Goal: Contribute content: Contribute content

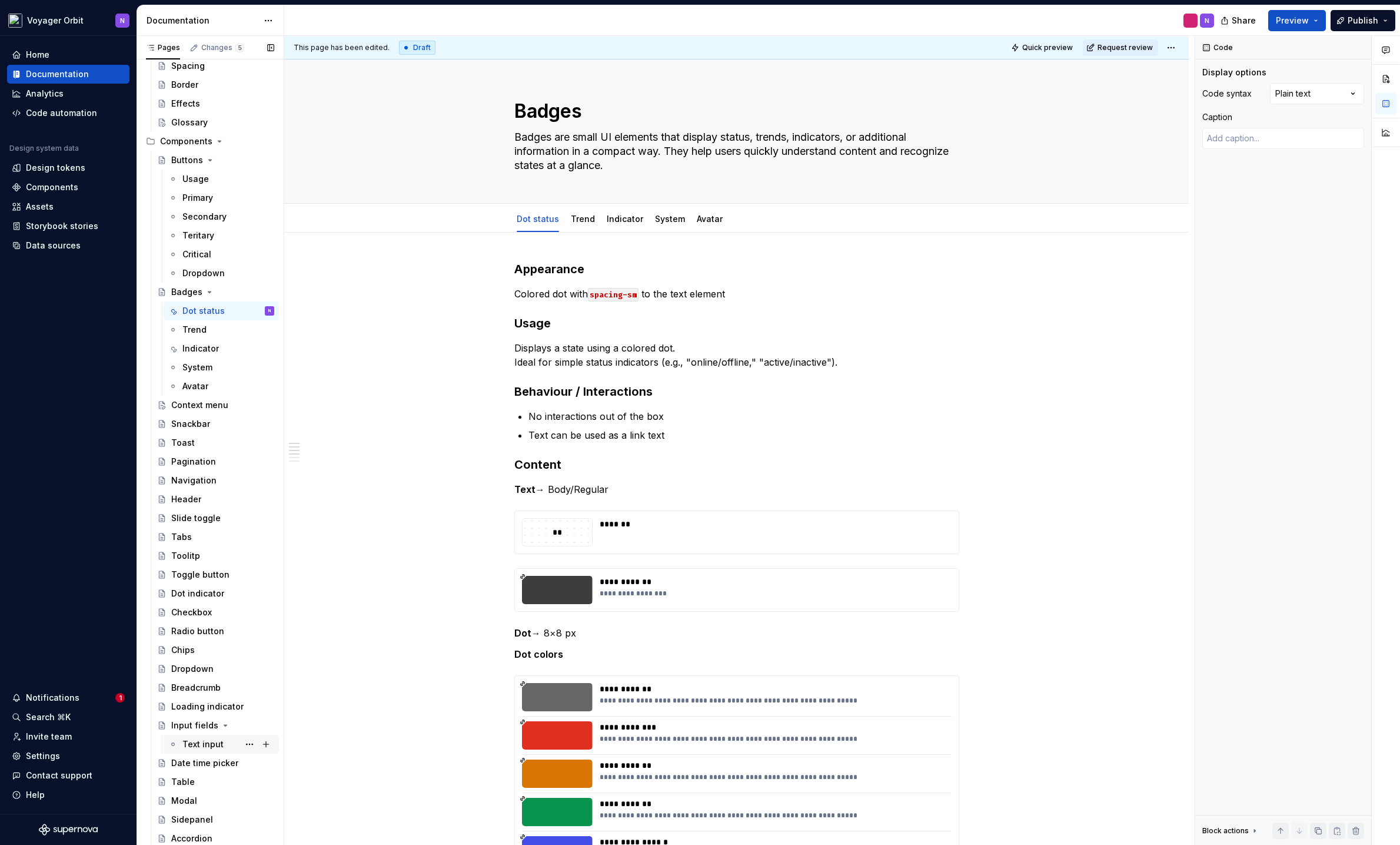
click at [201, 654] on div "Text input" at bounding box center [203, 744] width 41 height 11
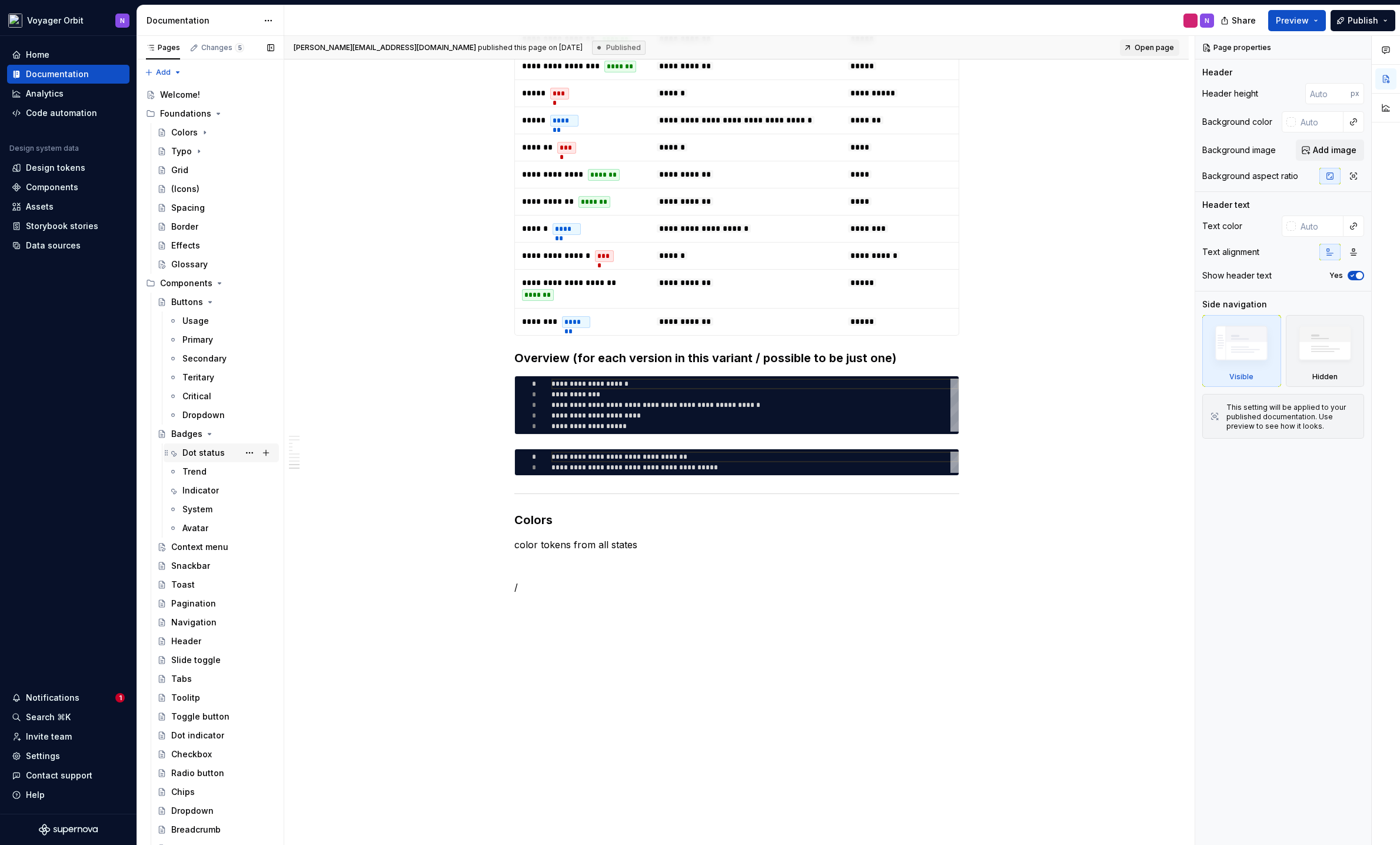
click at [208, 448] on div "Dot status" at bounding box center [204, 453] width 43 height 11
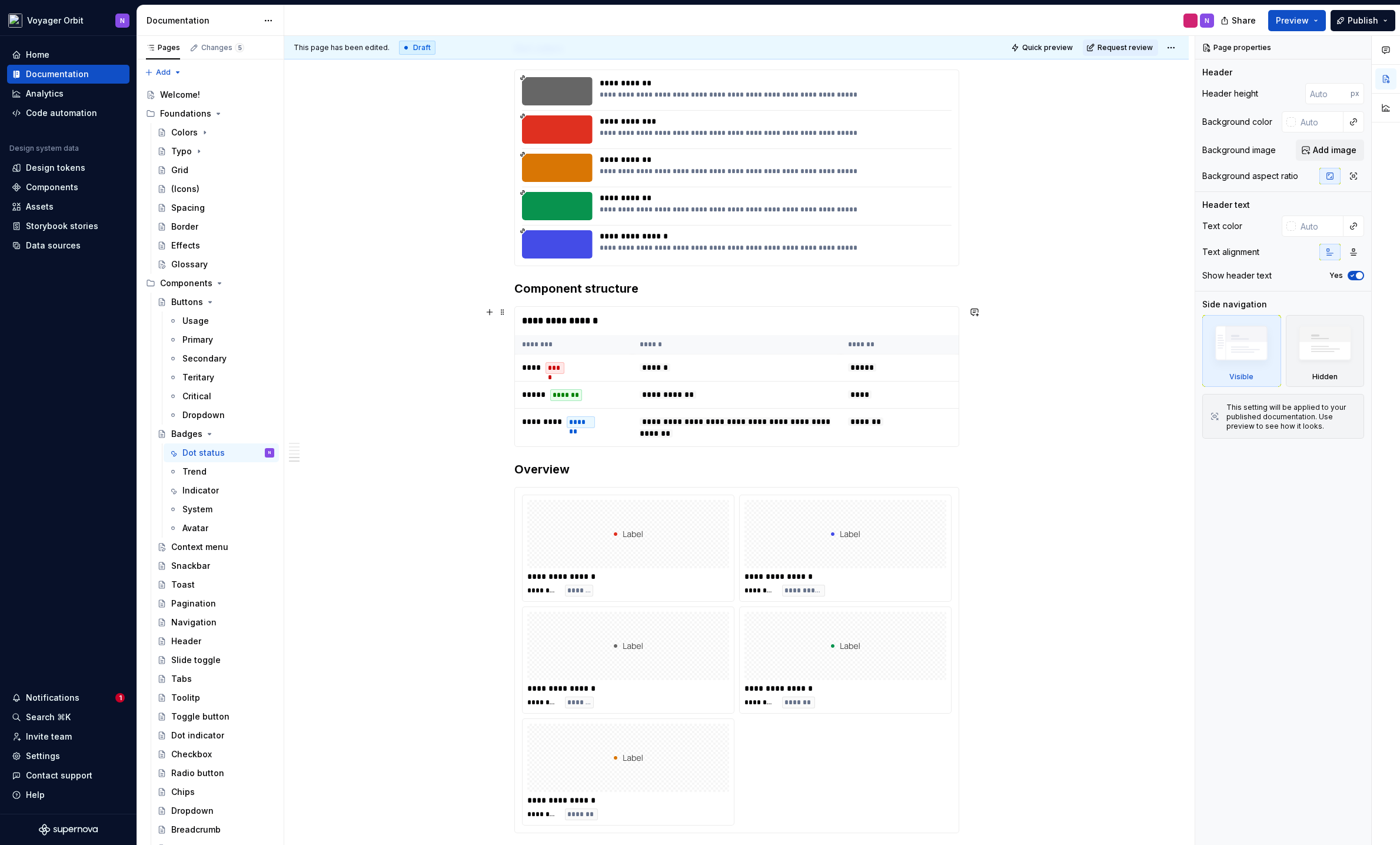
scroll to position [832, 0]
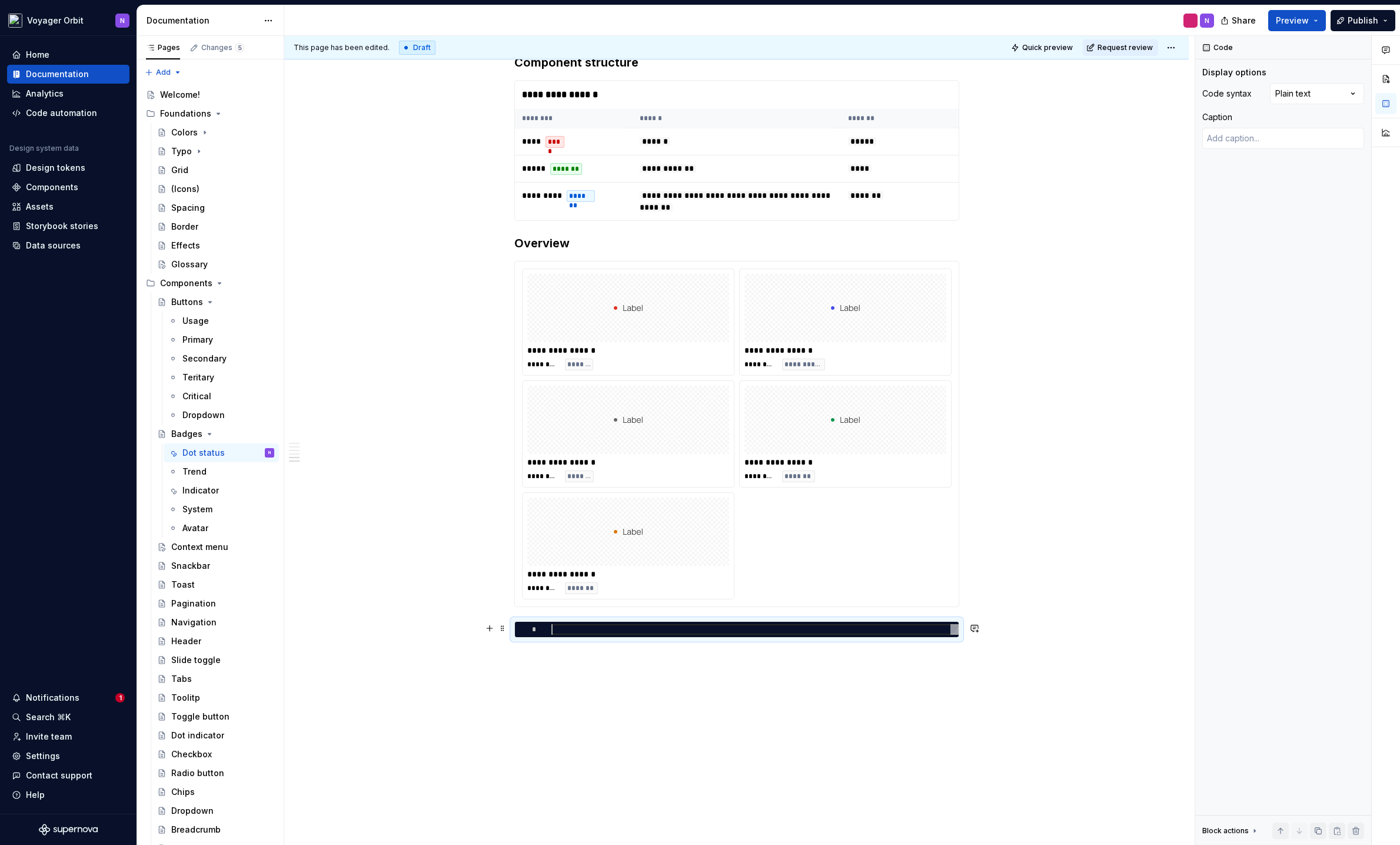
click at [582, 632] on div at bounding box center [755, 629] width 407 height 11
type textarea "*"
type textarea "**********"
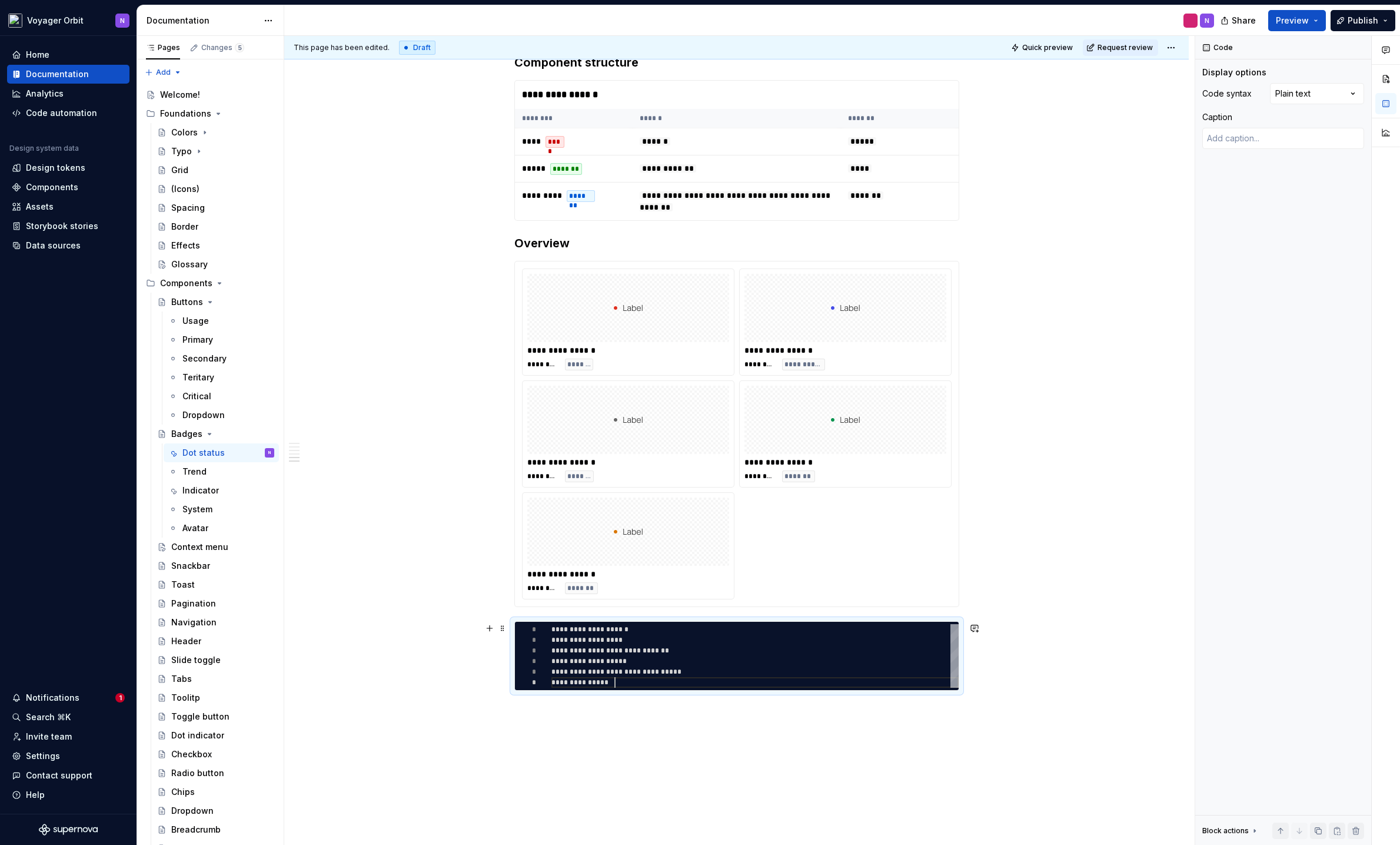
scroll to position [53, 64]
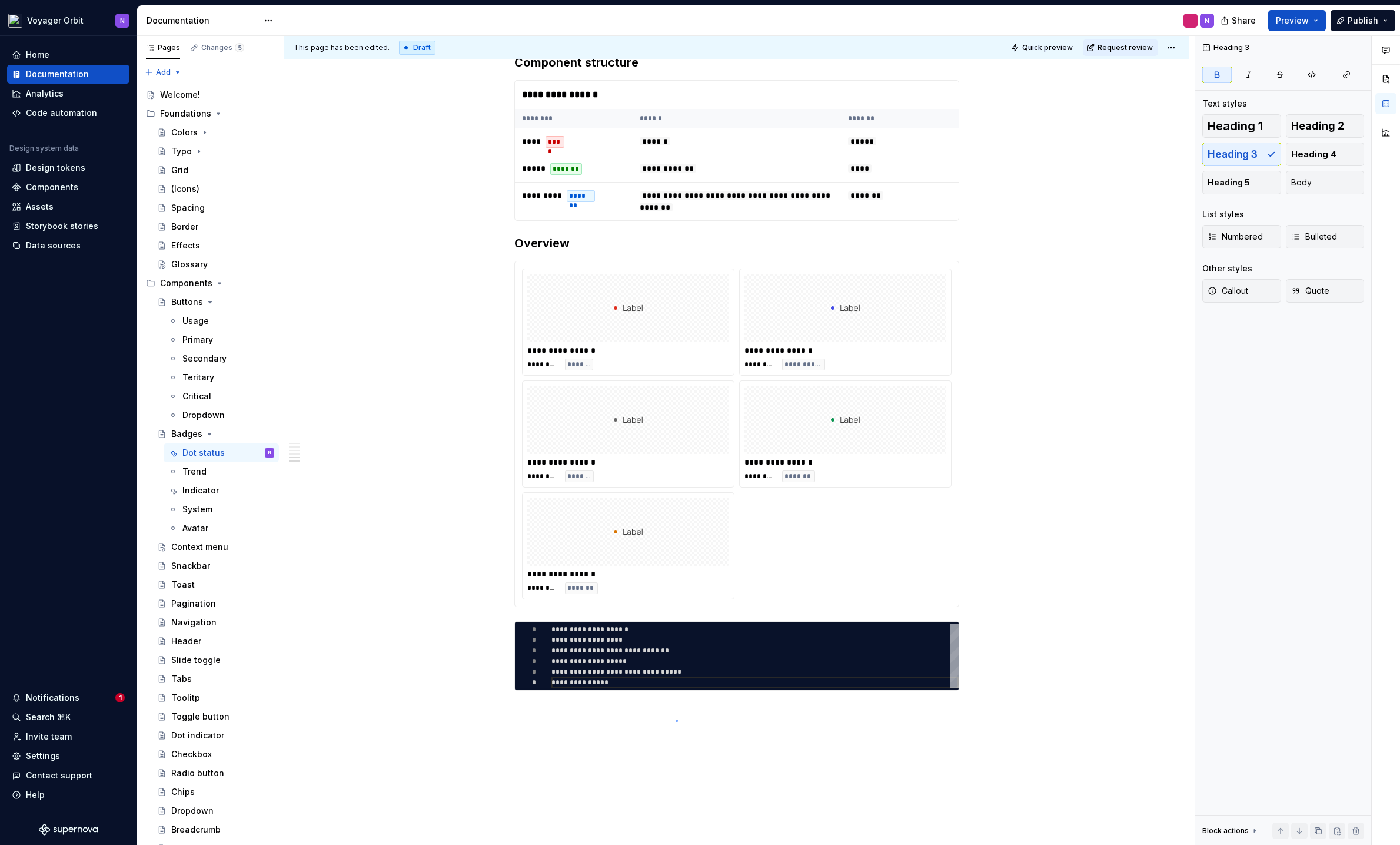
click at [675, 654] on div "**********" at bounding box center [740, 440] width 910 height 809
drag, startPoint x: 602, startPoint y: 721, endPoint x: 605, endPoint y: 714, distance: 7.6
click at [602, 654] on div "**********" at bounding box center [740, 440] width 910 height 809
click at [607, 654] on div "**********" at bounding box center [740, 440] width 910 height 809
click at [1034, 654] on div "**********" at bounding box center [737, 180] width 905 height 1558
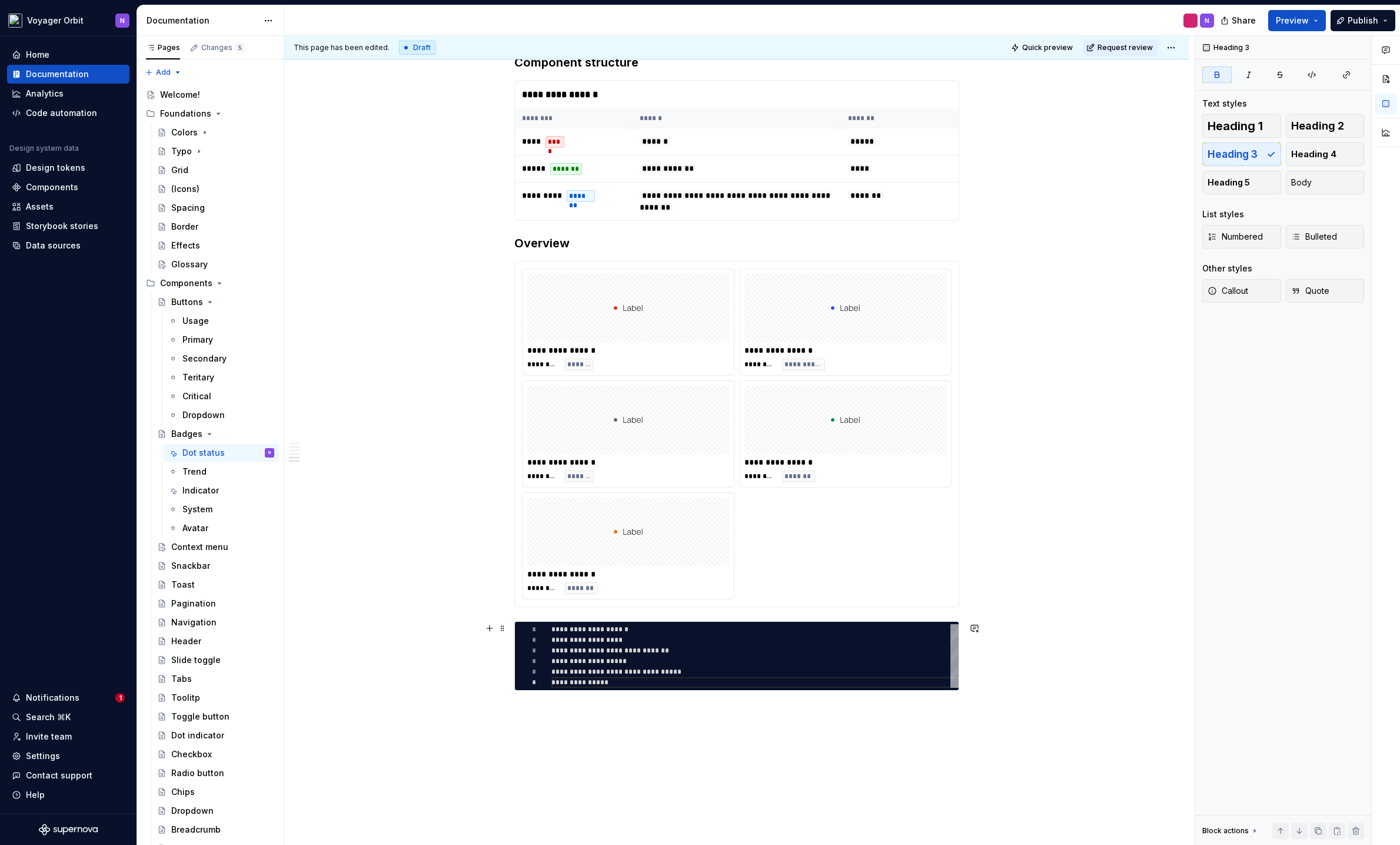
type textarea "*"
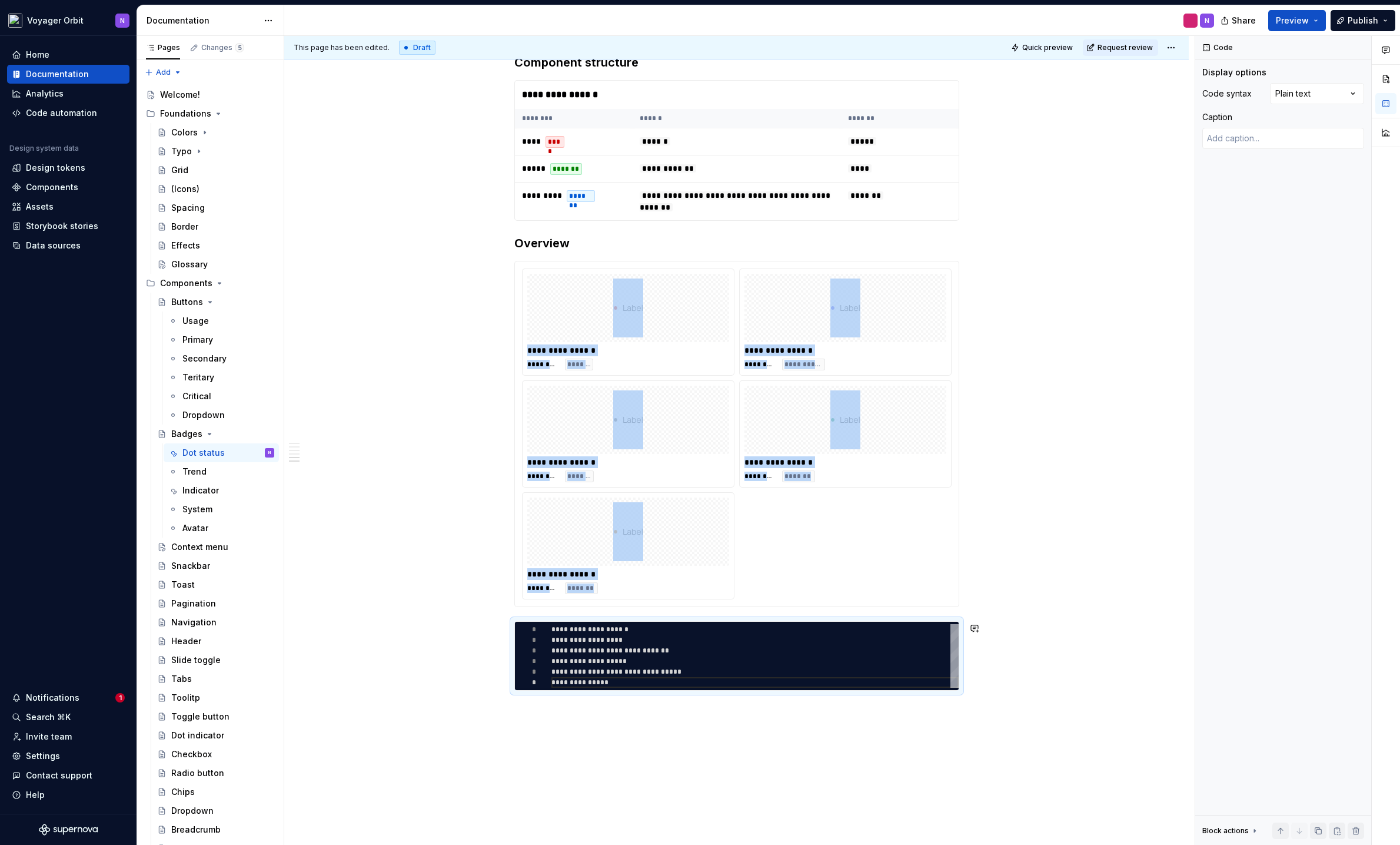
click at [792, 654] on div "**********" at bounding box center [737, 180] width 905 height 1558
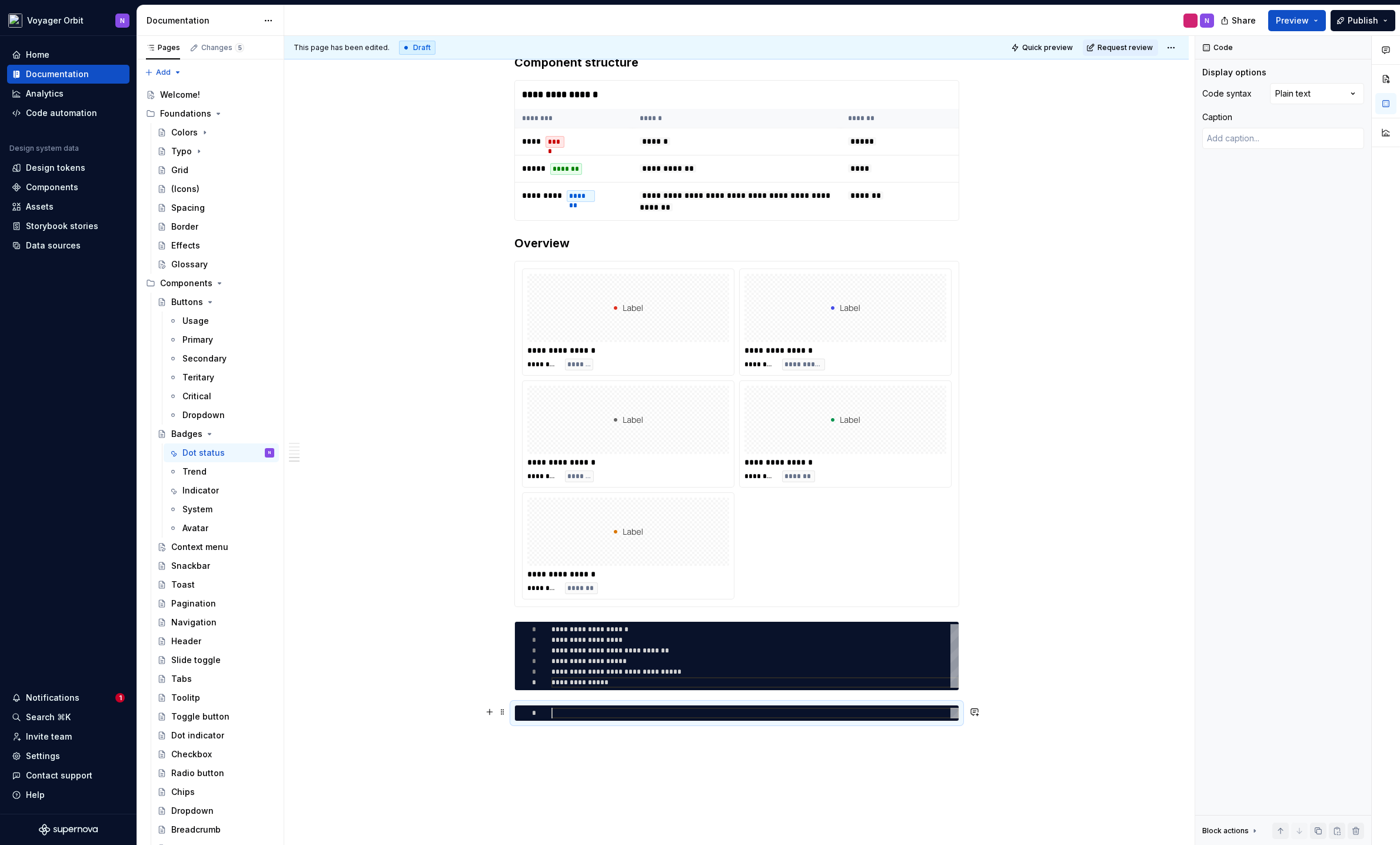
click at [553, 654] on div at bounding box center [755, 713] width 407 height 11
type textarea "*"
type textarea "**********"
click at [766, 654] on div "**********" at bounding box center [737, 195] width 905 height 1588
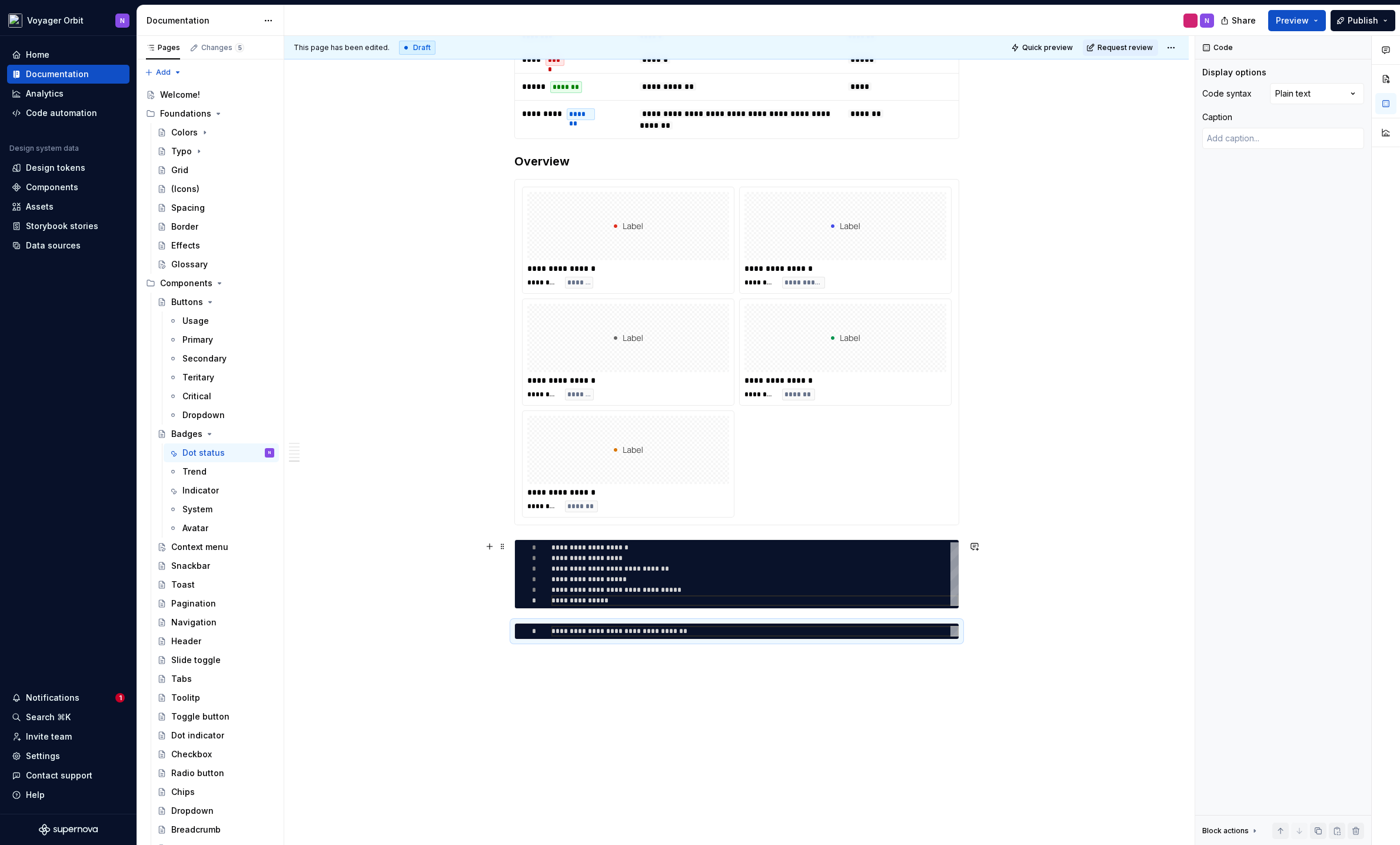
scroll to position [912, 0]
click at [734, 636] on div "**********" at bounding box center [755, 632] width 407 height 11
click at [889, 654] on div "**********" at bounding box center [737, 114] width 905 height 1588
click at [504, 632] on span at bounding box center [502, 631] width 10 height 17
click at [498, 633] on span at bounding box center [502, 631] width 10 height 17
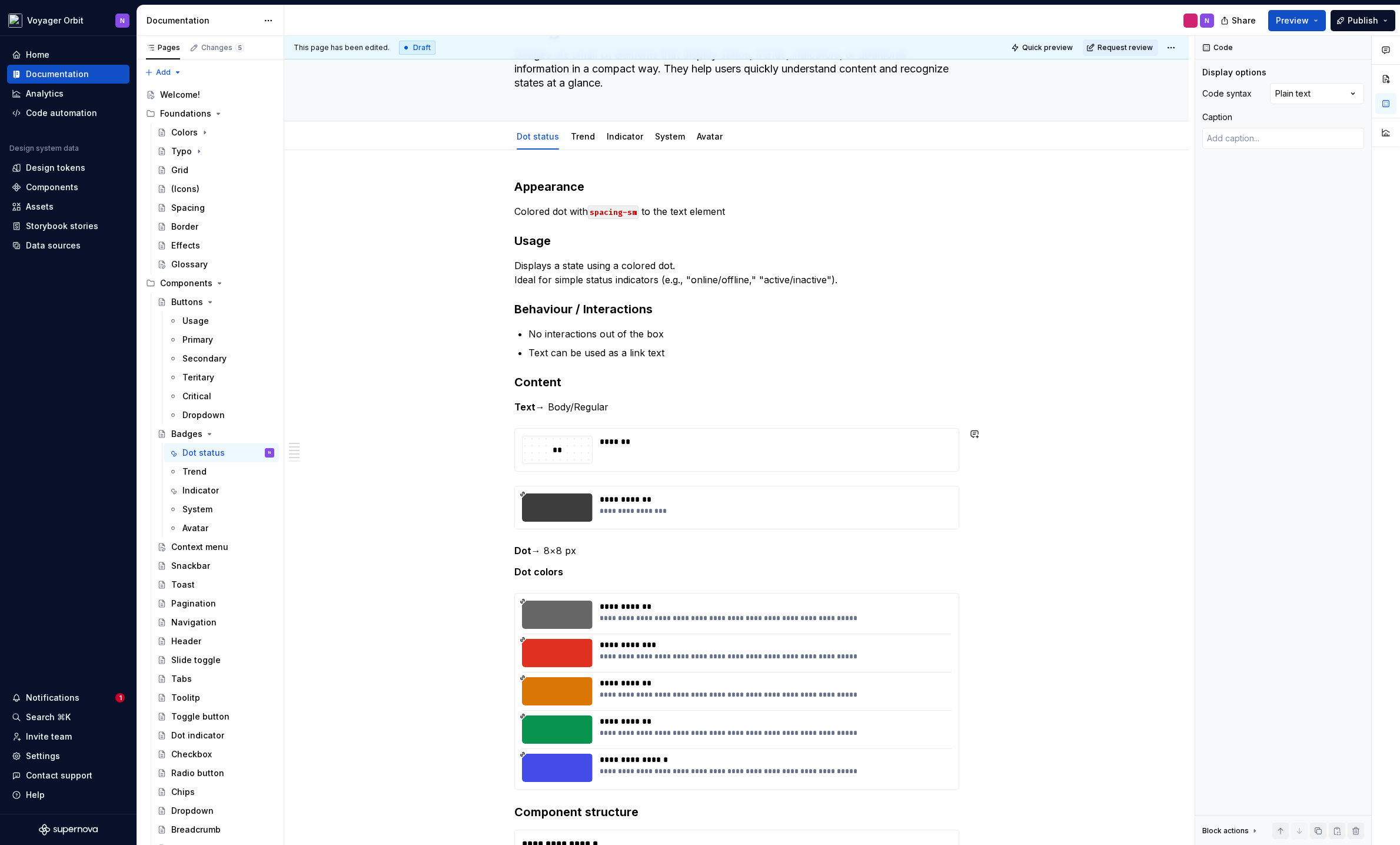
scroll to position [0, 0]
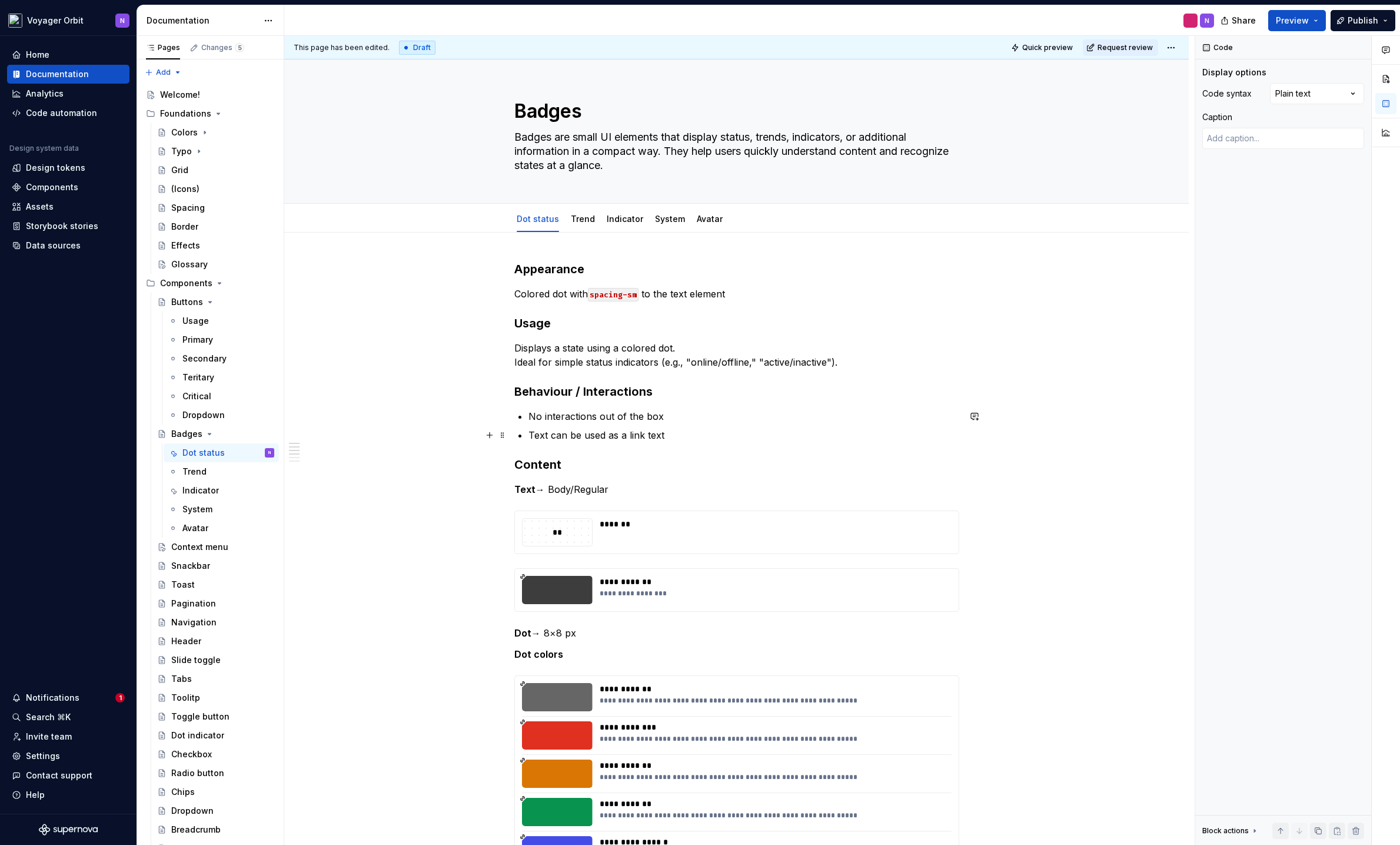
click at [682, 437] on p "Text can be used as a link text" at bounding box center [744, 435] width 431 height 14
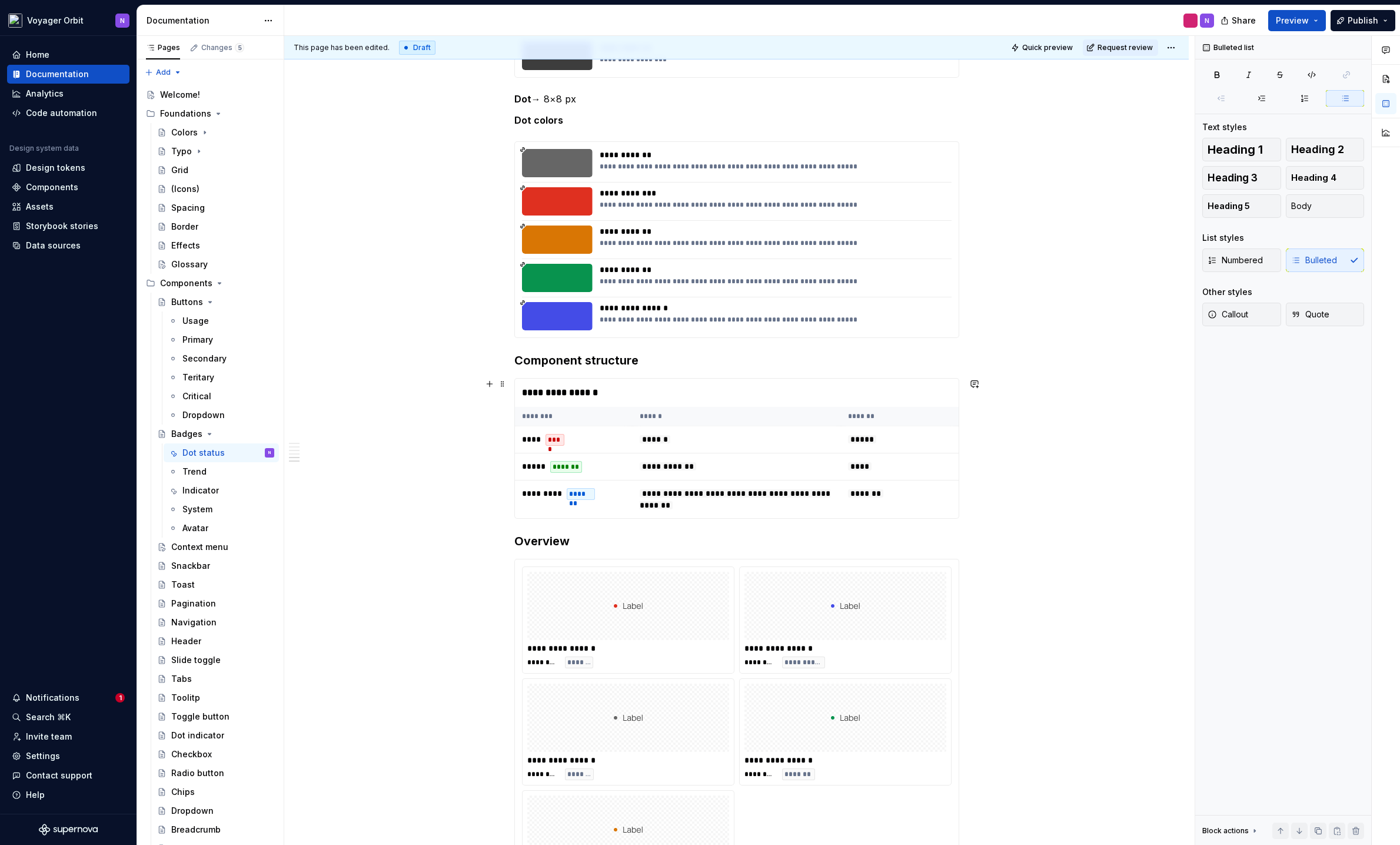
scroll to position [118, 0]
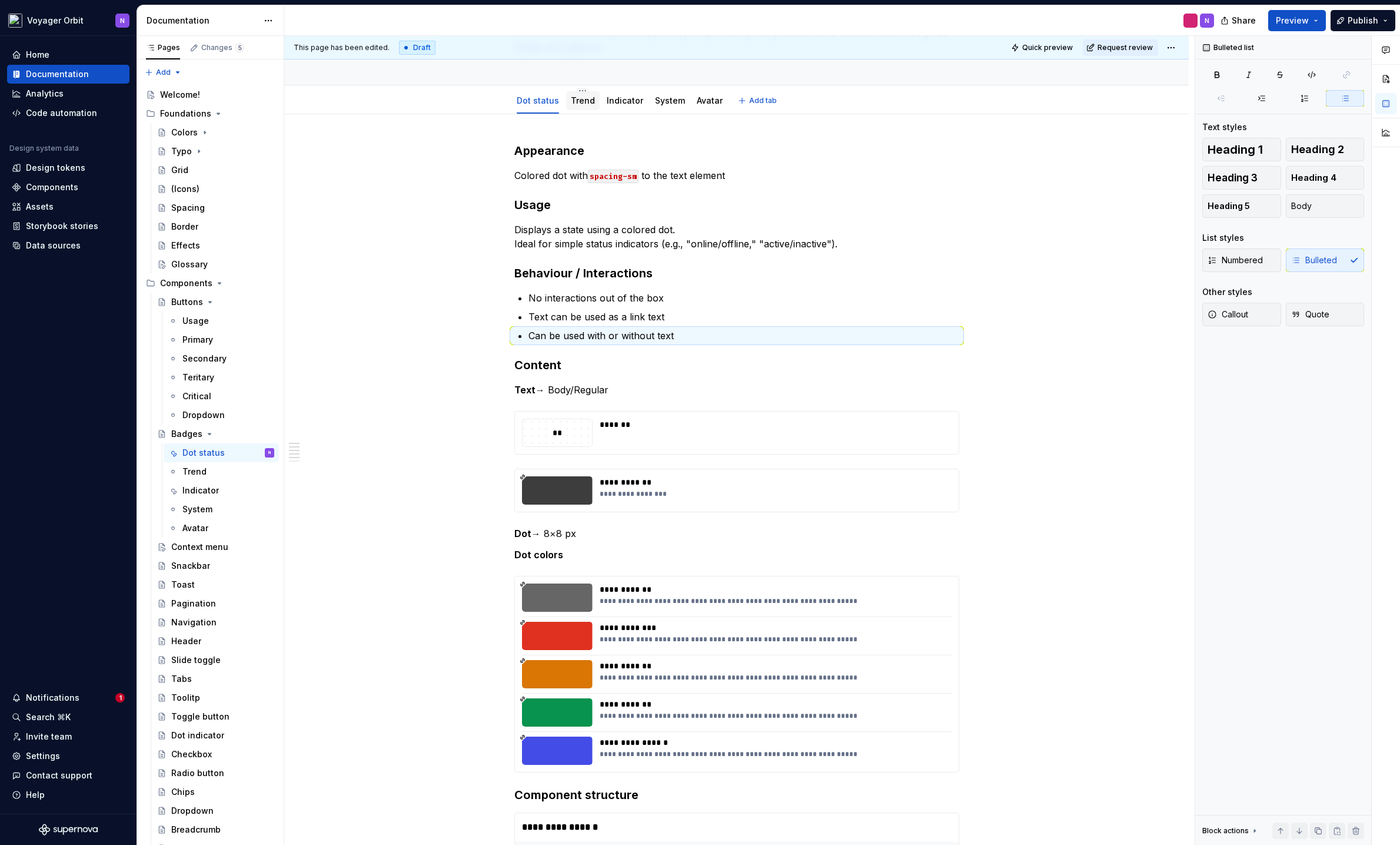
click at [590, 97] on div "Trend" at bounding box center [583, 101] width 34 height 19
click at [573, 99] on link "Trend" at bounding box center [583, 101] width 24 height 10
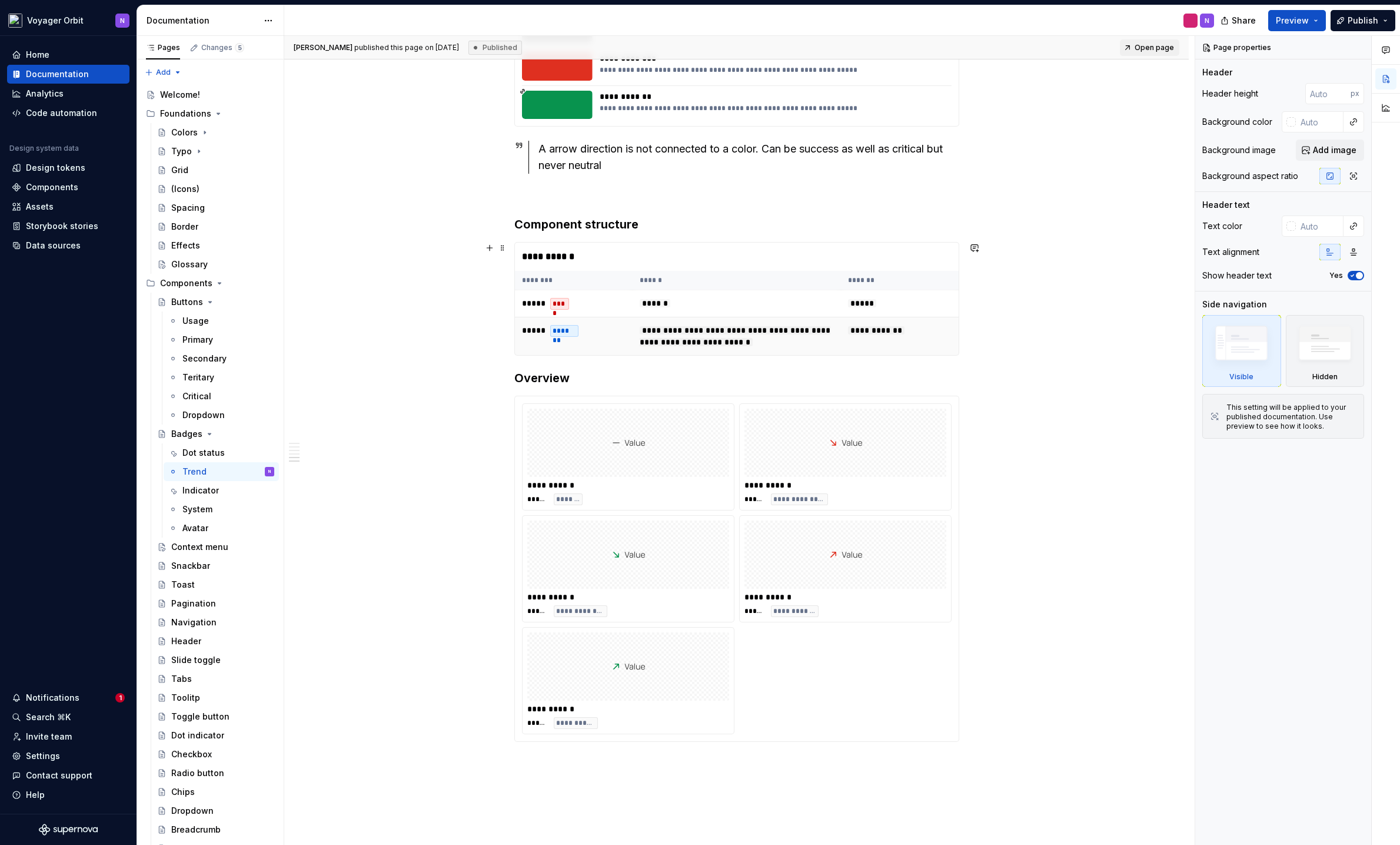
scroll to position [834, 0]
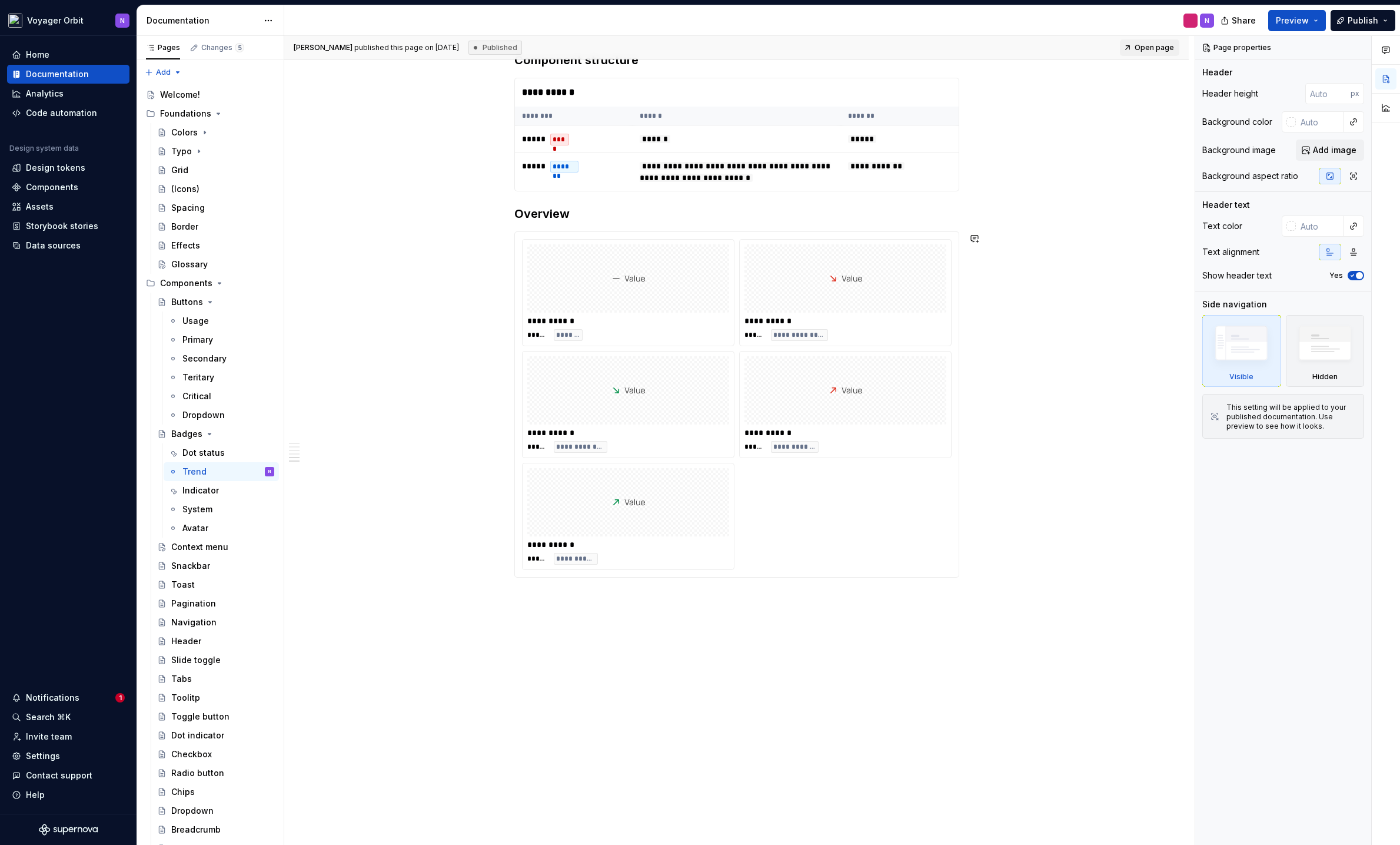
click at [628, 626] on div "**********" at bounding box center [737, 122] width 905 height 1446
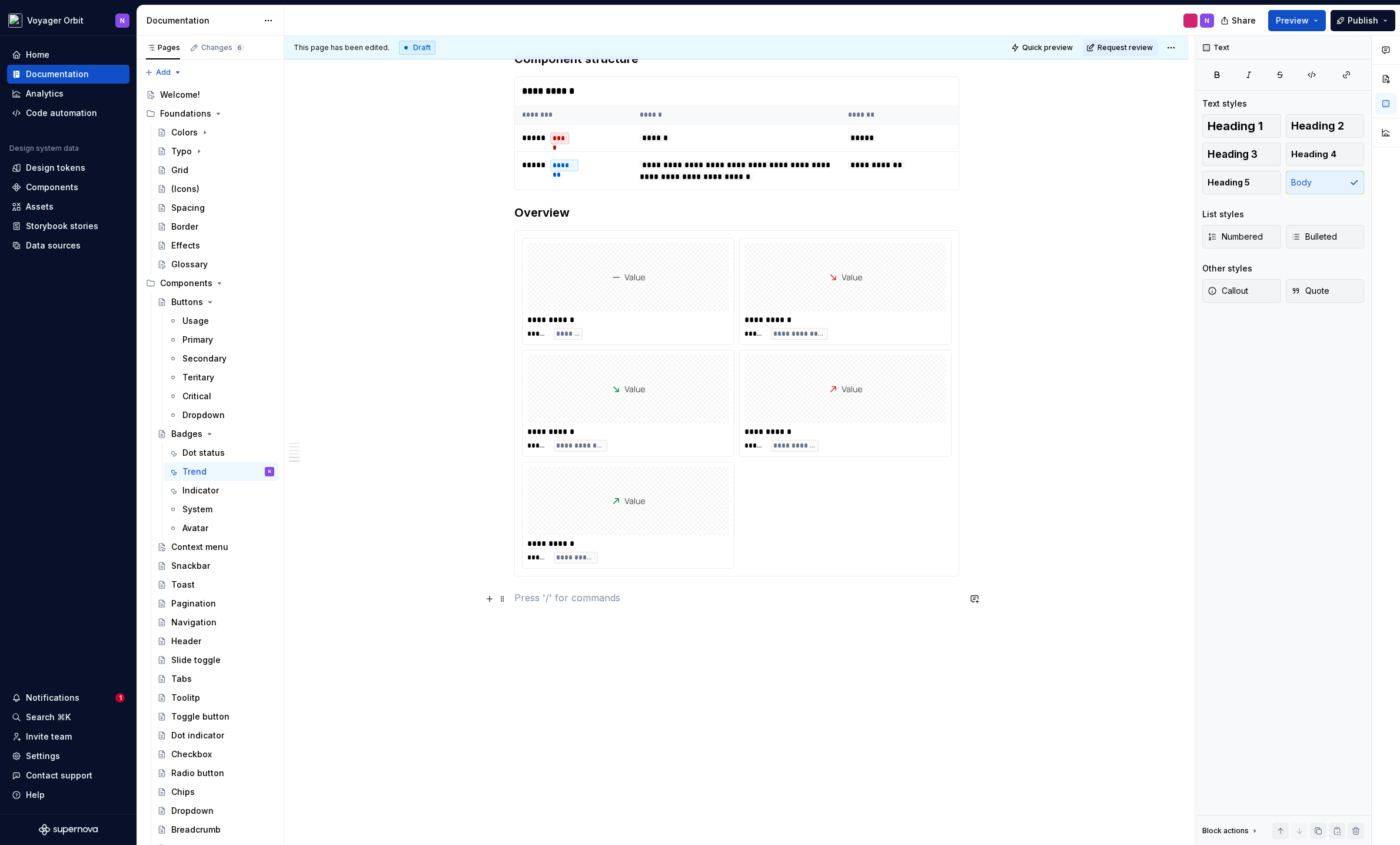
type textarea "*"
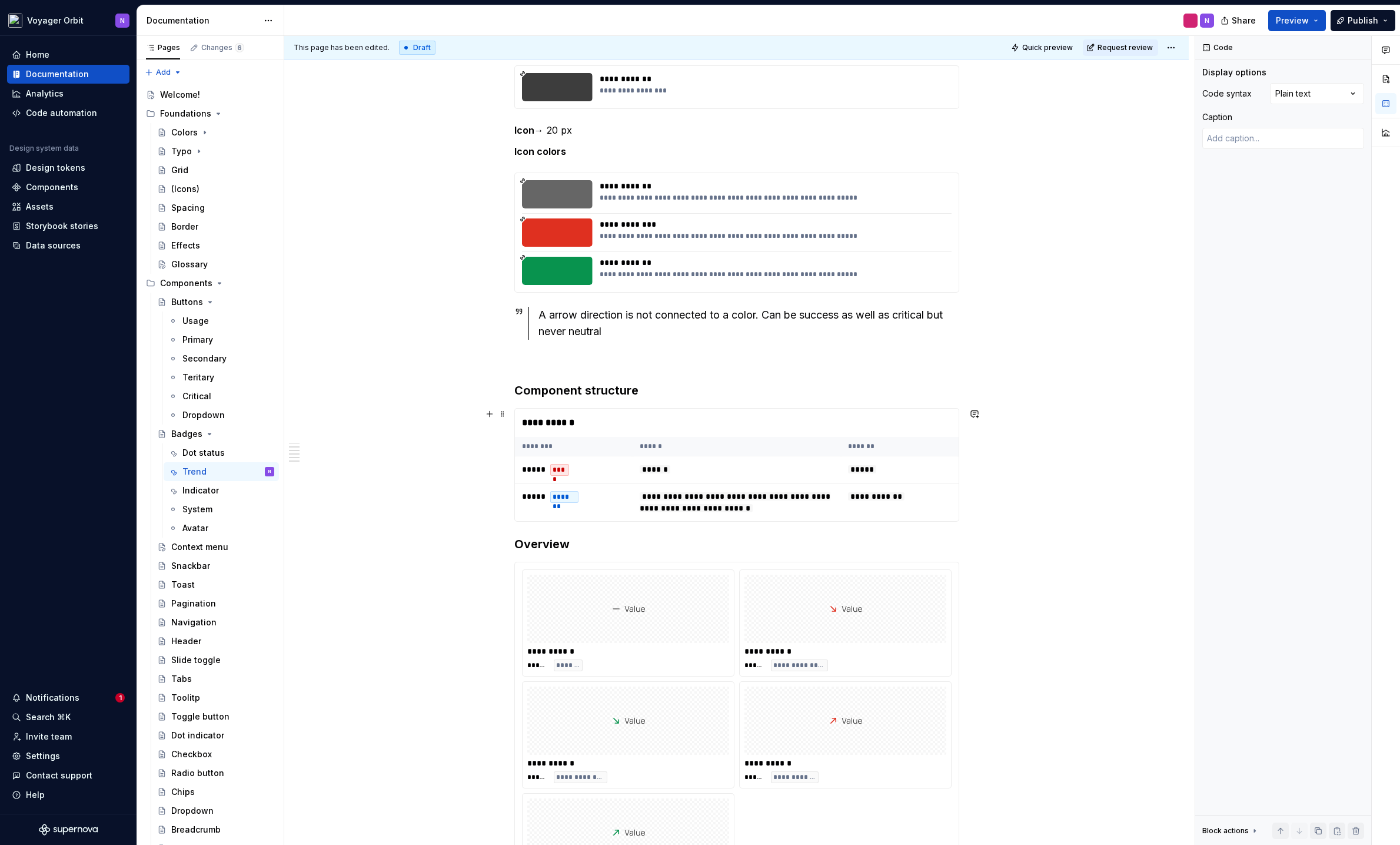
scroll to position [741, 0]
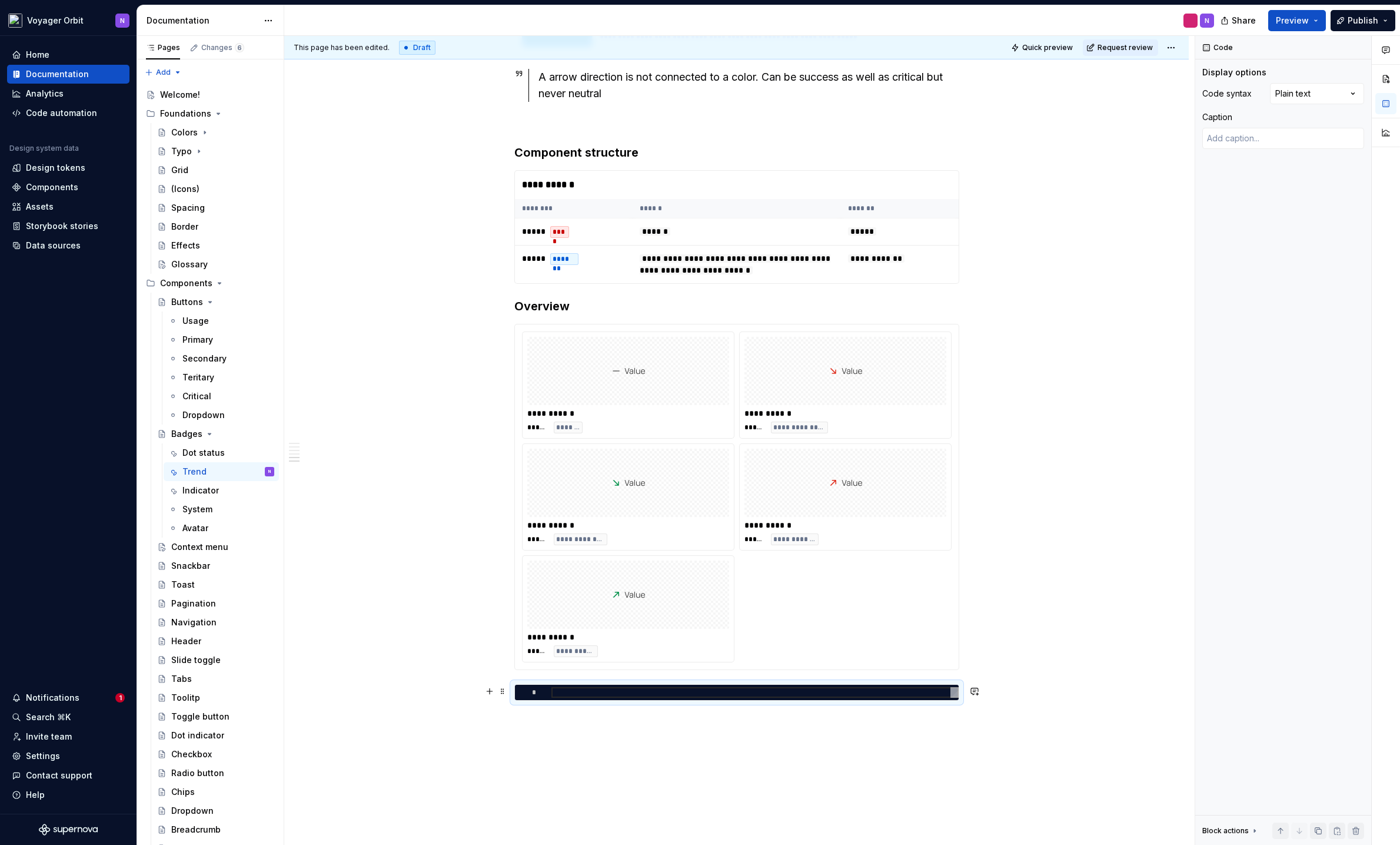
drag, startPoint x: 595, startPoint y: 706, endPoint x: 602, endPoint y: 686, distance: 21.2
click at [595, 654] on div "*" at bounding box center [737, 692] width 445 height 17
drag, startPoint x: 602, startPoint y: 686, endPoint x: 597, endPoint y: 693, distance: 8.6
click at [602, 654] on div "*" at bounding box center [737, 692] width 444 height 15
click at [597, 654] on div at bounding box center [755, 692] width 407 height 11
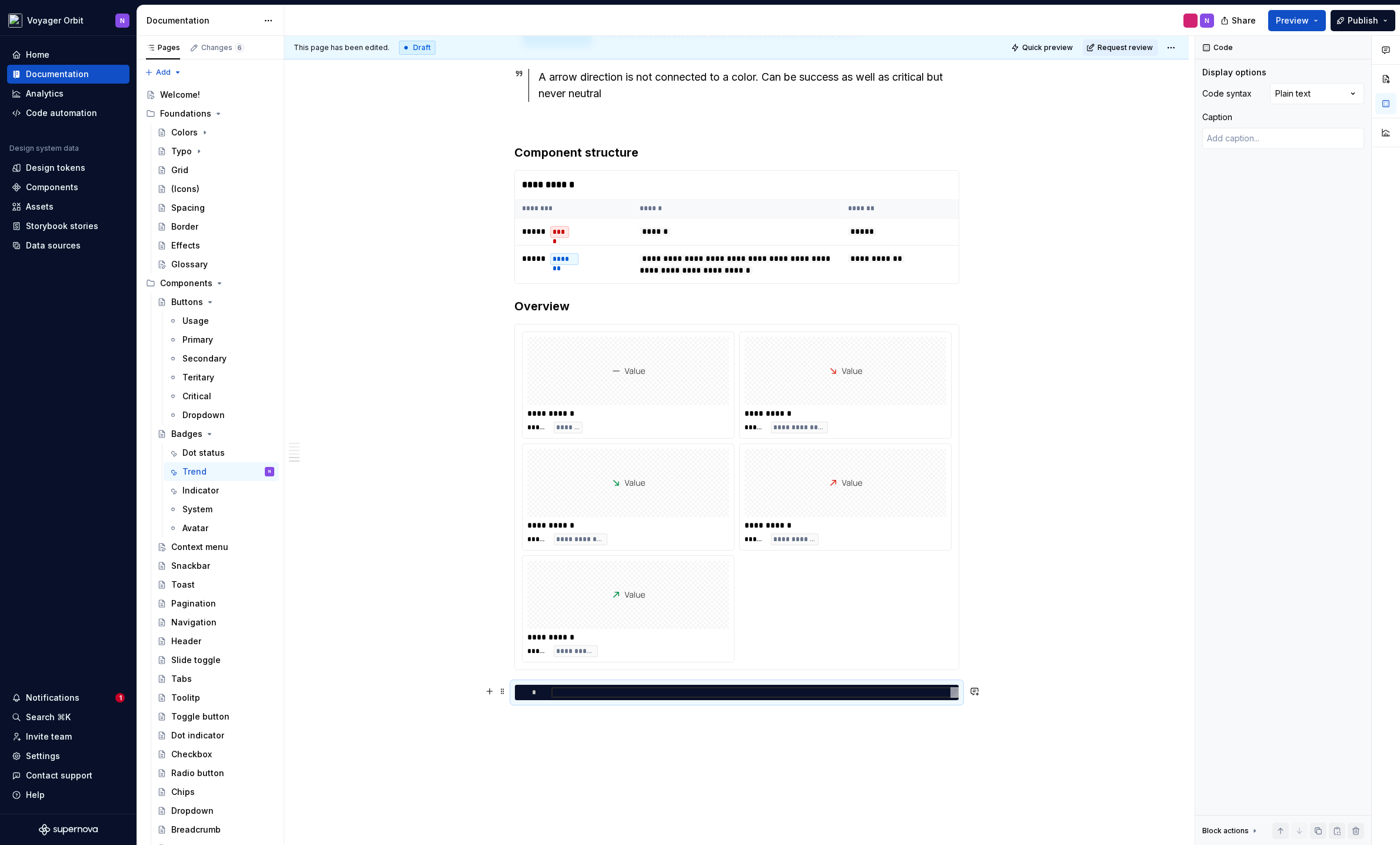
type textarea "*"
type textarea "**********"
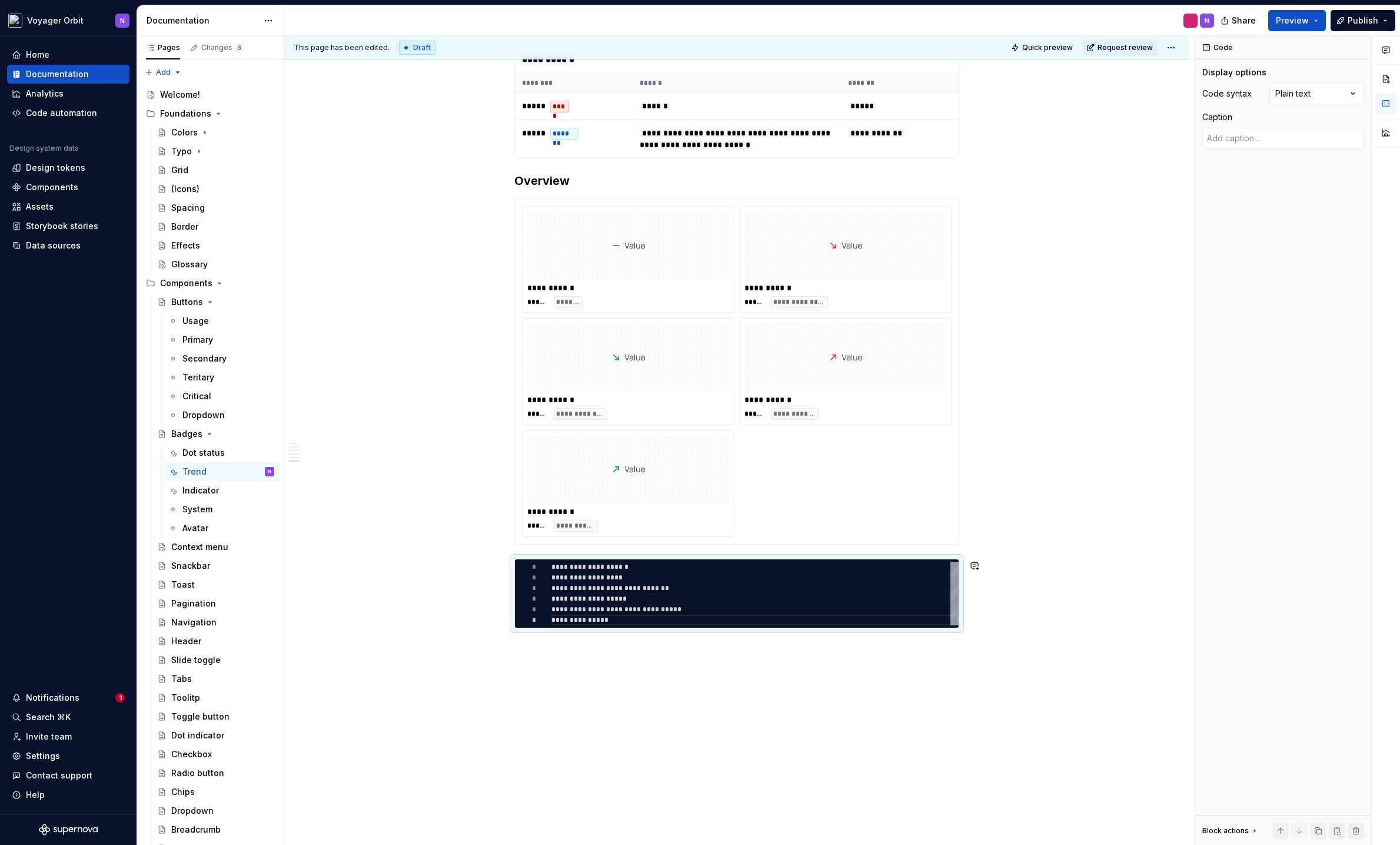
click at [604, 654] on div "**********" at bounding box center [737, 131] width 905 height 1530
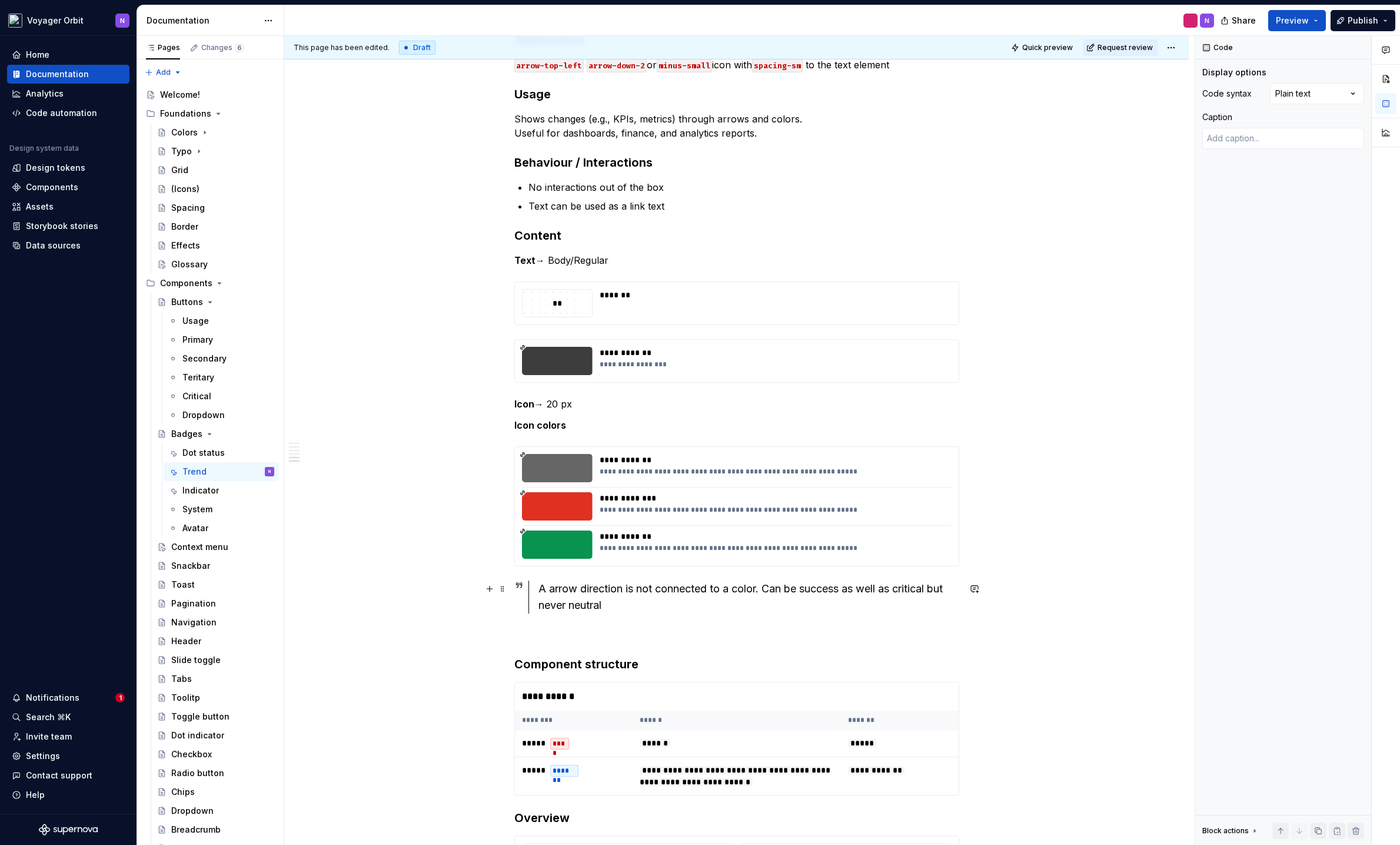
scroll to position [0, 0]
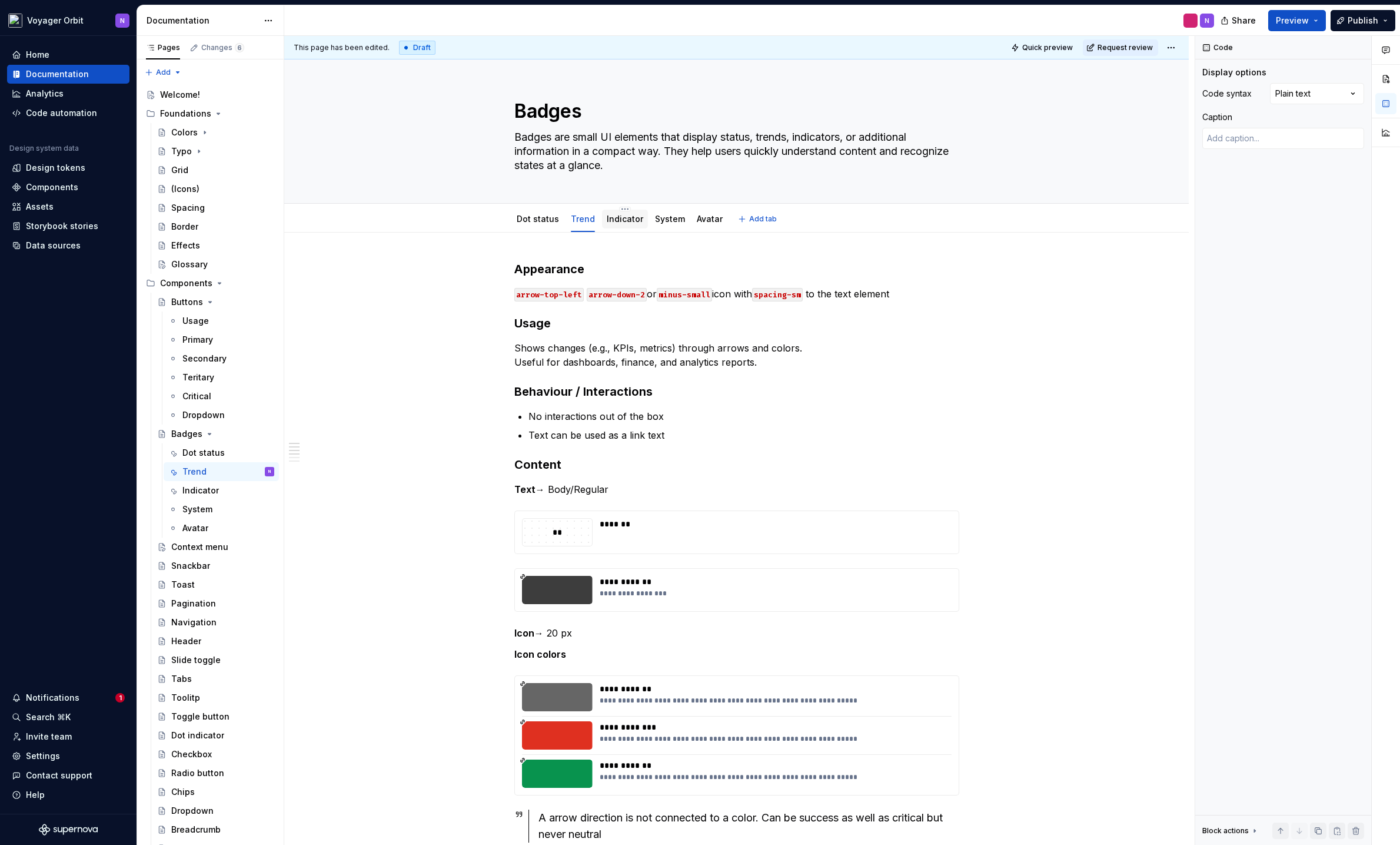
click at [629, 222] on link "Indicator" at bounding box center [625, 219] width 36 height 10
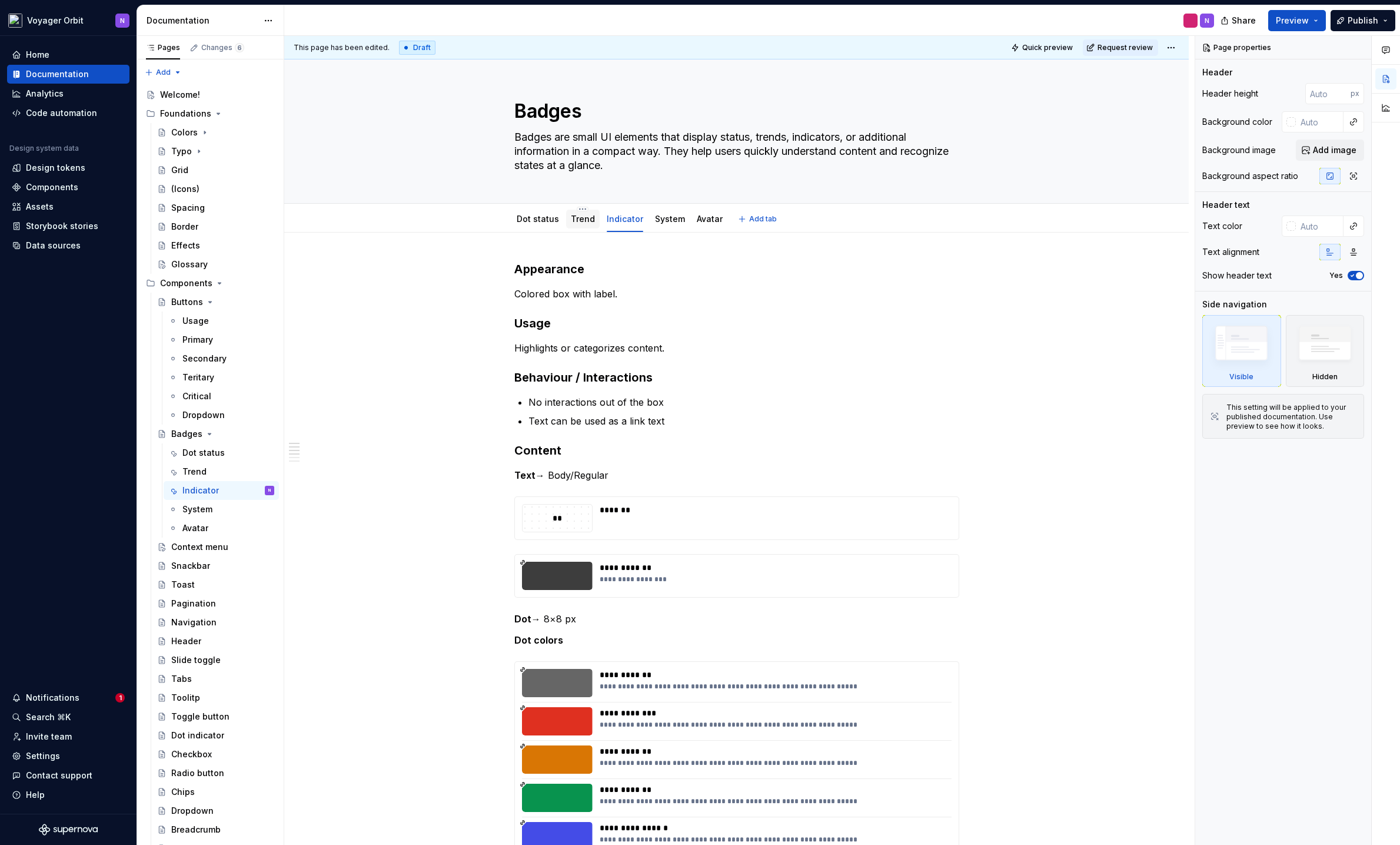
click at [581, 219] on link "Trend" at bounding box center [583, 219] width 24 height 10
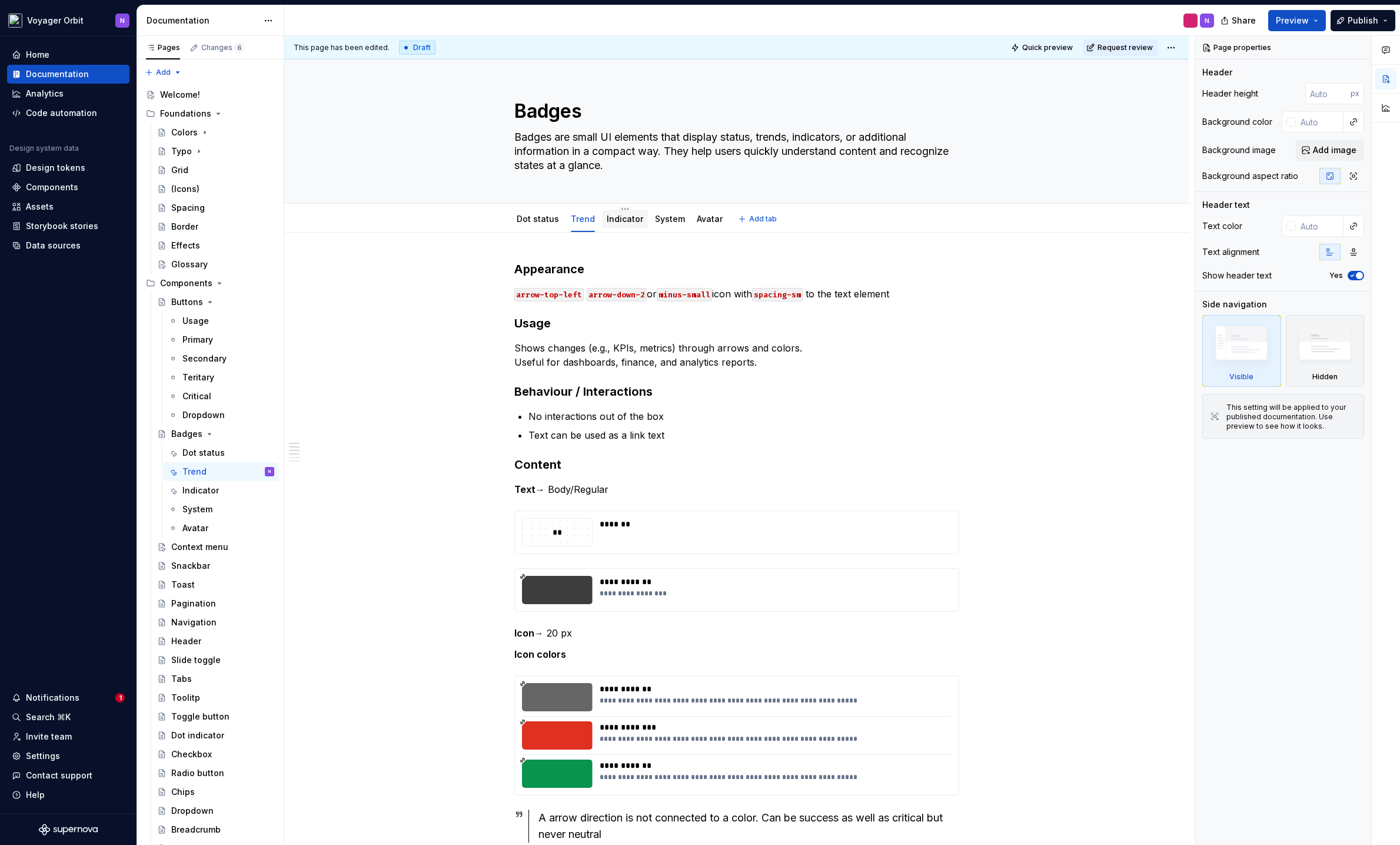
click at [625, 215] on link "Indicator" at bounding box center [625, 219] width 36 height 10
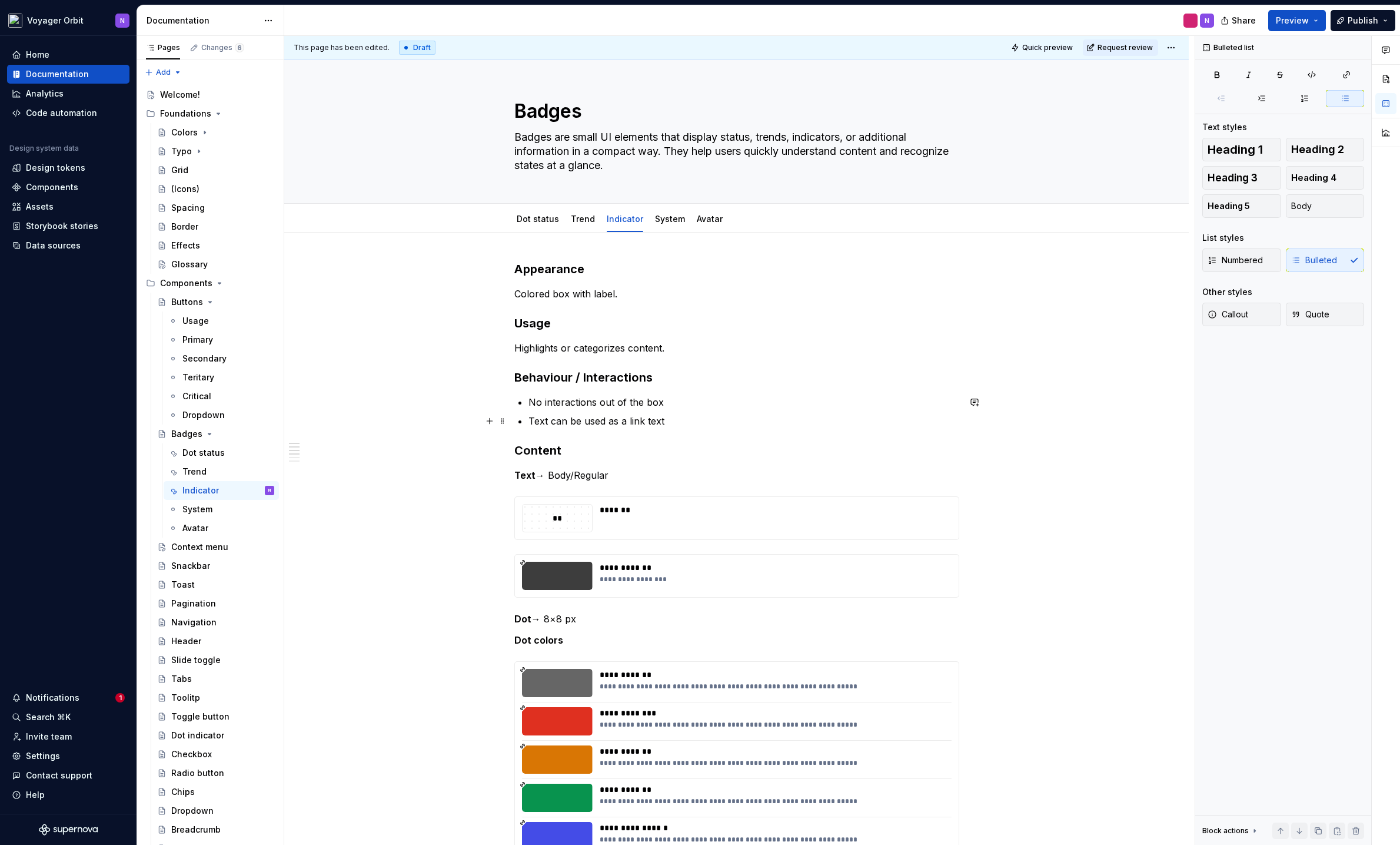
click at [615, 420] on p "Text can be used as a link text" at bounding box center [744, 421] width 431 height 14
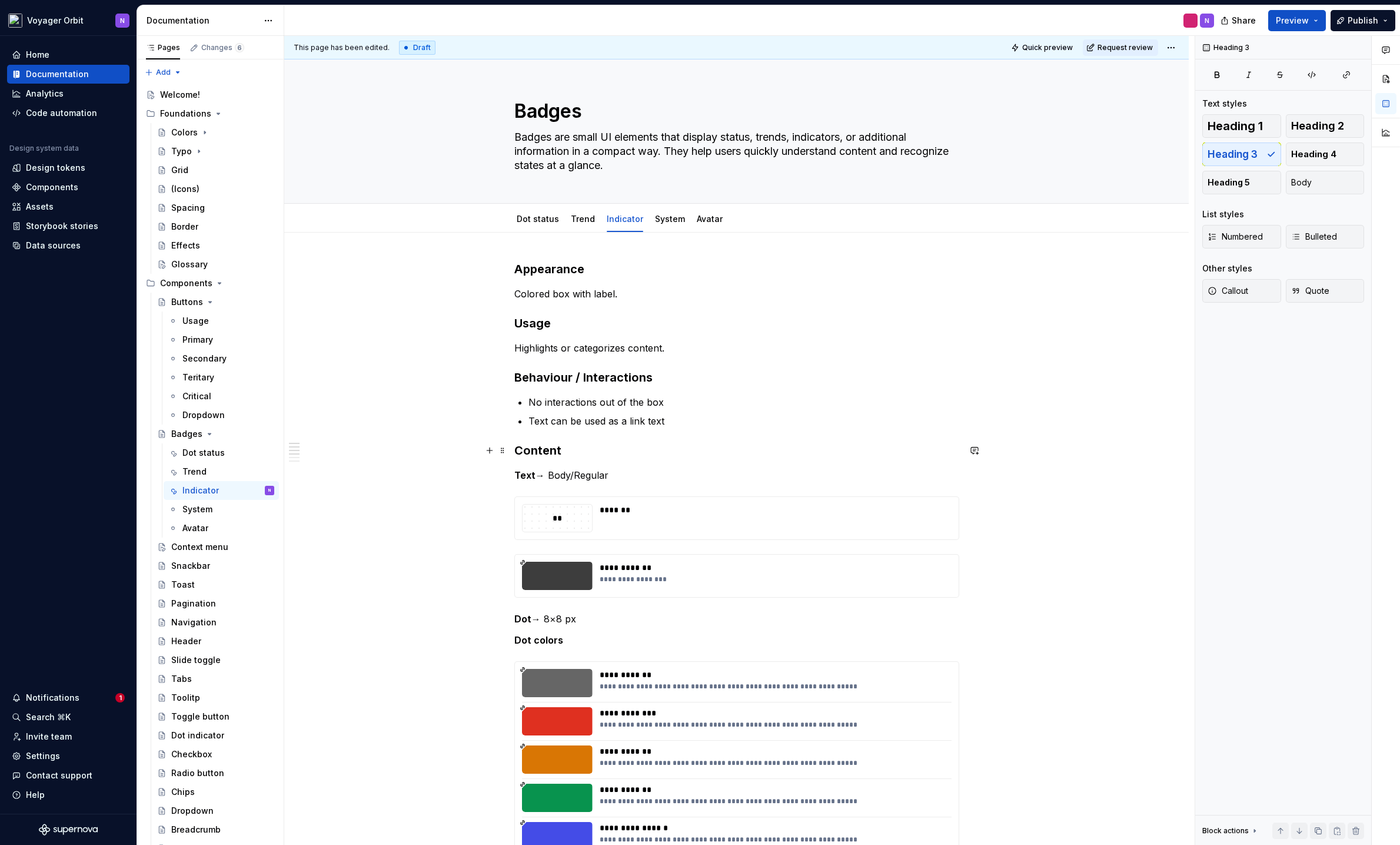
click at [635, 443] on h3 "Content" at bounding box center [737, 450] width 445 height 17
click at [642, 422] on p "Text can be used as a link text" at bounding box center [744, 420] width 431 height 14
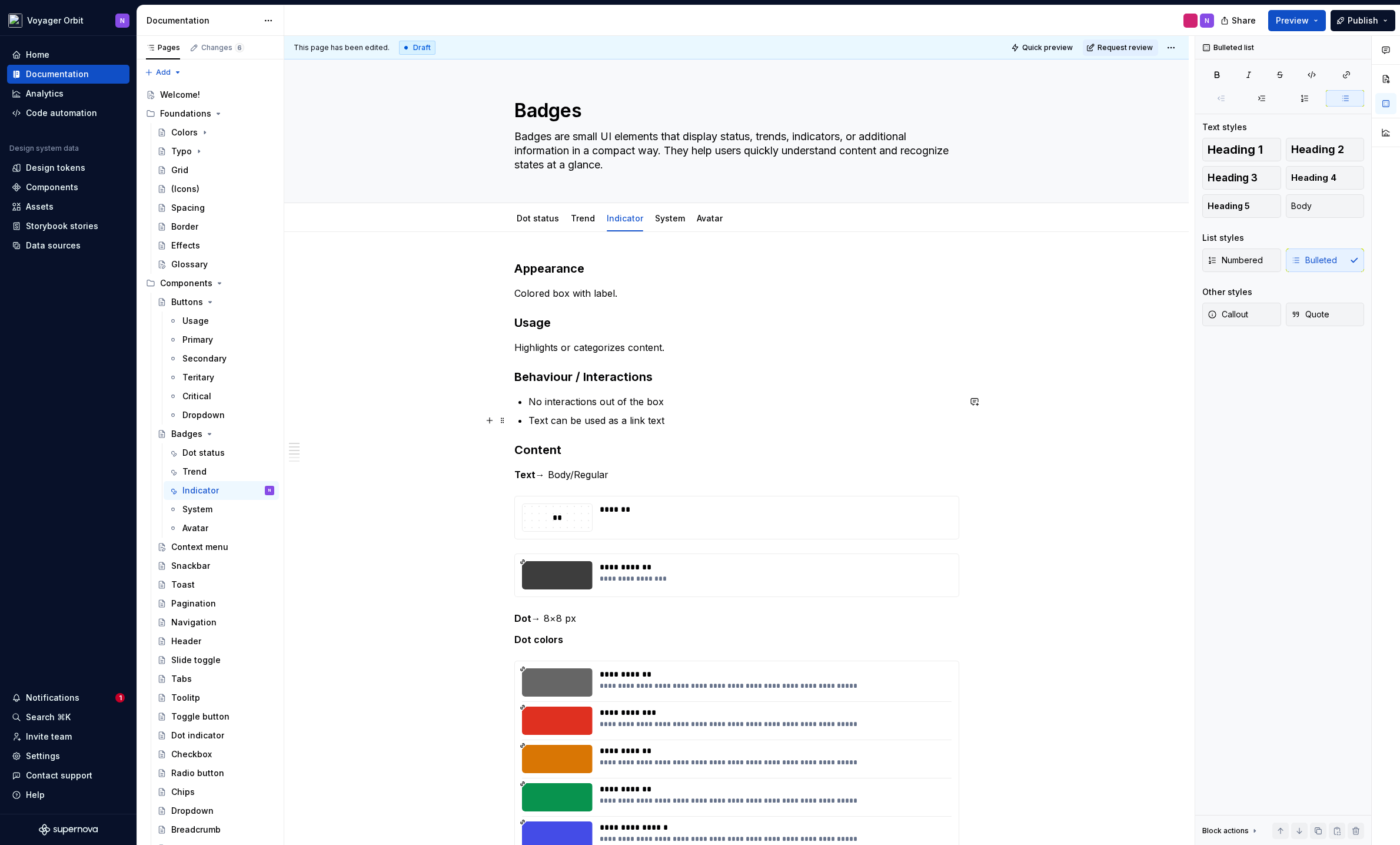
click at [709, 425] on p "Text can be used as a link text" at bounding box center [744, 420] width 431 height 14
drag, startPoint x: 674, startPoint y: 422, endPoint x: 508, endPoint y: 425, distance: 166.0
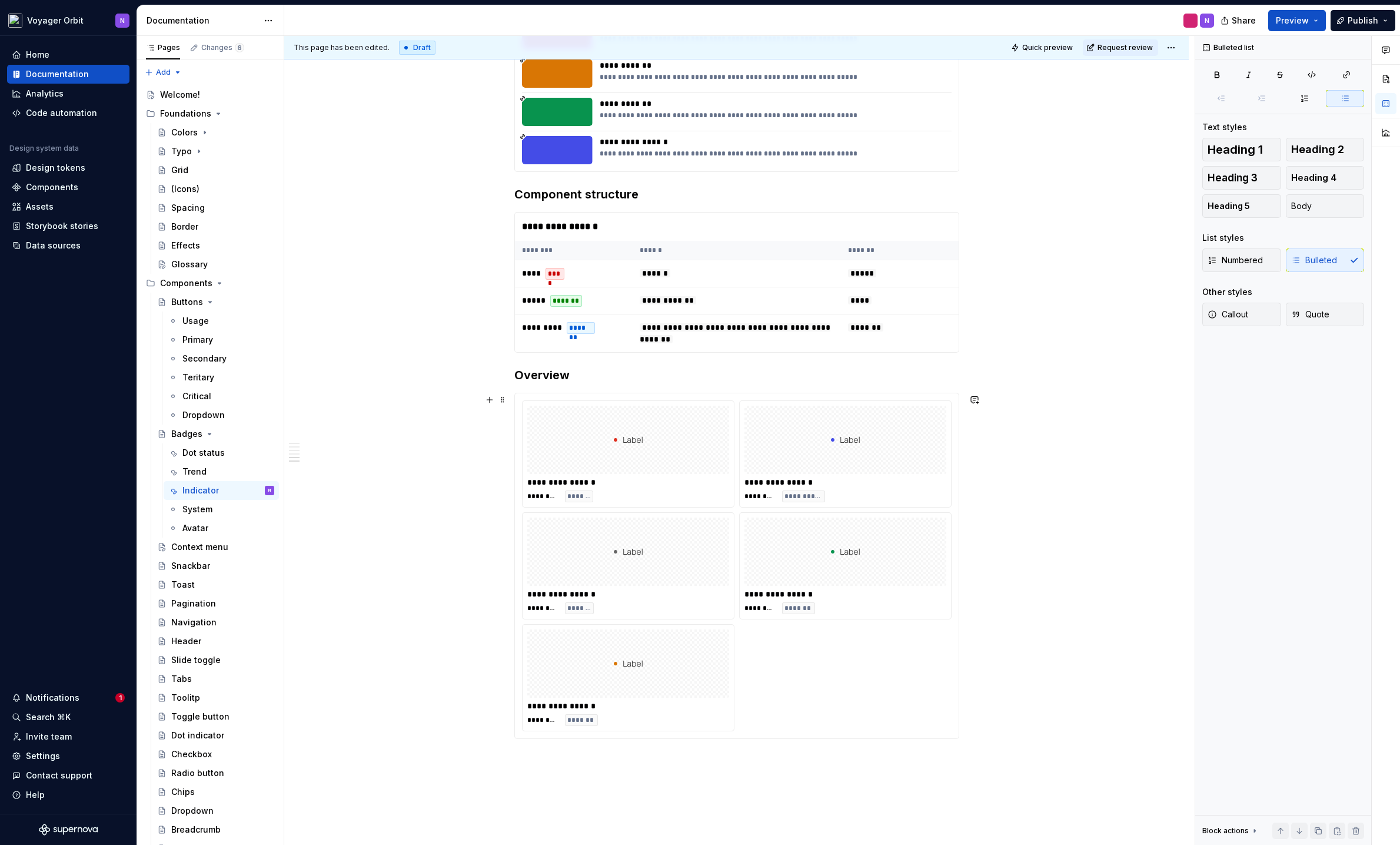
scroll to position [670, 0]
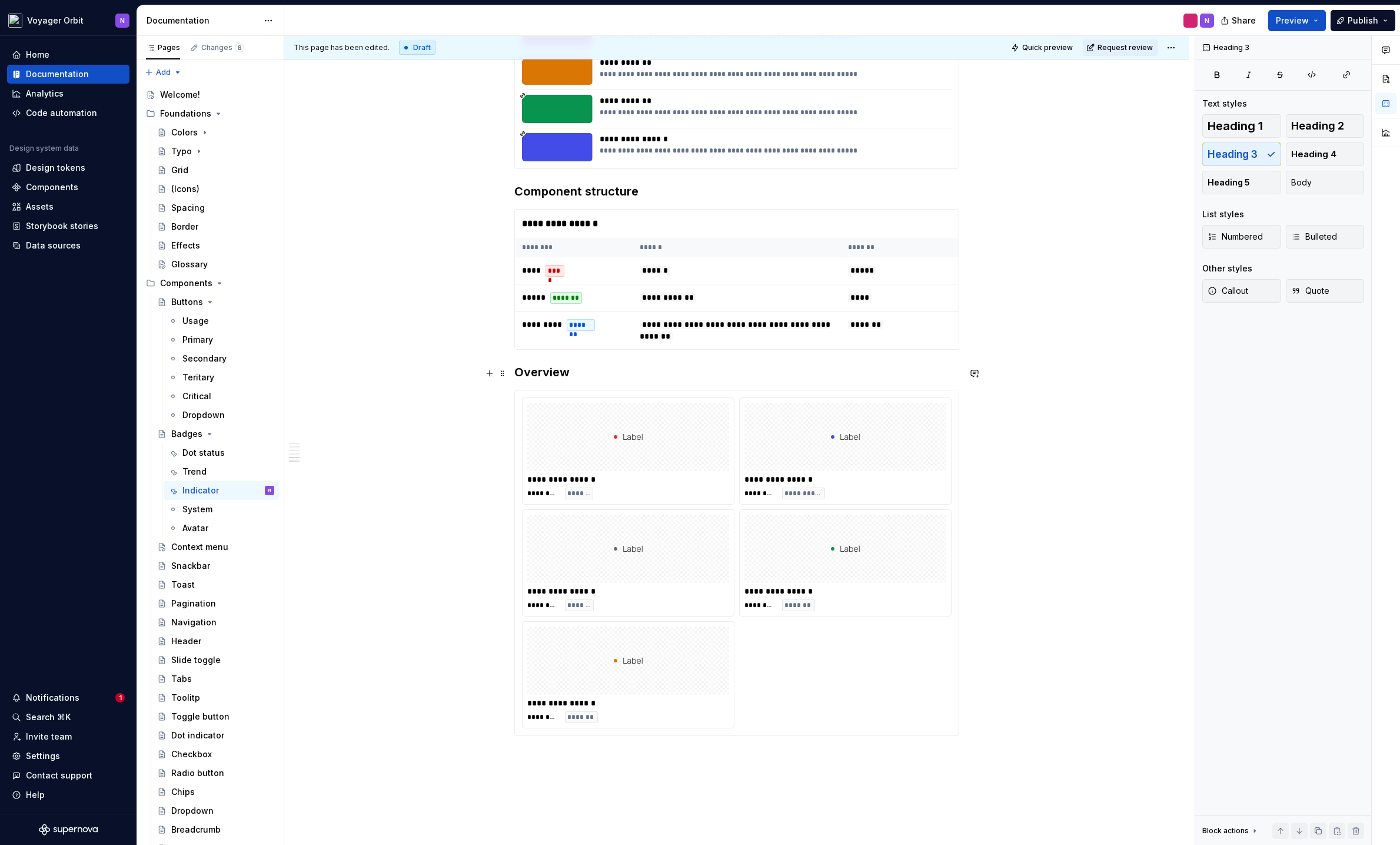
click at [612, 378] on h3 "Overview" at bounding box center [737, 372] width 445 height 17
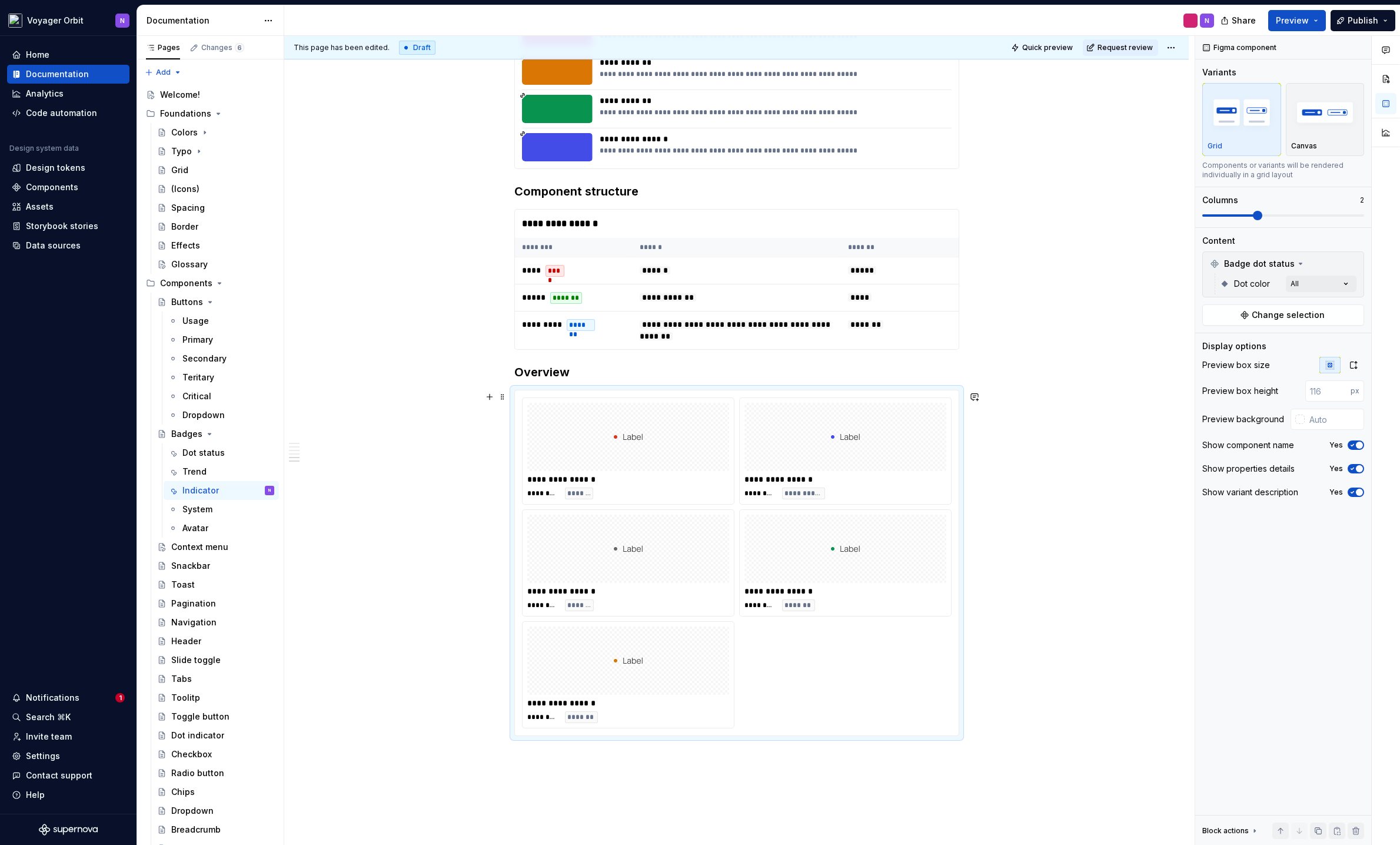
click at [602, 394] on div "**********" at bounding box center [737, 563] width 444 height 345
click at [1210, 311] on span "Change selection" at bounding box center [1288, 315] width 73 height 11
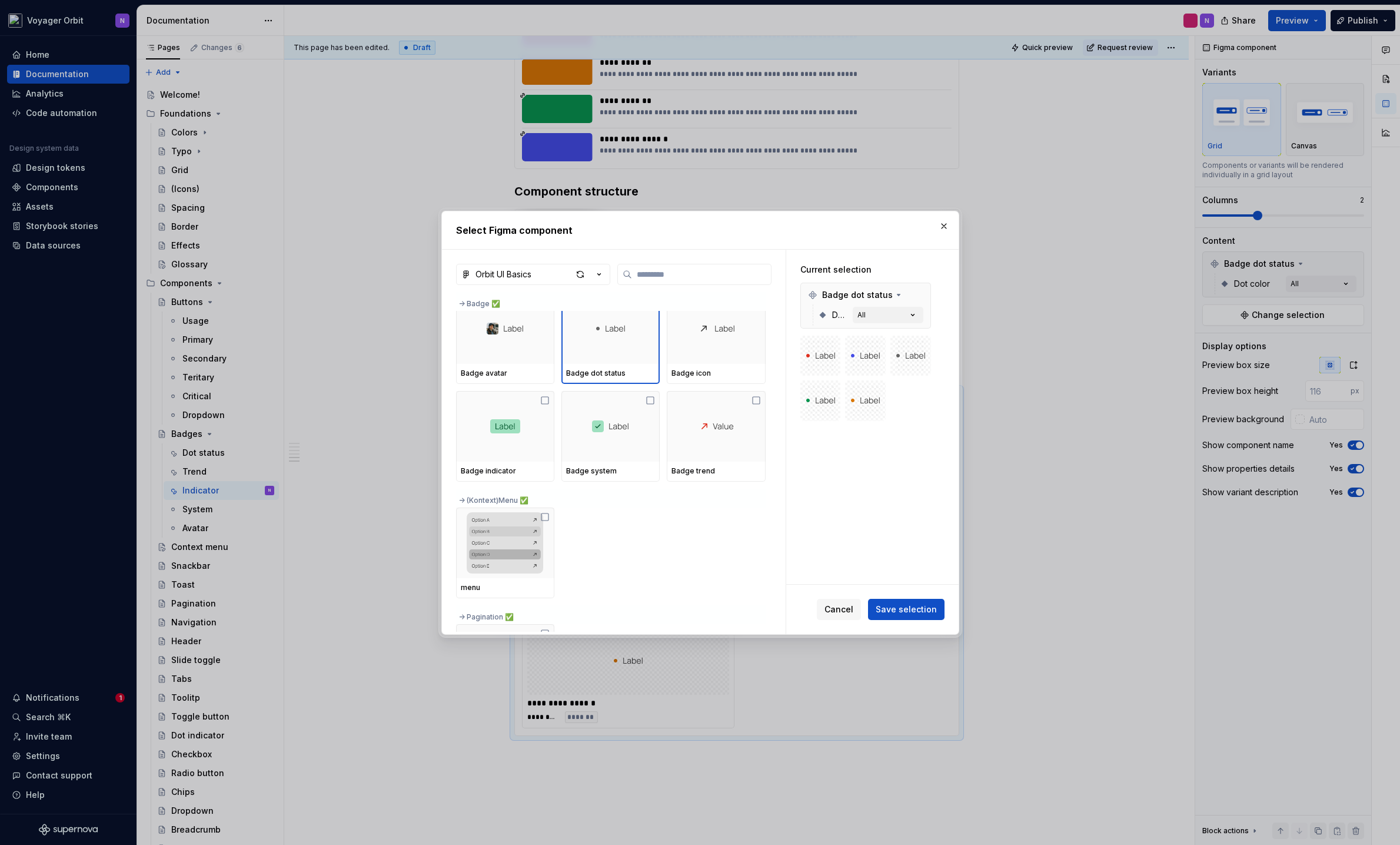
scroll to position [671, 0]
click at [555, 404] on div "Badge indicator Badge system Badge trend" at bounding box center [611, 439] width 309 height 90
click at [544, 404] on icon at bounding box center [545, 404] width 10 height 10
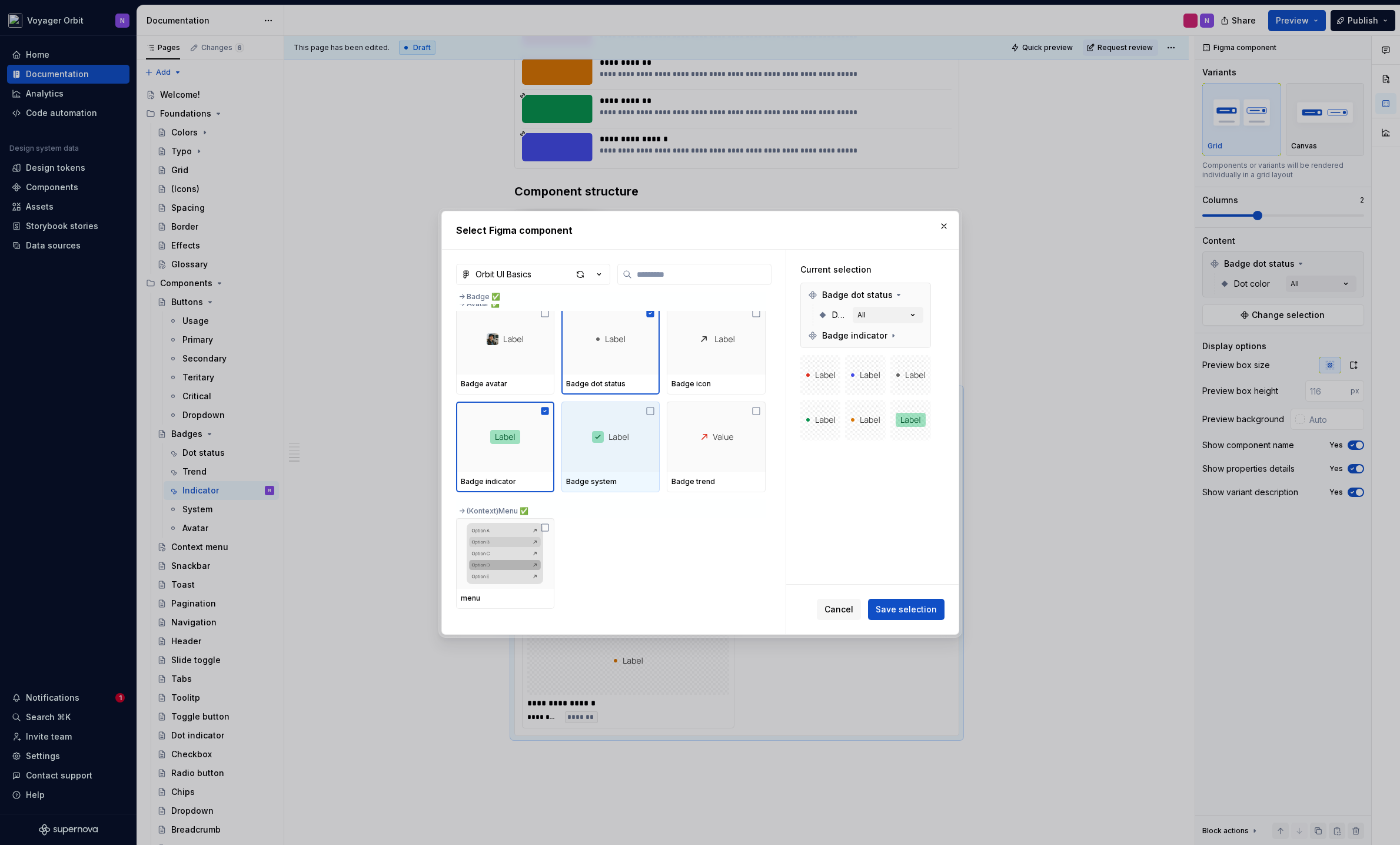
scroll to position [568, 0]
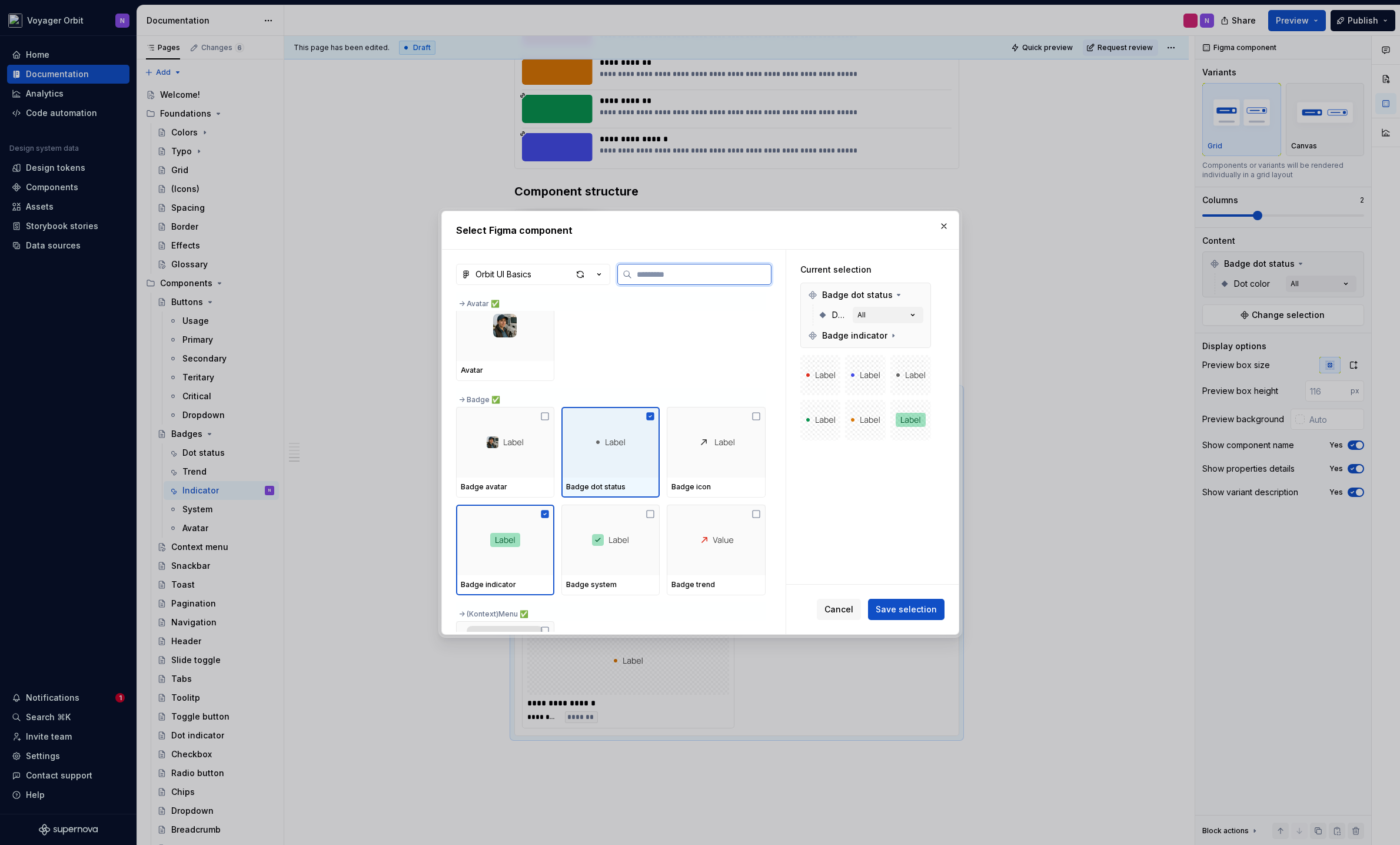
click at [651, 415] on icon at bounding box center [651, 416] width 8 height 8
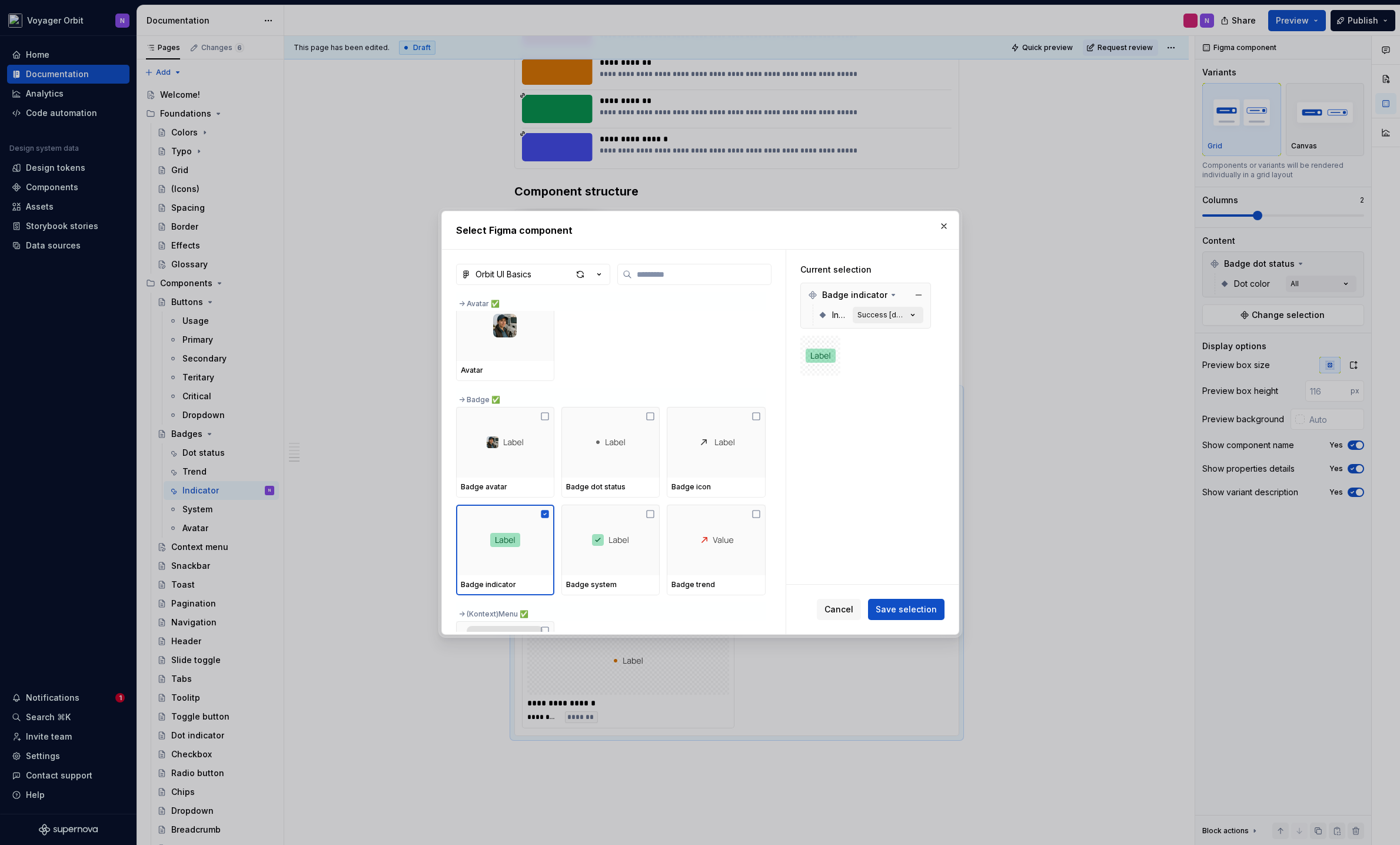
click at [915, 316] on icon "button" at bounding box center [913, 315] width 11 height 11
click at [909, 320] on icon "button" at bounding box center [913, 315] width 11 height 11
click at [910, 316] on icon "button" at bounding box center [913, 315] width 11 height 11
click at [849, 314] on div "Indicator Success [default]" at bounding box center [870, 315] width 105 height 21
click at [875, 313] on div "Success [default]" at bounding box center [882, 315] width 50 height 10
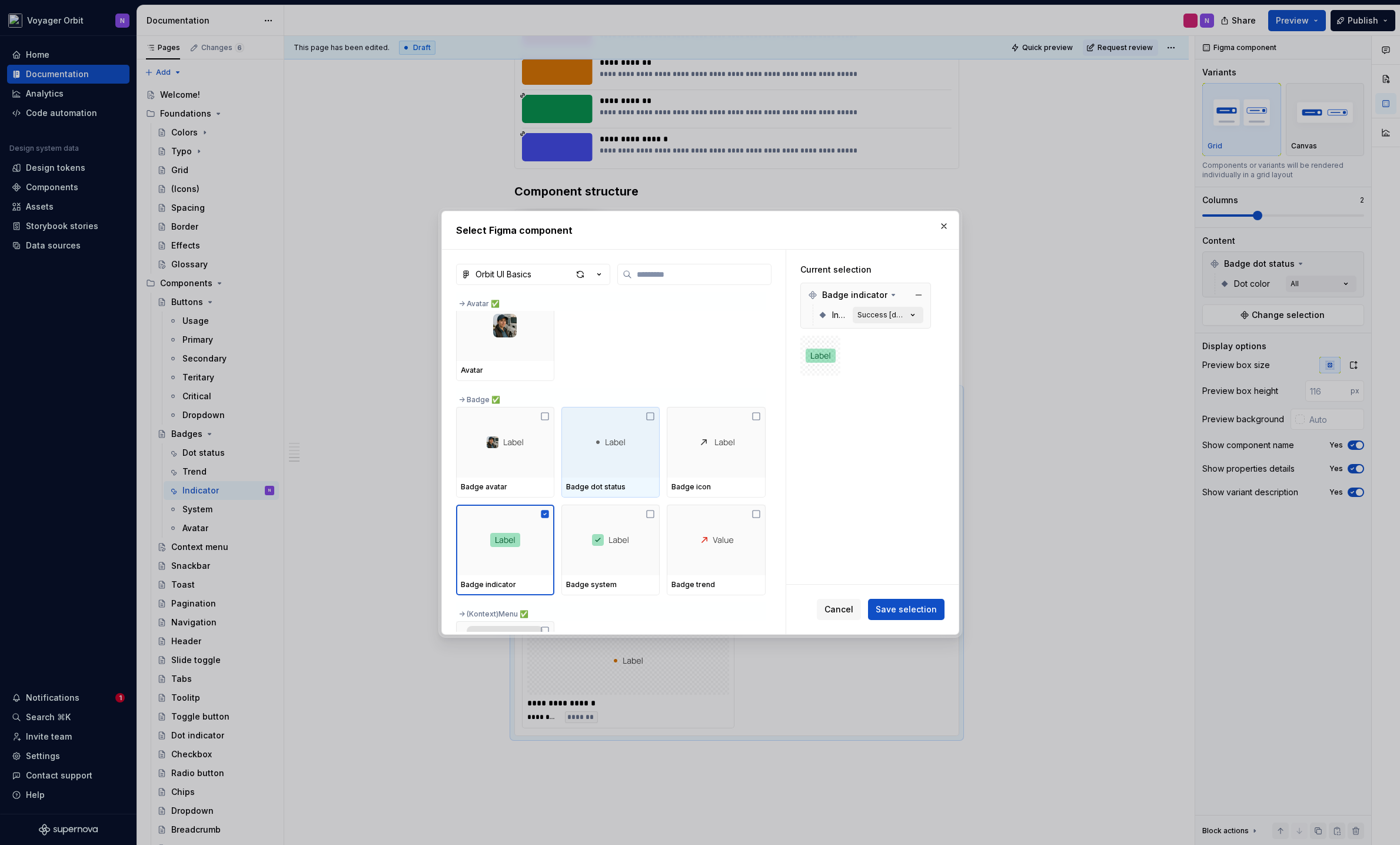
click at [875, 313] on div "Success [default]" at bounding box center [882, 315] width 50 height 10
click at [875, 313] on div "Success [default]" at bounding box center [882, 315] width 50 height 10
drag, startPoint x: 902, startPoint y: 608, endPoint x: 895, endPoint y: 605, distance: 7.6
click at [902, 607] on span "Save selection" at bounding box center [907, 609] width 61 height 11
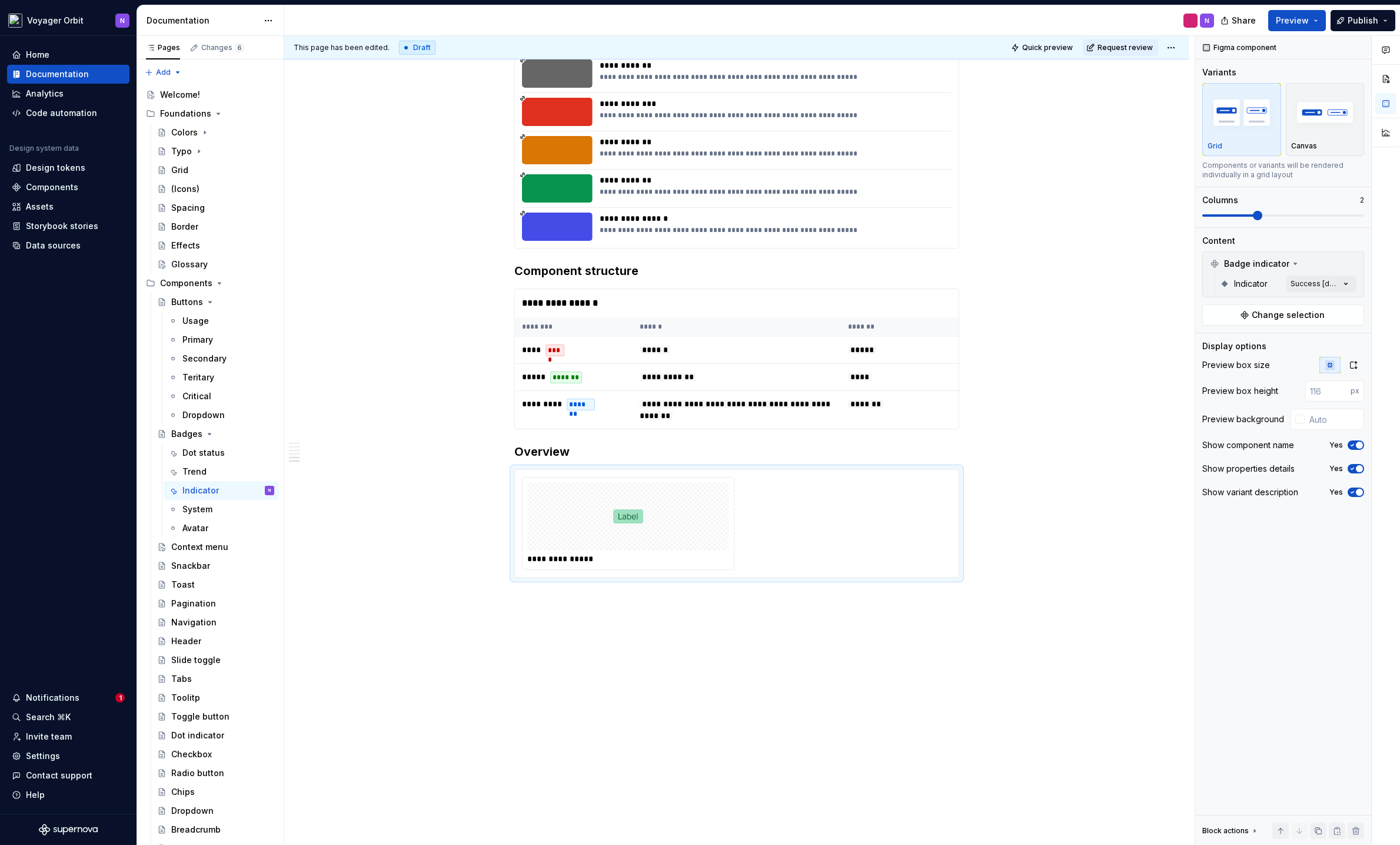
scroll to position [592, 0]
click at [1210, 284] on div "Comments Open comments No comments yet Select ‘Comment’ from the block context …" at bounding box center [1298, 440] width 205 height 809
click at [1210, 306] on icon "button" at bounding box center [1337, 304] width 10 height 7
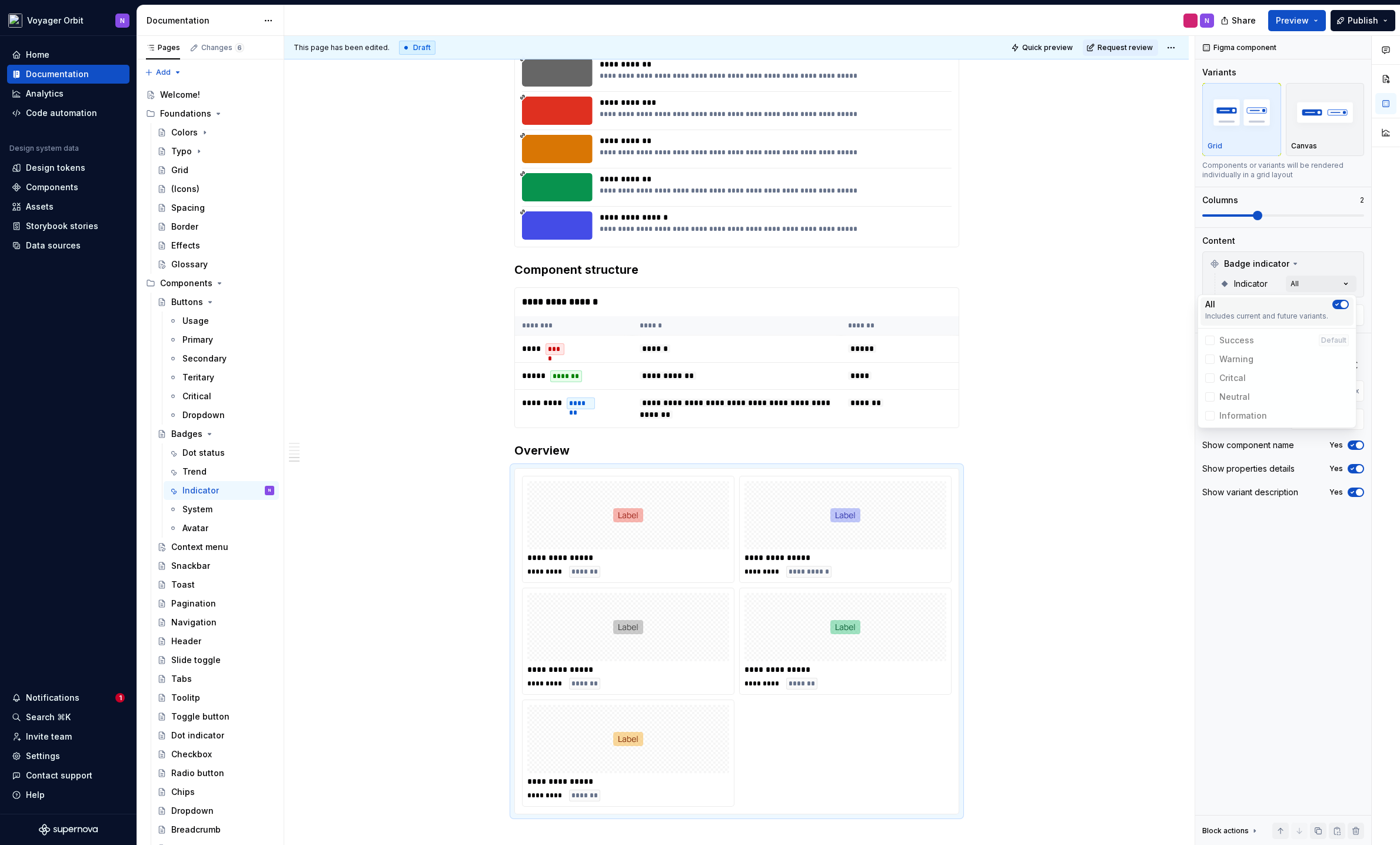
scroll to position [670, 0]
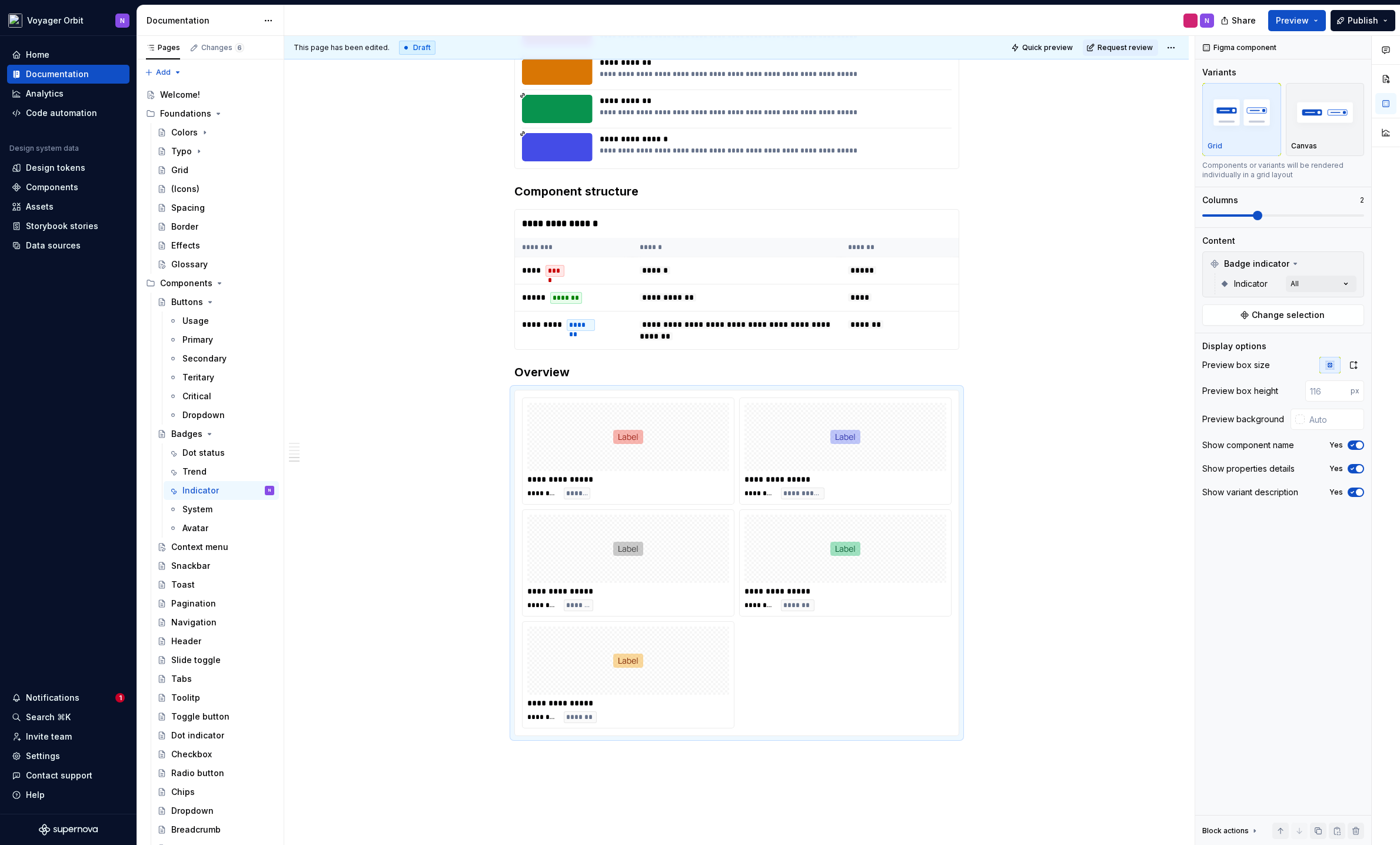
click at [1148, 583] on html "Voyager Orbit N Home Documentation Analytics Code automation Design system data…" at bounding box center [700, 422] width 1400 height 845
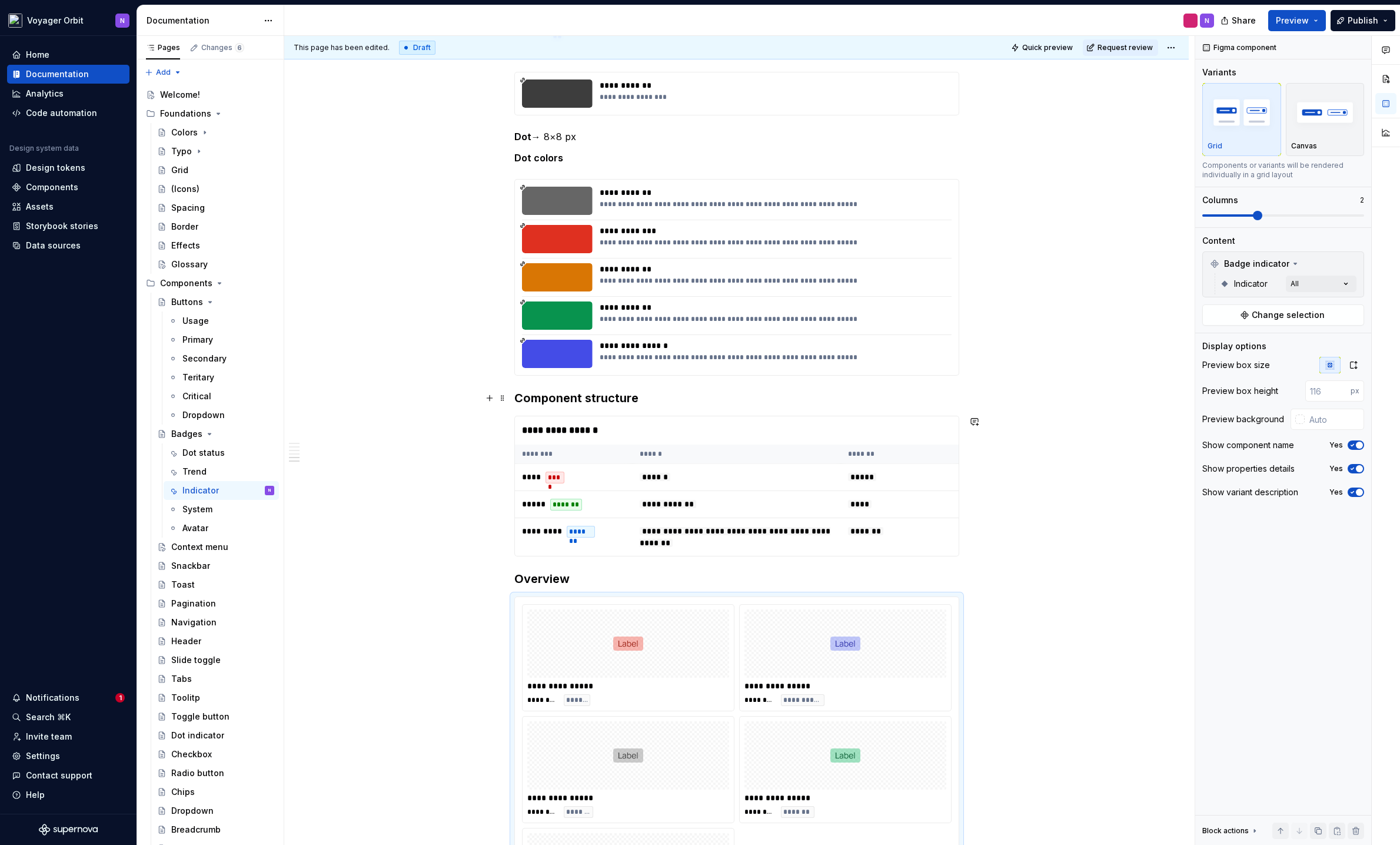
scroll to position [455, 0]
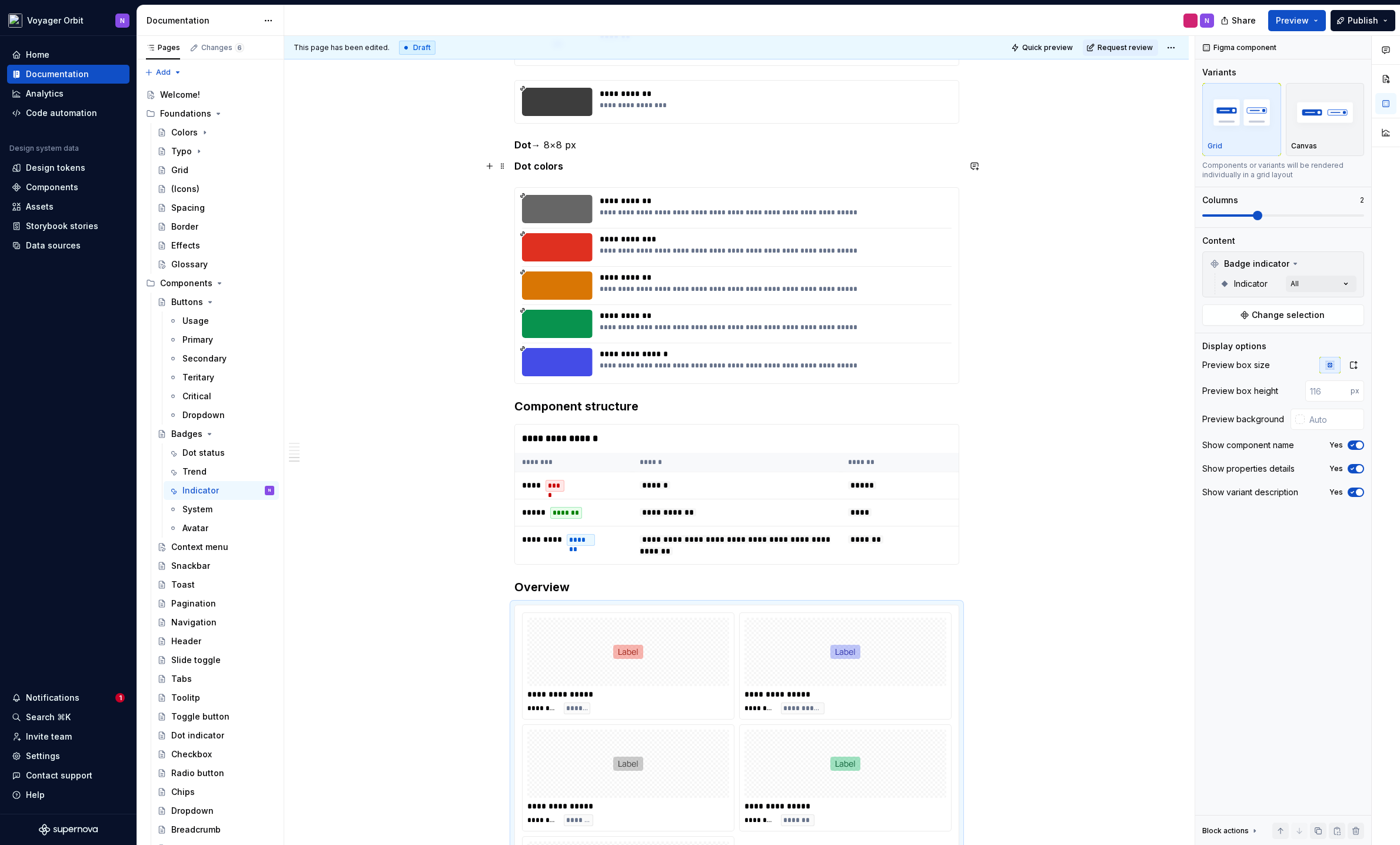
click at [551, 167] on strong "Dot colors" at bounding box center [539, 166] width 49 height 11
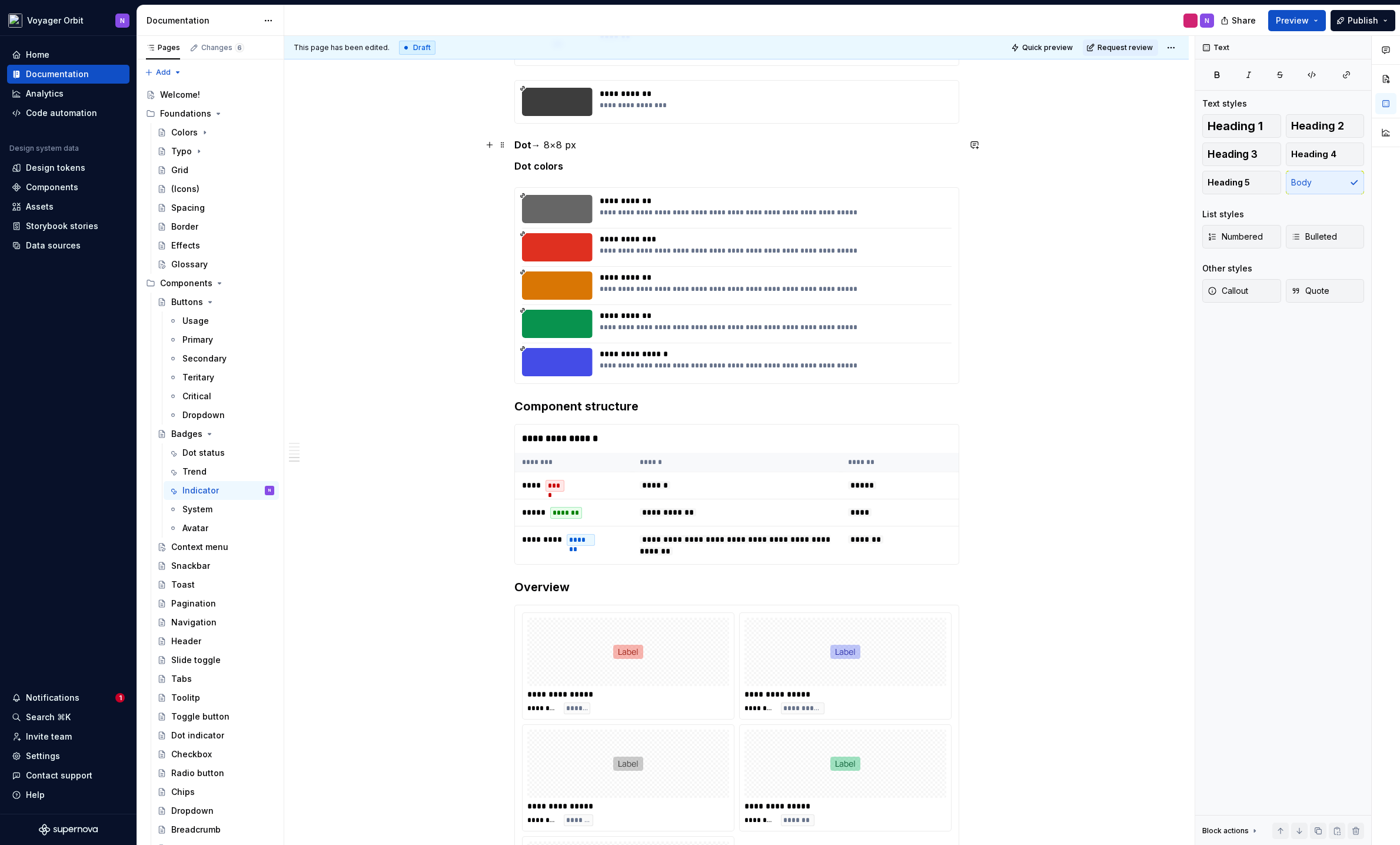
click at [571, 144] on p "Dot → 8×8 px" at bounding box center [737, 145] width 445 height 14
drag, startPoint x: 617, startPoint y: 146, endPoint x: 487, endPoint y: 146, distance: 130.0
click at [514, 146] on div "**********" at bounding box center [737, 385] width 445 height 1159
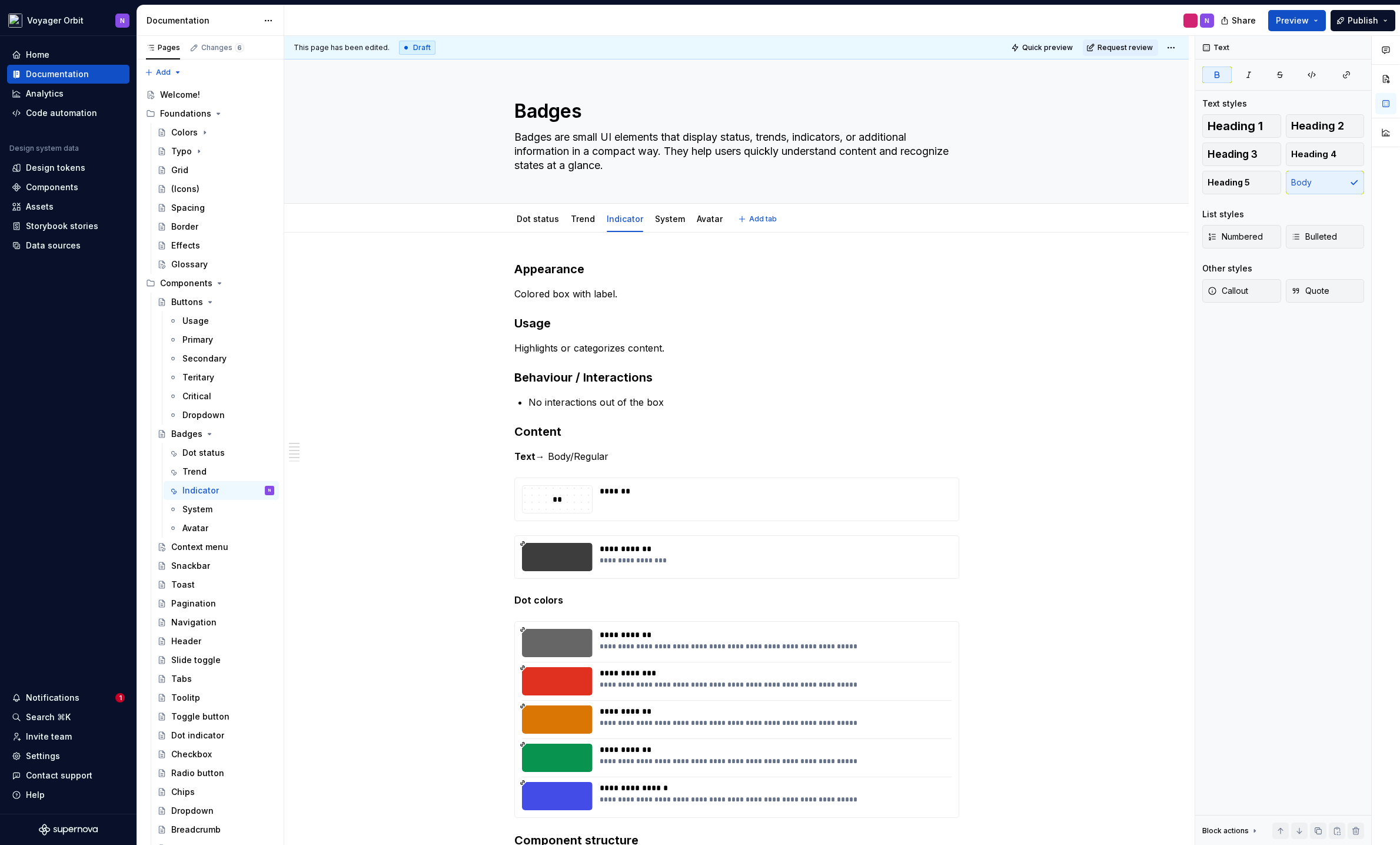
scroll to position [6, 0]
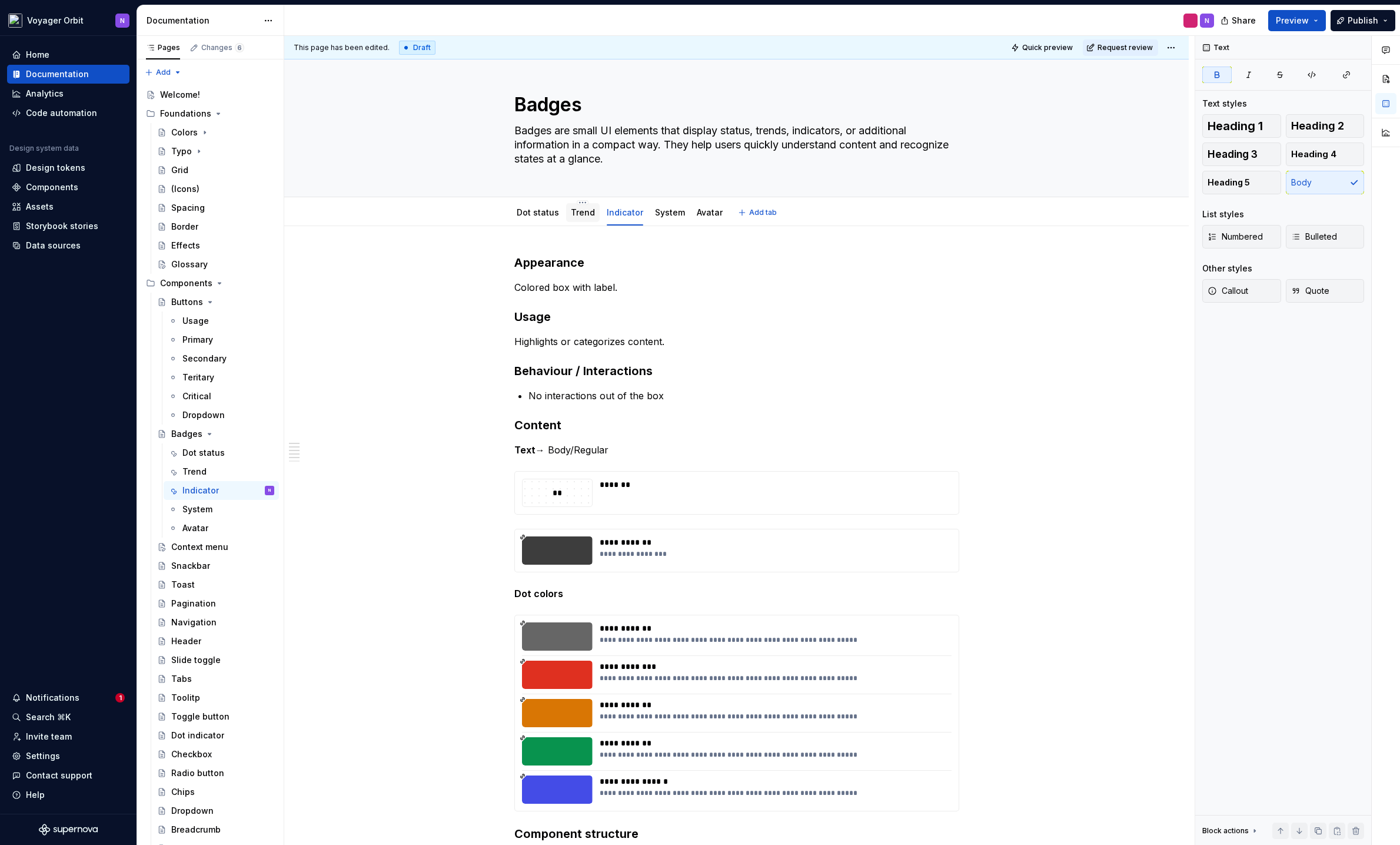
click at [574, 220] on div "Trend" at bounding box center [583, 213] width 34 height 19
click at [571, 209] on link "Trend" at bounding box center [583, 212] width 24 height 10
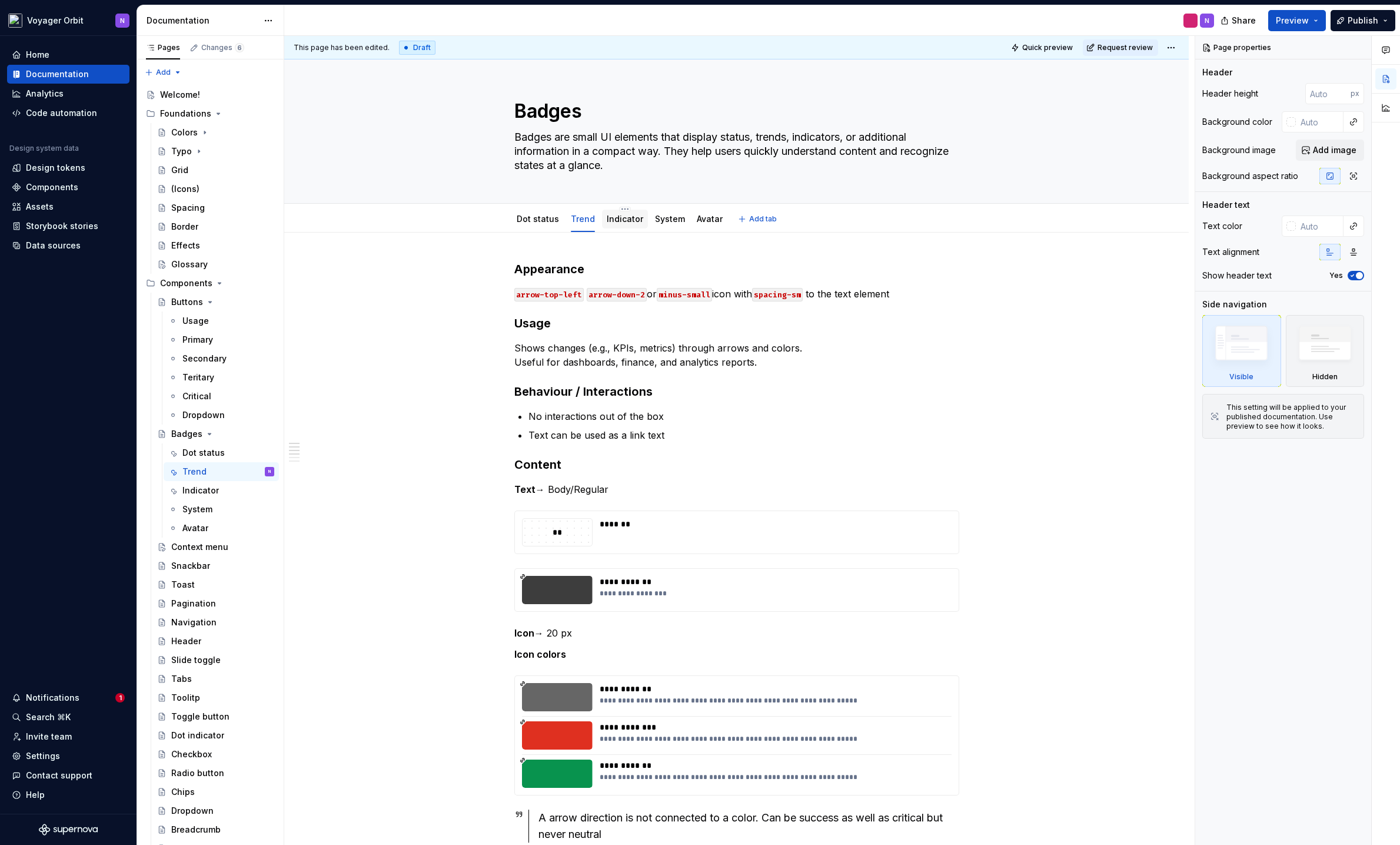
click at [621, 217] on link "Indicator" at bounding box center [625, 219] width 36 height 10
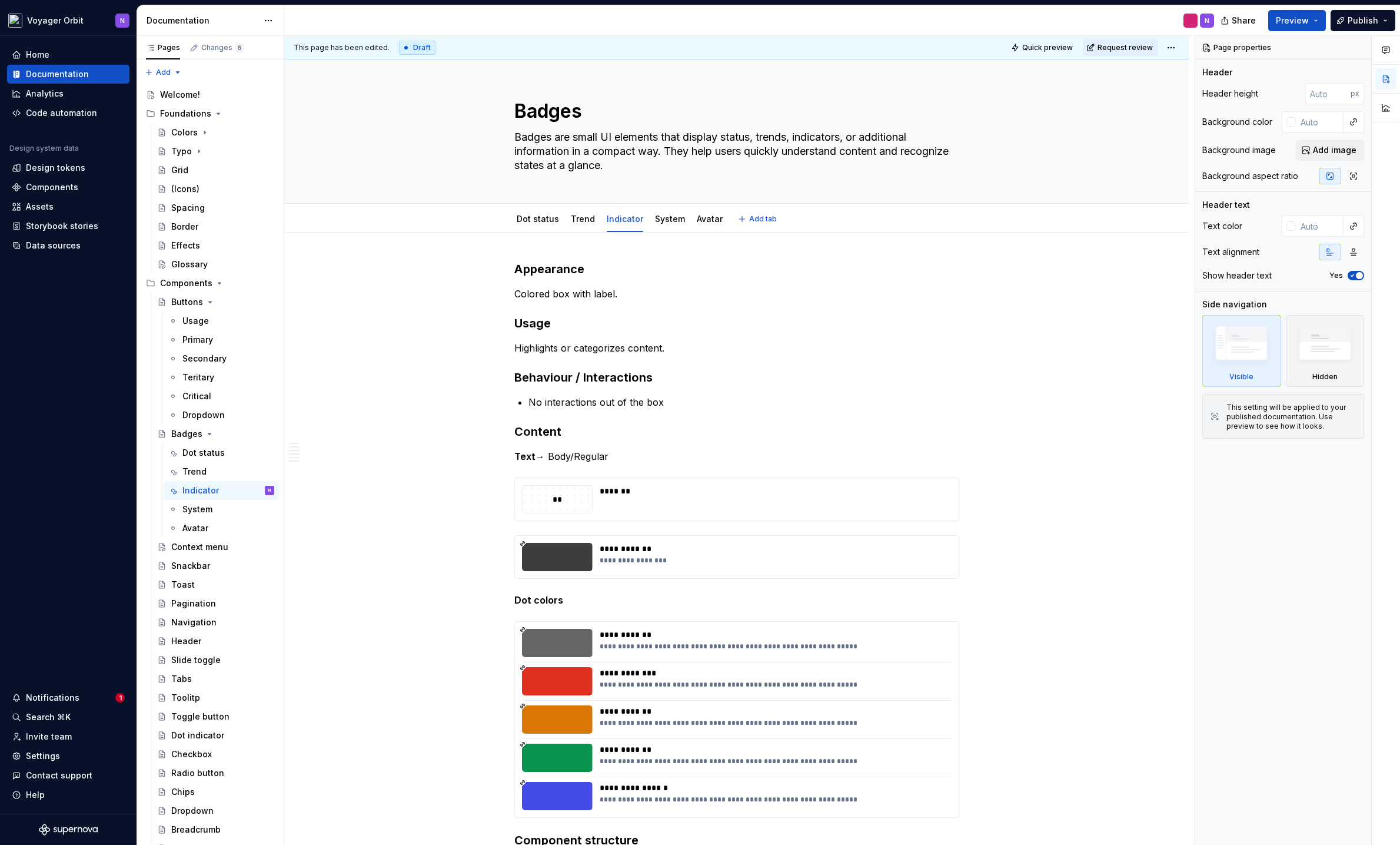
type textarea "*"
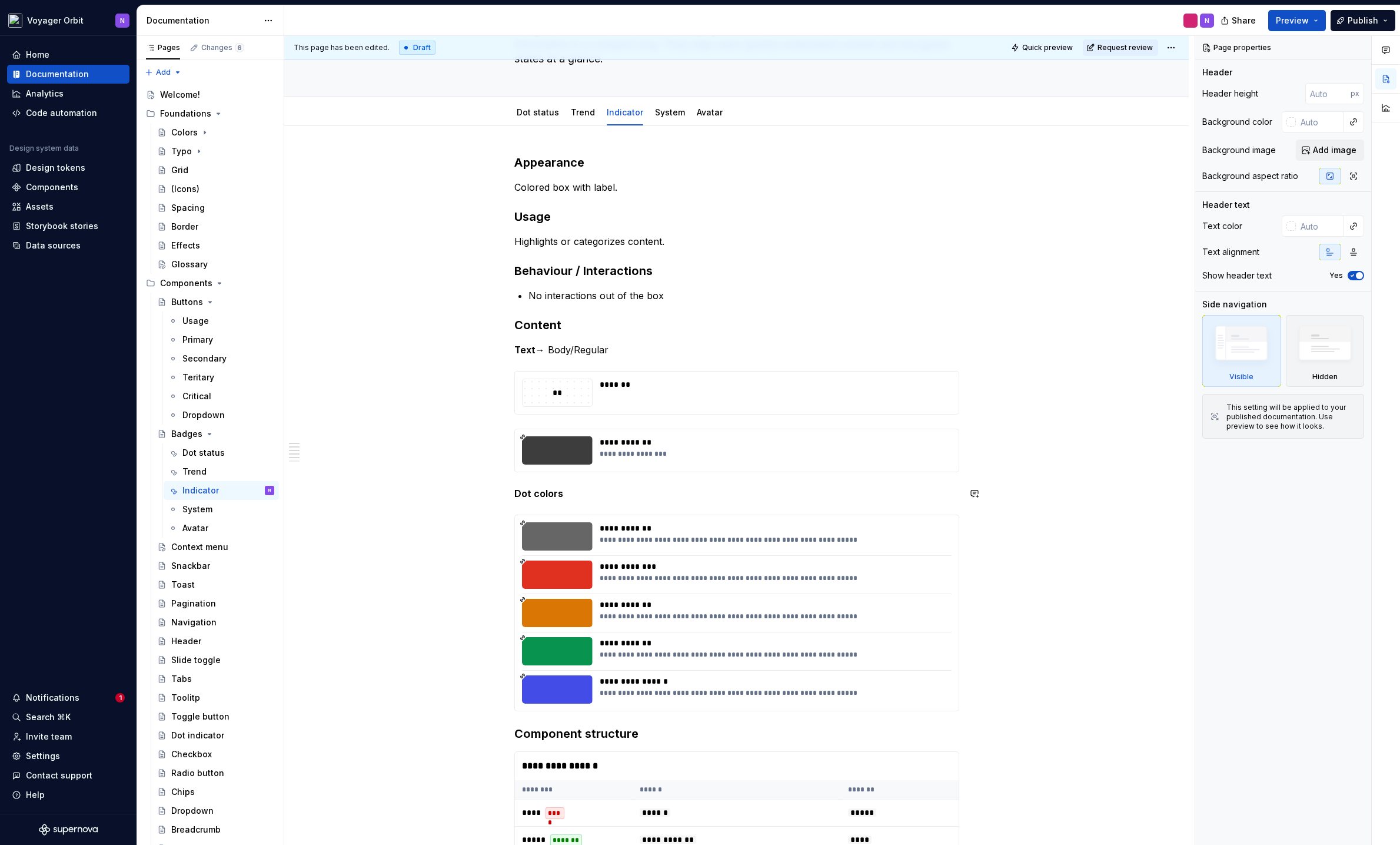
scroll to position [121, 0]
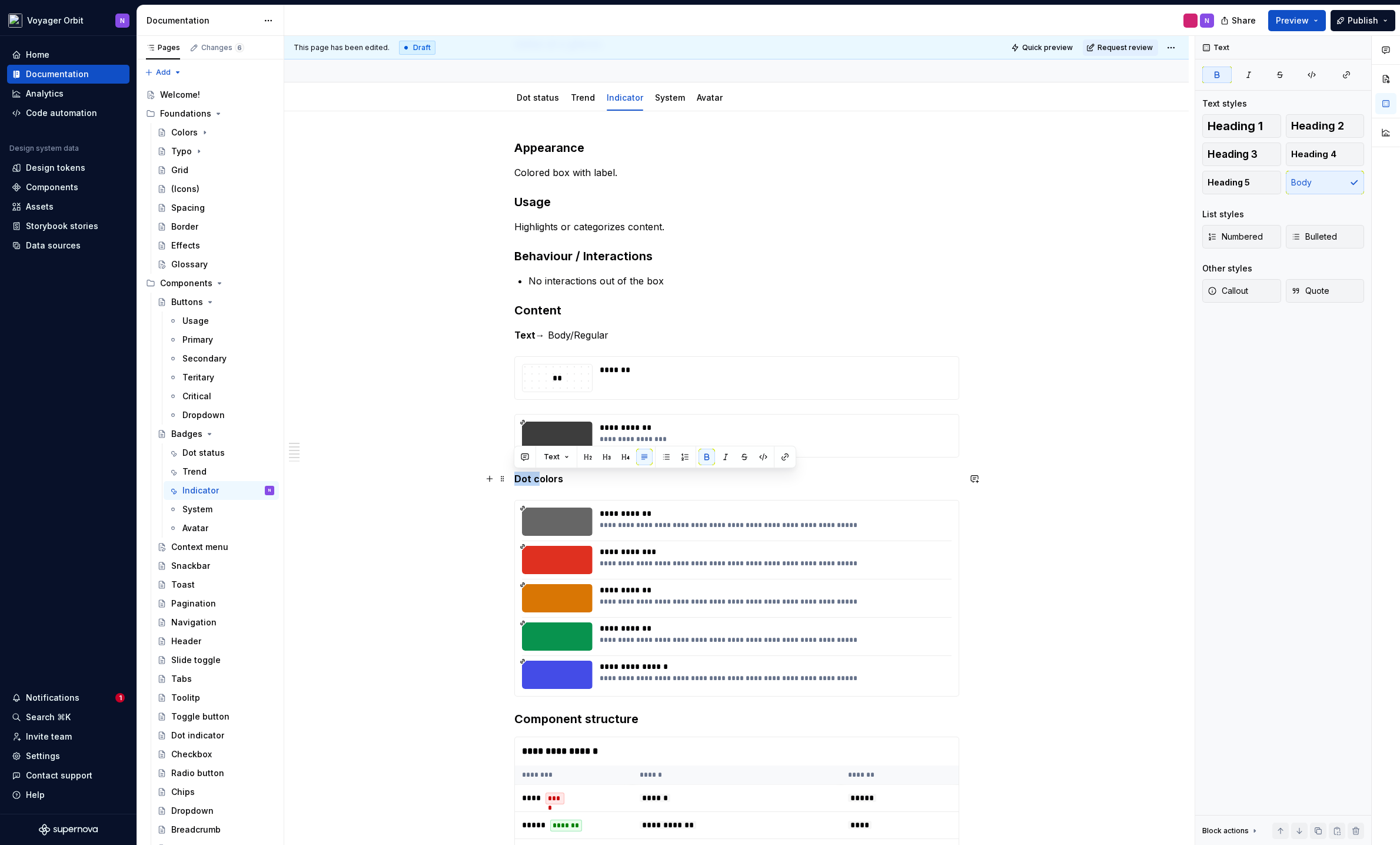
drag, startPoint x: 537, startPoint y: 476, endPoint x: 515, endPoint y: 476, distance: 22.0
click at [515, 476] on strong "Dot colors" at bounding box center [539, 478] width 49 height 11
drag, startPoint x: 615, startPoint y: 488, endPoint x: 507, endPoint y: 483, distance: 108.1
click at [507, 483] on div "**********" at bounding box center [737, 821] width 905 height 1420
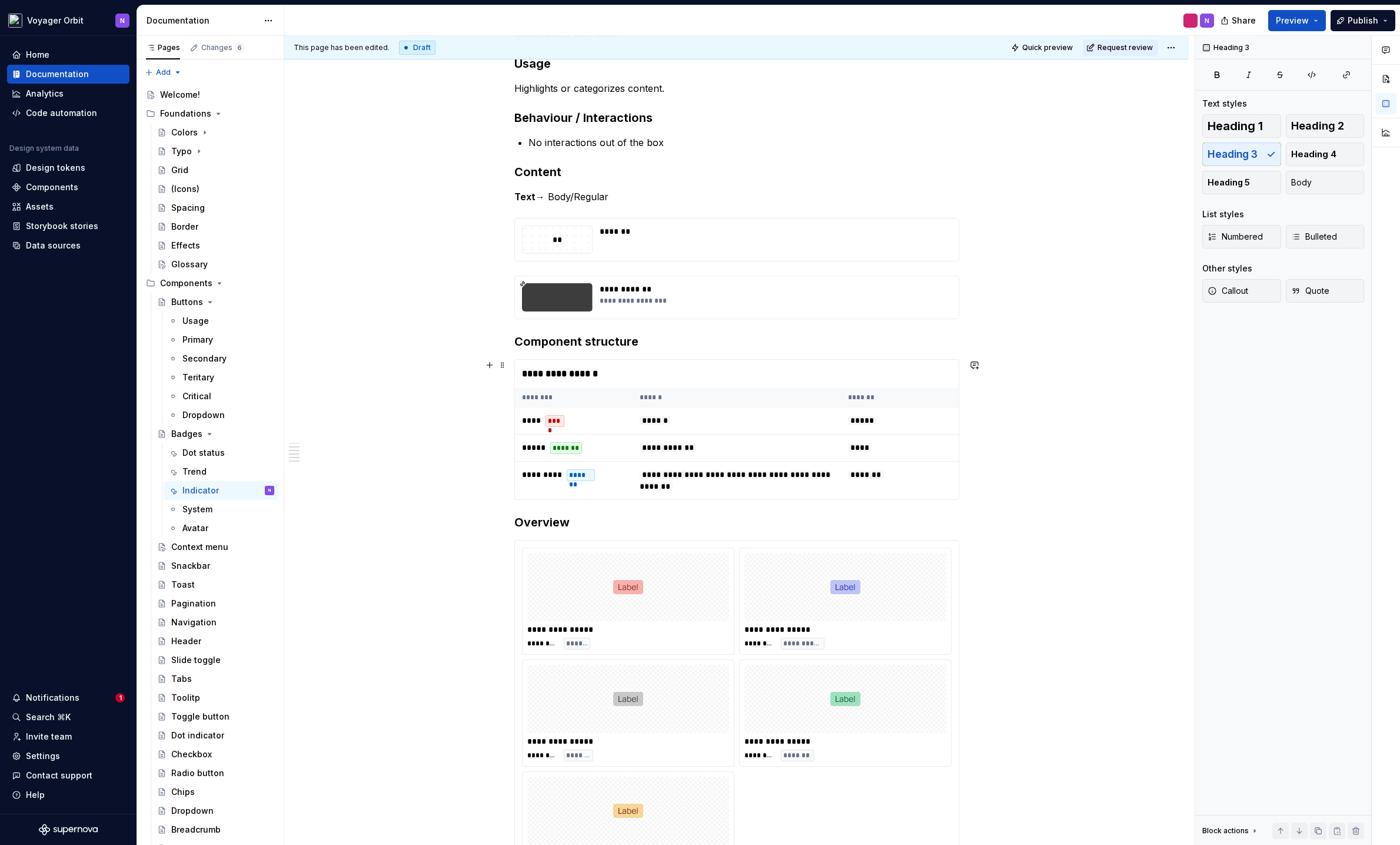
scroll to position [259, 0]
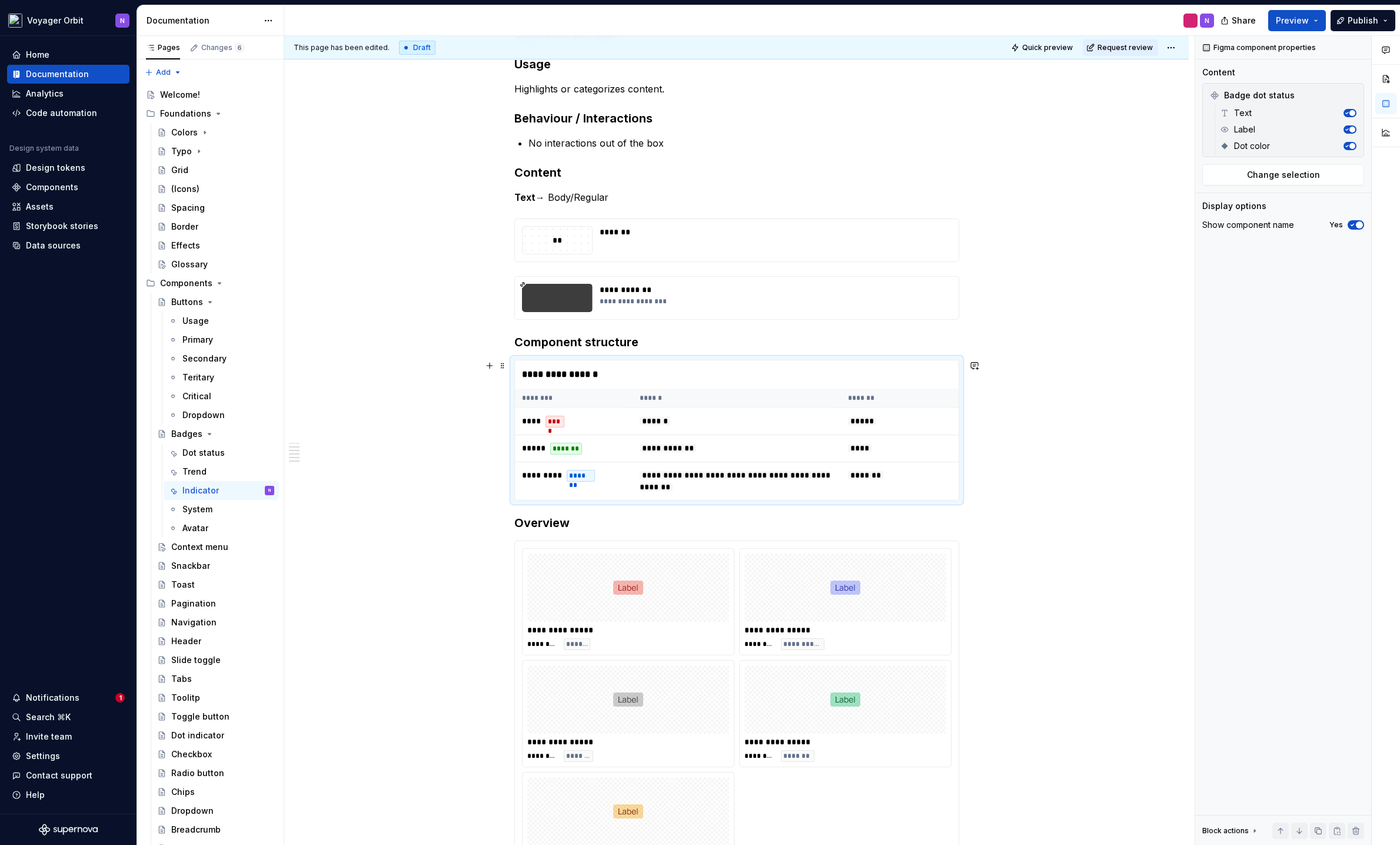
click at [651, 377] on div "**********" at bounding box center [737, 374] width 444 height 28
click at [1210, 169] on span "Change selection" at bounding box center [1283, 174] width 73 height 11
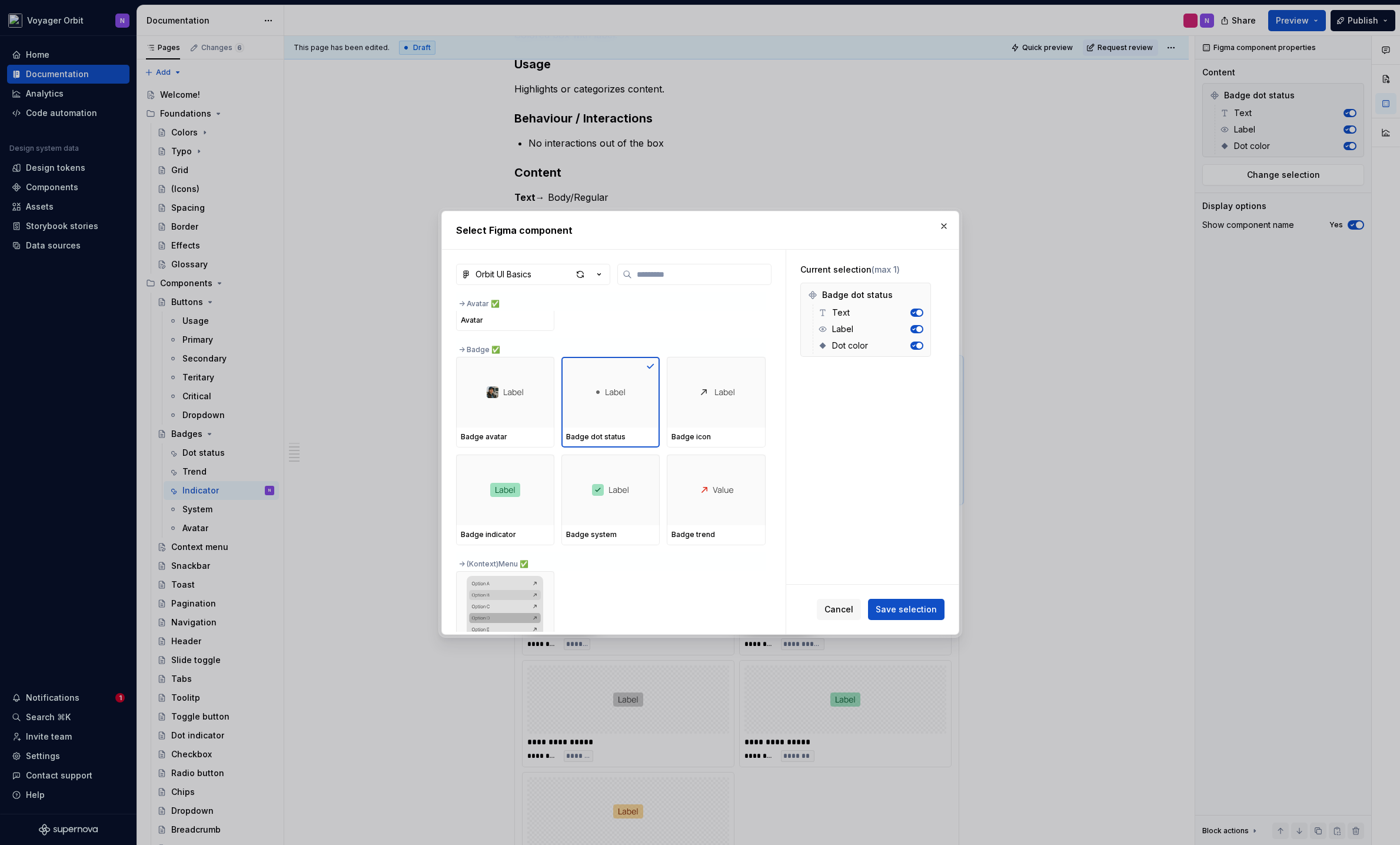
scroll to position [633, 0]
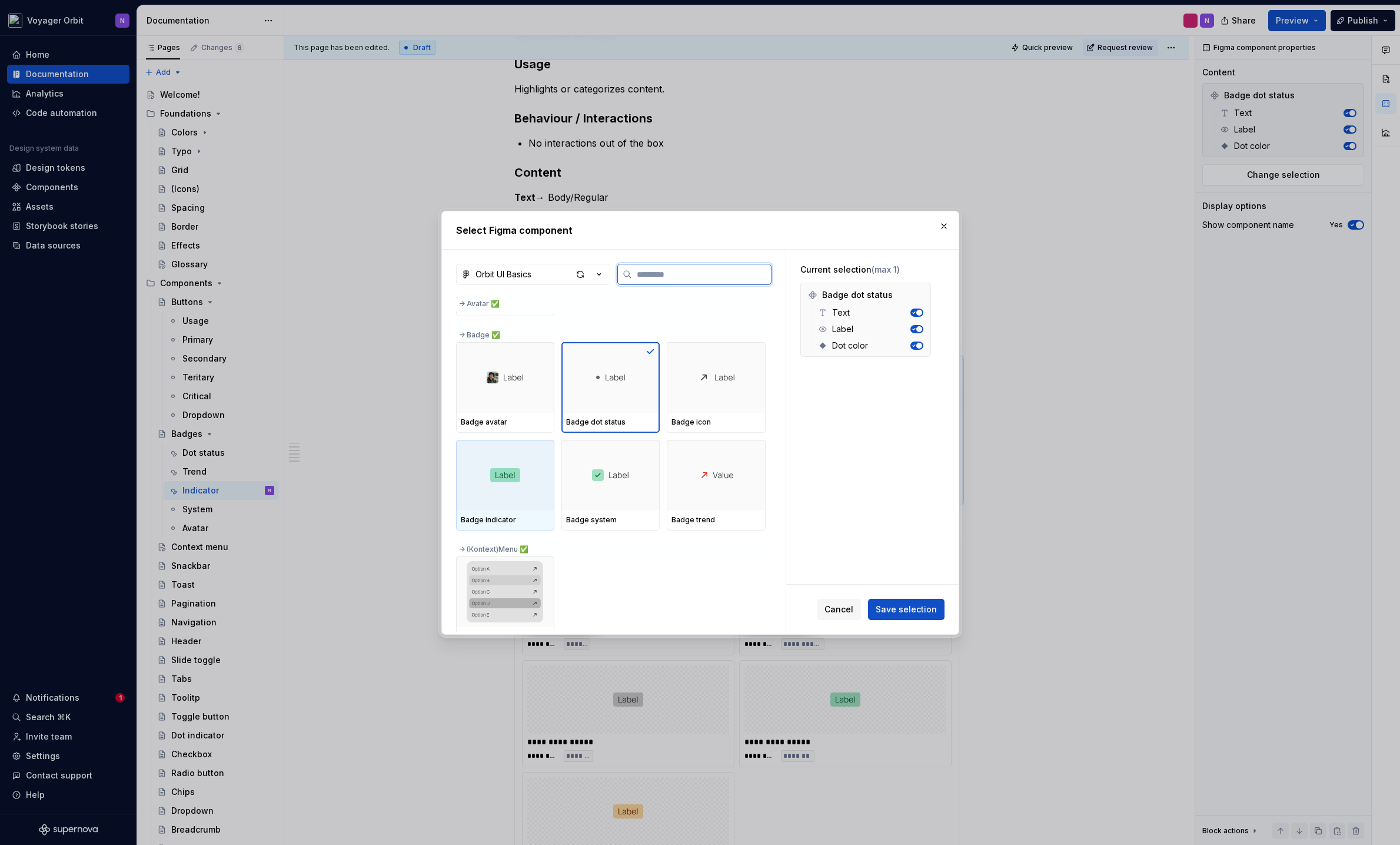
click at [491, 448] on div at bounding box center [506, 475] width 98 height 71
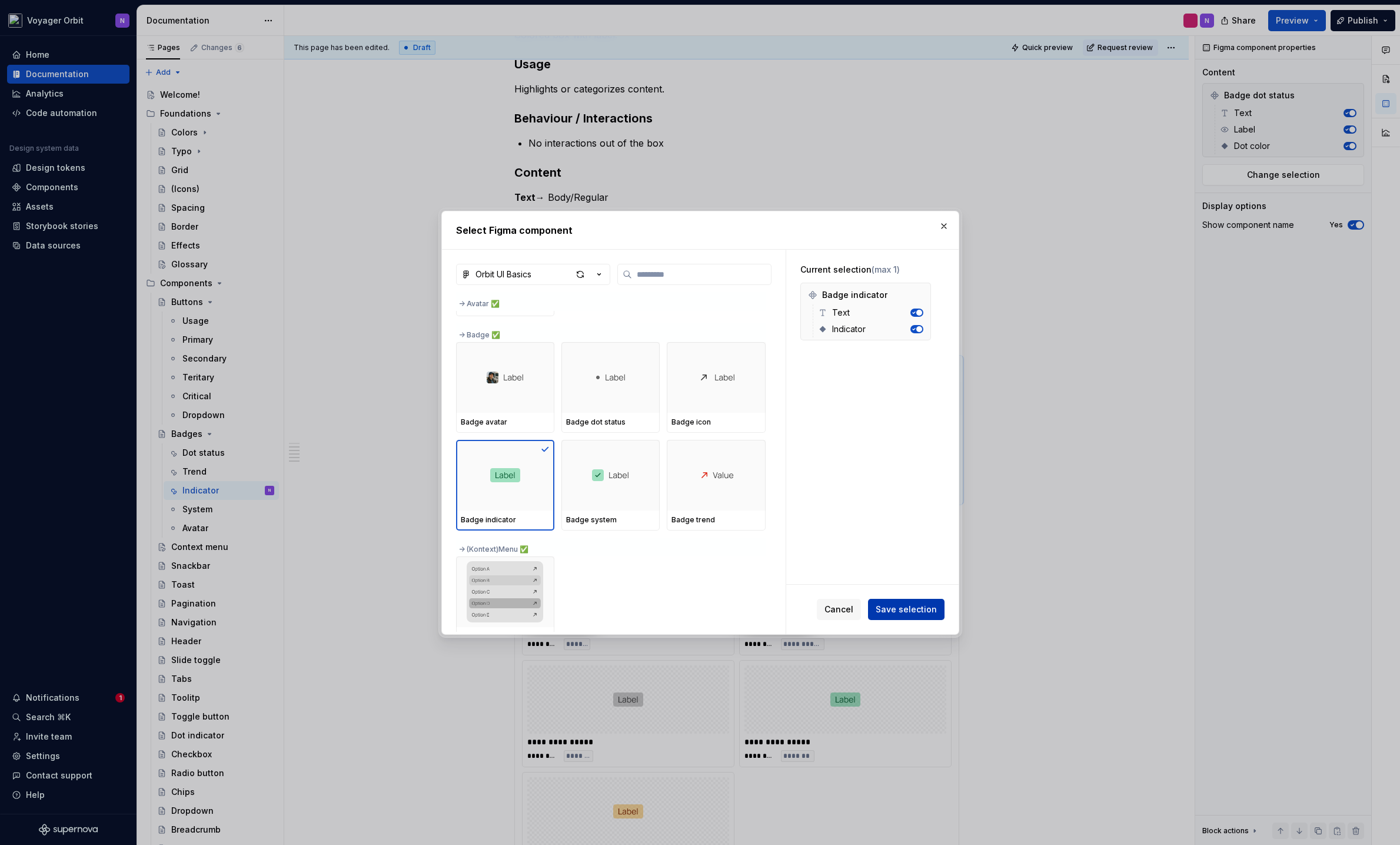
click at [907, 604] on span "Save selection" at bounding box center [907, 609] width 61 height 11
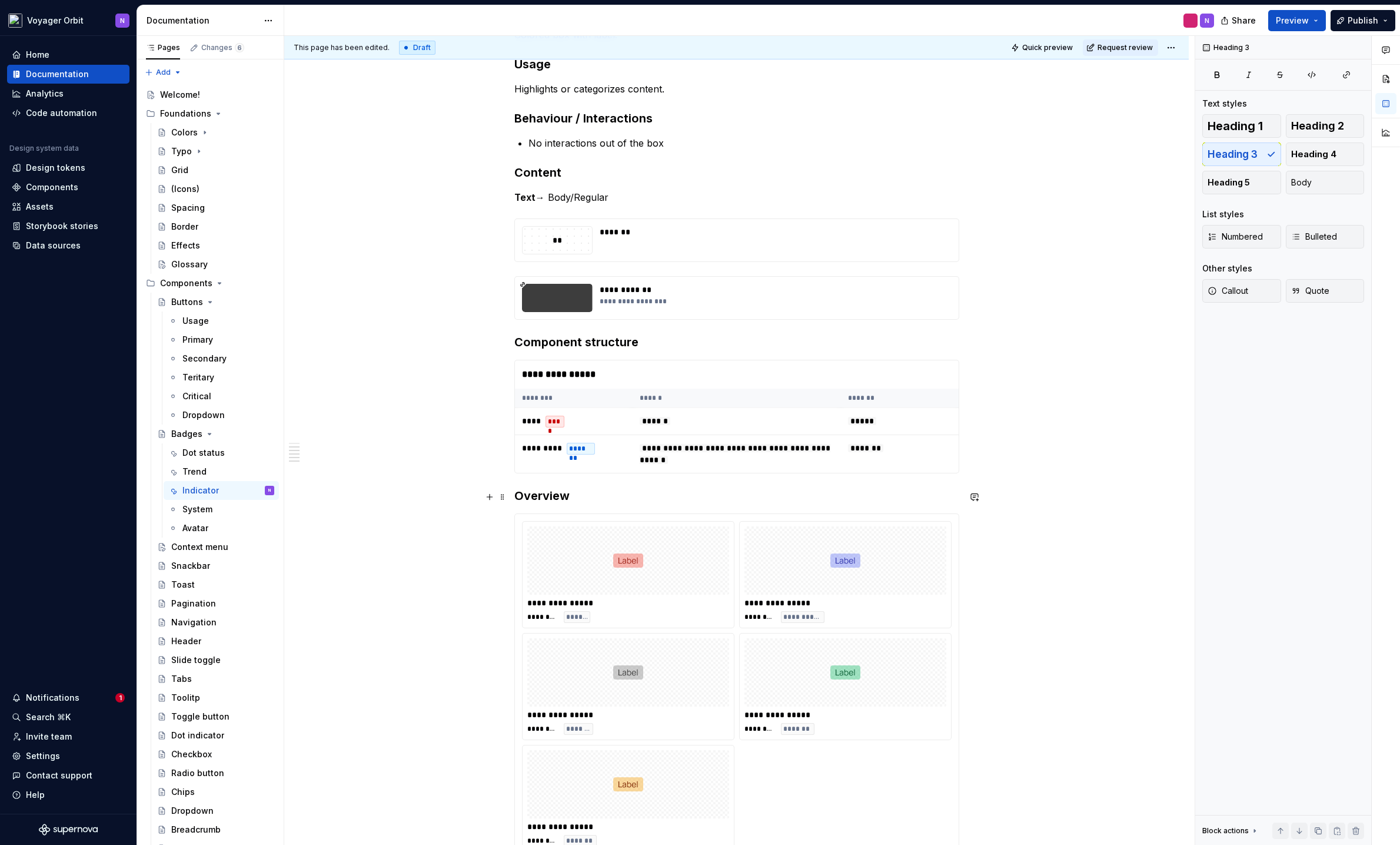
drag, startPoint x: 518, startPoint y: 490, endPoint x: 542, endPoint y: 488, distance: 24.1
click at [518, 490] on h3 "Overview" at bounding box center [737, 496] width 445 height 17
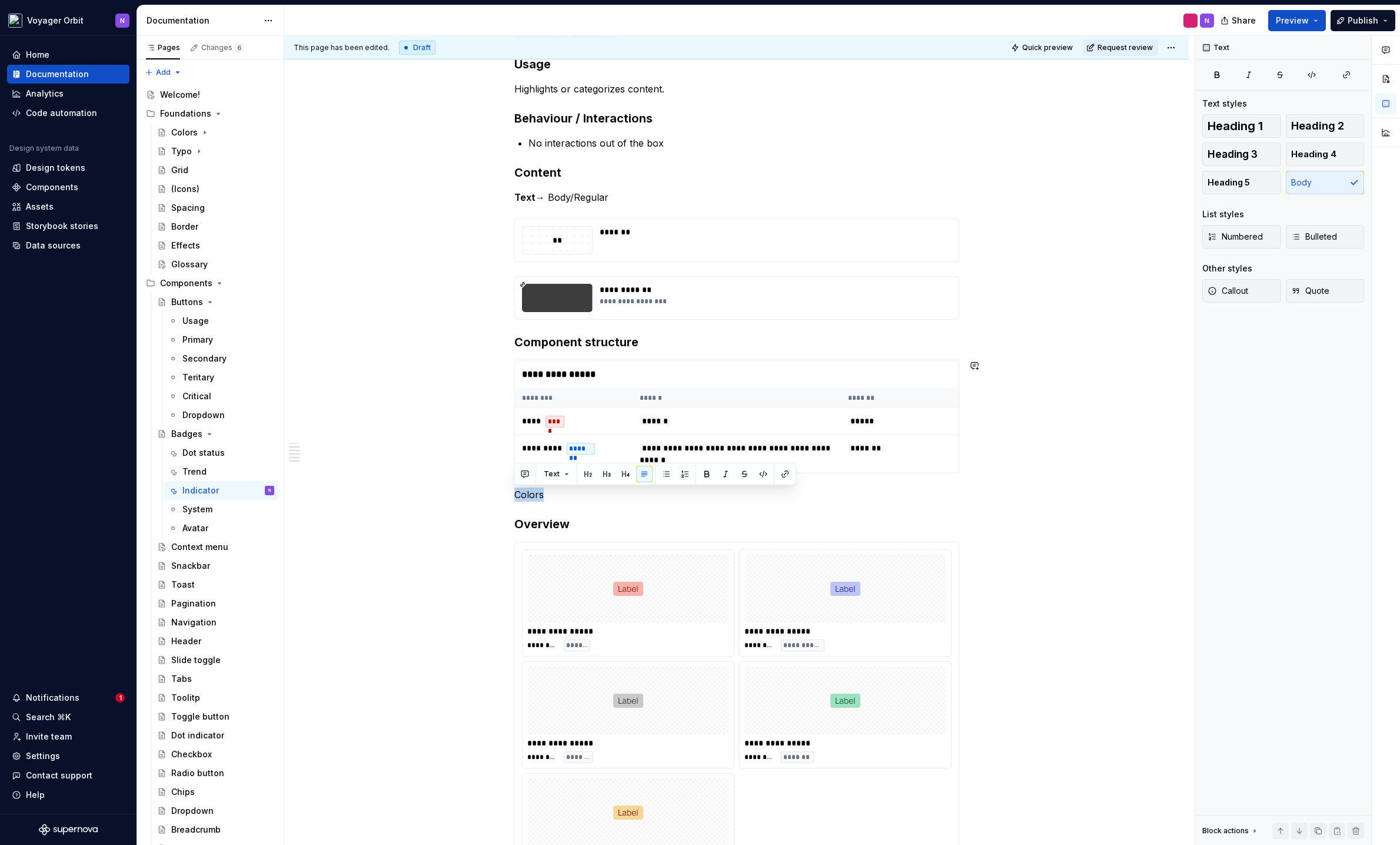
click at [611, 474] on button "button" at bounding box center [607, 474] width 17 height 17
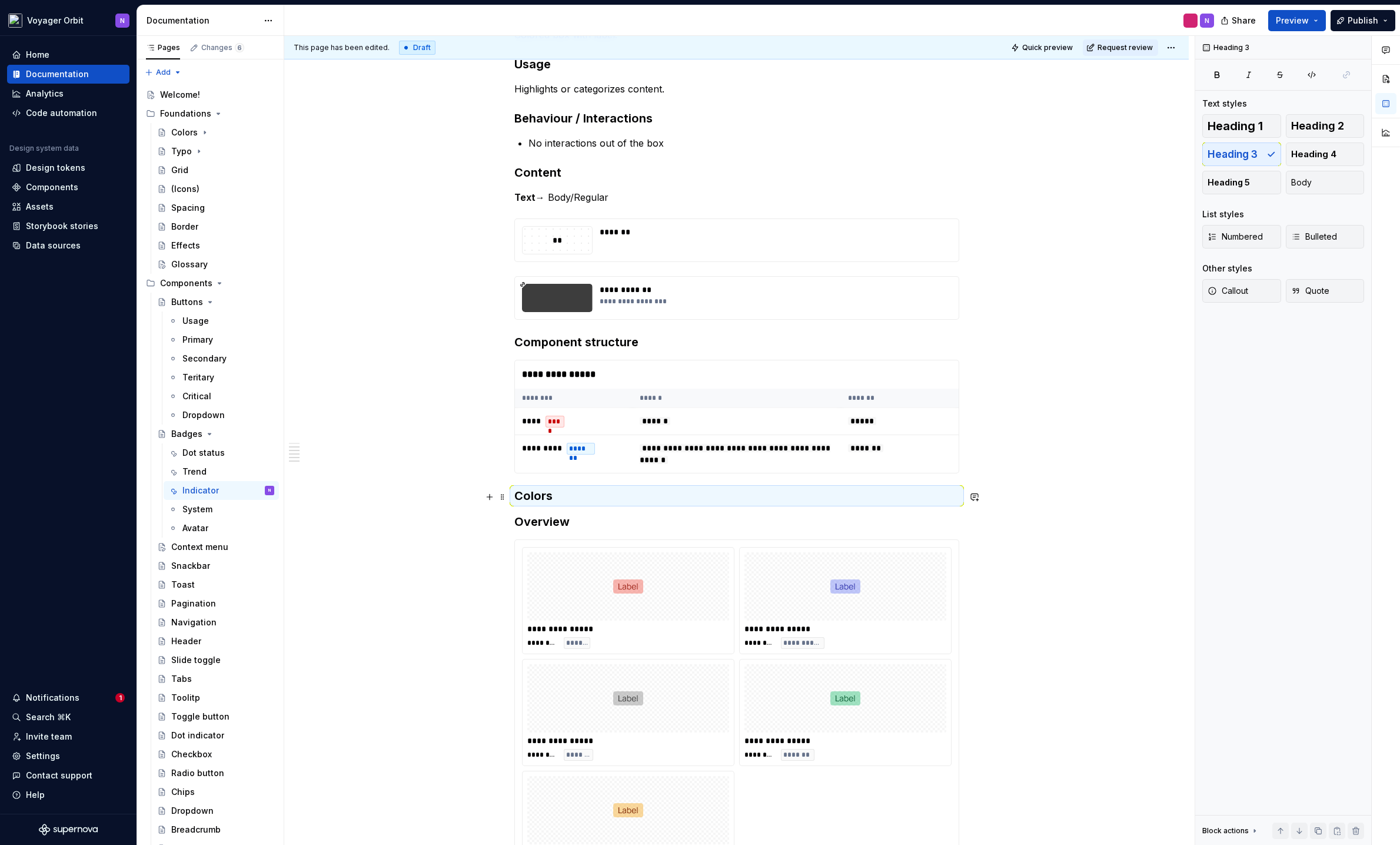
click at [604, 493] on h3 "Colors" at bounding box center [737, 496] width 445 height 17
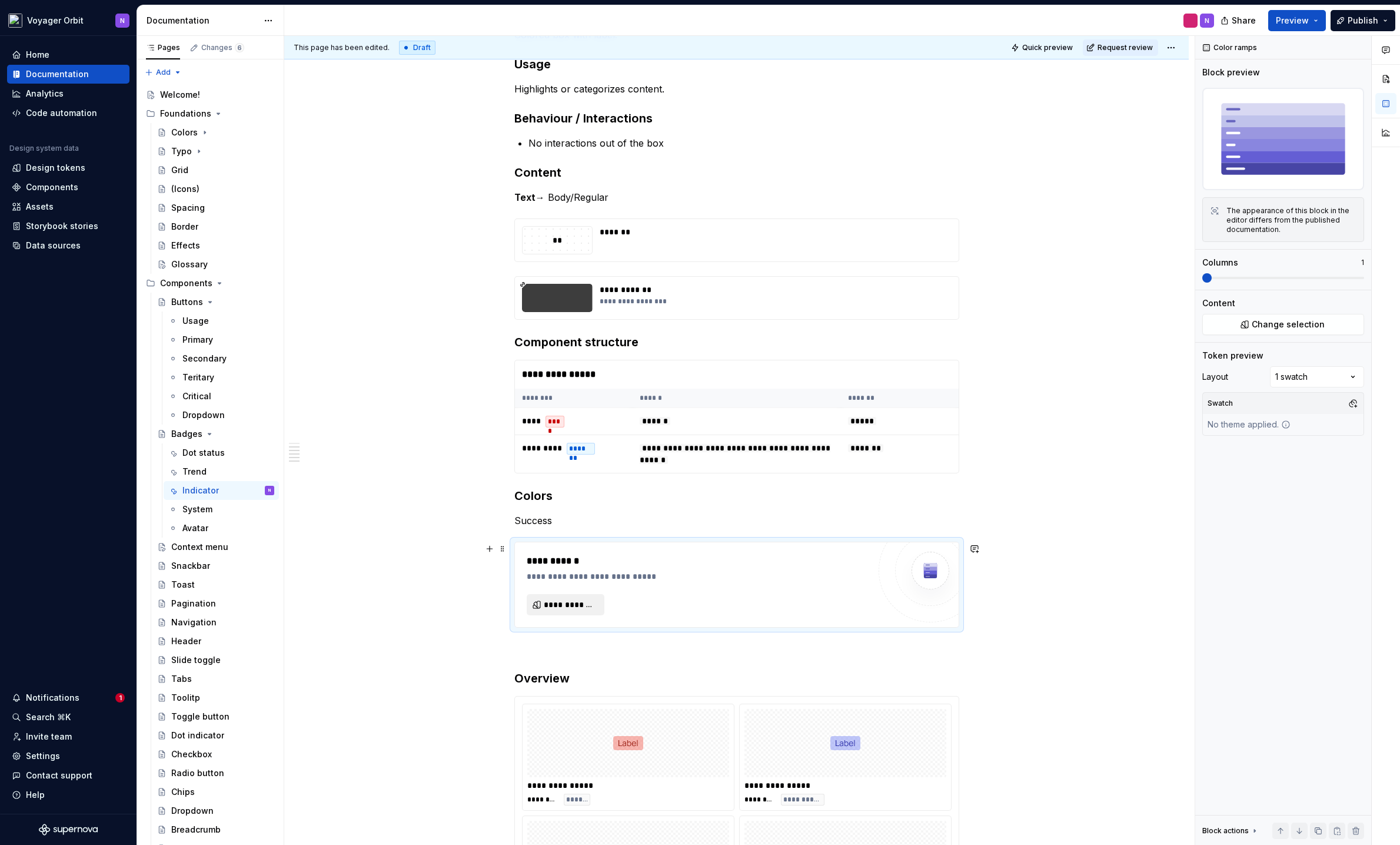
click at [534, 606] on button "**********" at bounding box center [565, 604] width 78 height 21
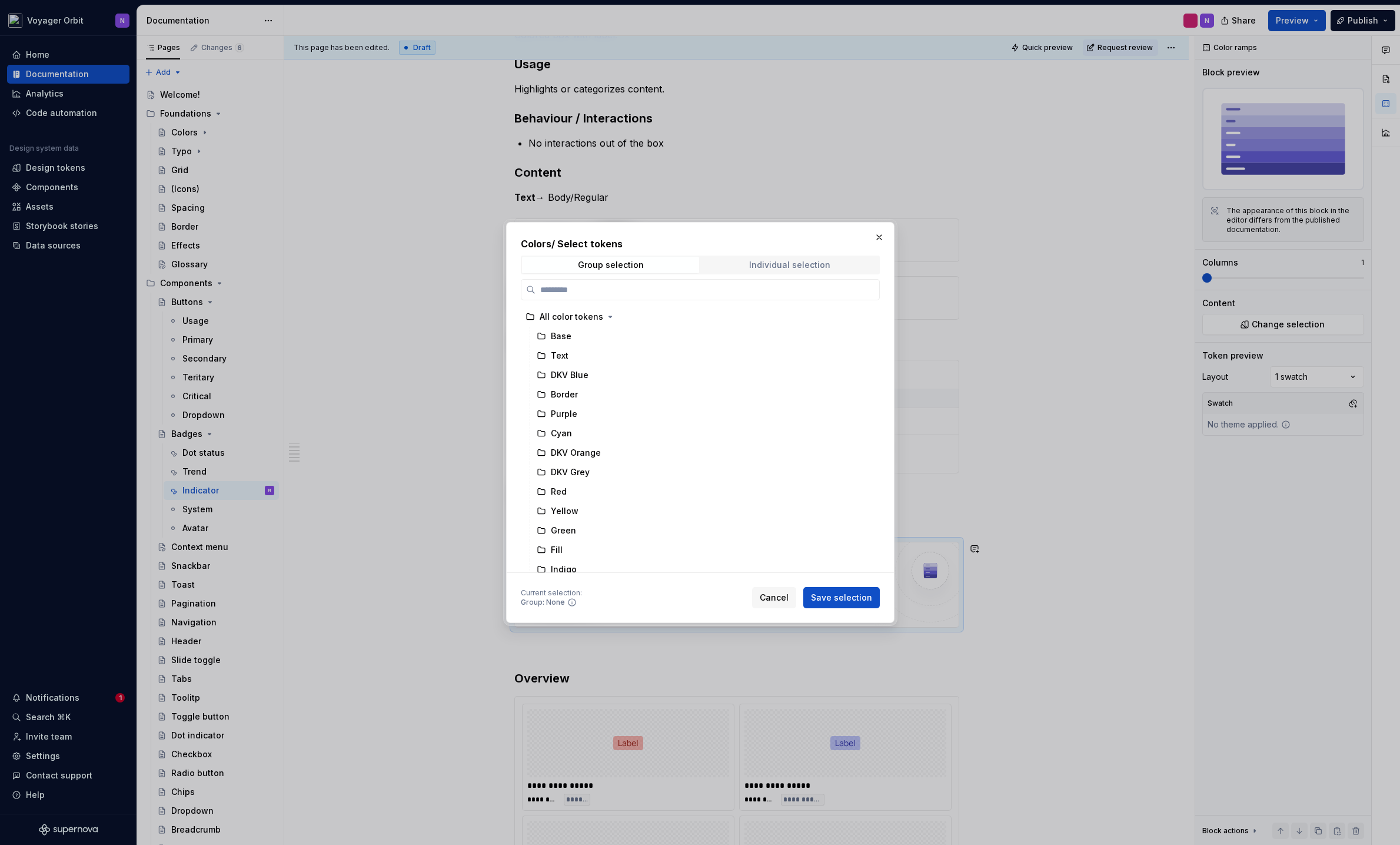
click at [758, 271] on span "Individual selection" at bounding box center [790, 265] width 177 height 17
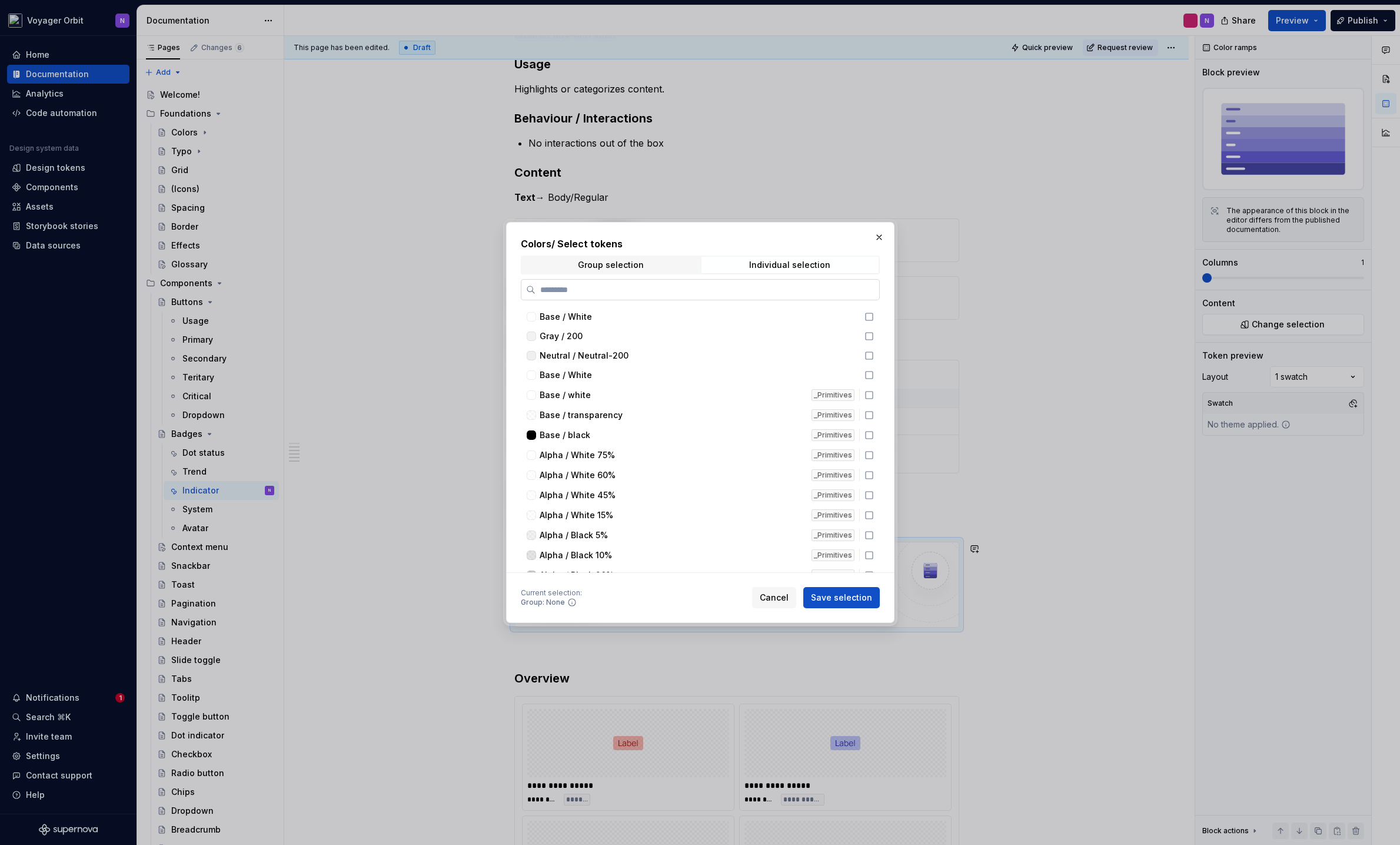
type textarea "*"
click at [652, 285] on input "search" at bounding box center [707, 290] width 344 height 11
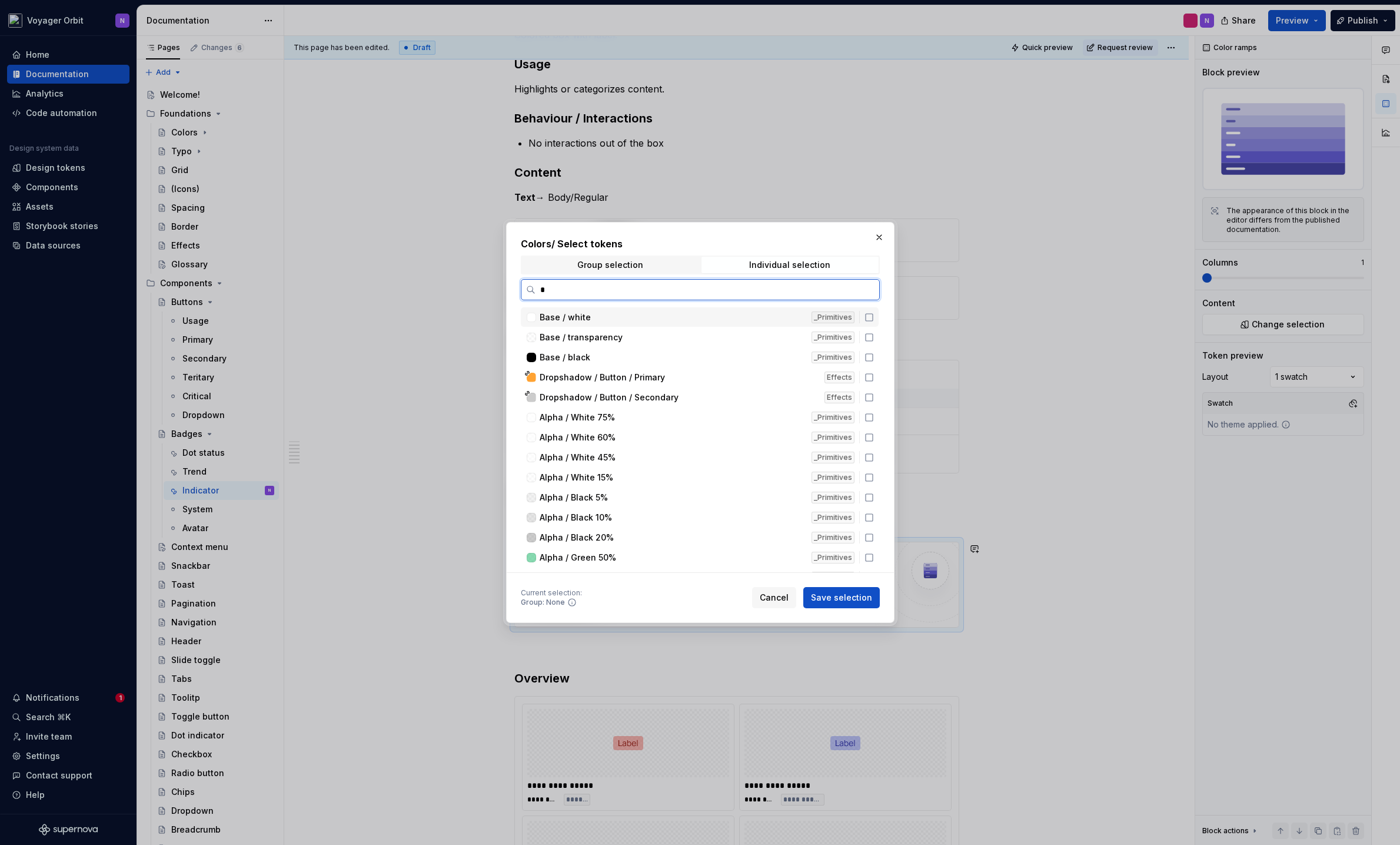
type input "**"
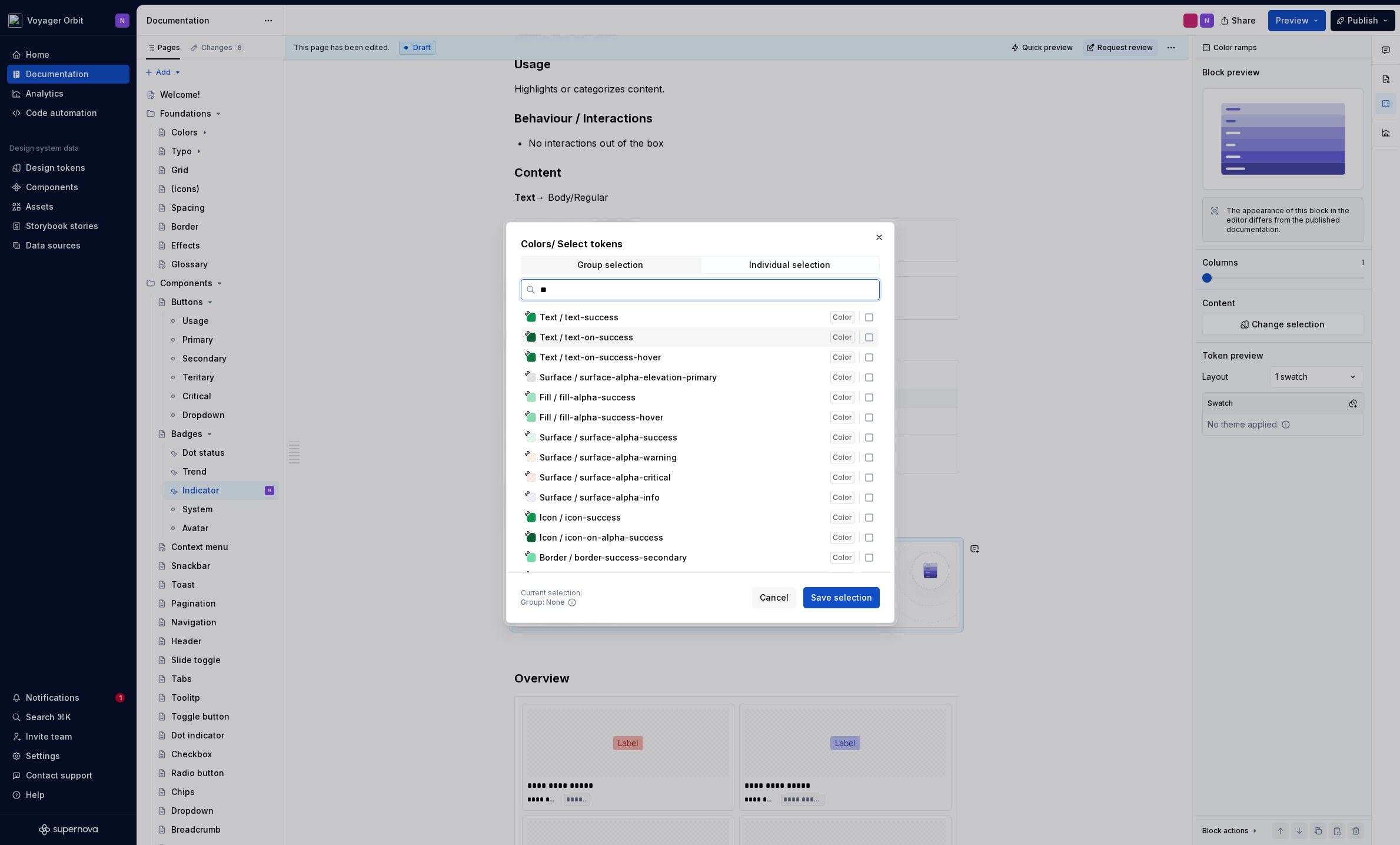
click at [872, 336] on icon at bounding box center [869, 337] width 10 height 10
click at [868, 398] on icon at bounding box center [869, 397] width 10 height 10
click at [847, 601] on span "Save selection" at bounding box center [842, 597] width 61 height 11
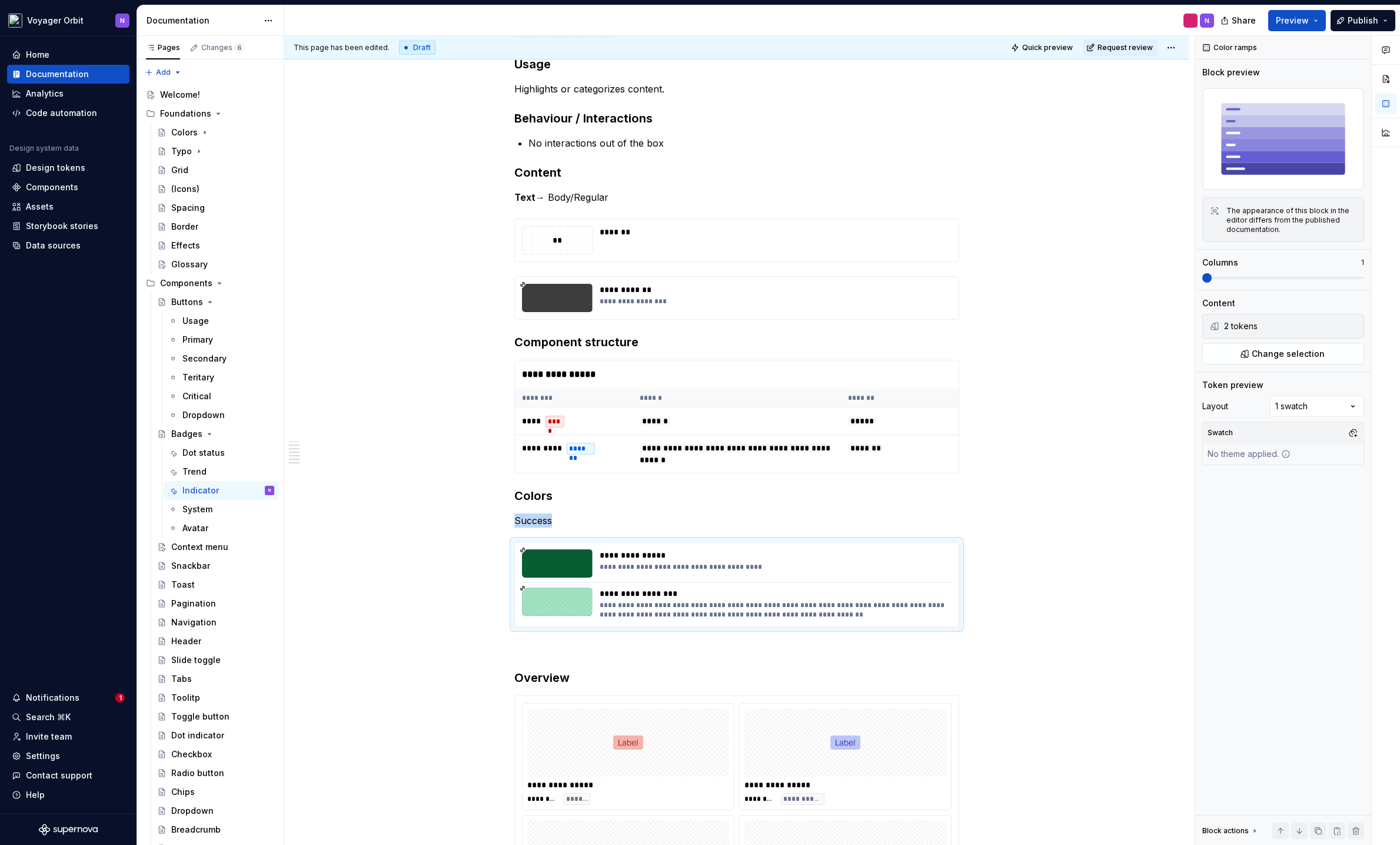
type textarea "*"
click at [540, 527] on p "Success" at bounding box center [737, 520] width 445 height 14
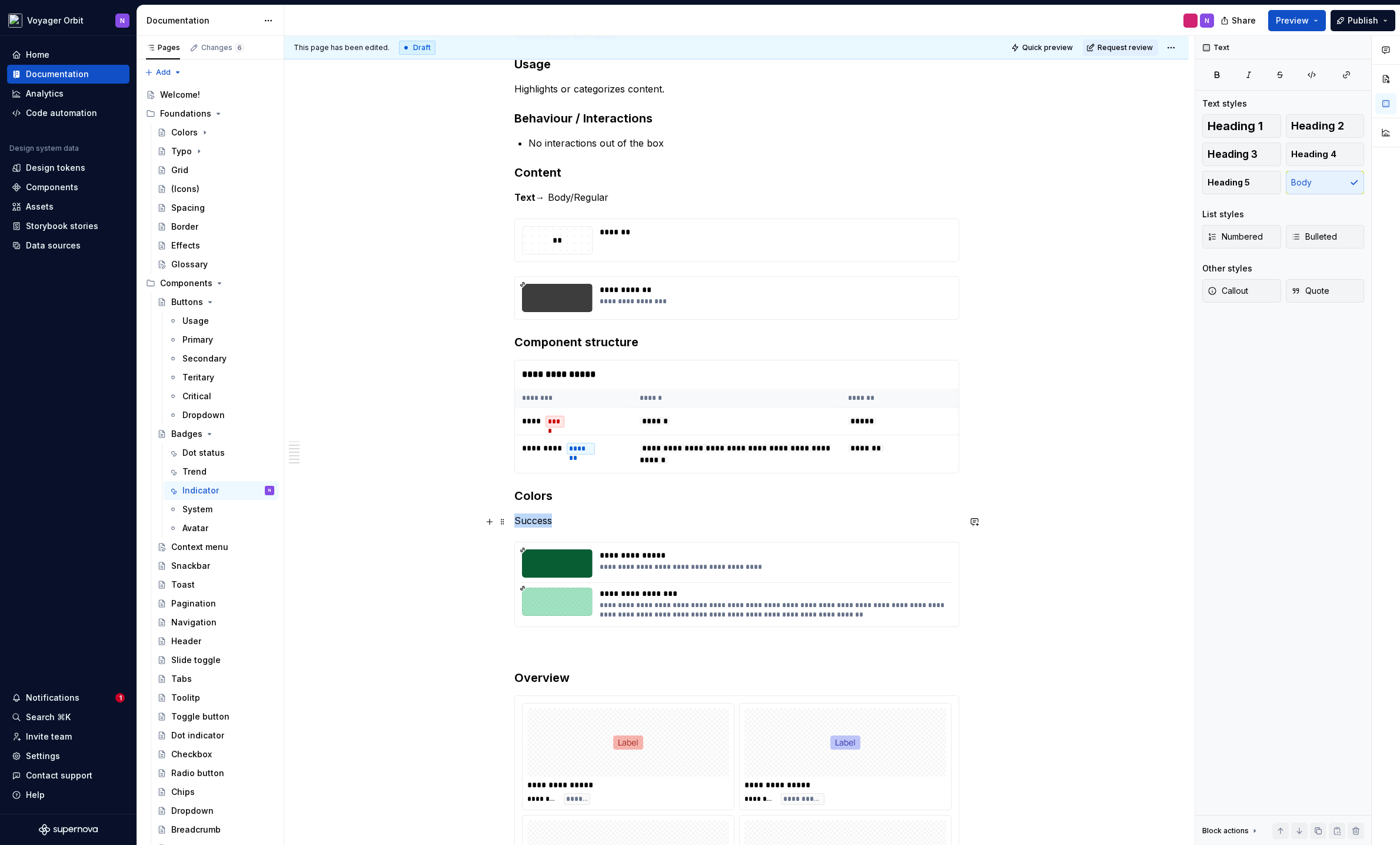
click at [540, 527] on p "Success" at bounding box center [737, 520] width 445 height 14
click at [625, 502] on button "button" at bounding box center [626, 500] width 17 height 17
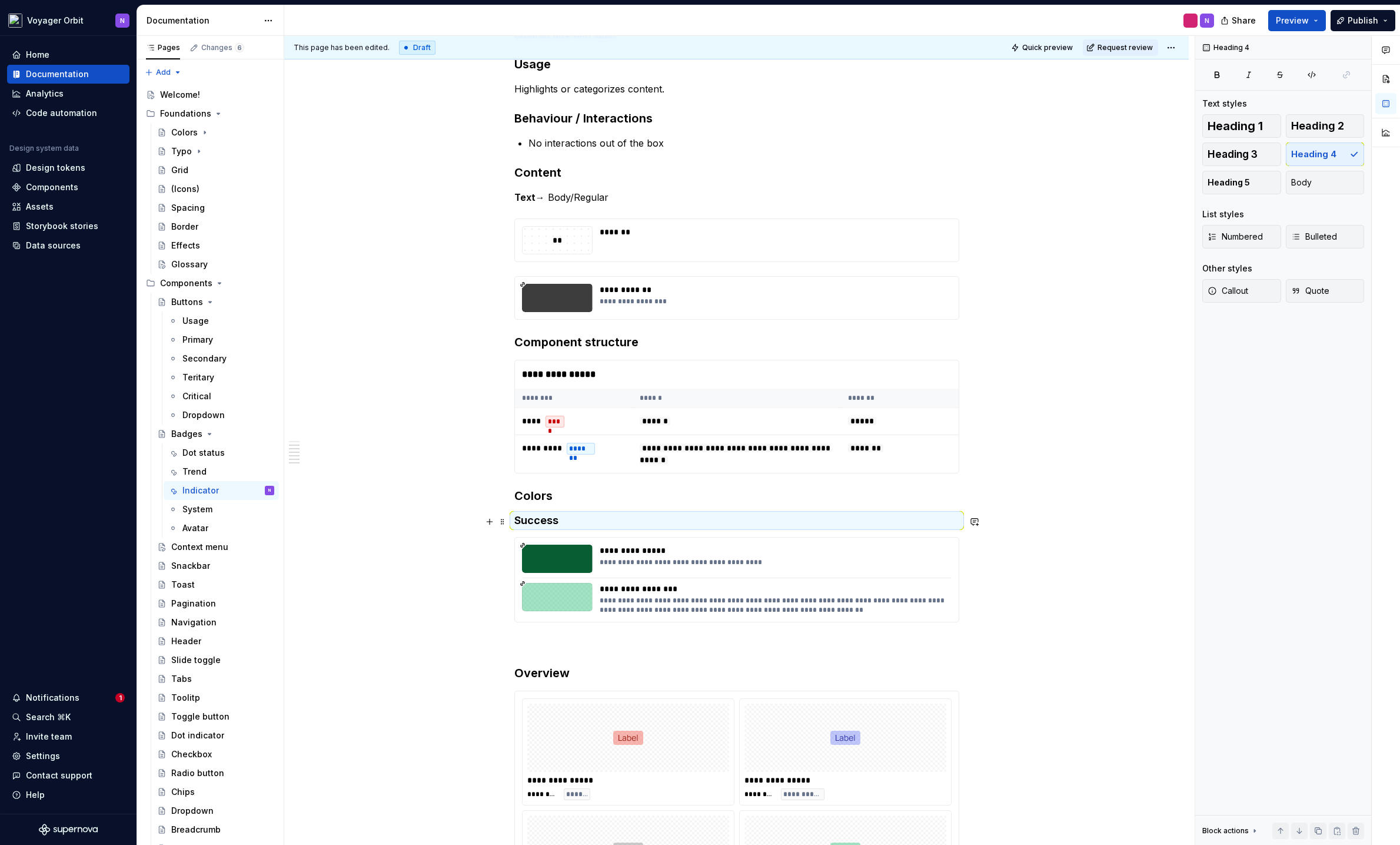
click at [427, 521] on div "**********" at bounding box center [737, 639] width 905 height 1331
click at [502, 522] on span at bounding box center [502, 522] width 10 height 17
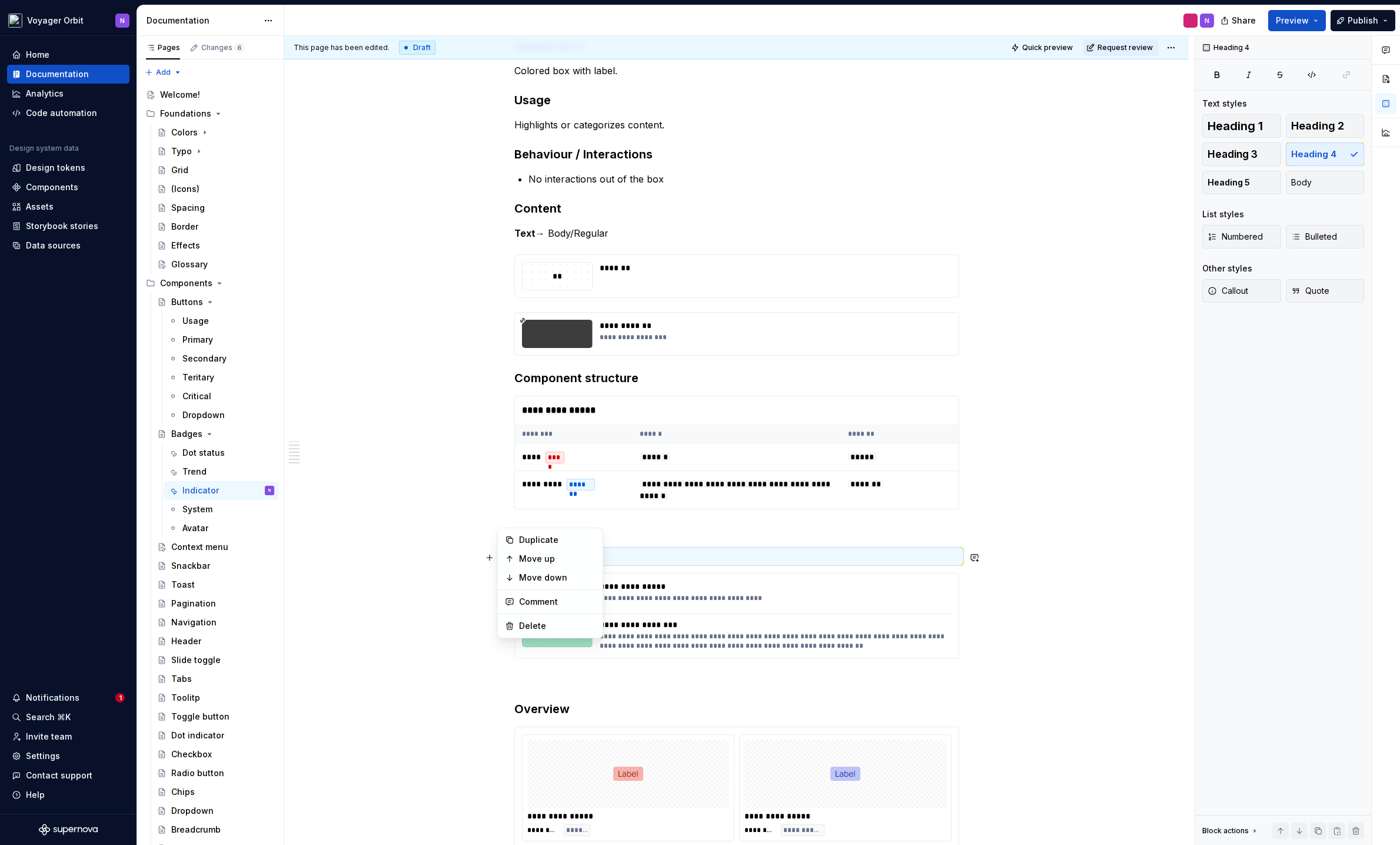
click at [438, 518] on div "**********" at bounding box center [740, 440] width 910 height 809
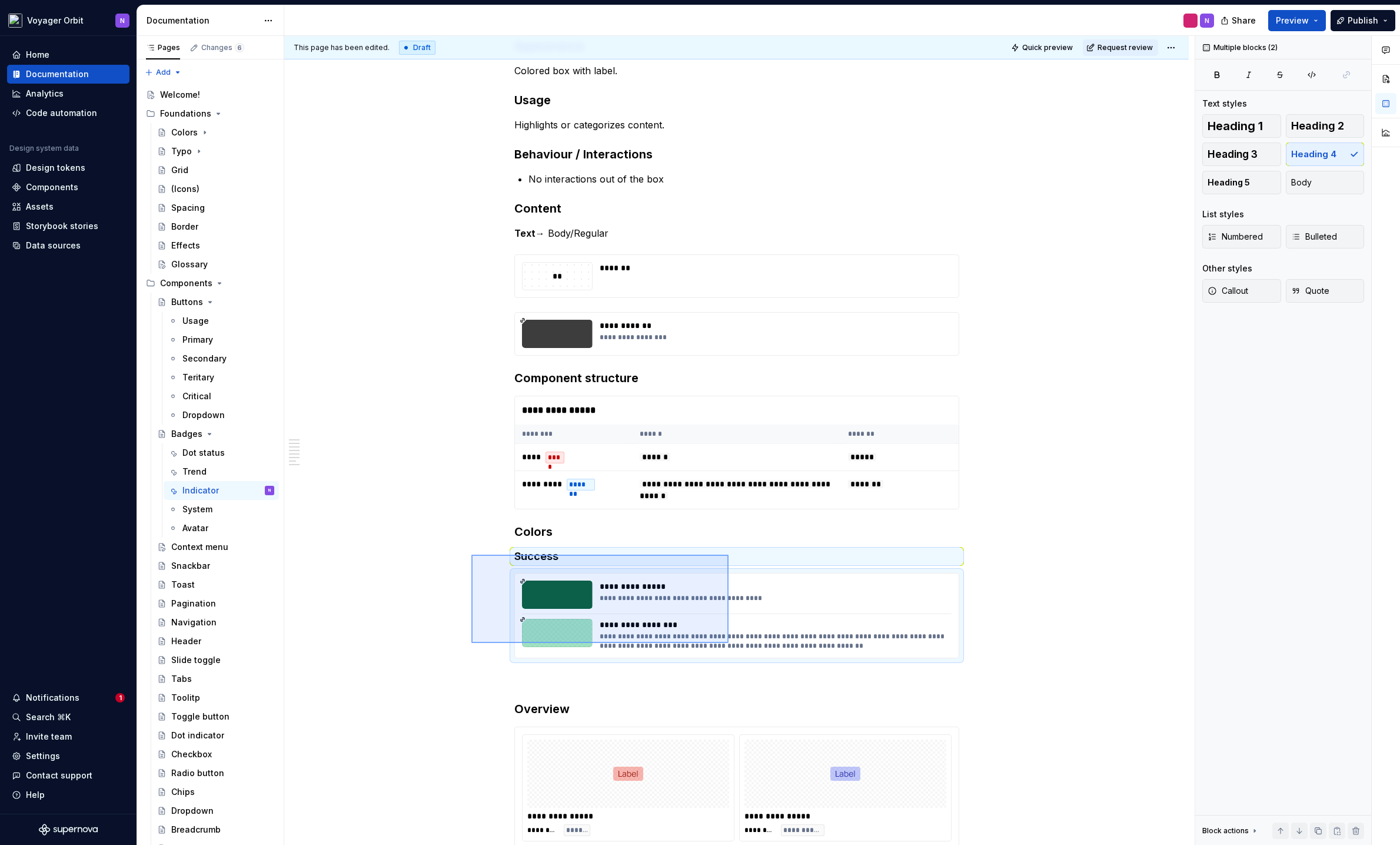
drag, startPoint x: 486, startPoint y: 557, endPoint x: 736, endPoint y: 646, distance: 265.4
click at [736, 646] on div "**********" at bounding box center [740, 440] width 910 height 809
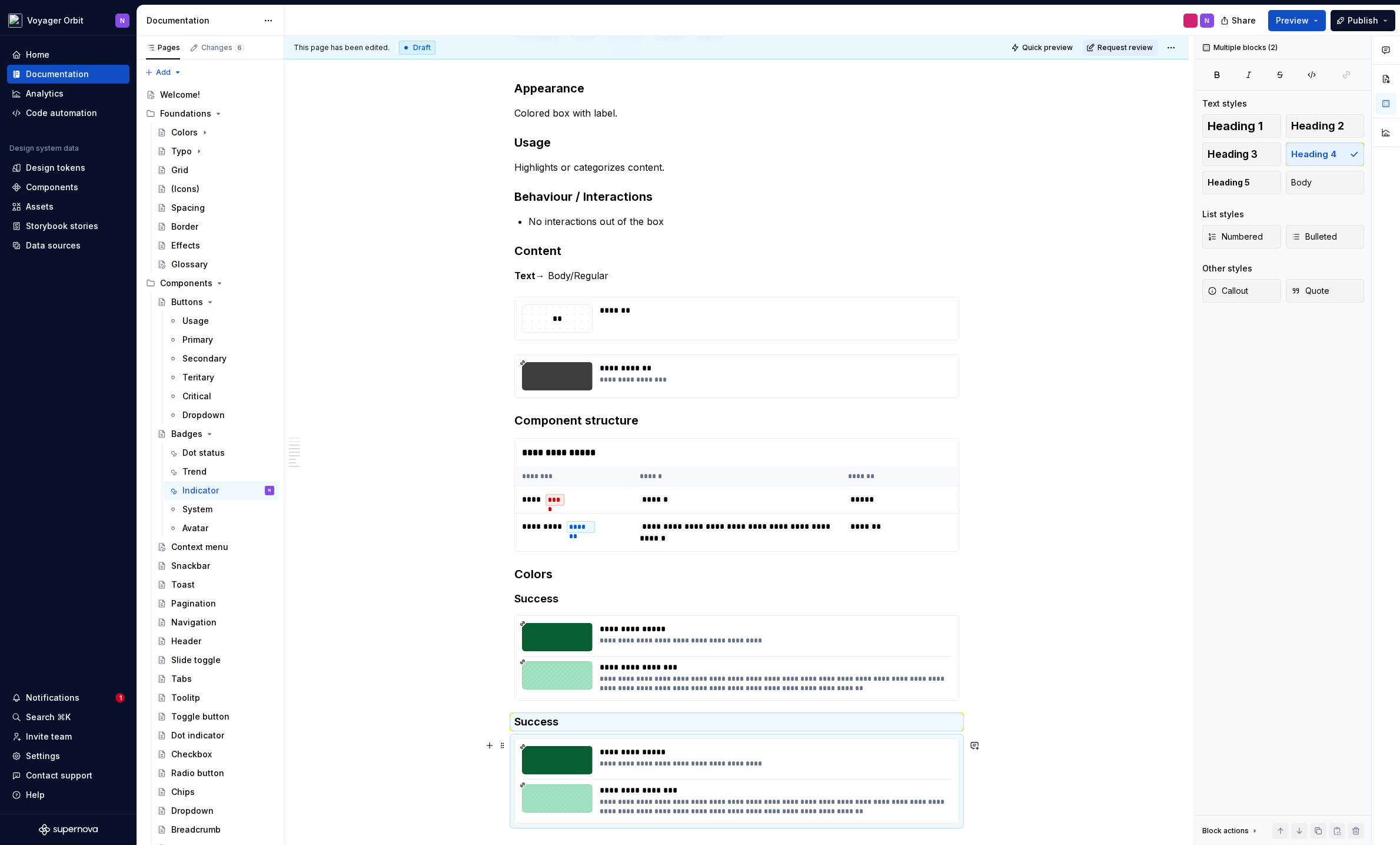
scroll to position [347, 0]
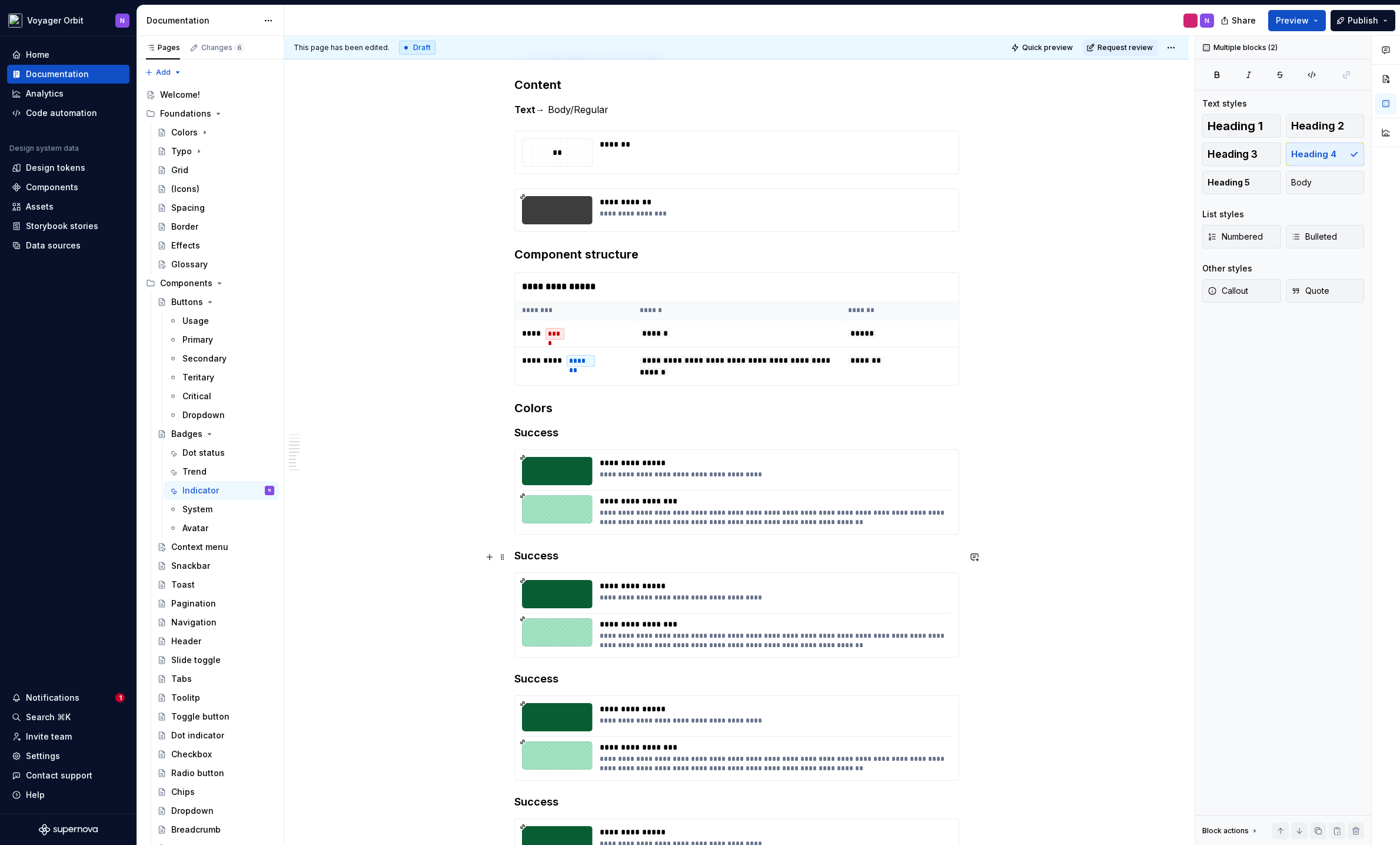
click at [551, 556] on h4 "Success" at bounding box center [737, 556] width 445 height 14
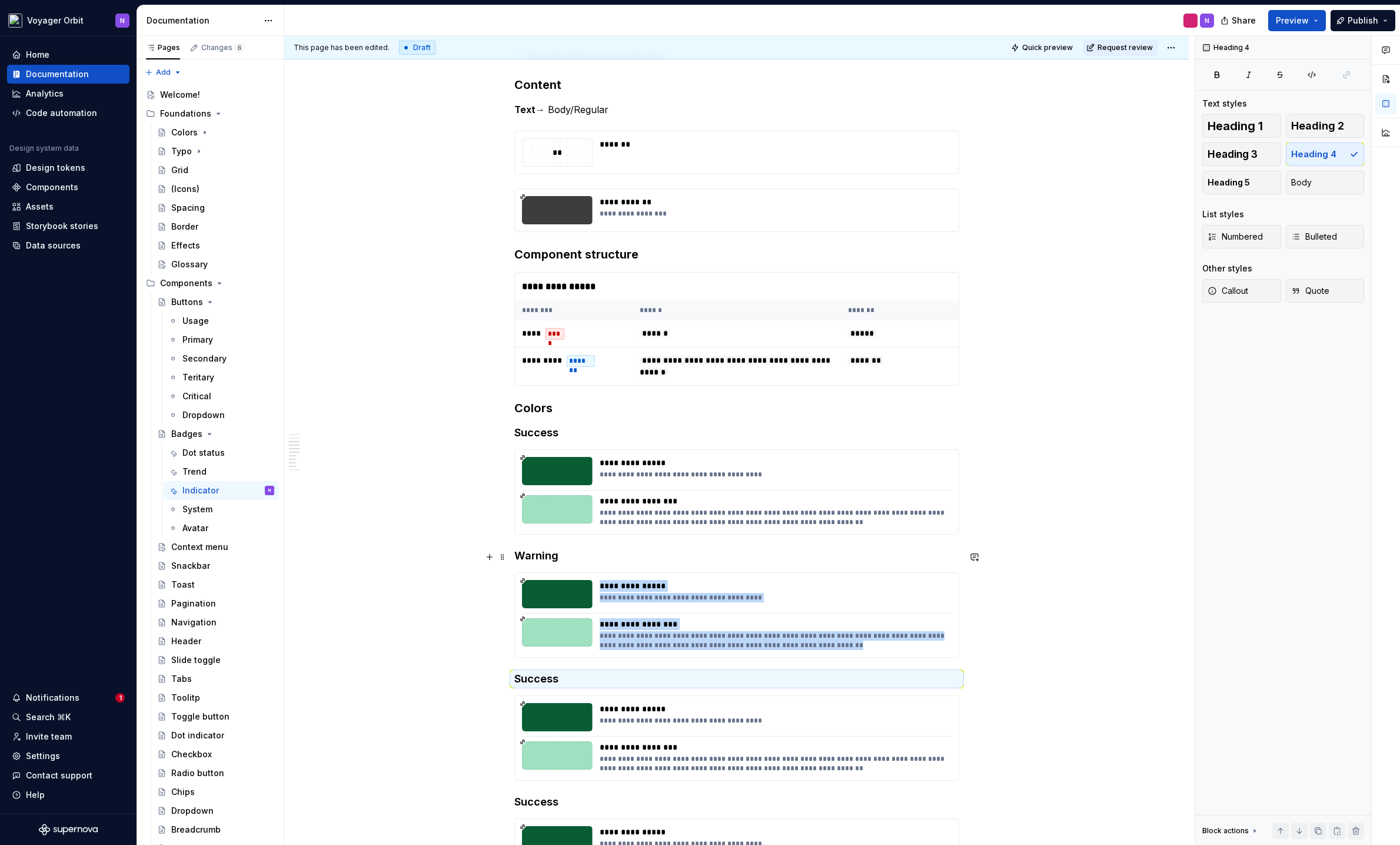
scroll to position [332, 0]
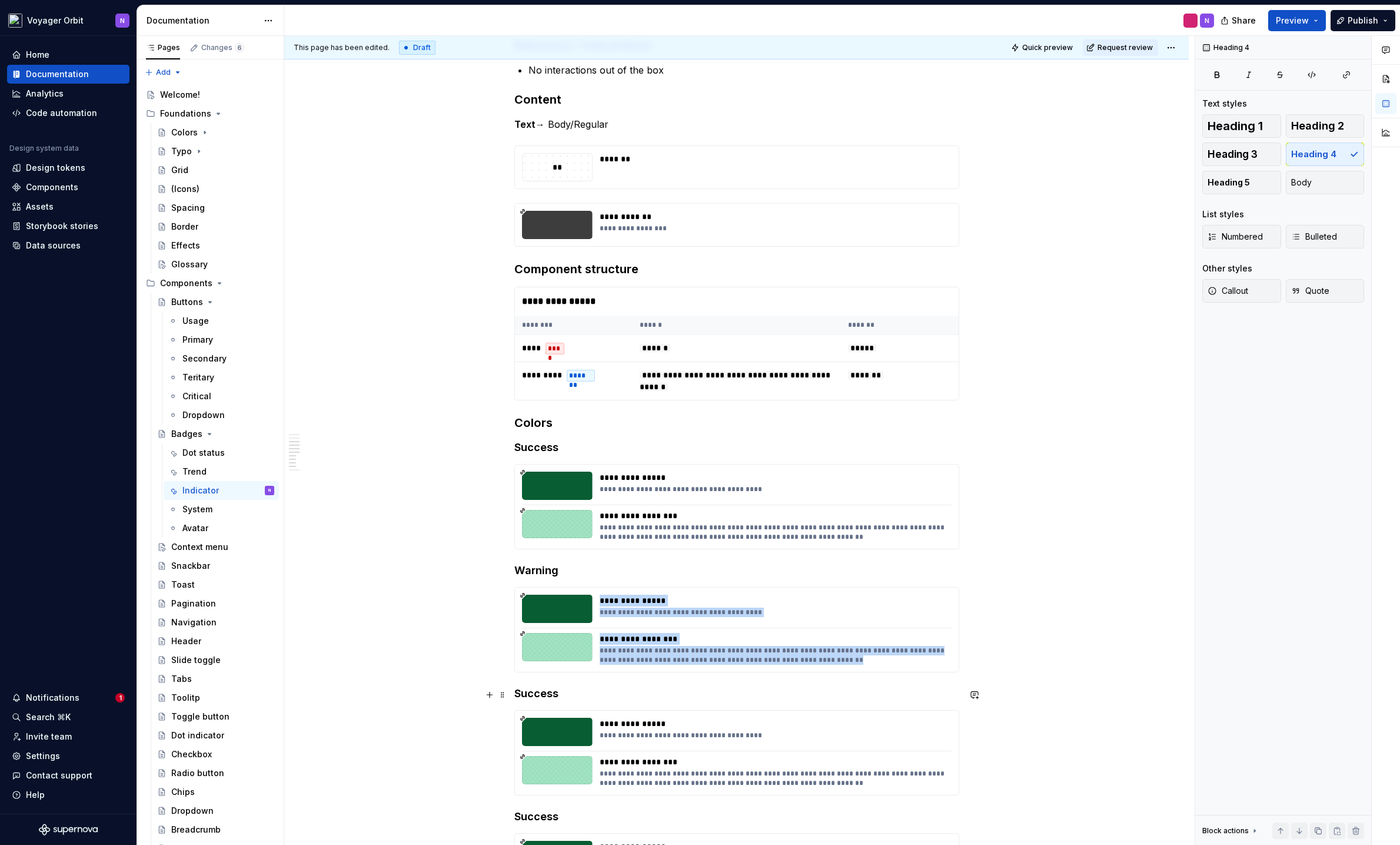
click at [546, 654] on h4 "Success" at bounding box center [737, 693] width 445 height 14
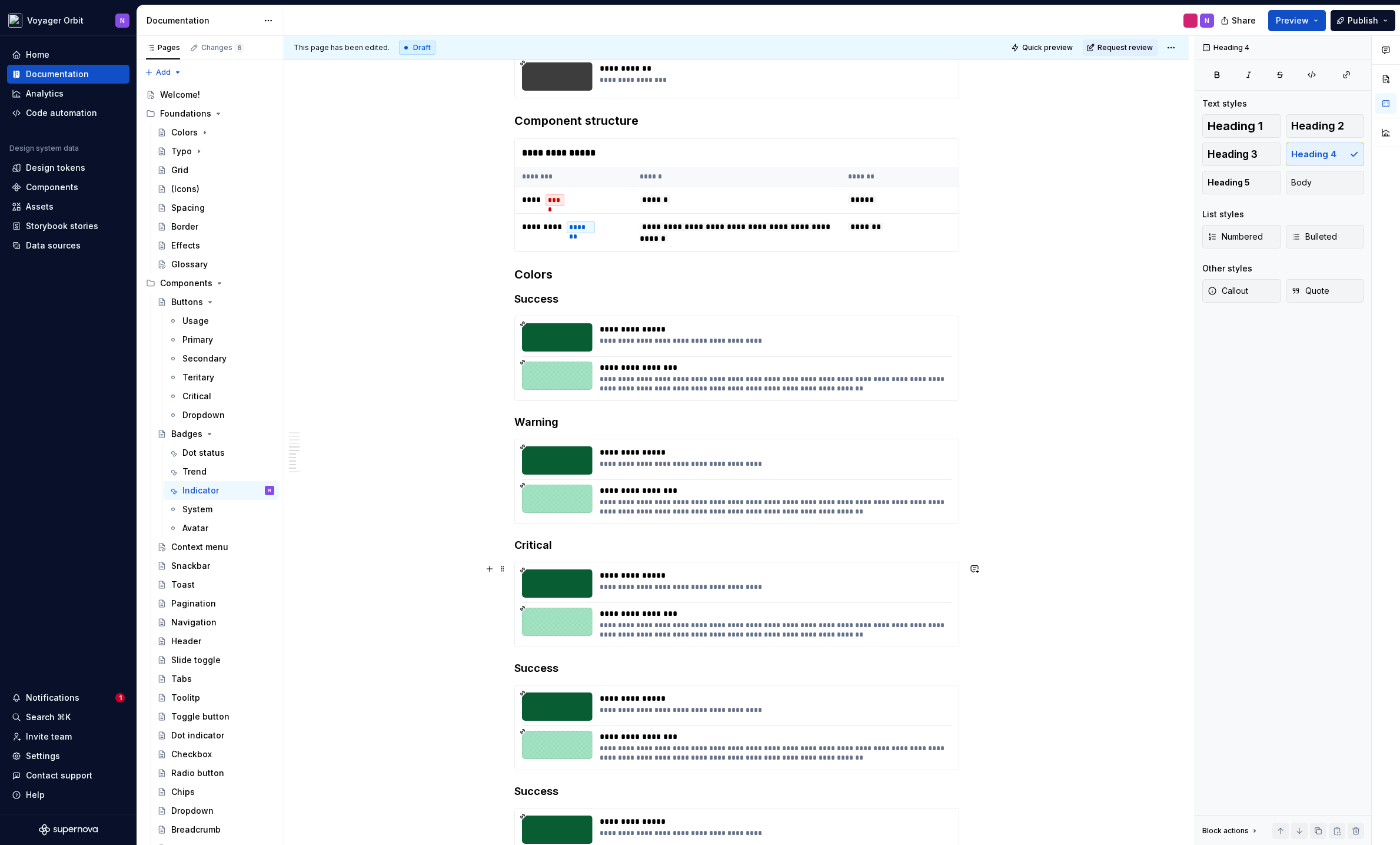
scroll to position [479, 0]
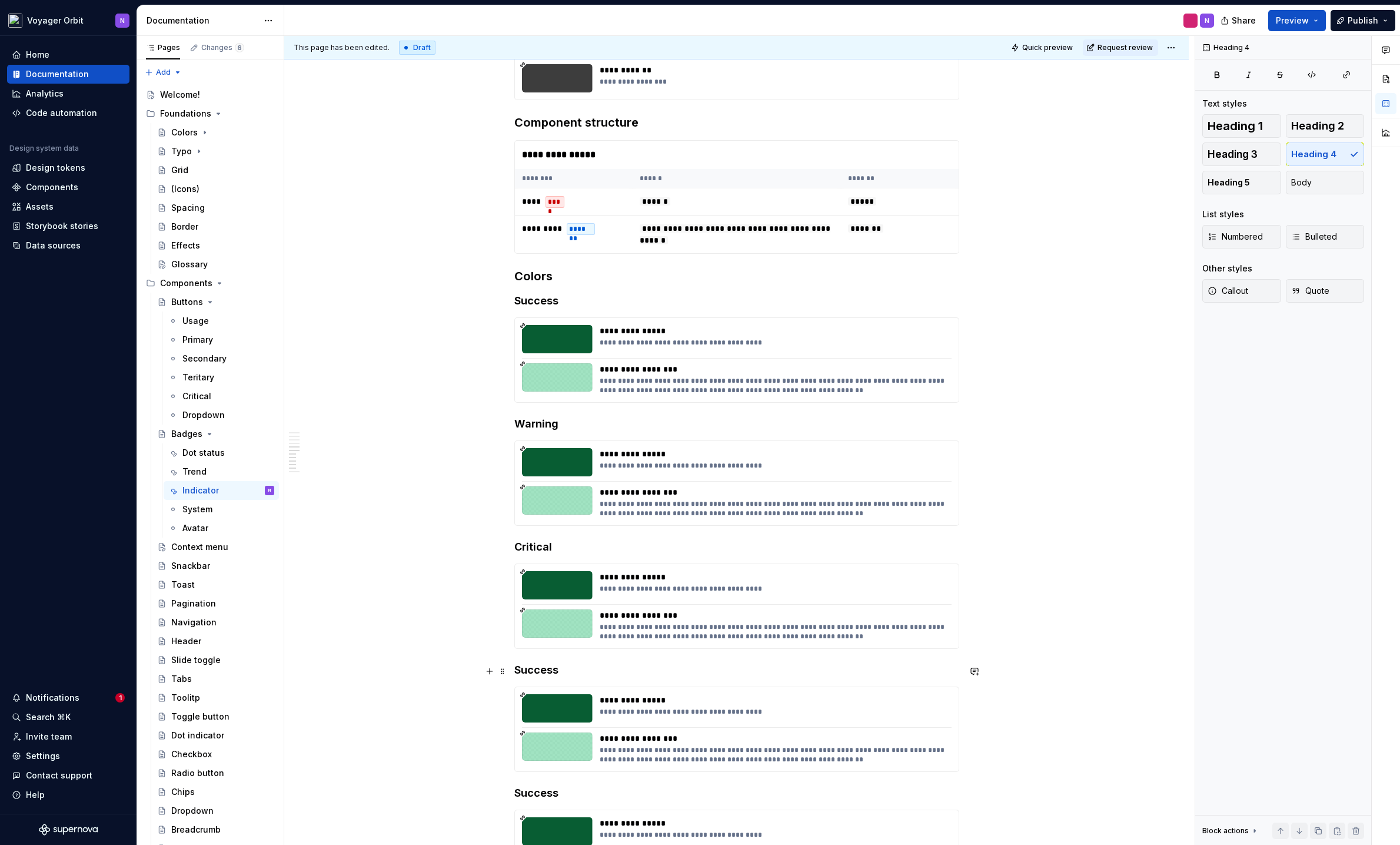
click at [532, 654] on h4 "Success" at bounding box center [737, 670] width 445 height 14
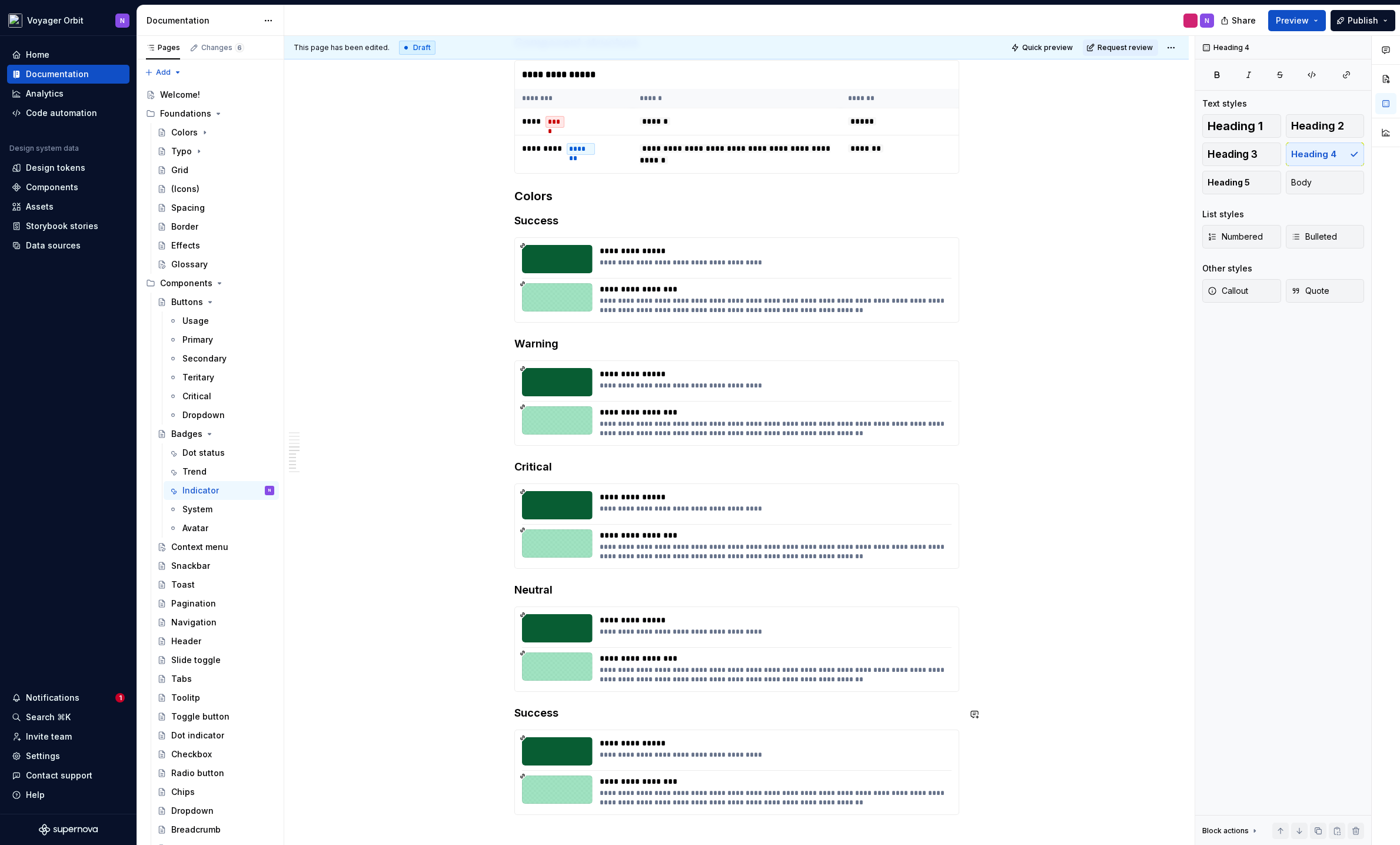
scroll to position [567, 0]
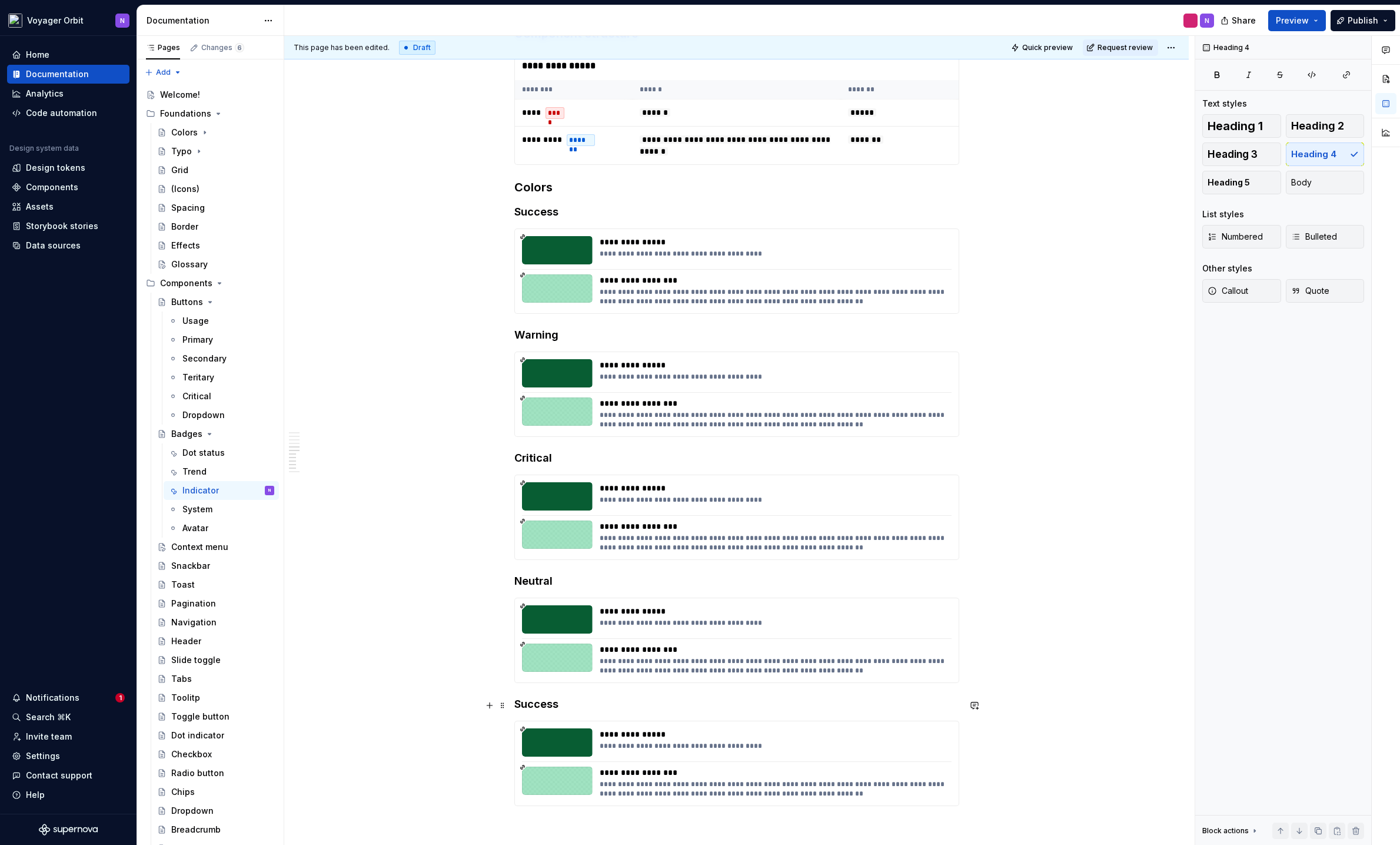
click at [549, 654] on h4 "Success" at bounding box center [737, 704] width 445 height 14
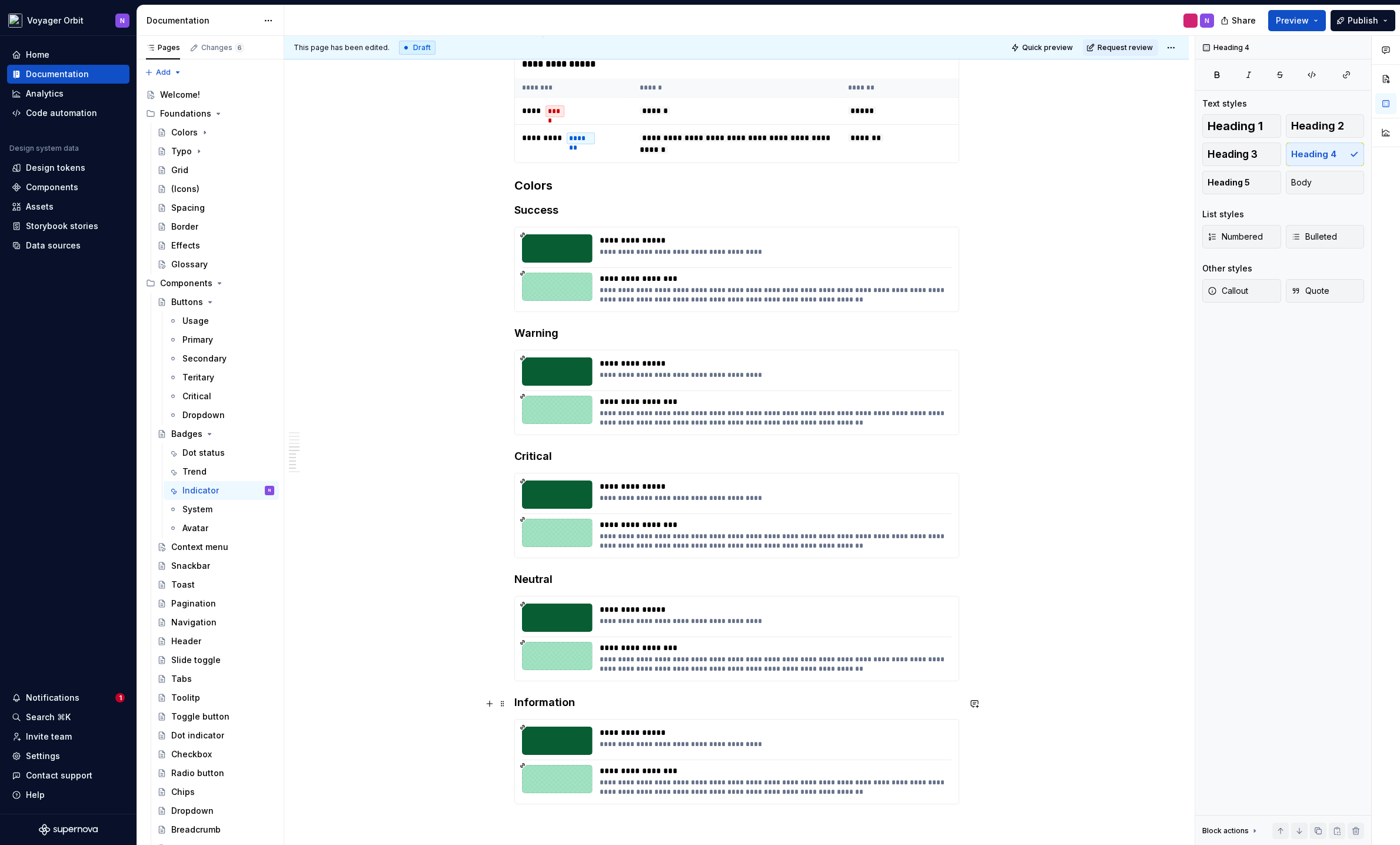
scroll to position [569, 0]
click at [639, 413] on div "**********" at bounding box center [772, 419] width 345 height 19
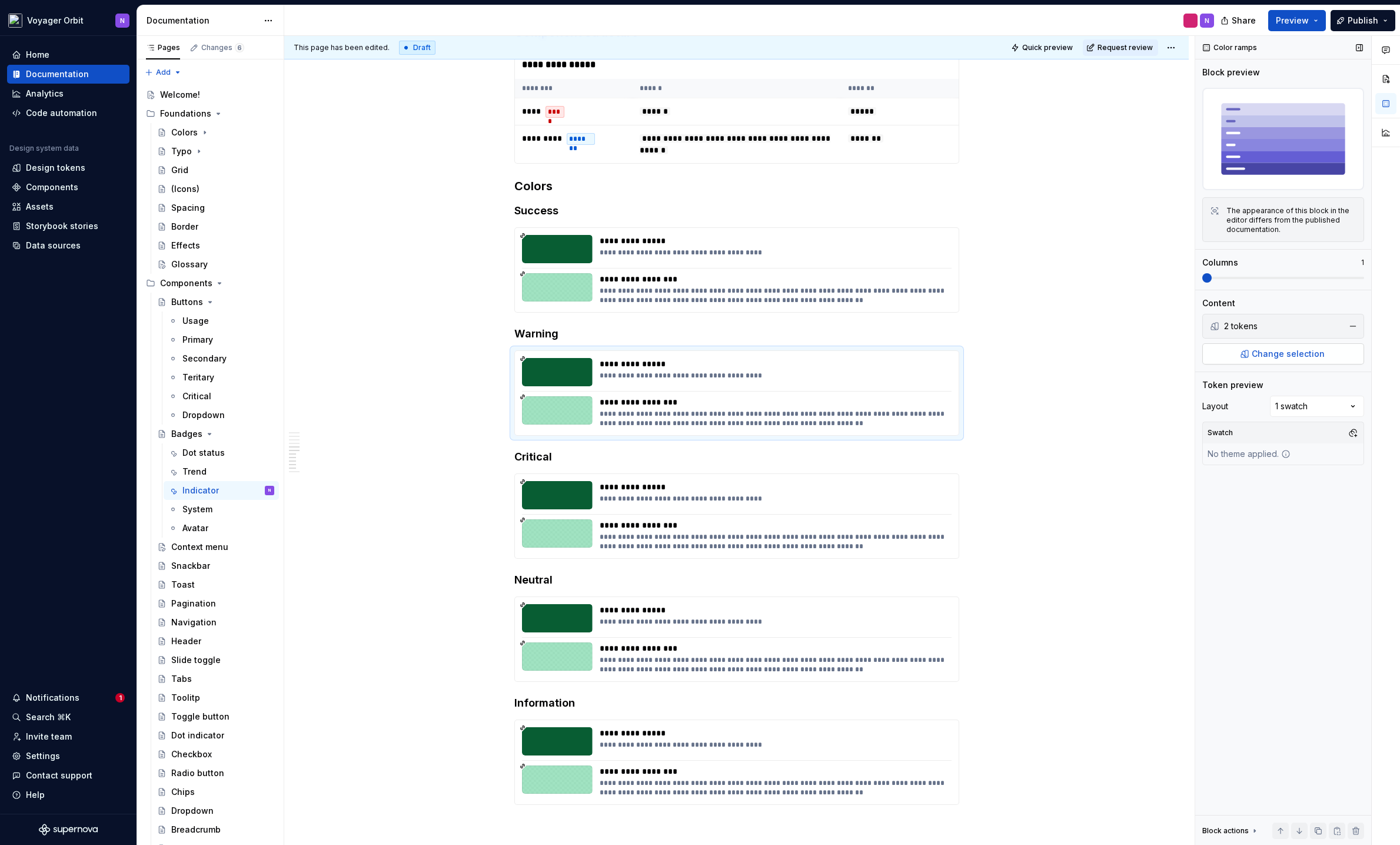
click at [1210, 350] on span "Change selection" at bounding box center [1288, 353] width 73 height 11
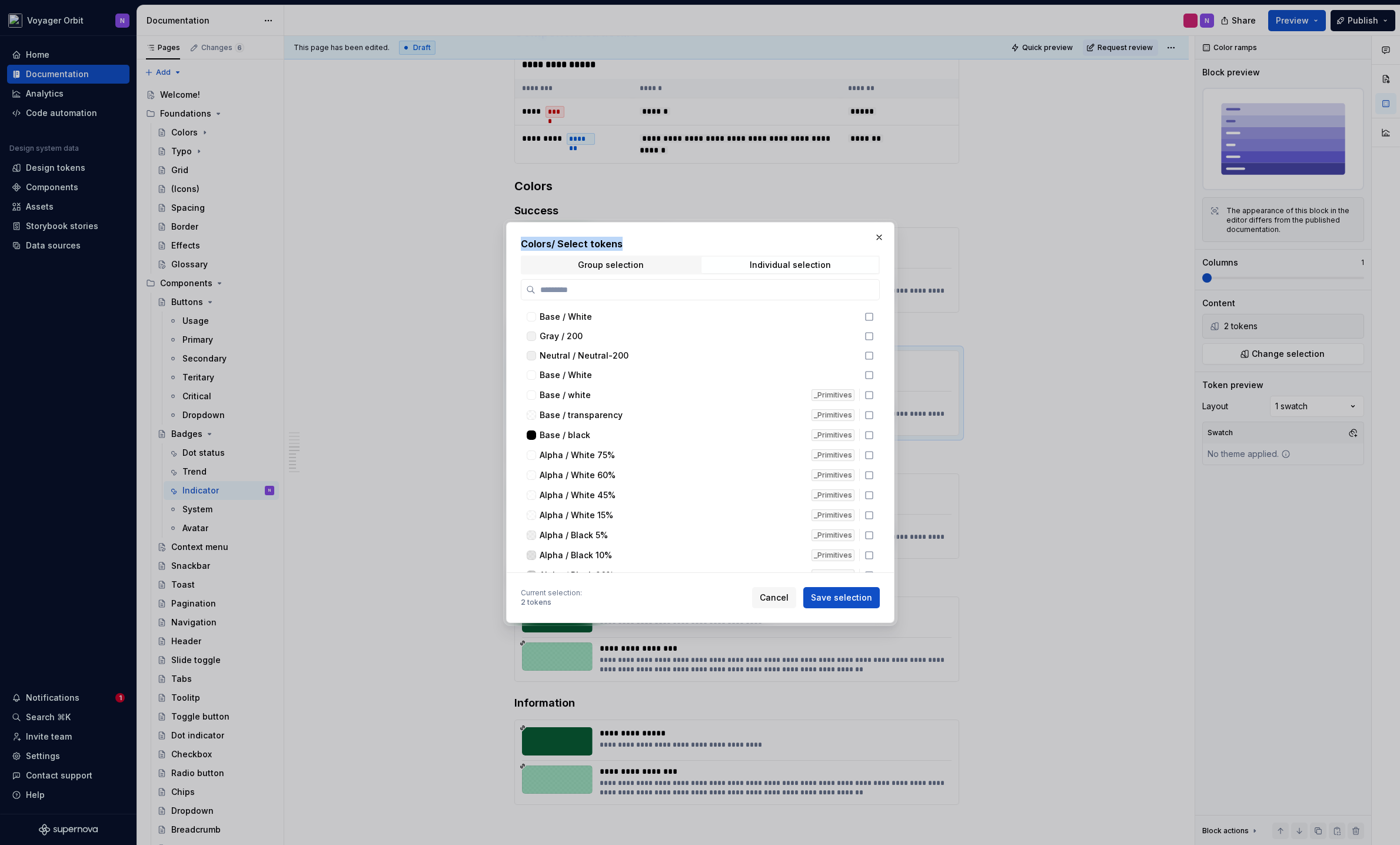
drag, startPoint x: 628, startPoint y: 232, endPoint x: 818, endPoint y: 253, distance: 191.2
click at [821, 252] on div "Colors / Select tokens Group selection Individual selection Base / White Gray /…" at bounding box center [700, 423] width 388 height 401
click at [879, 239] on button "button" at bounding box center [879, 238] width 17 height 17
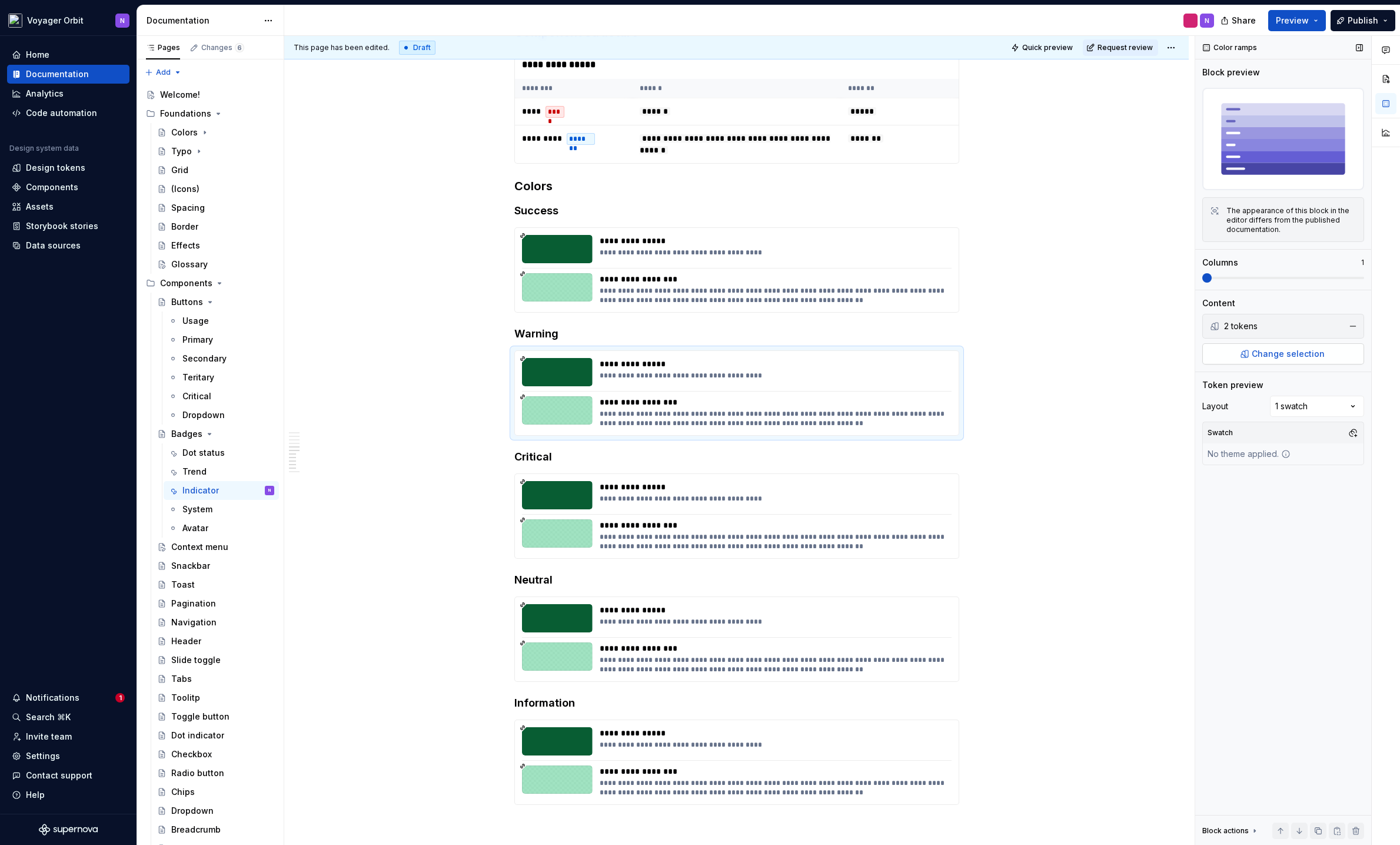
click at [1210, 348] on button "Change selection" at bounding box center [1283, 353] width 162 height 21
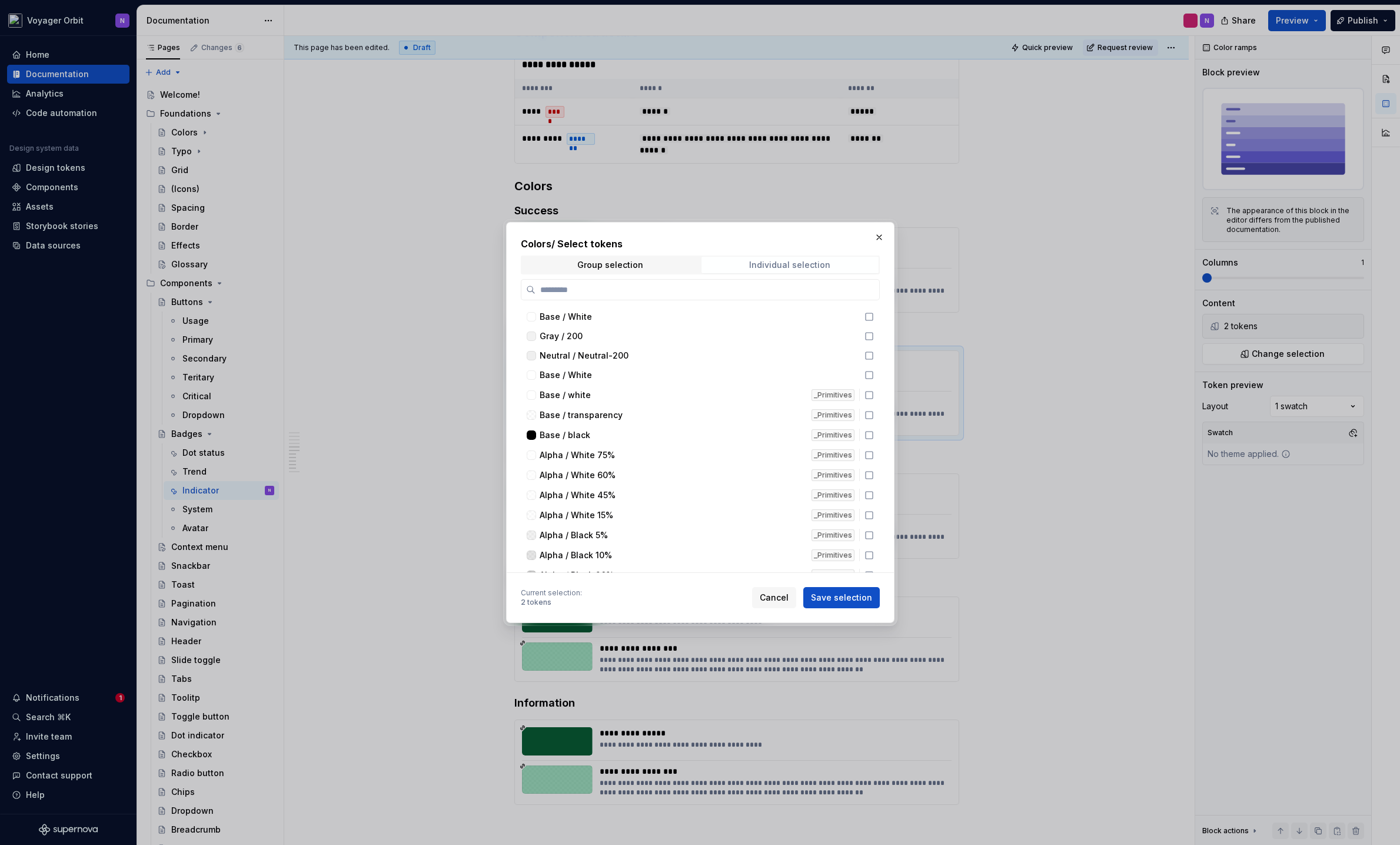
click at [765, 263] on div "Individual selection" at bounding box center [790, 265] width 81 height 10
click at [659, 297] on label at bounding box center [700, 289] width 359 height 21
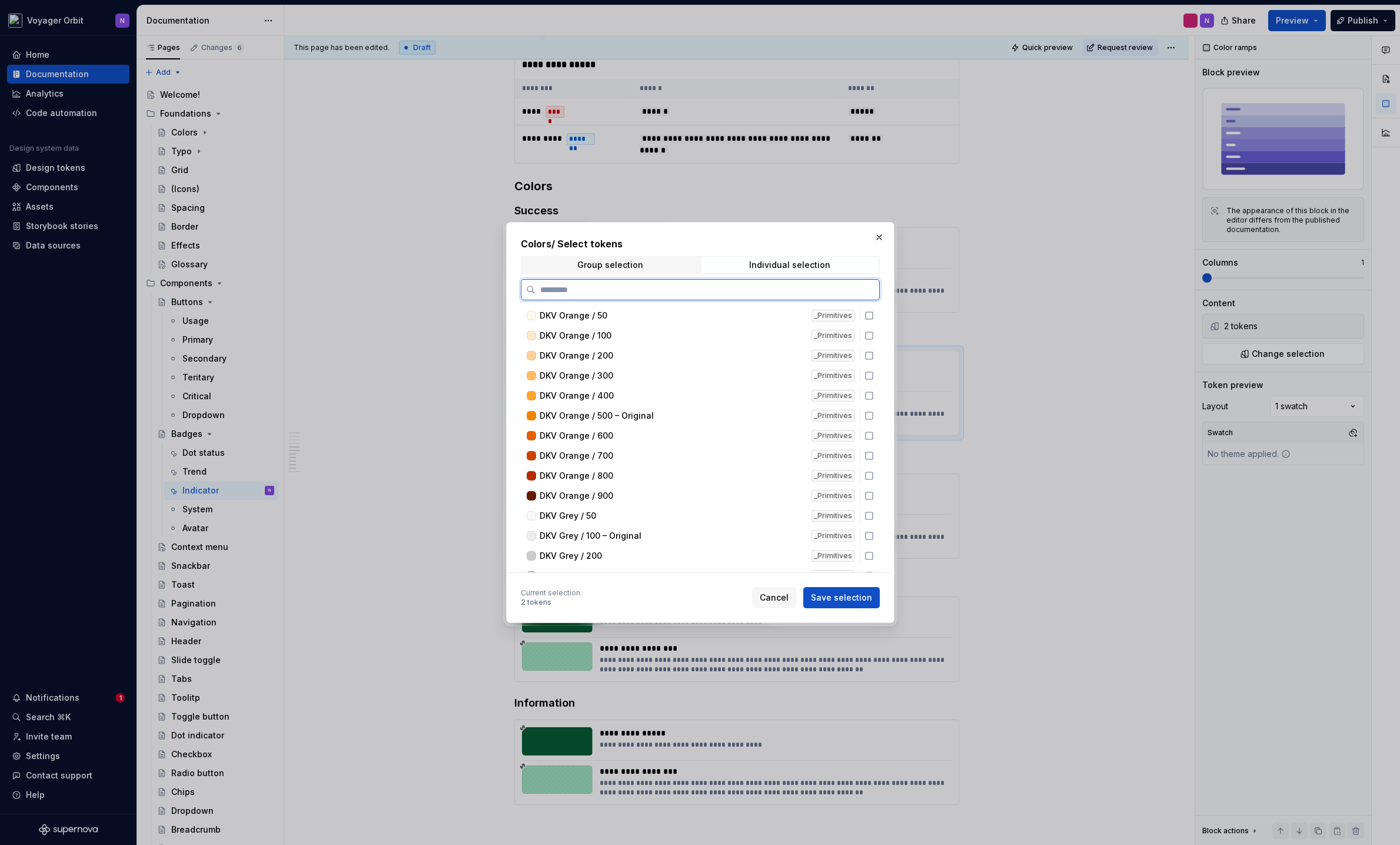
click at [659, 295] on input "search" at bounding box center [707, 290] width 344 height 11
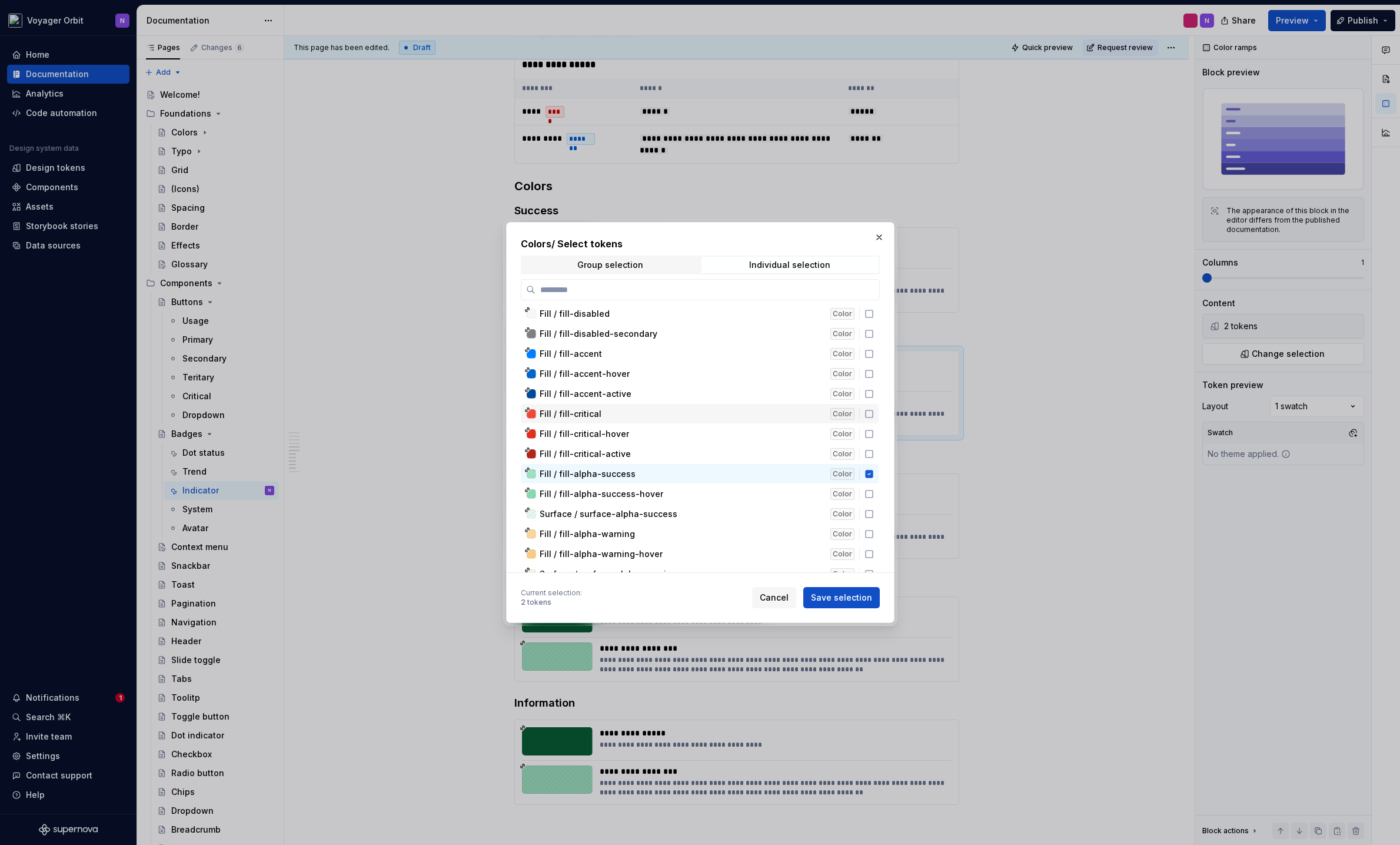
scroll to position [3496, 0]
click at [870, 473] on icon at bounding box center [869, 474] width 8 height 8
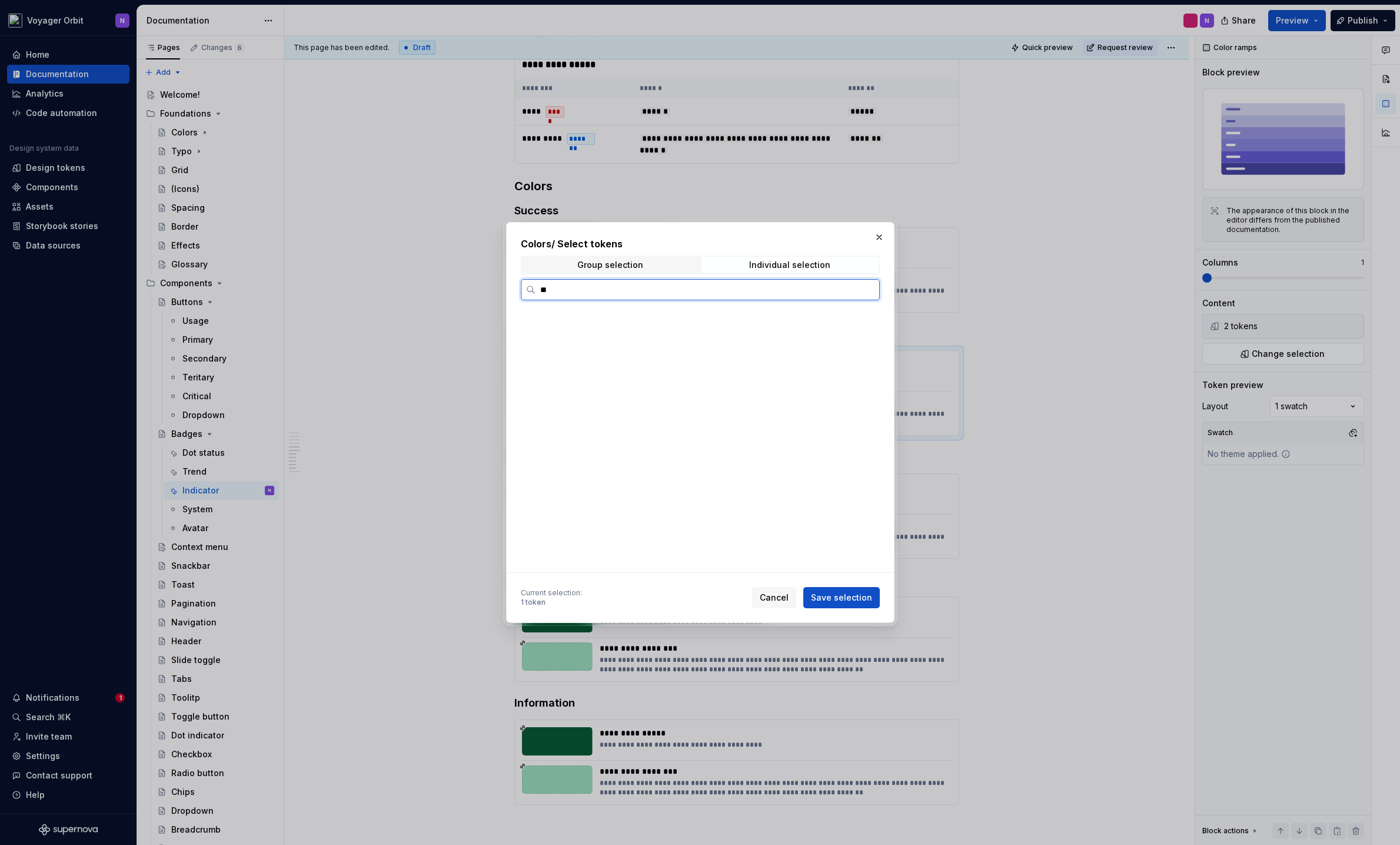
scroll to position [0, 0]
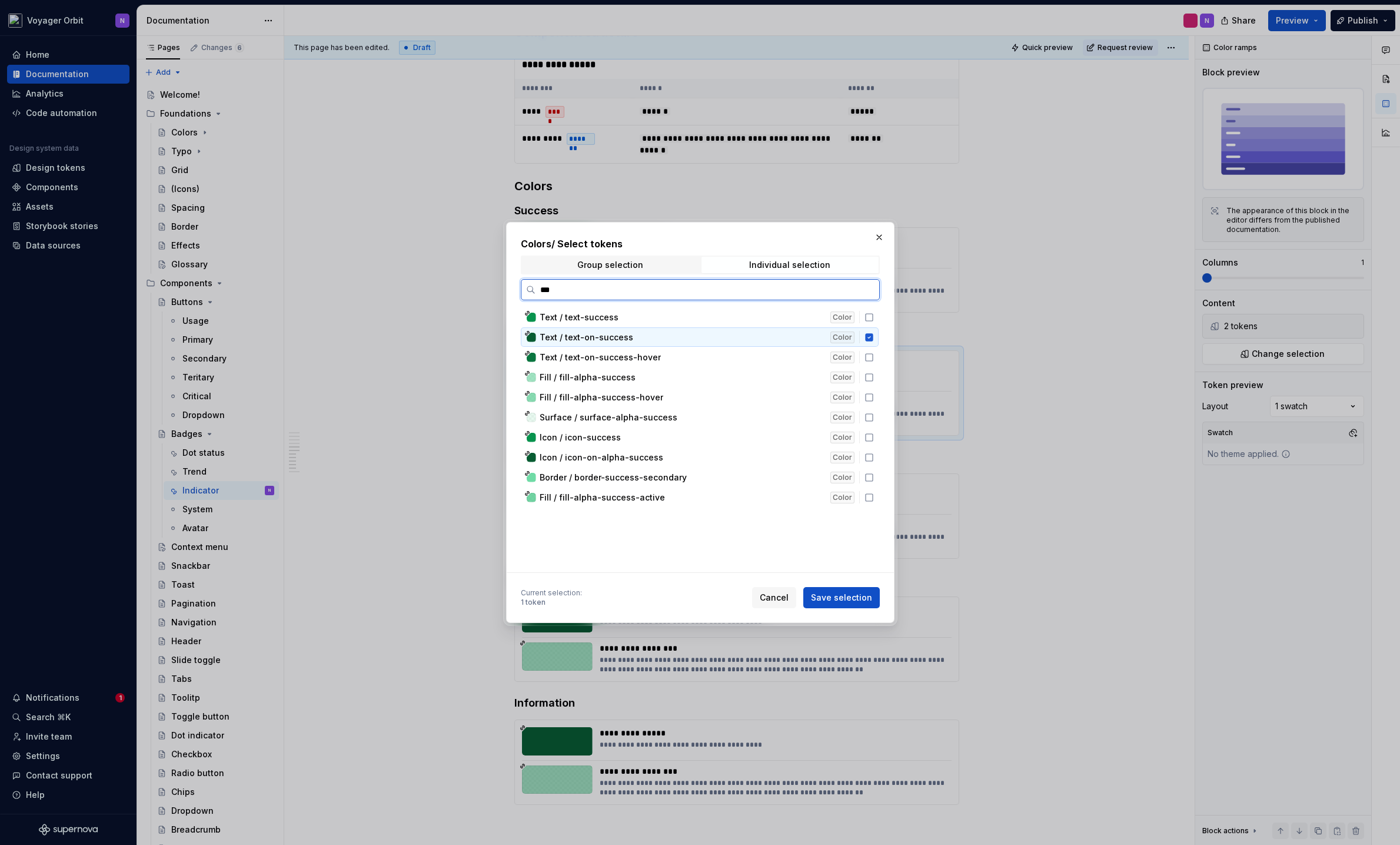
click at [872, 339] on icon at bounding box center [869, 337] width 8 height 8
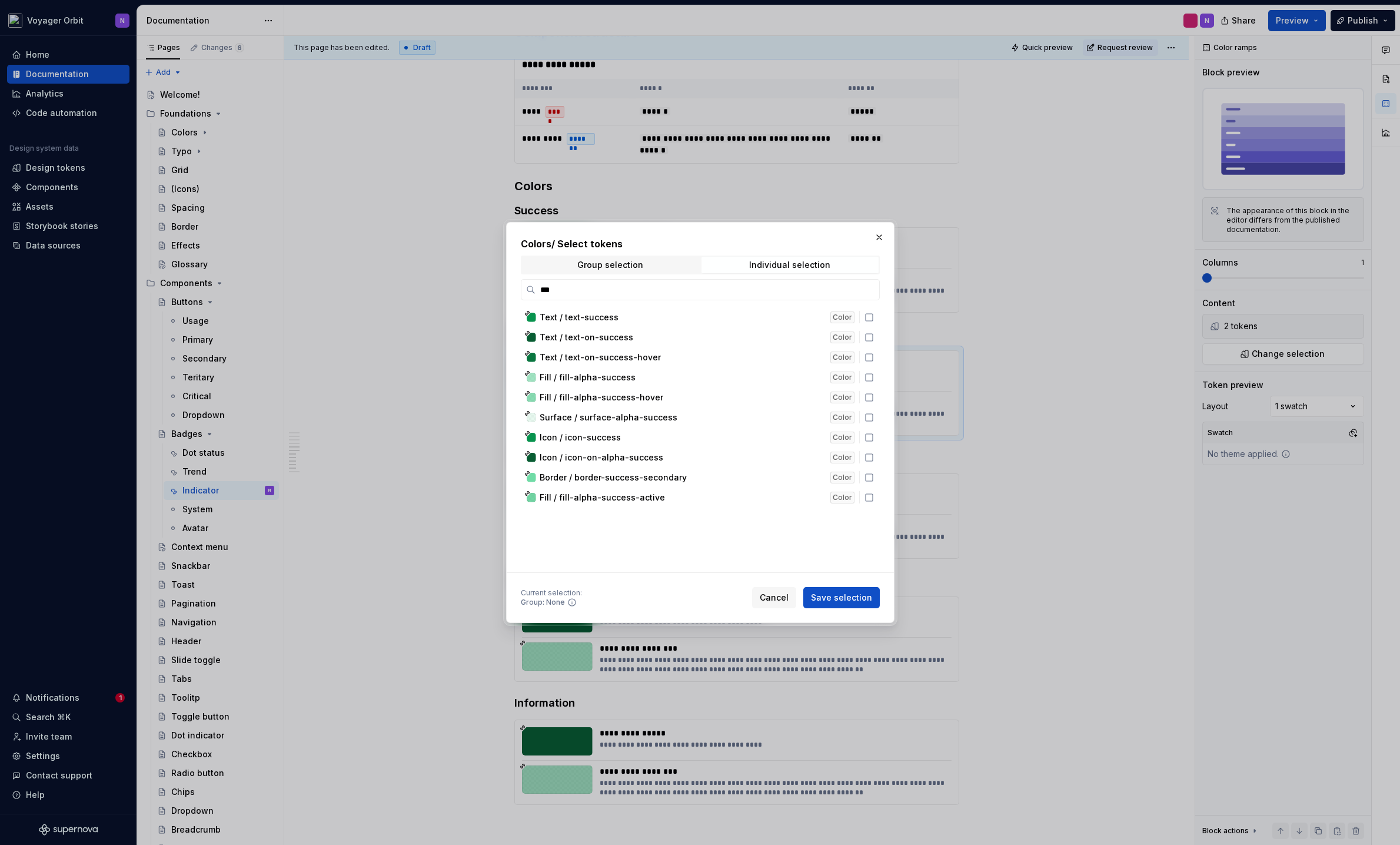
click at [661, 301] on div "*** Text / text-success Color Text / text-on-success Color Text / text-on-succe…" at bounding box center [700, 425] width 359 height 293
click at [662, 289] on input "***" at bounding box center [707, 290] width 344 height 11
type input "*******"
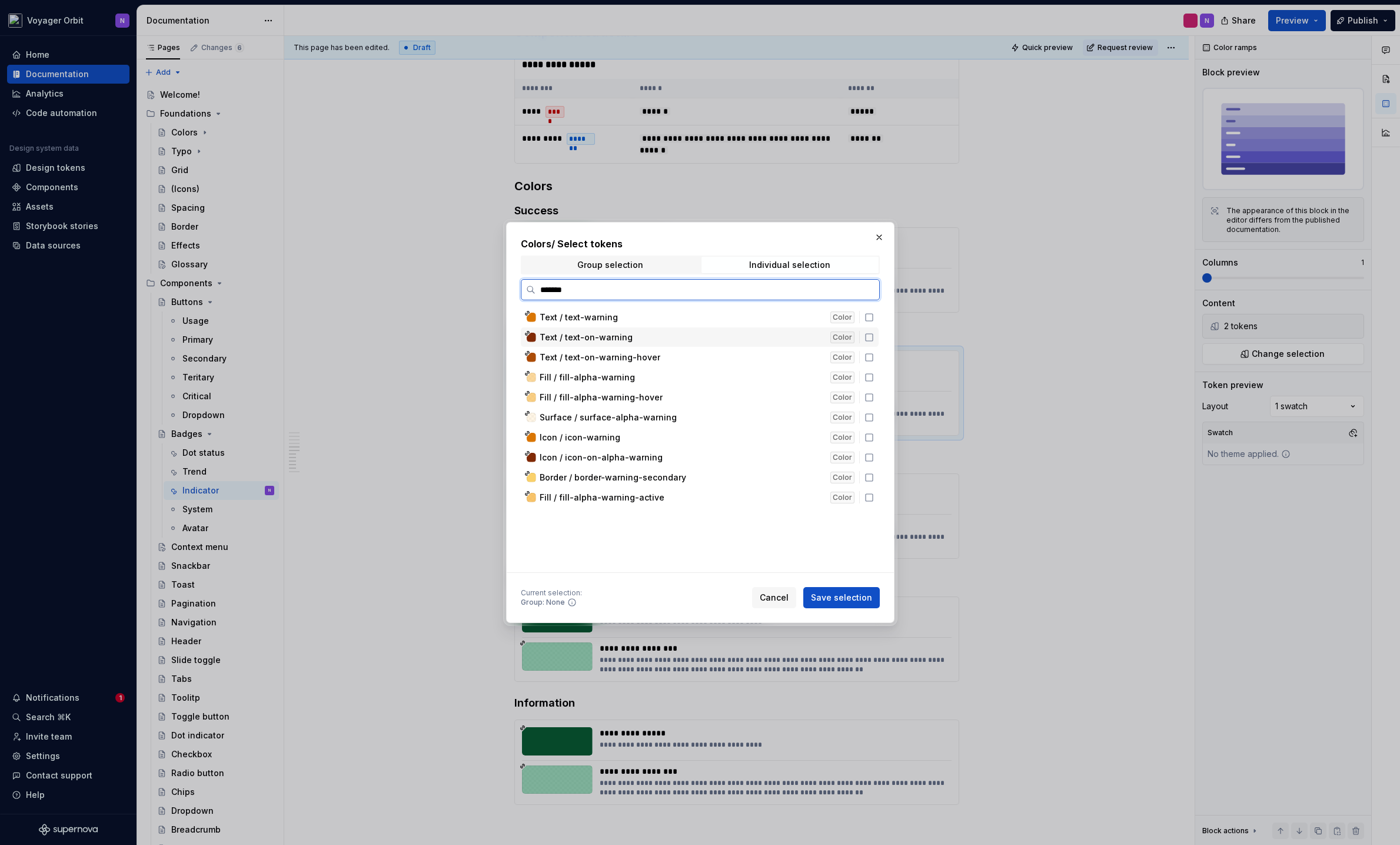
click at [870, 335] on icon at bounding box center [869, 337] width 10 height 10
click at [870, 378] on icon at bounding box center [869, 377] width 10 height 10
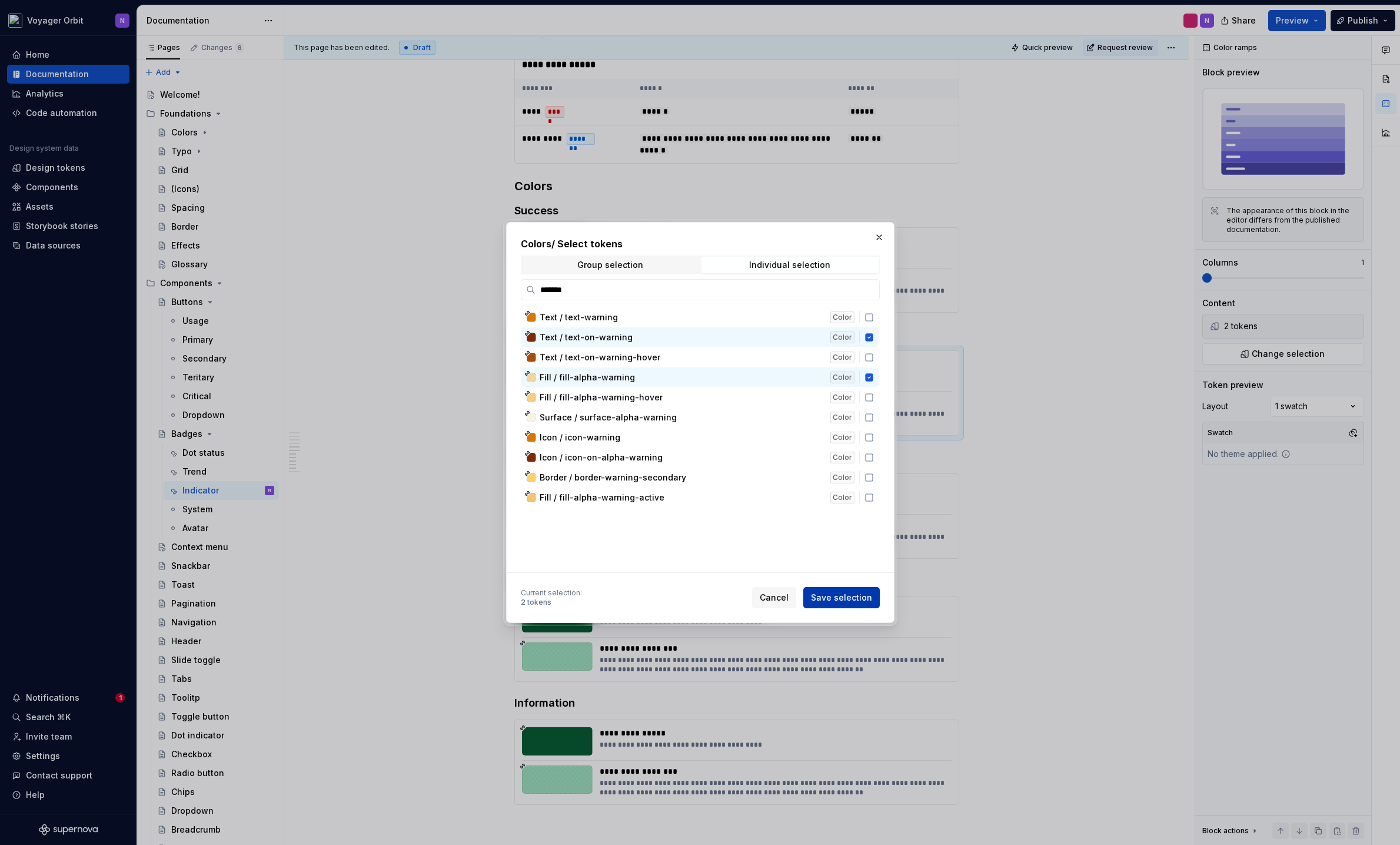
click at [851, 600] on span "Save selection" at bounding box center [842, 597] width 61 height 11
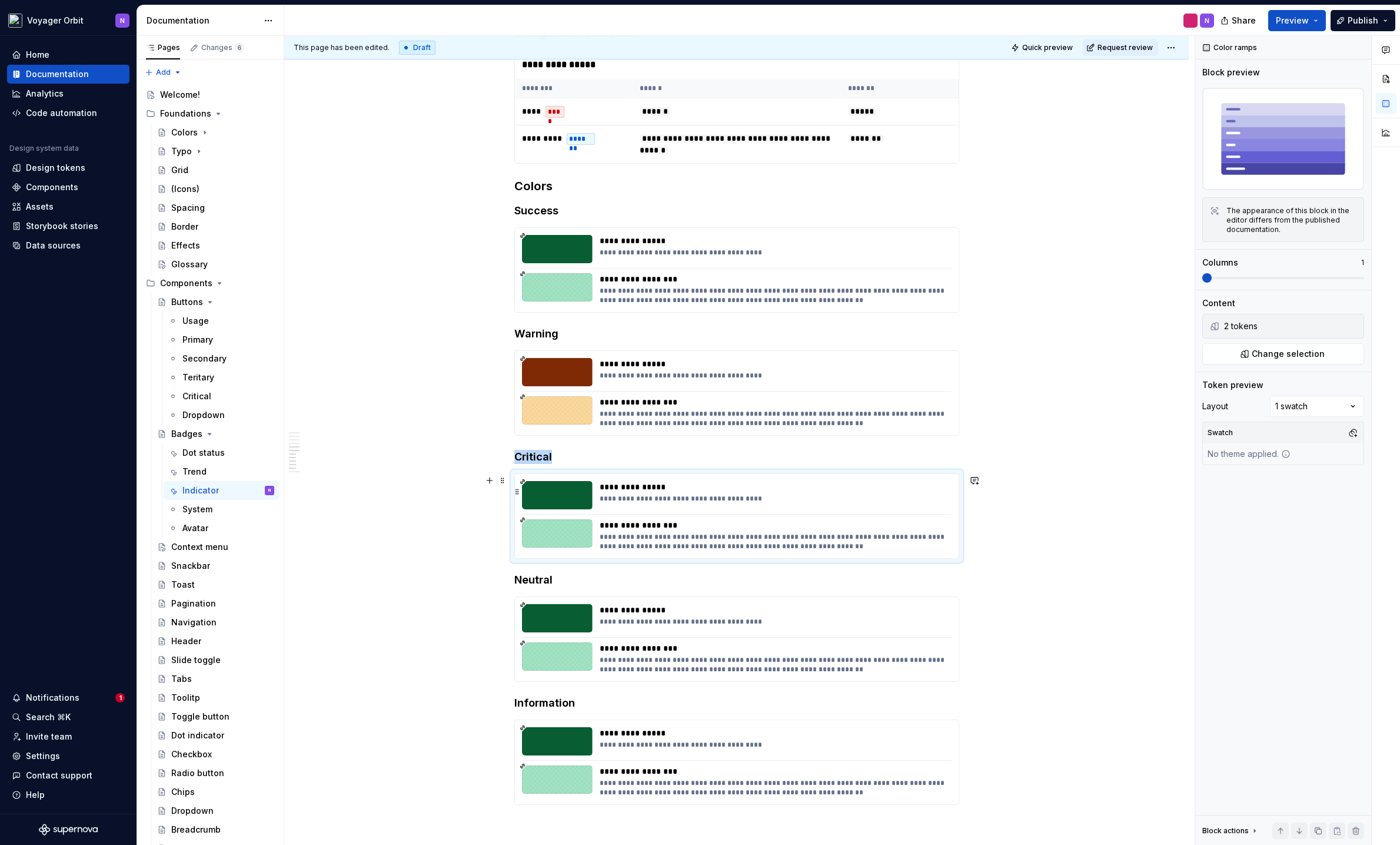
click at [725, 494] on div "**********" at bounding box center [772, 495] width 345 height 28
click at [964, 541] on div "**********" at bounding box center [737, 575] width 905 height 1823
drag, startPoint x: 469, startPoint y: 517, endPoint x: 483, endPoint y: 511, distance: 15.2
click at [470, 517] on div "**********" at bounding box center [740, 440] width 910 height 809
click at [500, 479] on span at bounding box center [502, 480] width 10 height 17
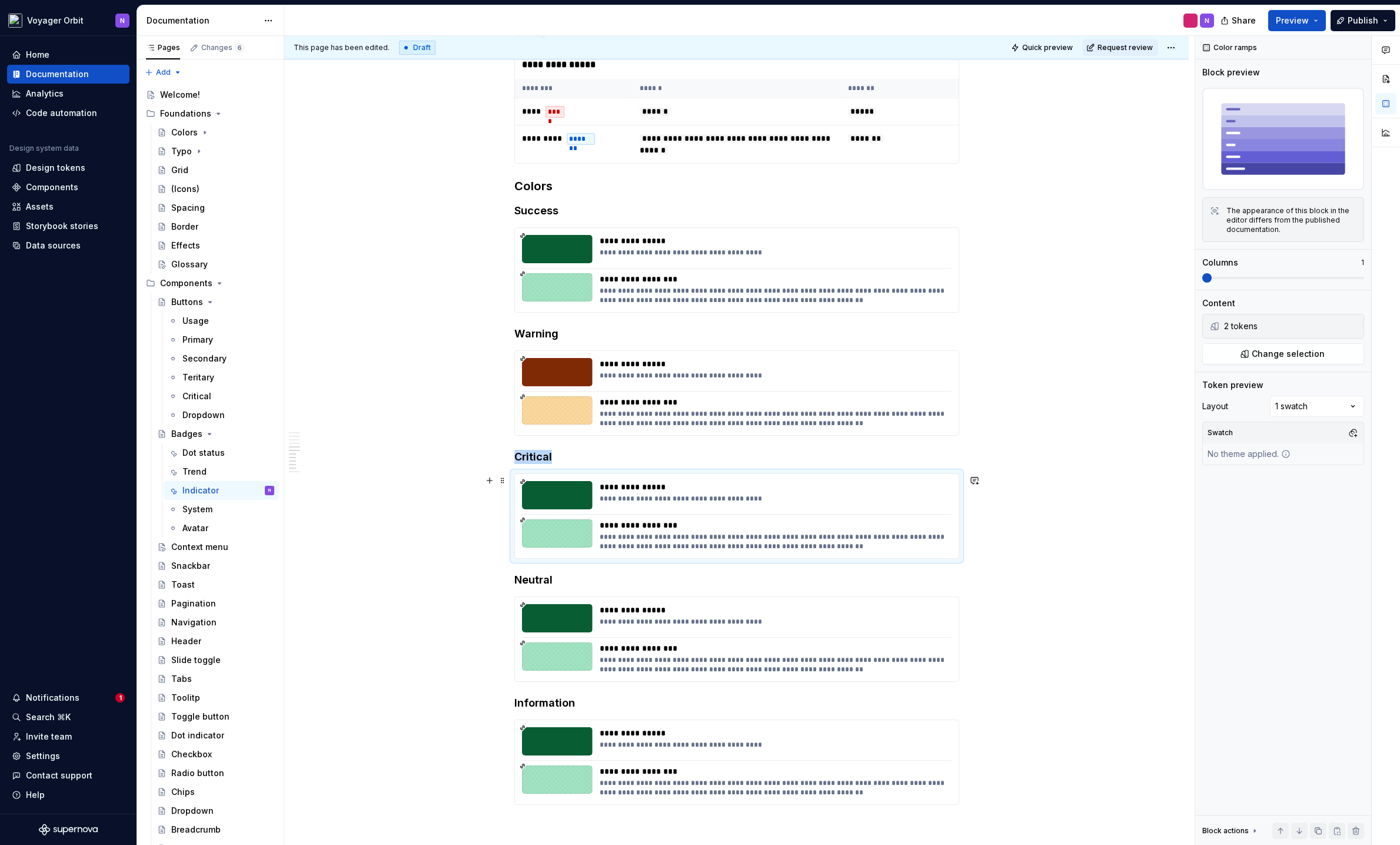
drag, startPoint x: 489, startPoint y: 499, endPoint x: 492, endPoint y: 492, distance: 7.6
click at [489, 499] on div "**********" at bounding box center [740, 440] width 910 height 809
click at [498, 485] on span at bounding box center [502, 480] width 10 height 17
click at [502, 483] on span at bounding box center [502, 480] width 10 height 17
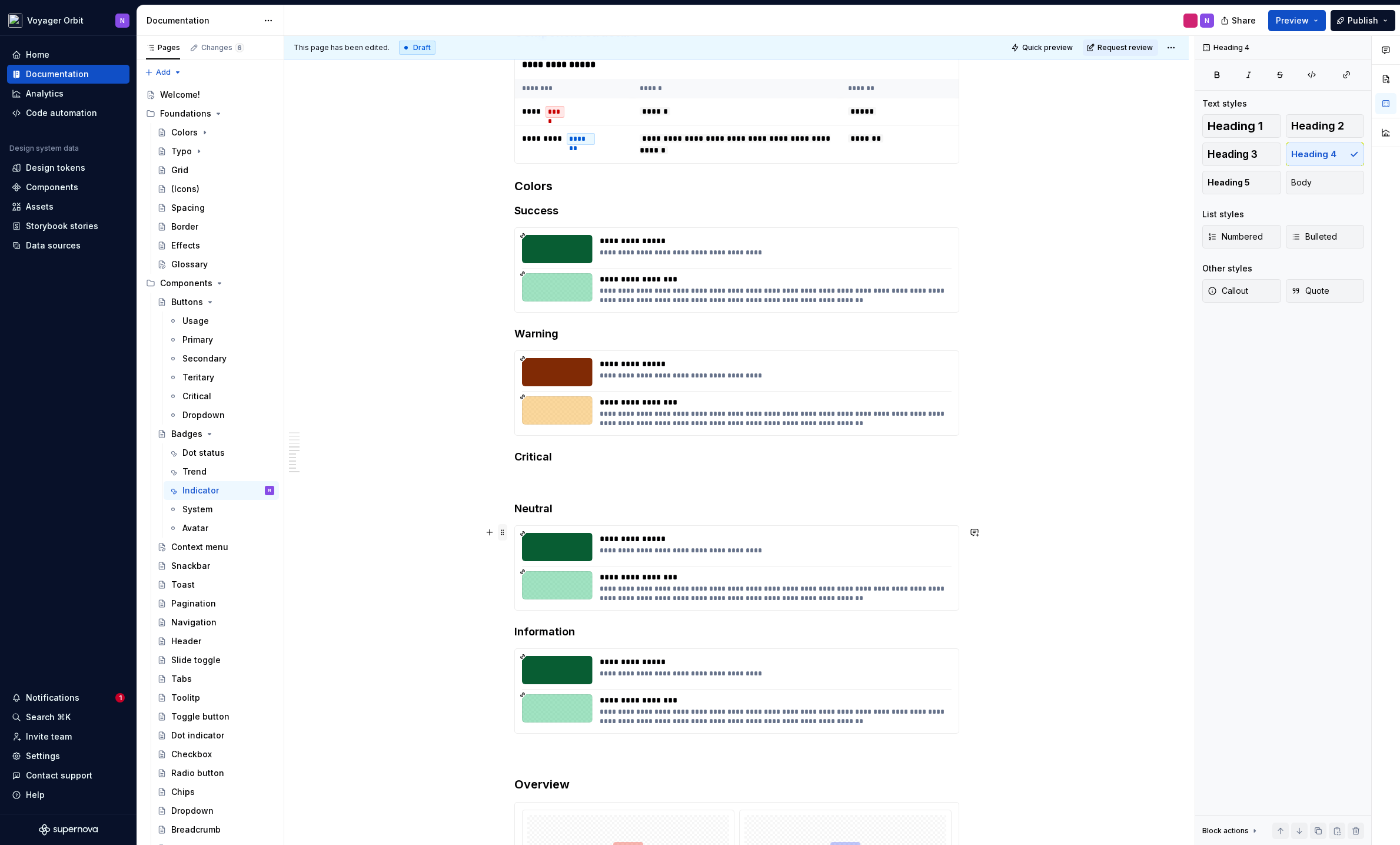
click at [504, 537] on span at bounding box center [502, 532] width 10 height 17
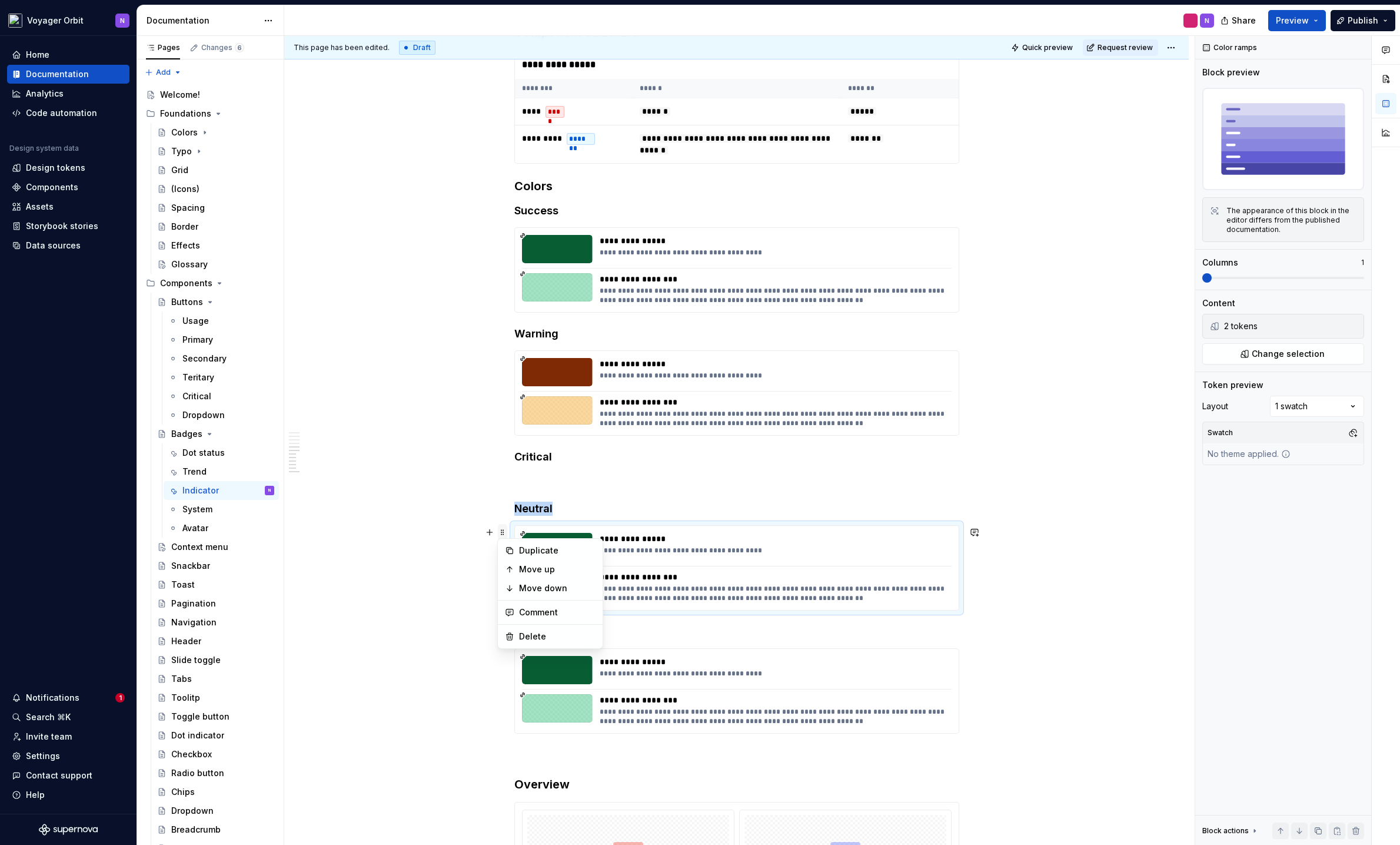
click at [502, 534] on span at bounding box center [502, 532] width 10 height 17
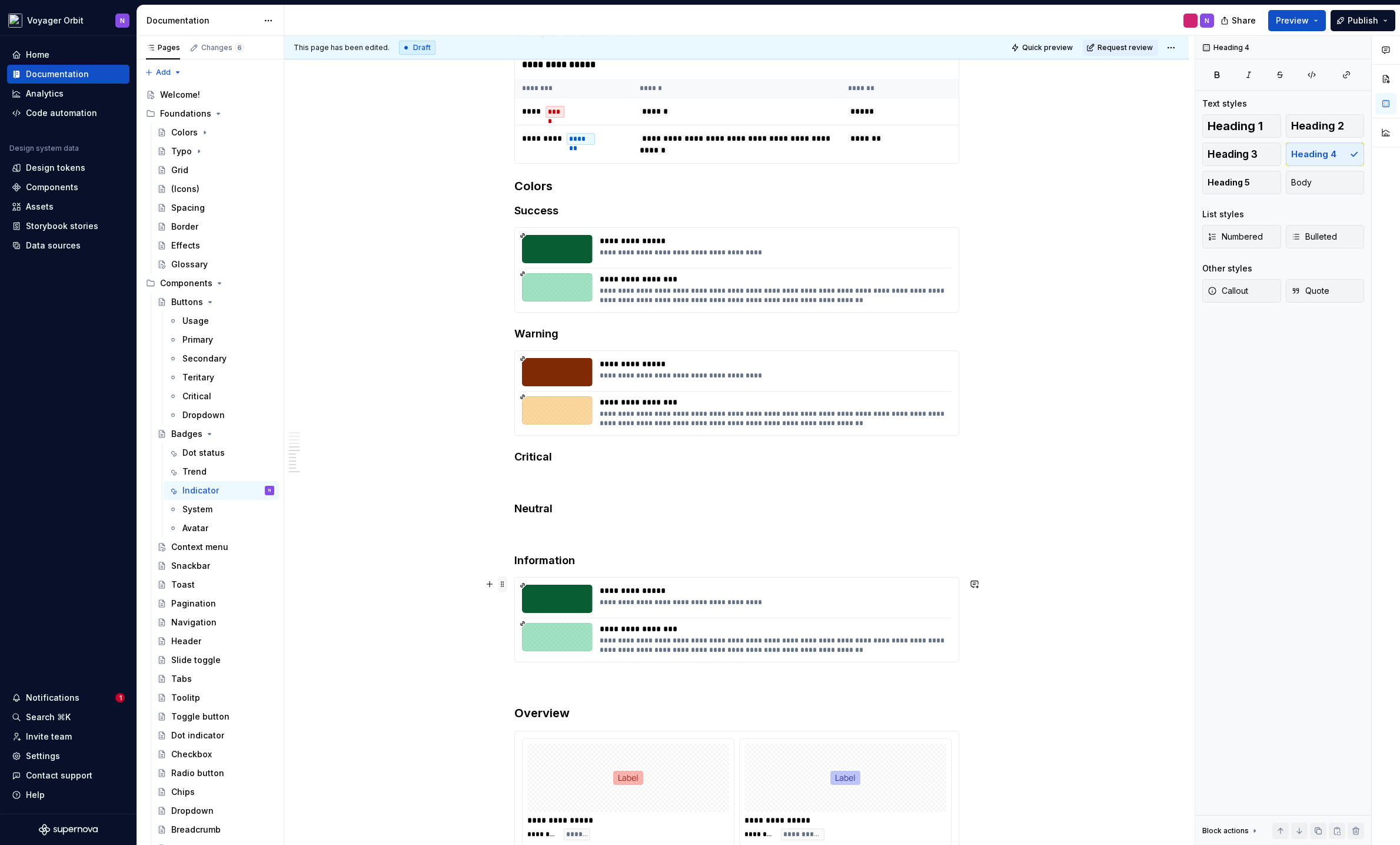
click at [505, 580] on span at bounding box center [502, 584] width 10 height 17
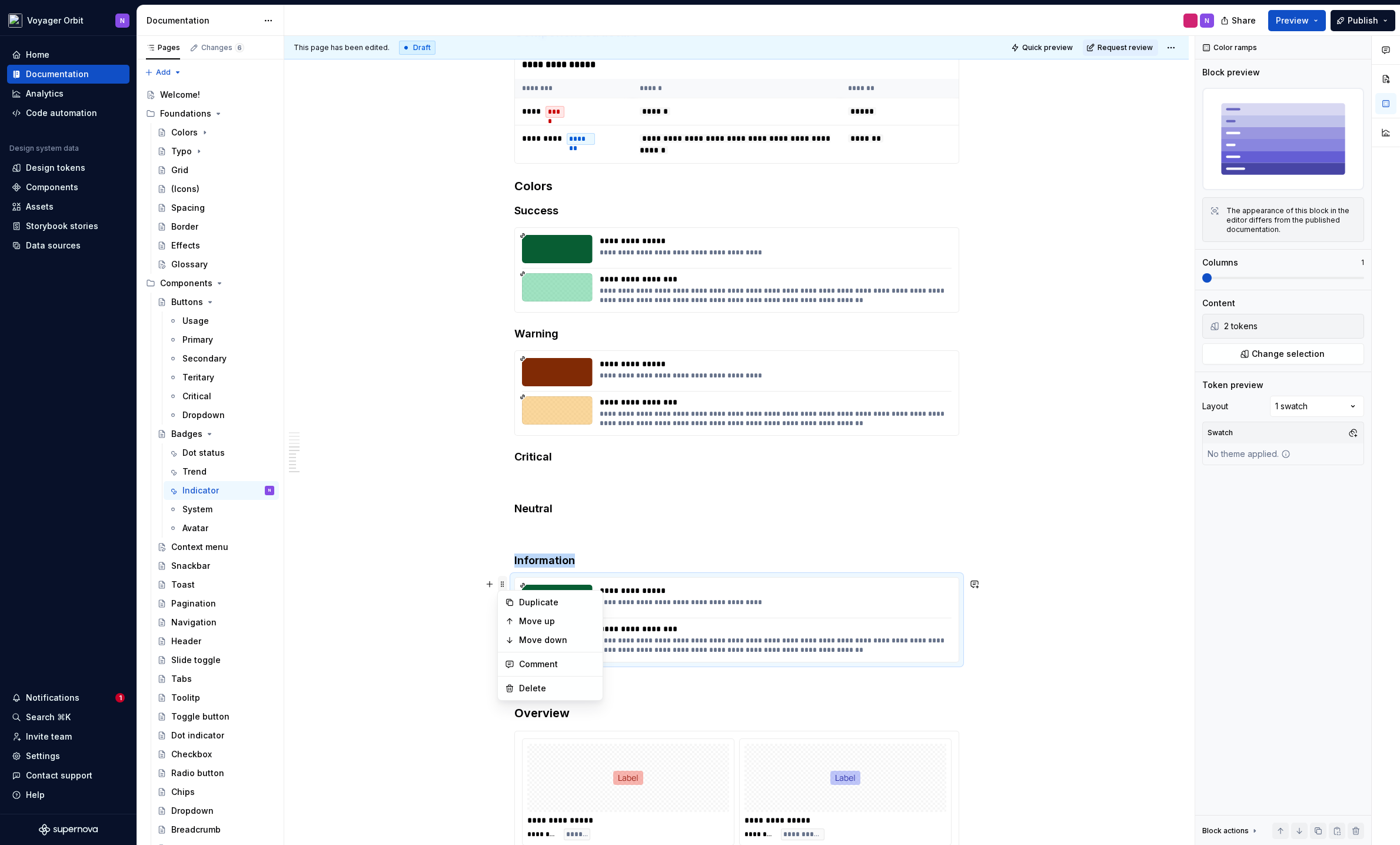
click at [502, 586] on span at bounding box center [502, 584] width 10 height 17
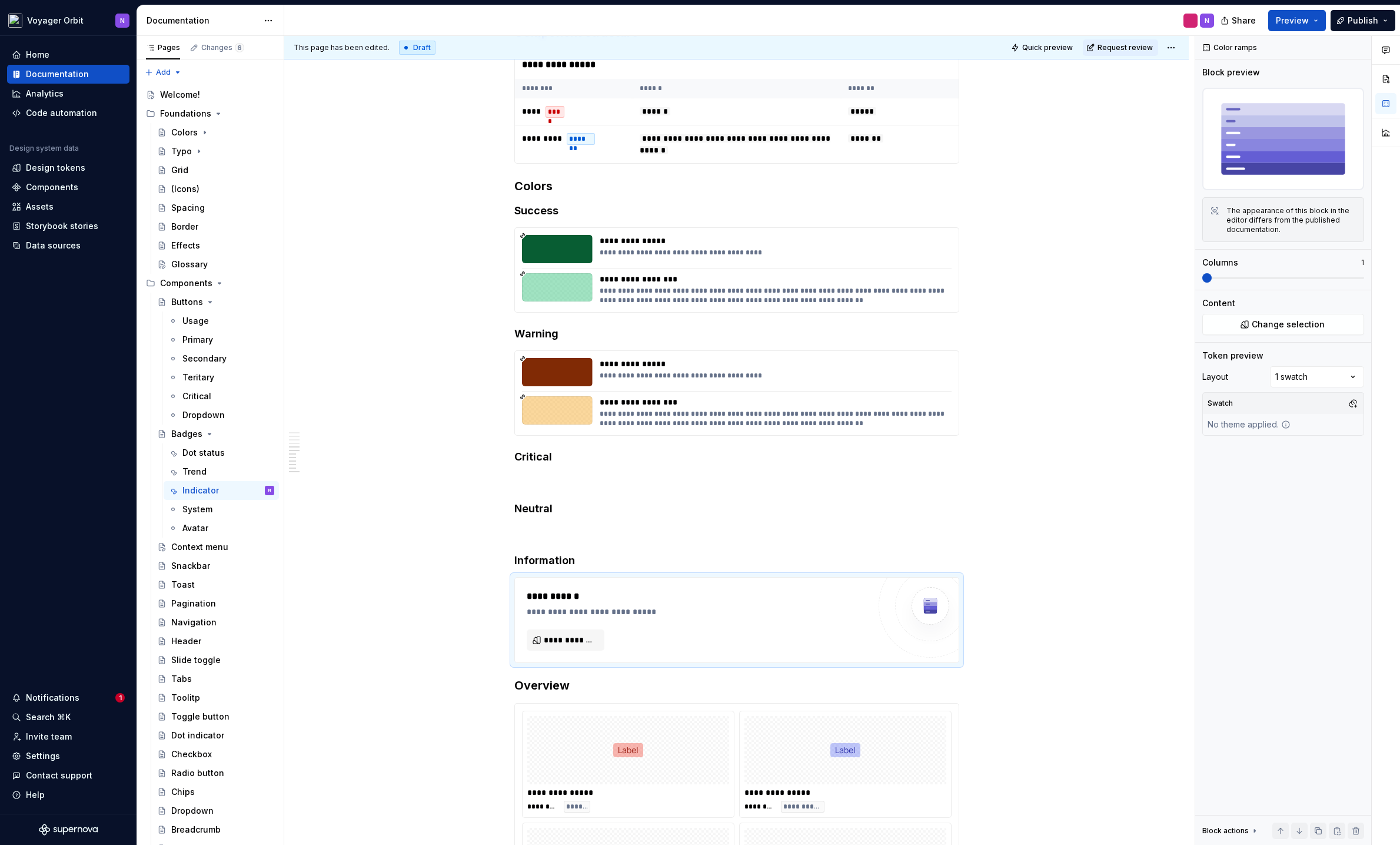
type textarea "*"
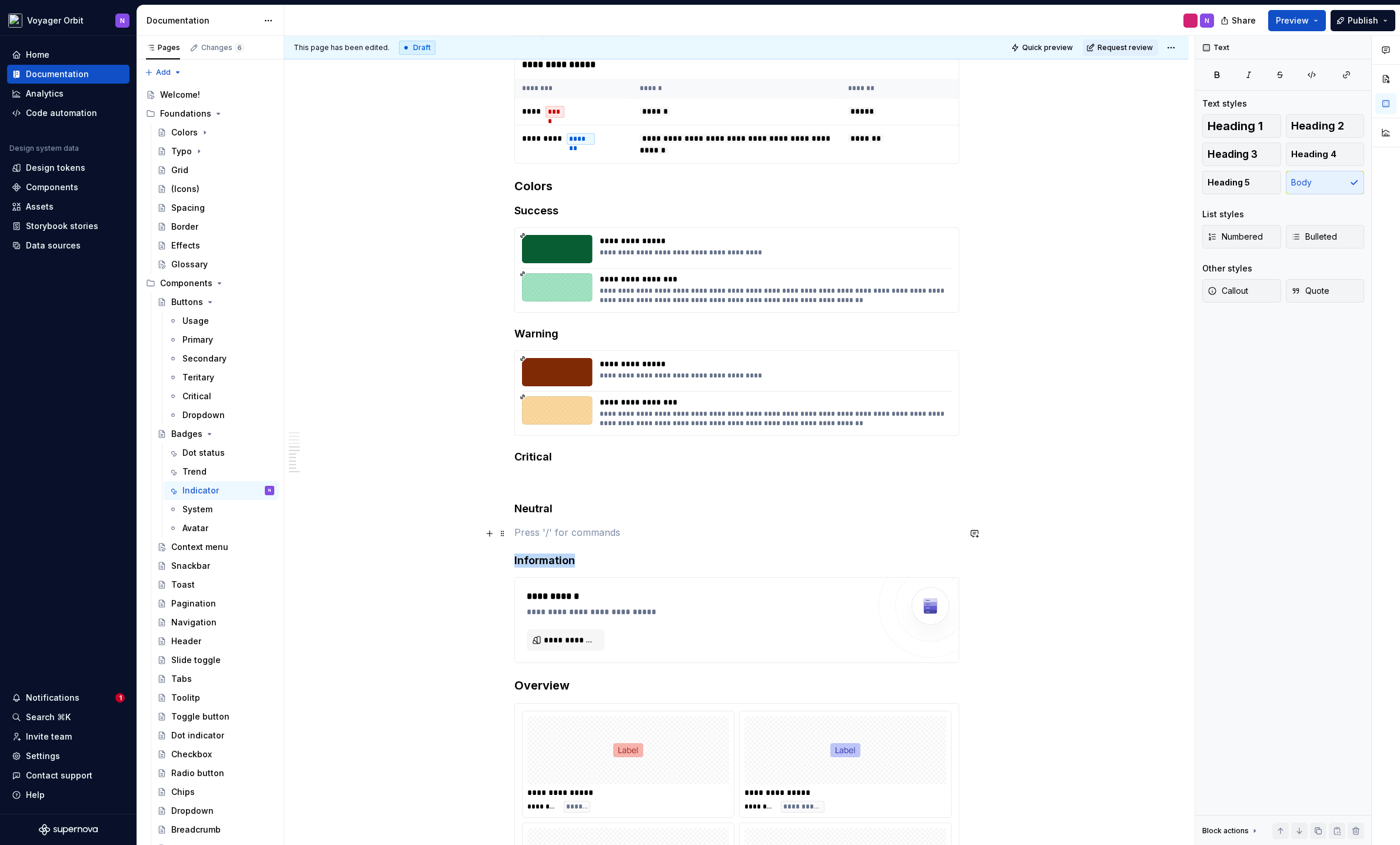
click at [522, 539] on p at bounding box center [737, 532] width 445 height 14
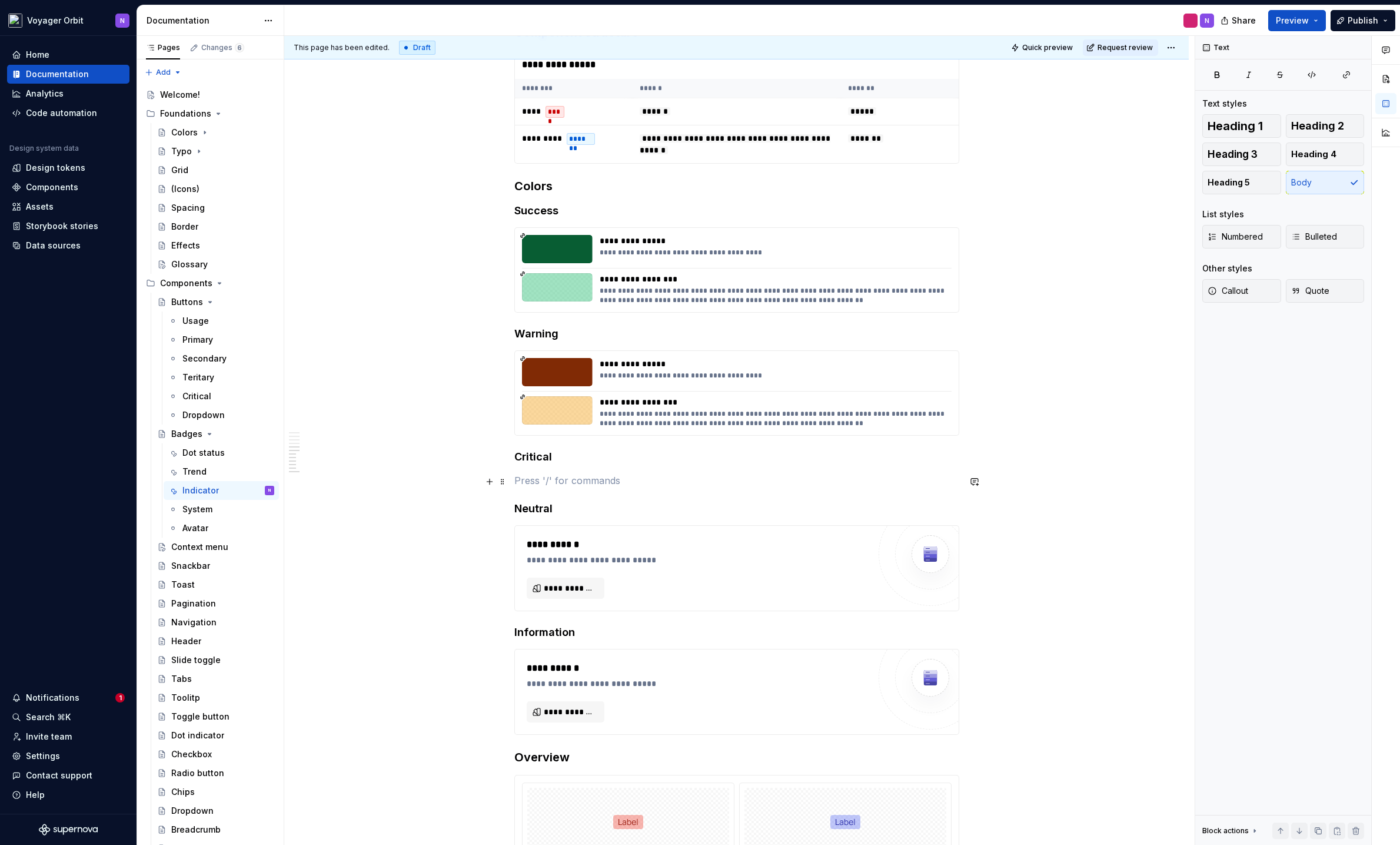
click at [541, 482] on p at bounding box center [737, 480] width 445 height 14
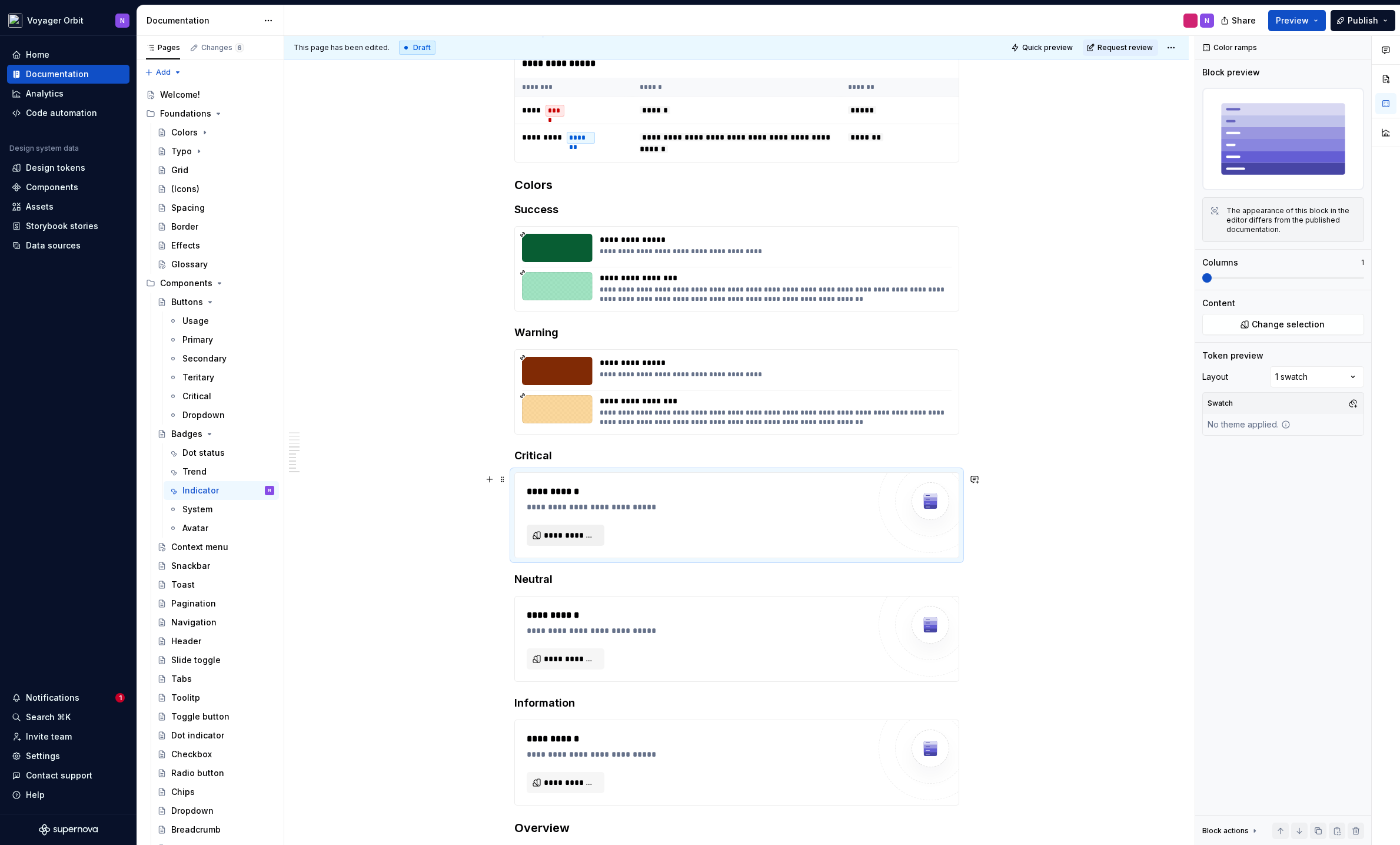
click at [550, 534] on span "**********" at bounding box center [570, 535] width 53 height 11
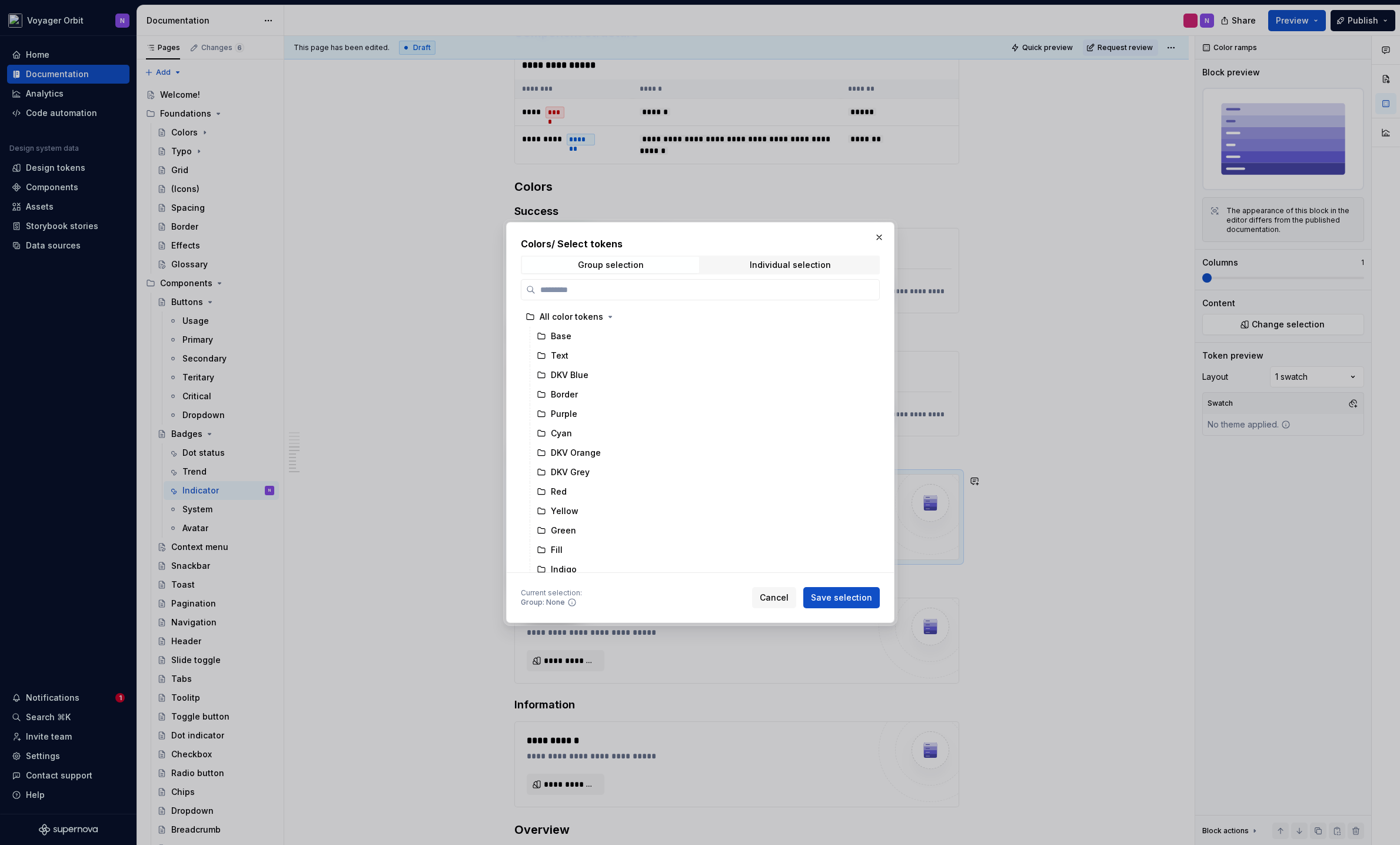
scroll to position [566, 0]
drag, startPoint x: 748, startPoint y: 254, endPoint x: 739, endPoint y: 262, distance: 12.0
click at [747, 254] on div "Colors / Select tokens Group selection Individual selection All color tokens Ba…" at bounding box center [700, 405] width 359 height 336
click at [737, 265] on span "Individual selection" at bounding box center [790, 265] width 177 height 17
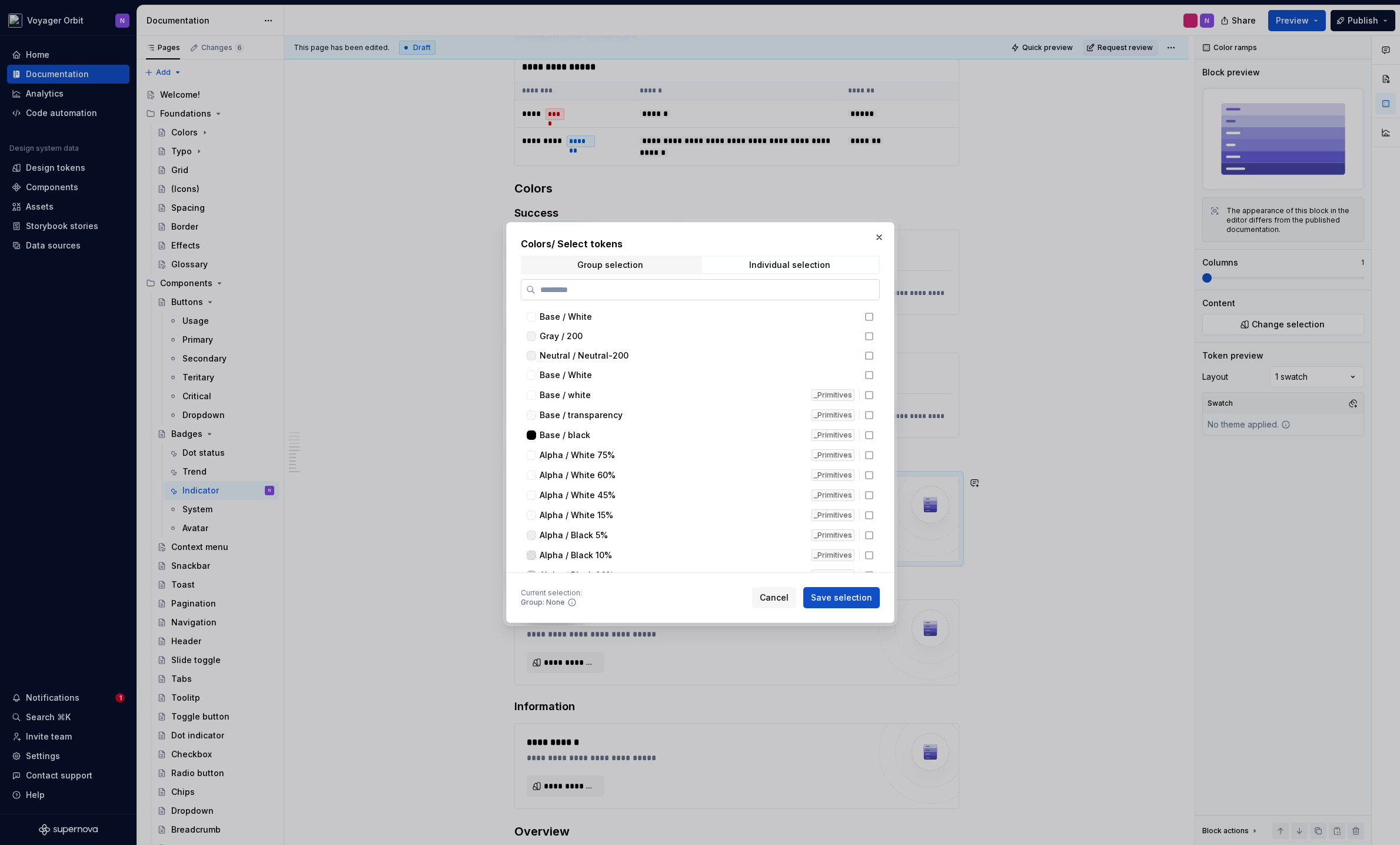
click at [681, 287] on input "search" at bounding box center [707, 290] width 344 height 11
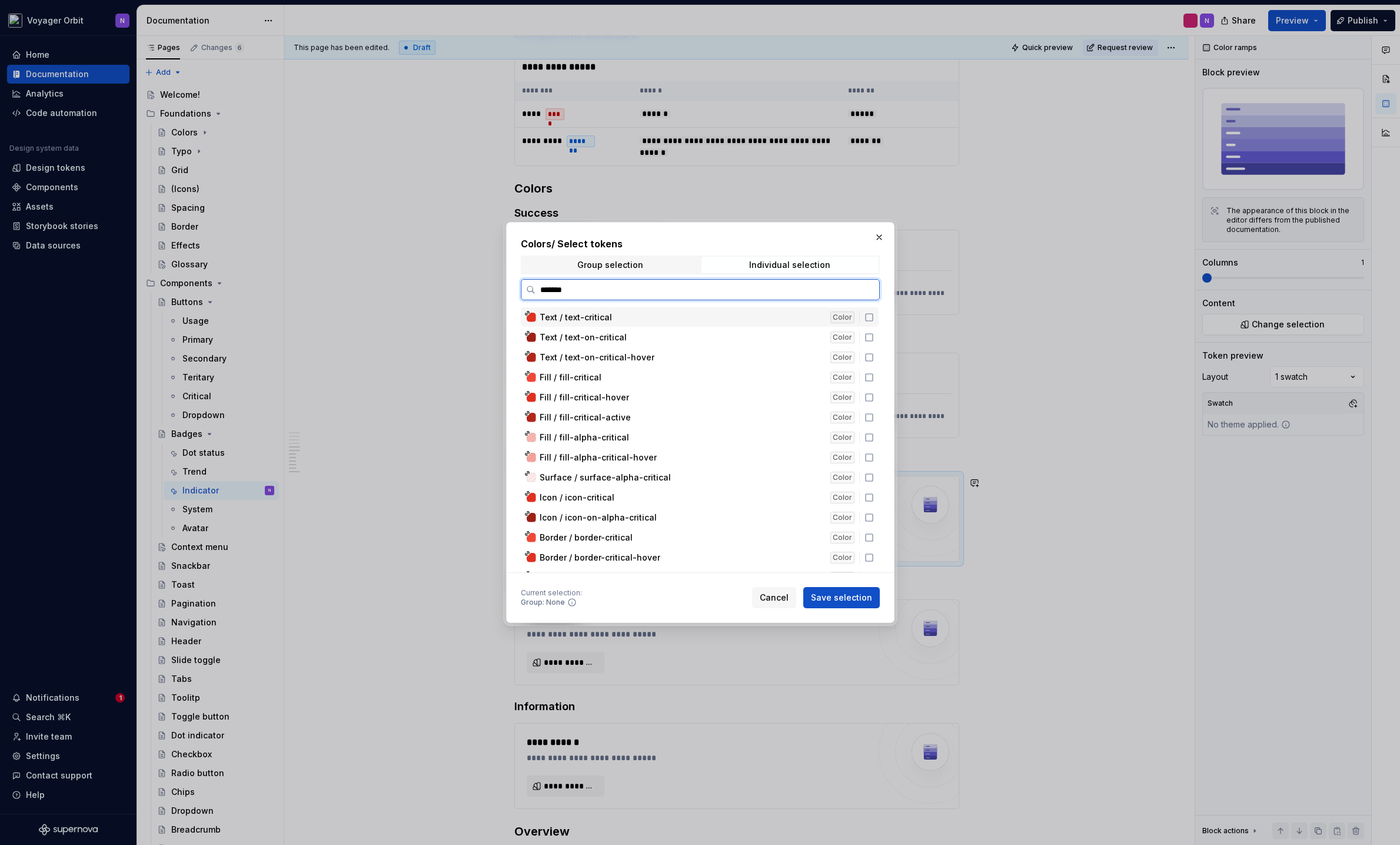
type input "********"
click at [865, 337] on icon at bounding box center [869, 337] width 10 height 10
click at [868, 435] on icon at bounding box center [869, 437] width 10 height 10
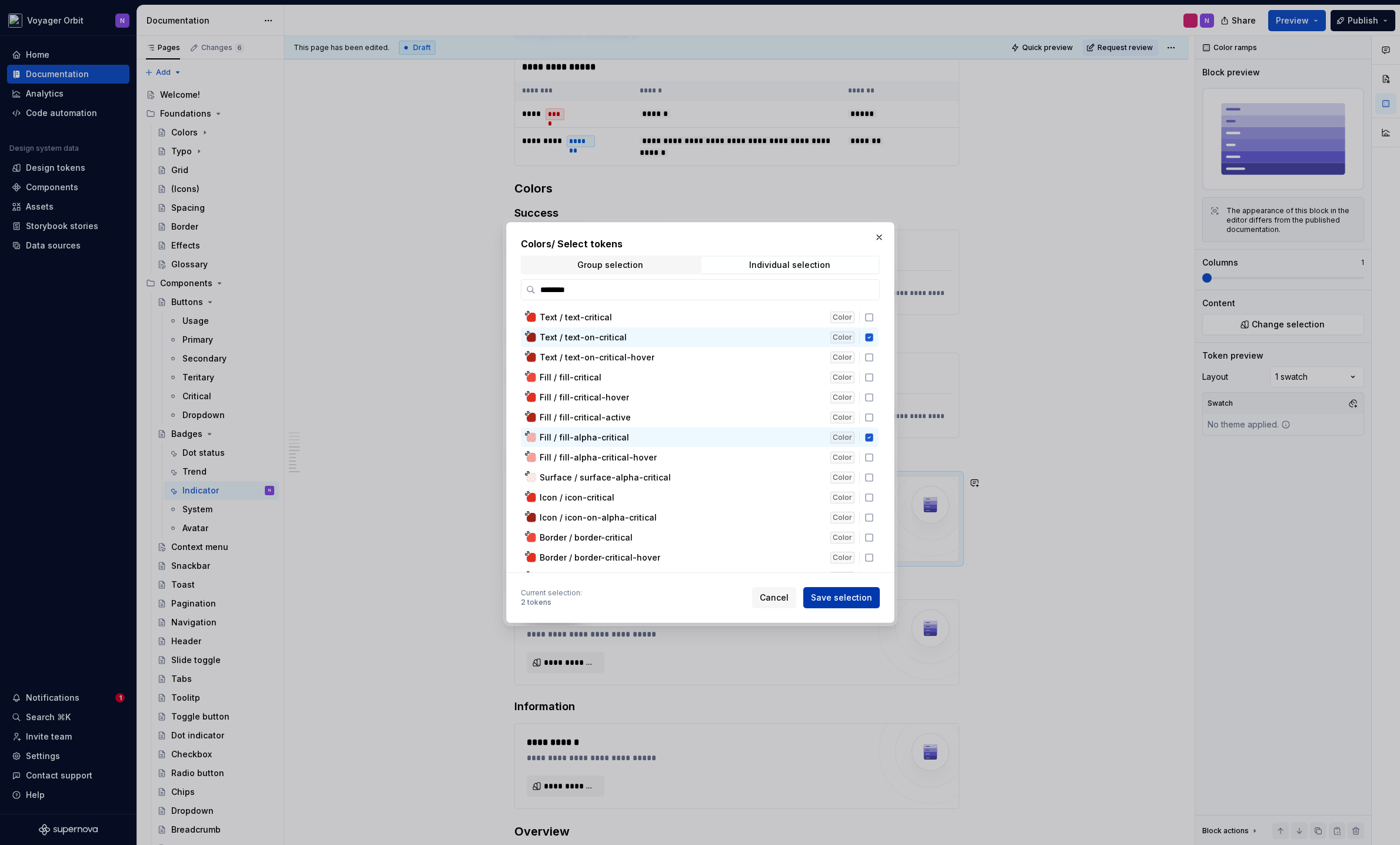
click at [841, 594] on span "Save selection" at bounding box center [842, 597] width 61 height 11
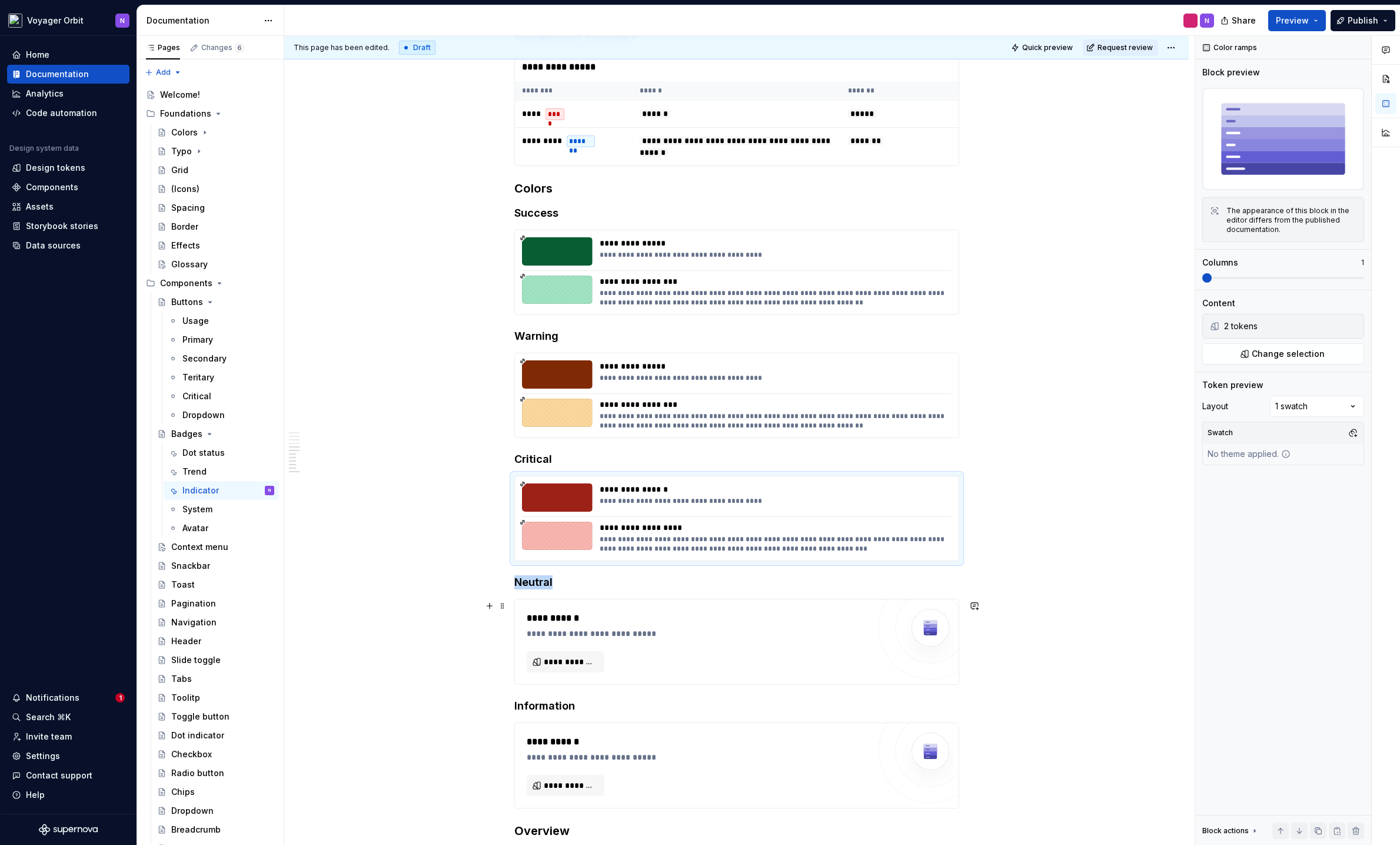
click at [761, 613] on div "**********" at bounding box center [698, 618] width 343 height 14
click at [542, 654] on button "**********" at bounding box center [565, 662] width 78 height 21
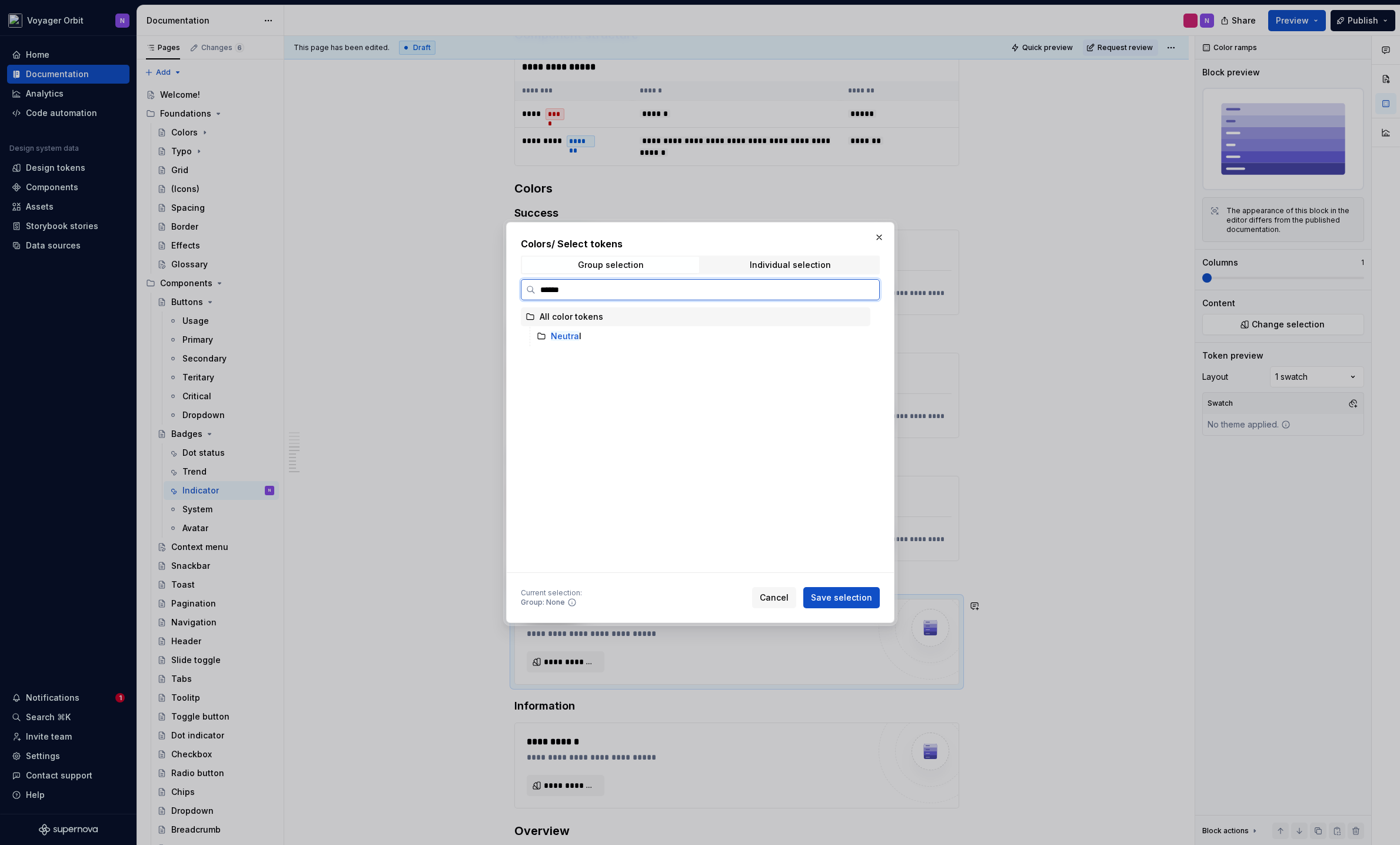
type input "*******"
drag, startPoint x: 789, startPoint y: 253, endPoint x: 781, endPoint y: 257, distance: 8.9
click at [785, 254] on div "Colors / Select tokens Group selection Individual selection ******* All color t…" at bounding box center [700, 405] width 359 height 336
click at [779, 259] on span "Individual selection" at bounding box center [790, 265] width 177 height 17
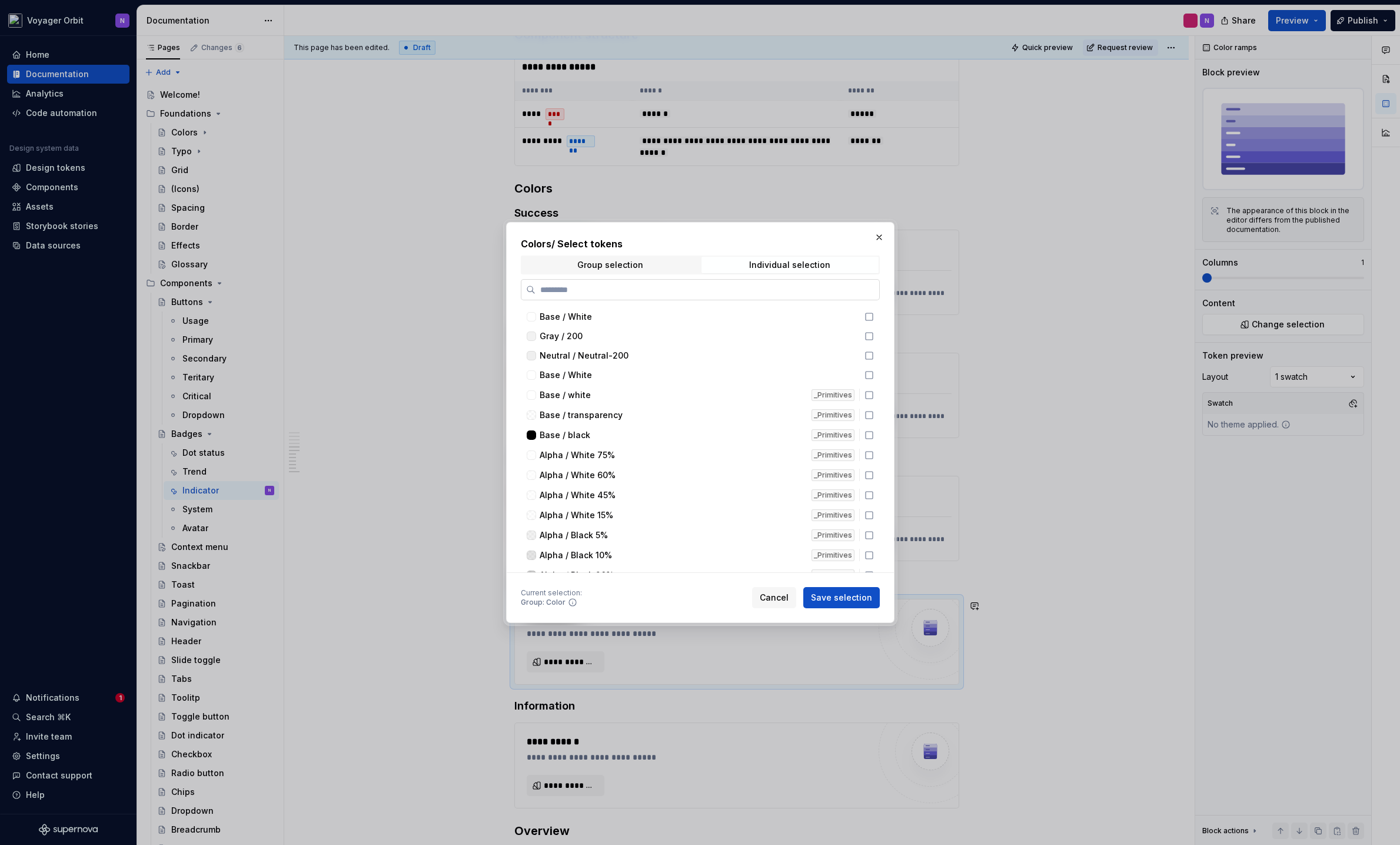
click at [629, 294] on input "search" at bounding box center [707, 290] width 344 height 11
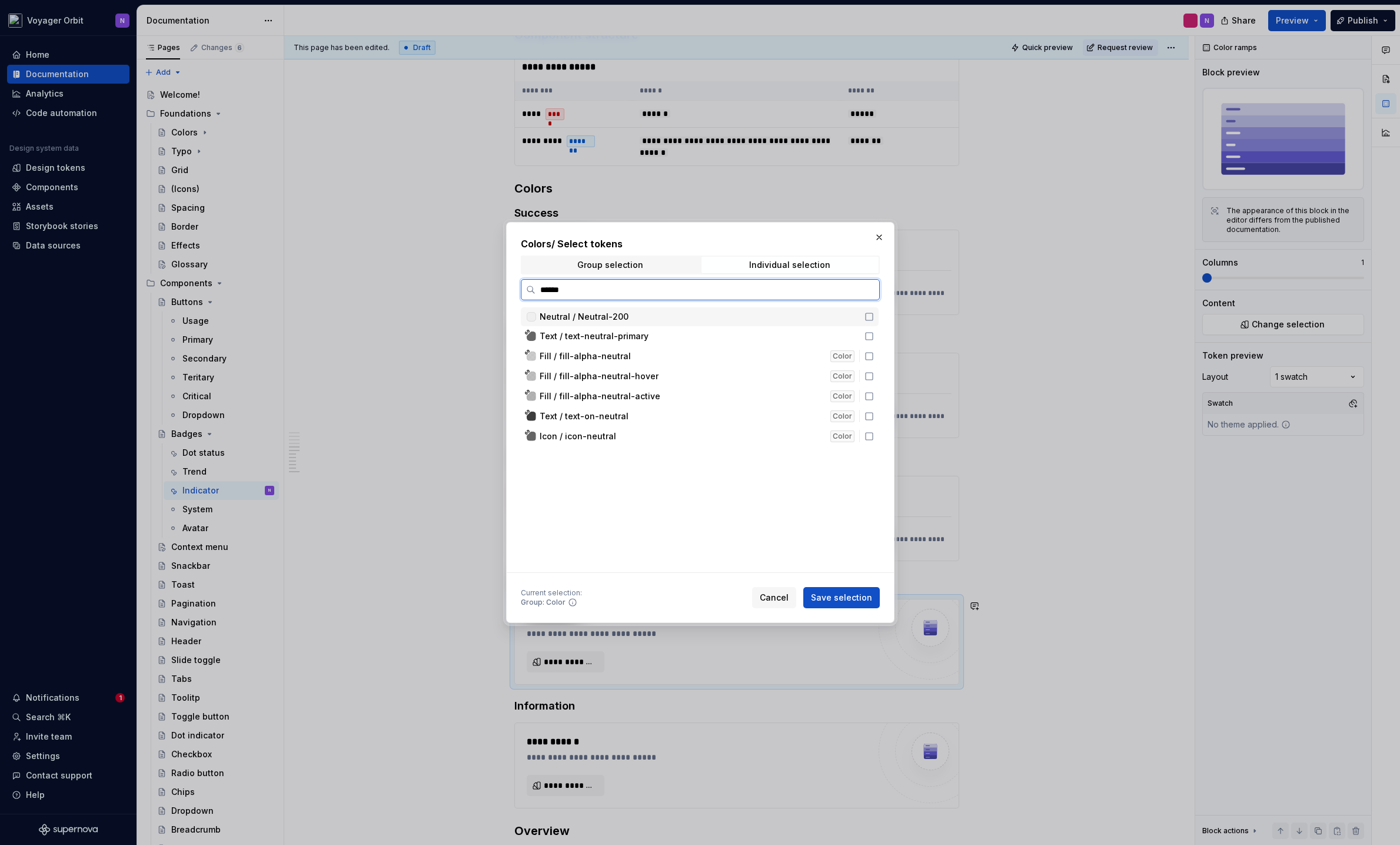
type input "*******"
click at [663, 355] on div "Fill / fill-alpha-neutral" at bounding box center [682, 356] width 284 height 11
click at [642, 411] on div "Text / text-on-neutral" at bounding box center [682, 416] width 284 height 11
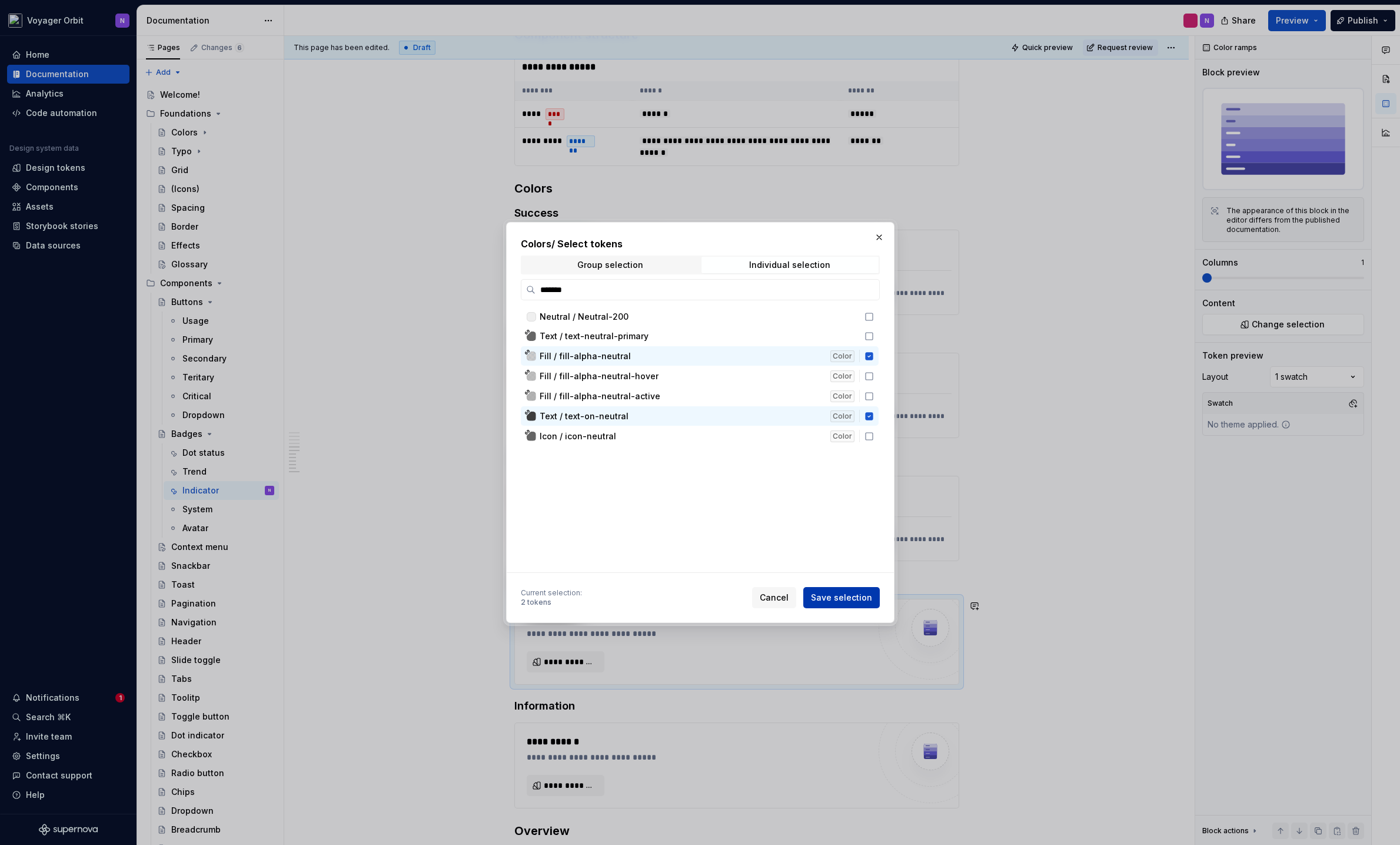
click at [853, 593] on span "Save selection" at bounding box center [842, 597] width 61 height 11
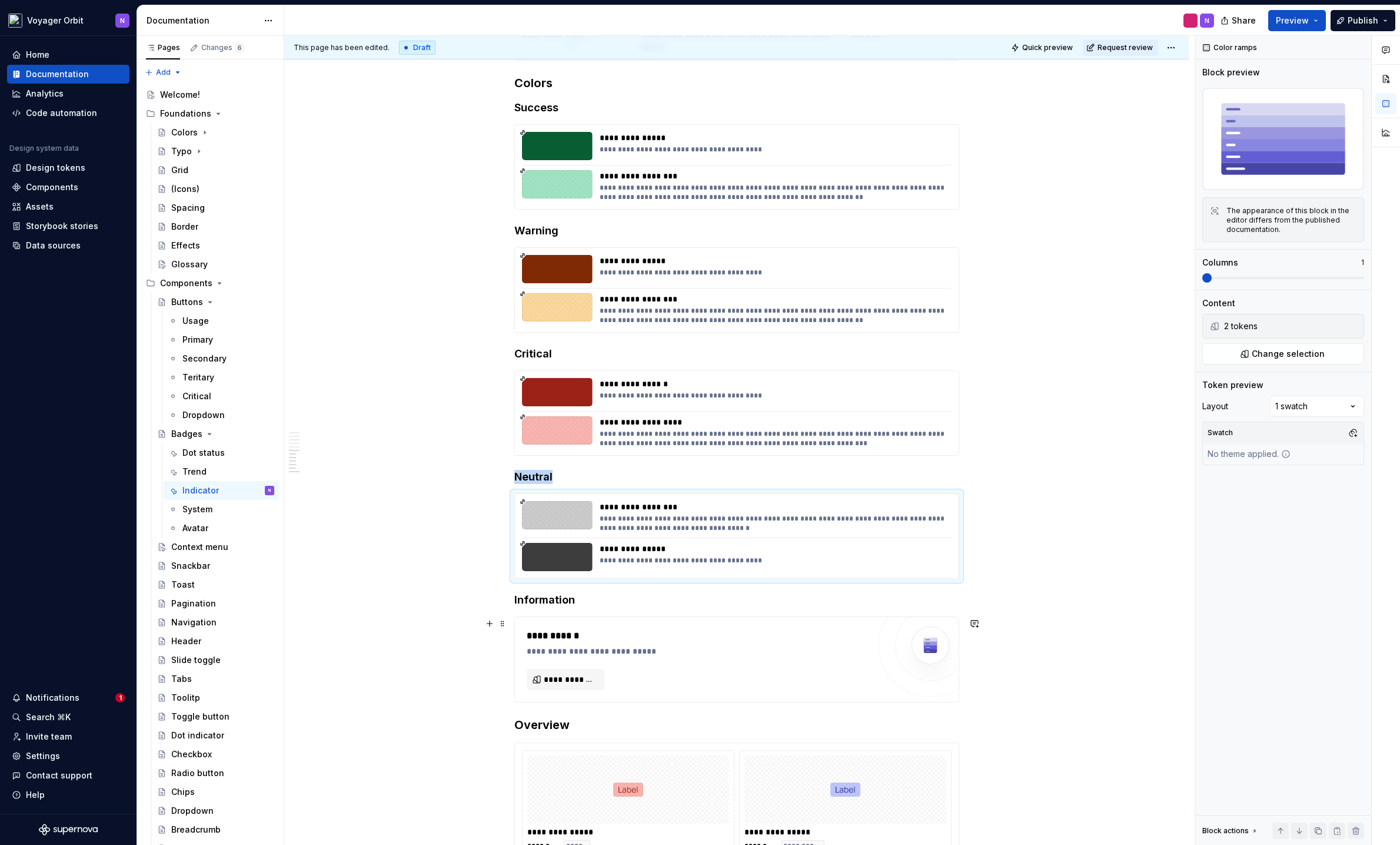
scroll to position [674, 0]
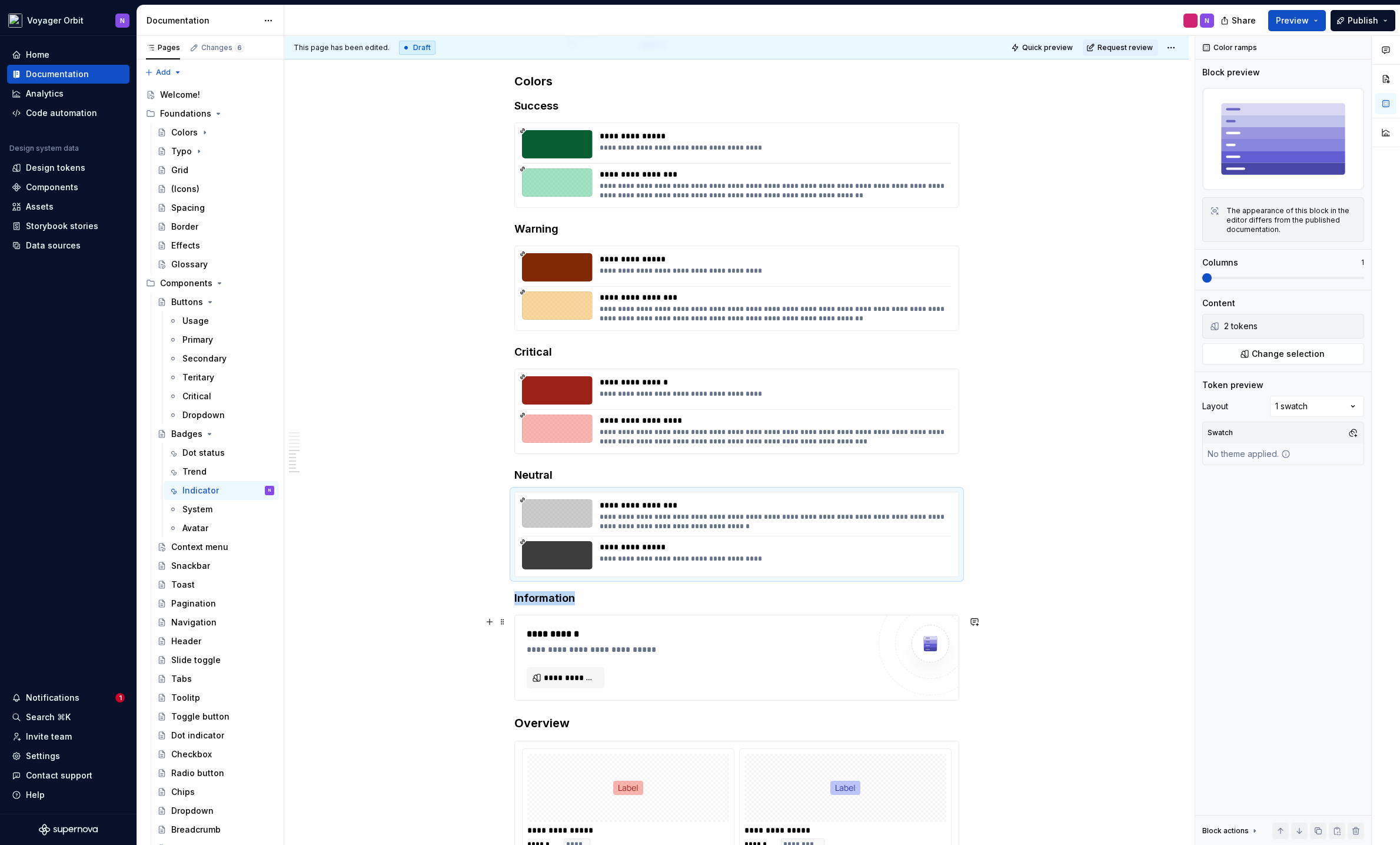
click at [565, 627] on div "**********" at bounding box center [737, 657] width 444 height 85
click at [565, 654] on span "**********" at bounding box center [570, 678] width 53 height 11
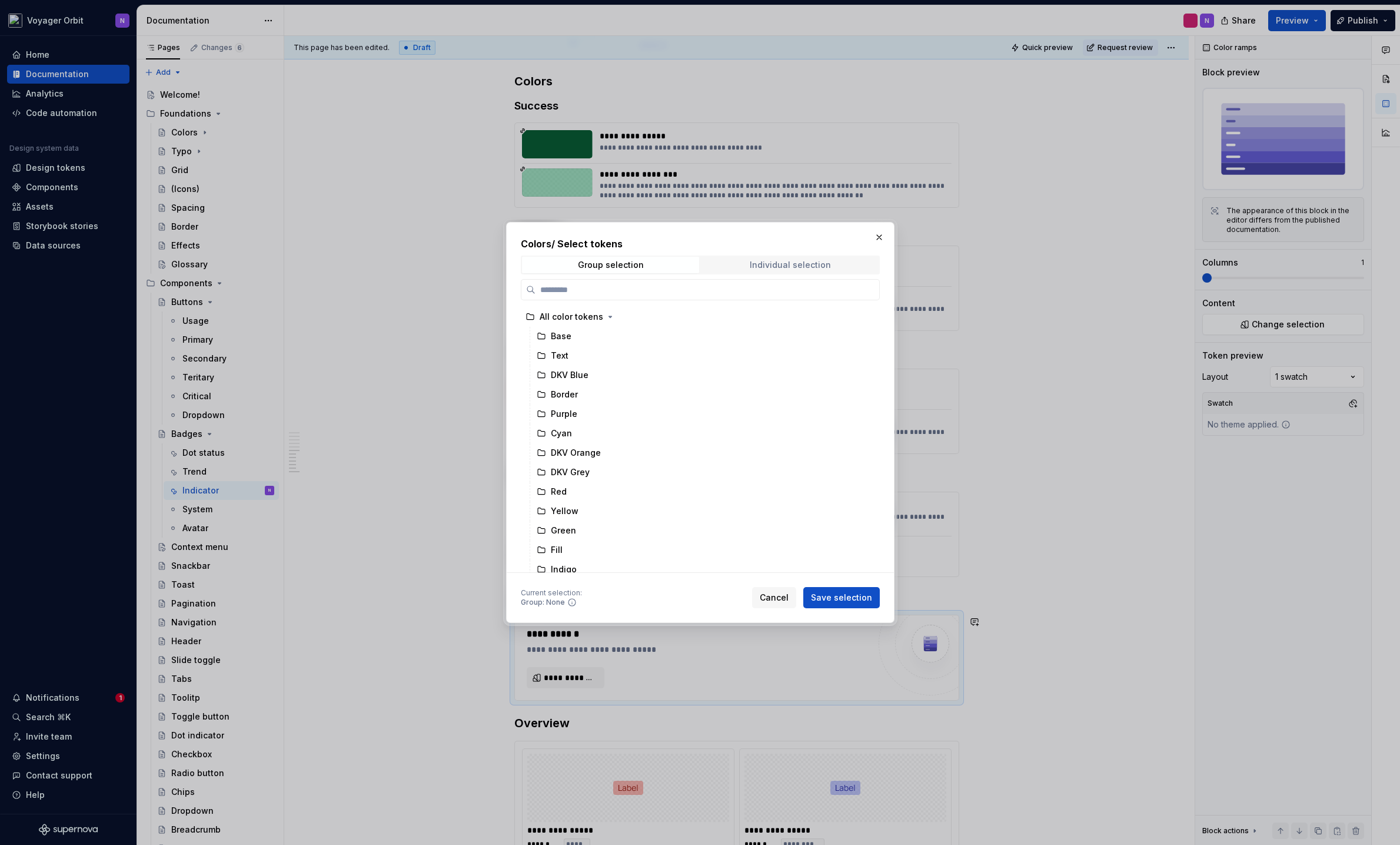
click at [817, 263] on div "Individual selection" at bounding box center [790, 265] width 81 height 10
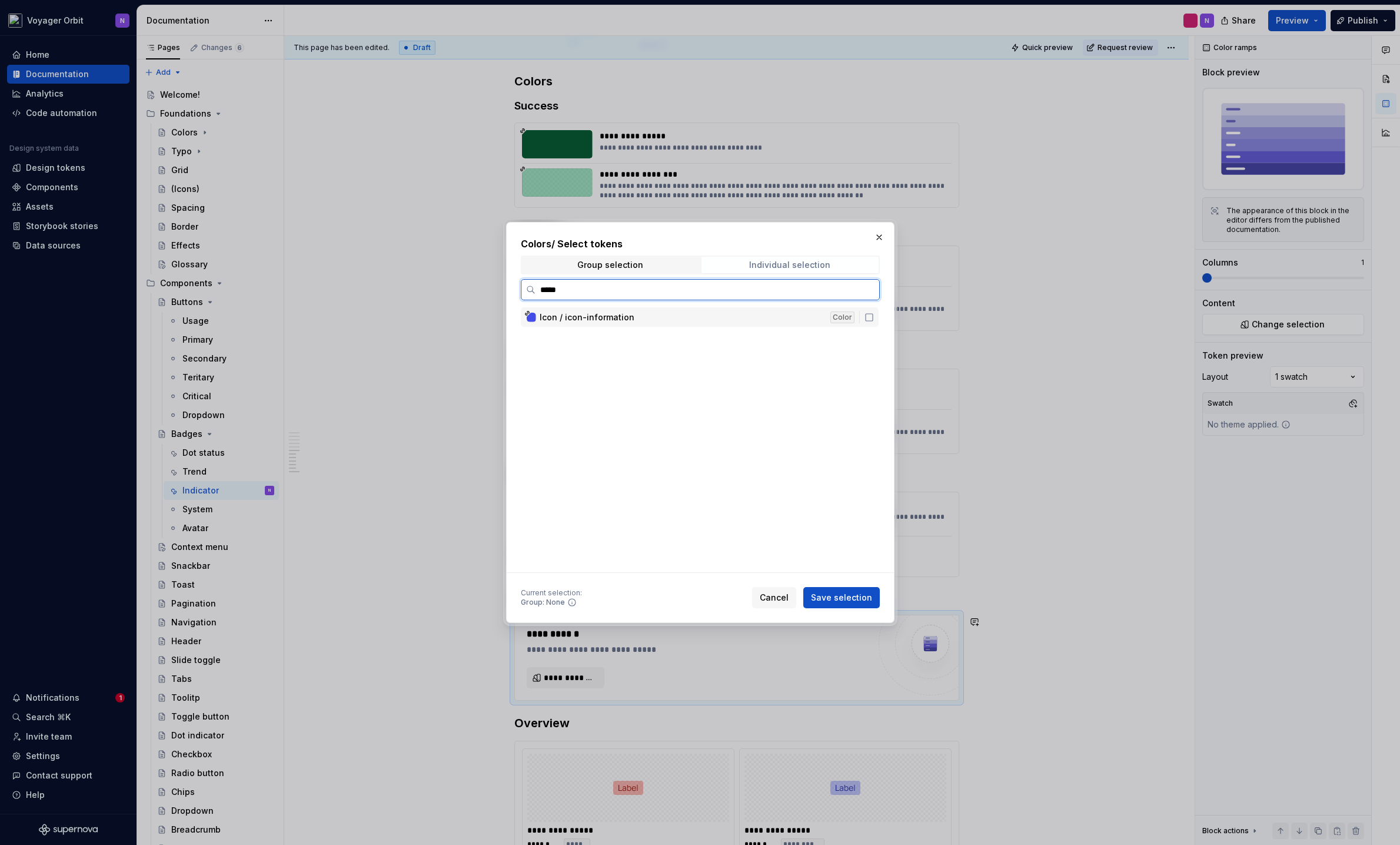
type input "****"
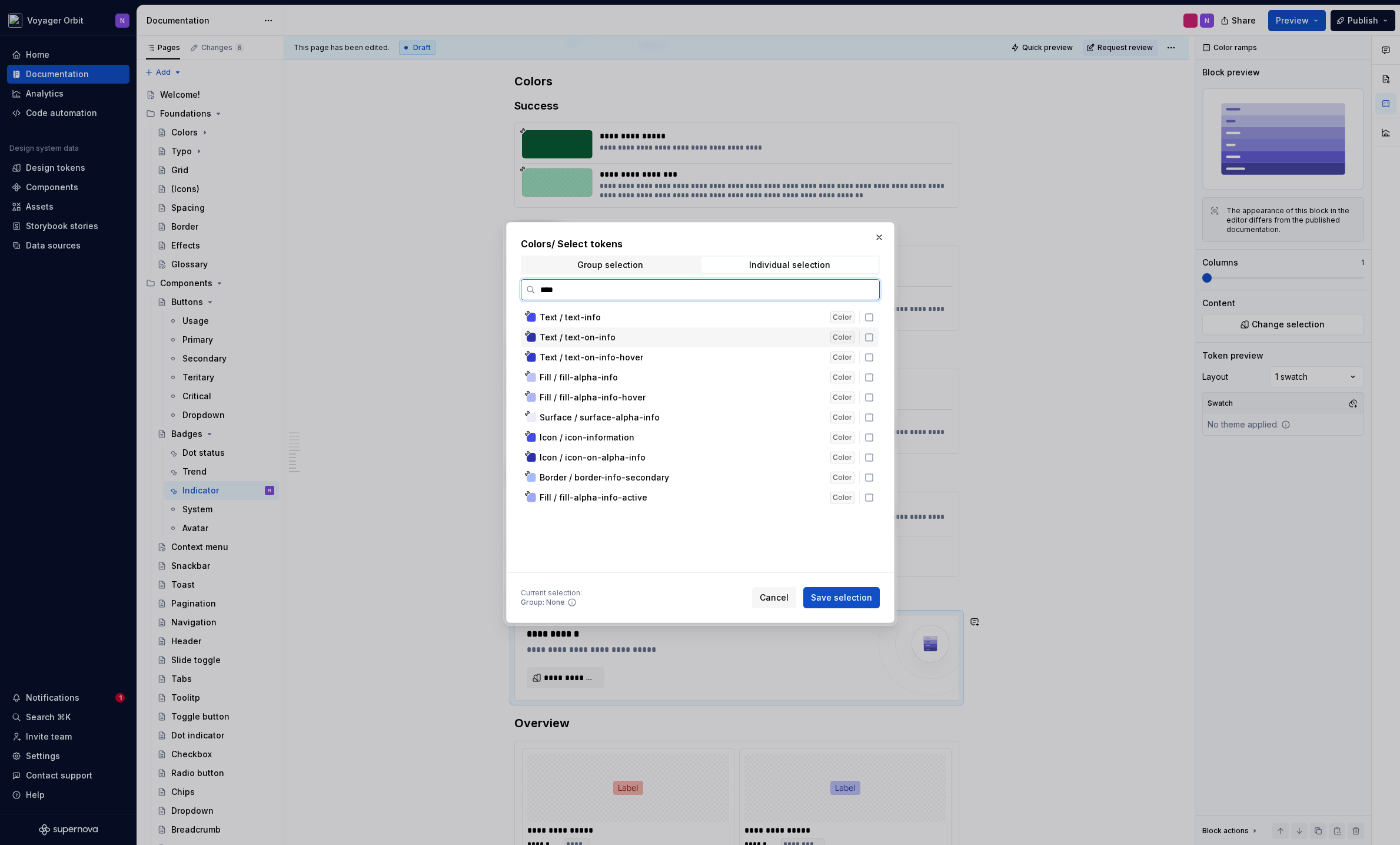
click at [765, 336] on div "Text / text-on-info" at bounding box center [682, 337] width 284 height 11
click at [745, 380] on div "Fill / fill-alpha-info" at bounding box center [682, 377] width 284 height 11
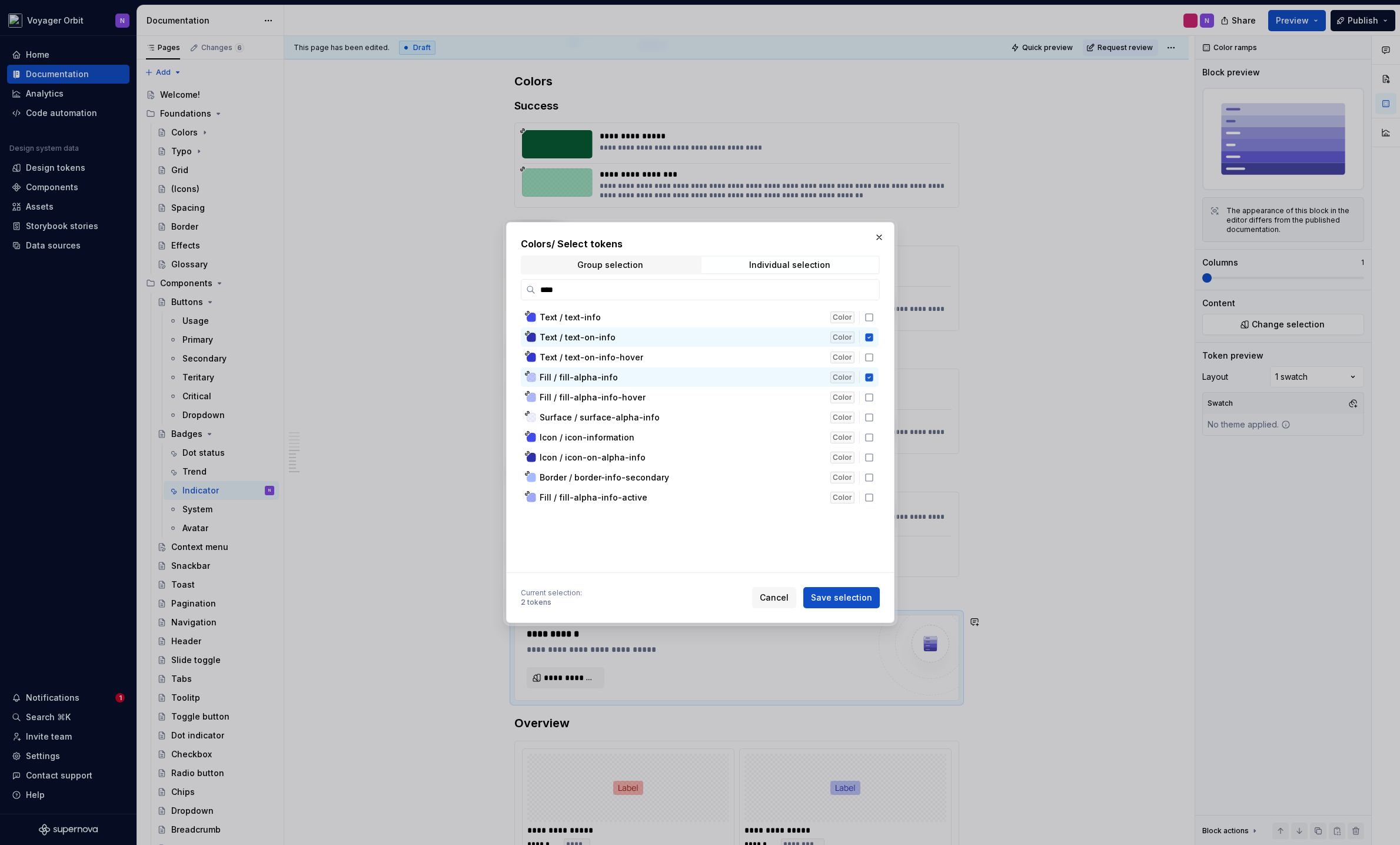
click at [828, 597] on span "Save selection" at bounding box center [842, 597] width 61 height 11
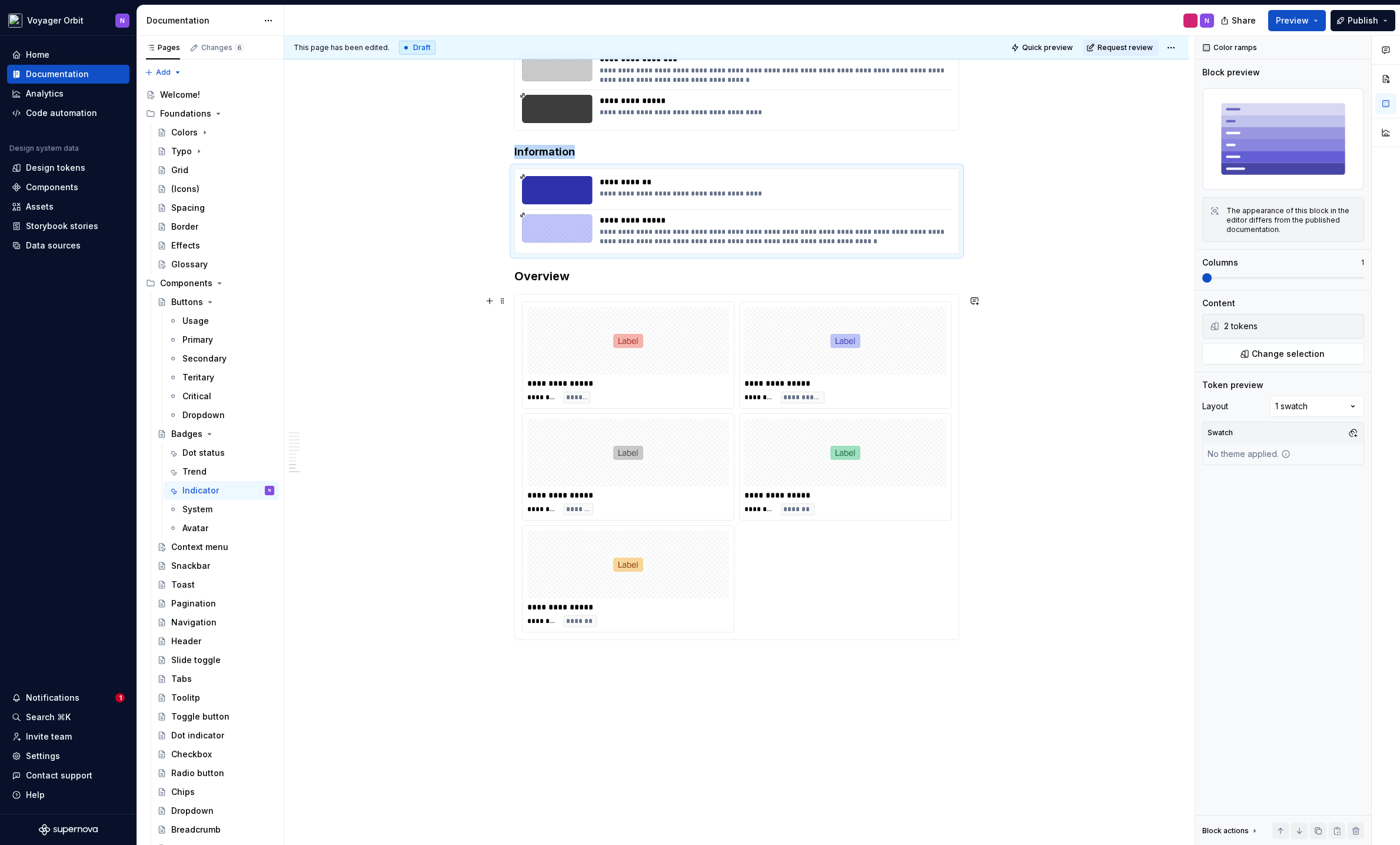
scroll to position [1183, 0]
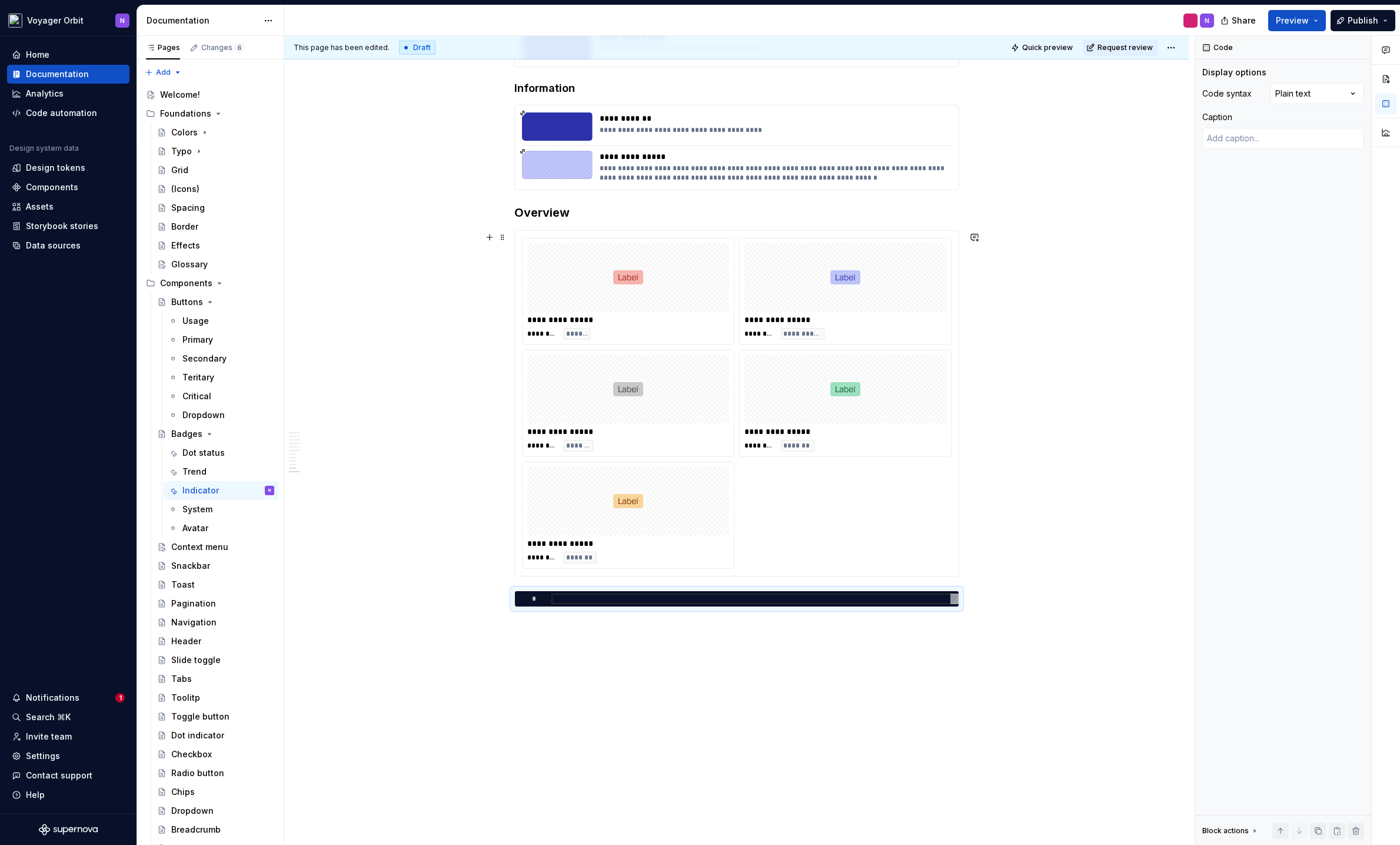
type textarea "*"
type textarea "**********"
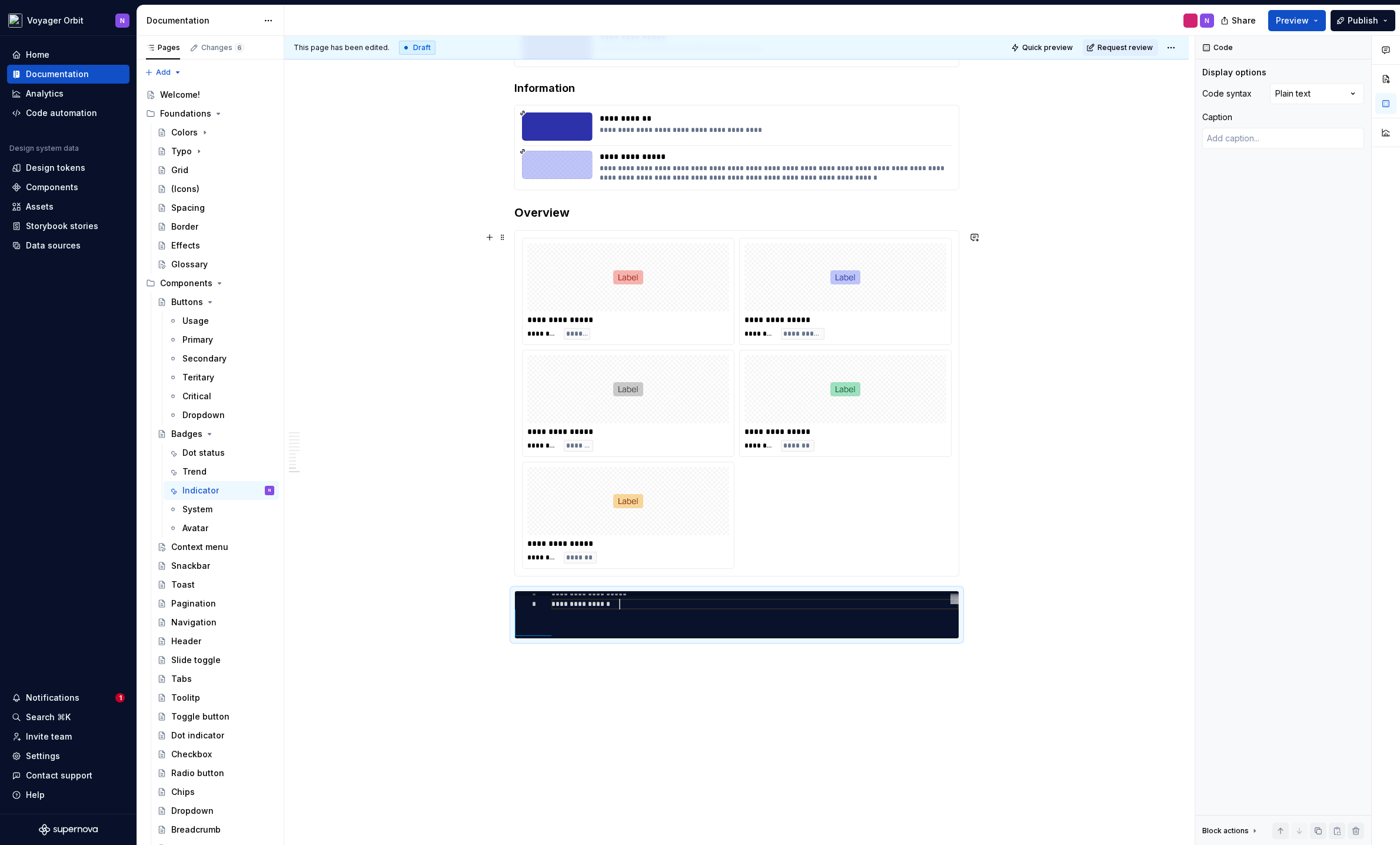
scroll to position [32, 68]
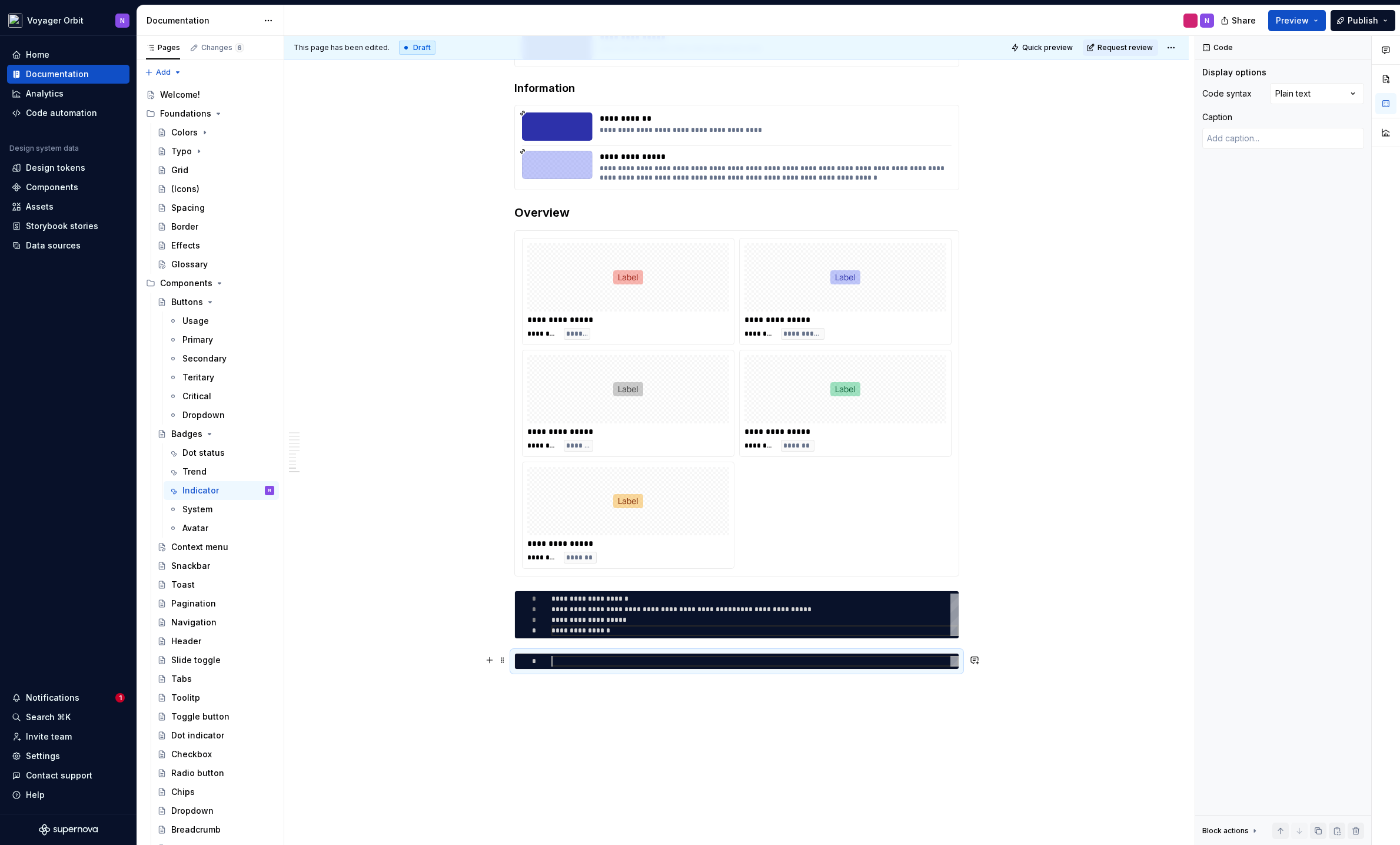
type textarea "*"
type textarea "**********"
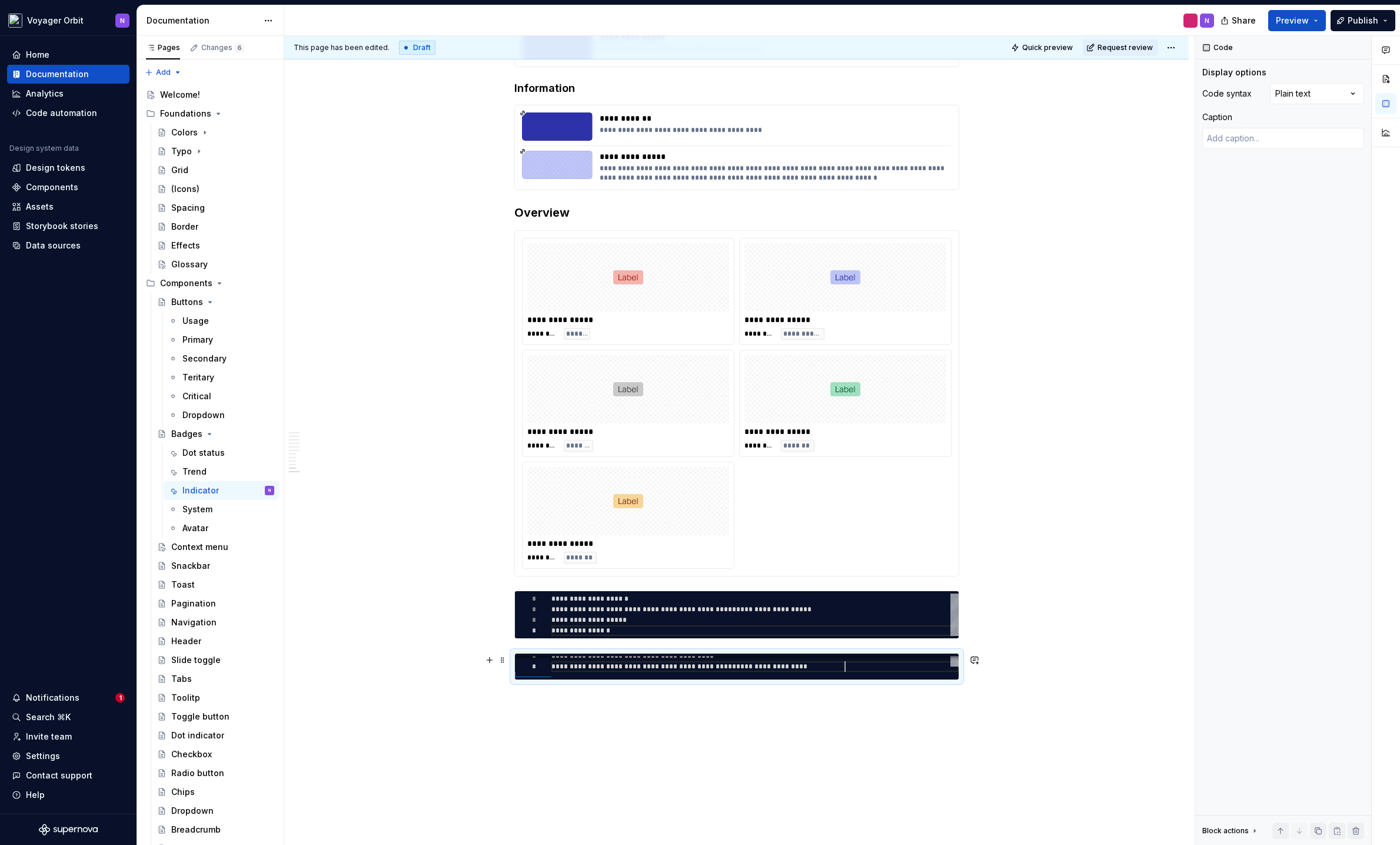
scroll to position [11, 293]
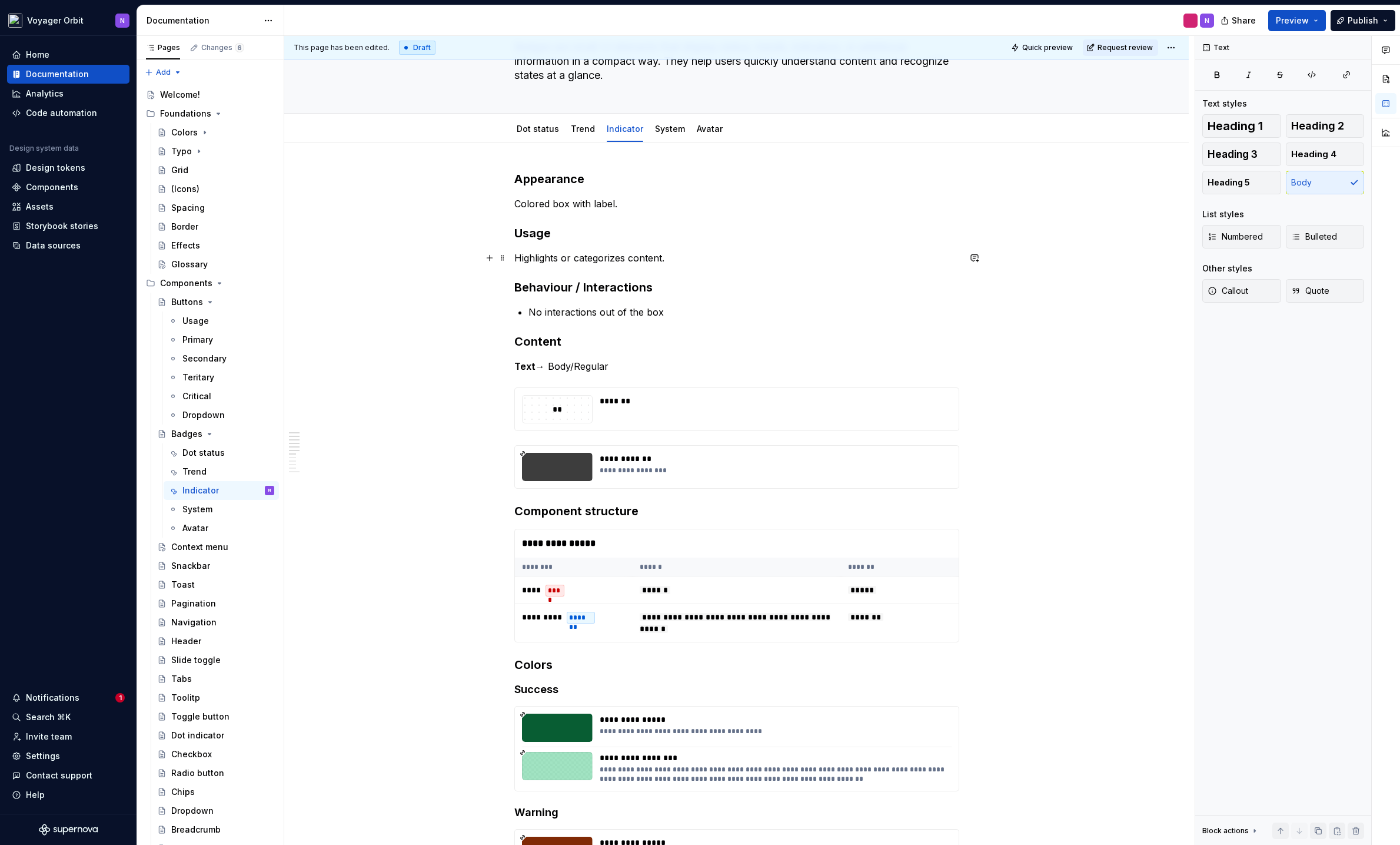
scroll to position [0, 0]
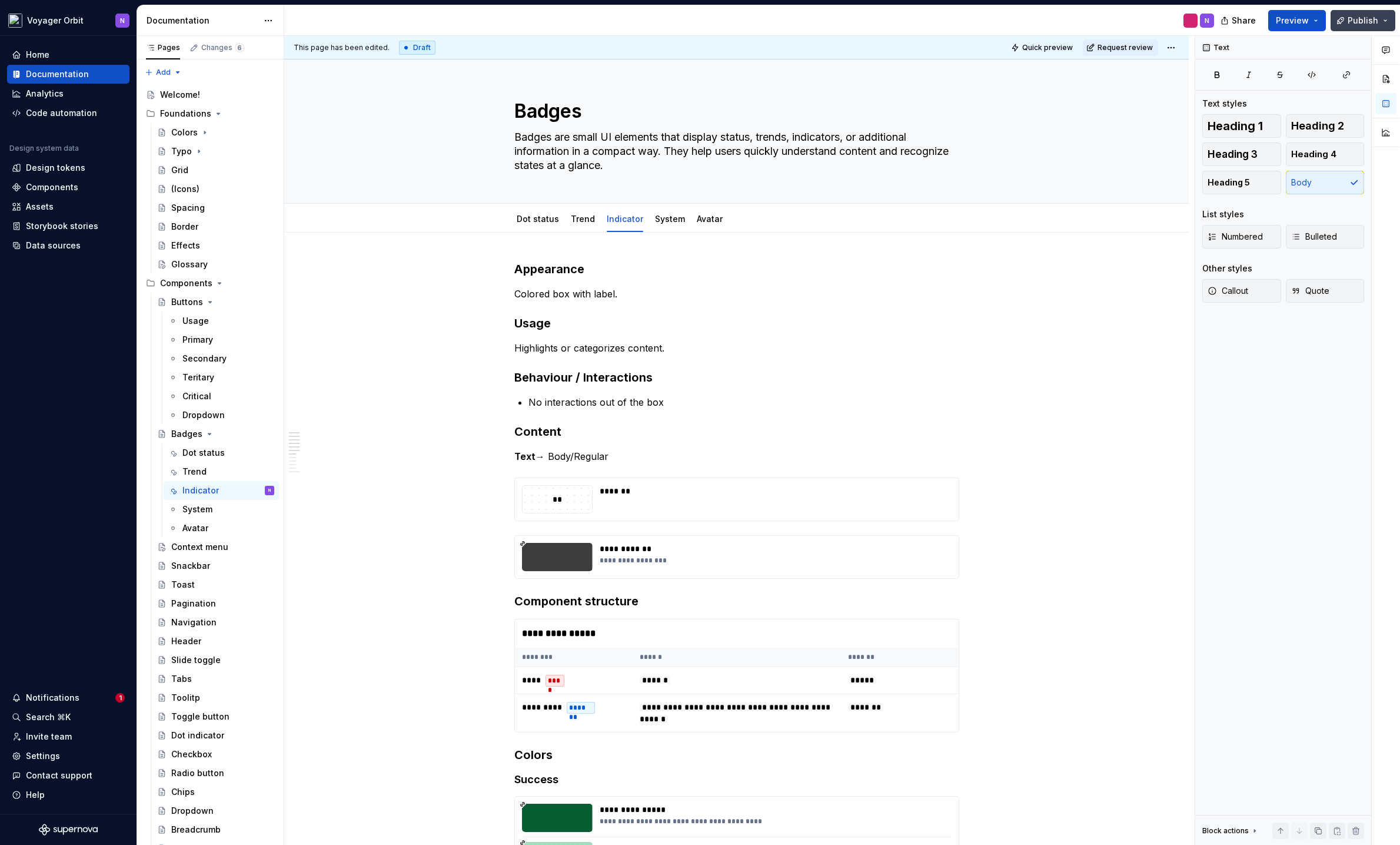
click at [1210, 17] on button "Publish" at bounding box center [1363, 20] width 65 height 21
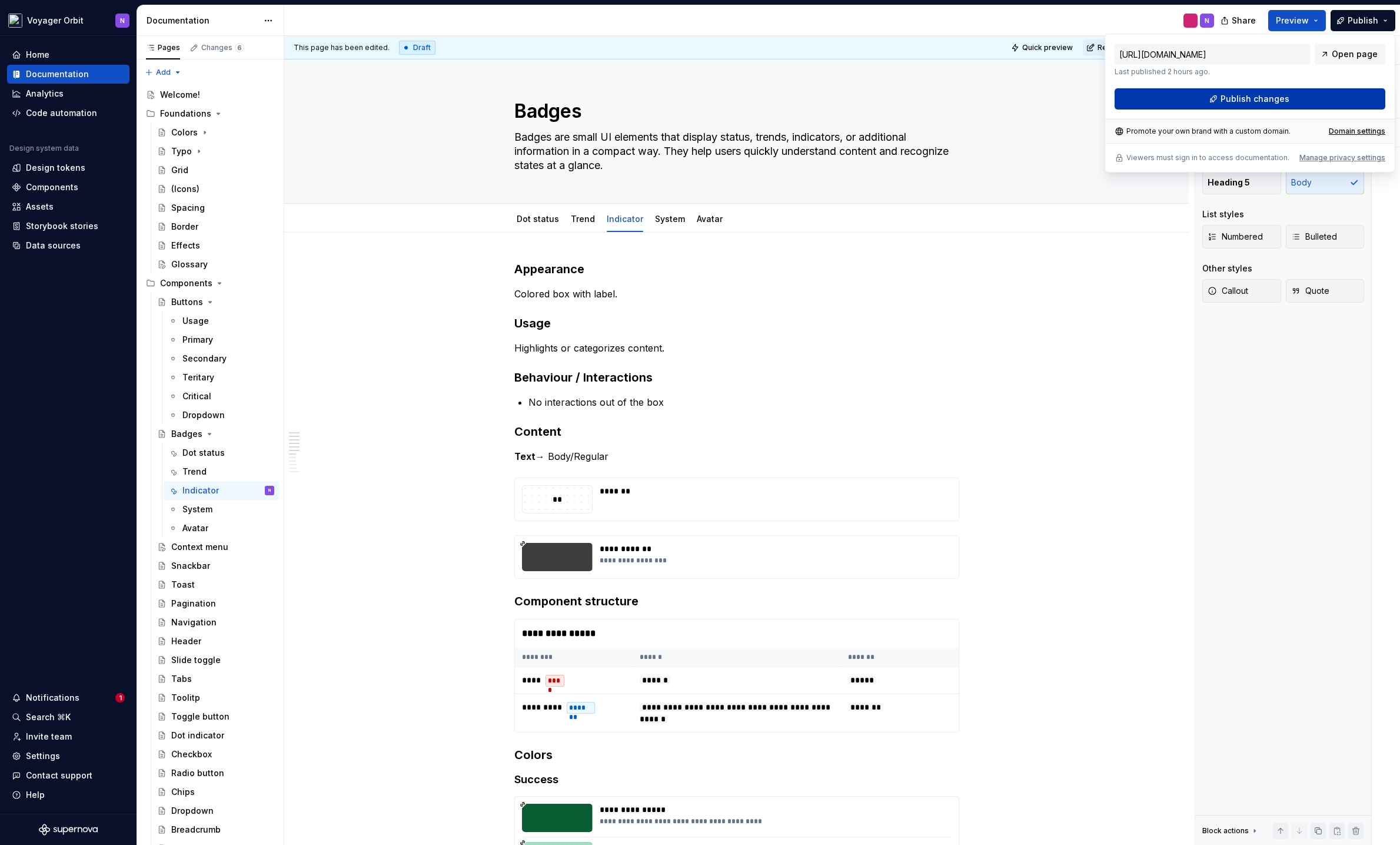
click at [1210, 104] on span "Publish changes" at bounding box center [1255, 99] width 69 height 11
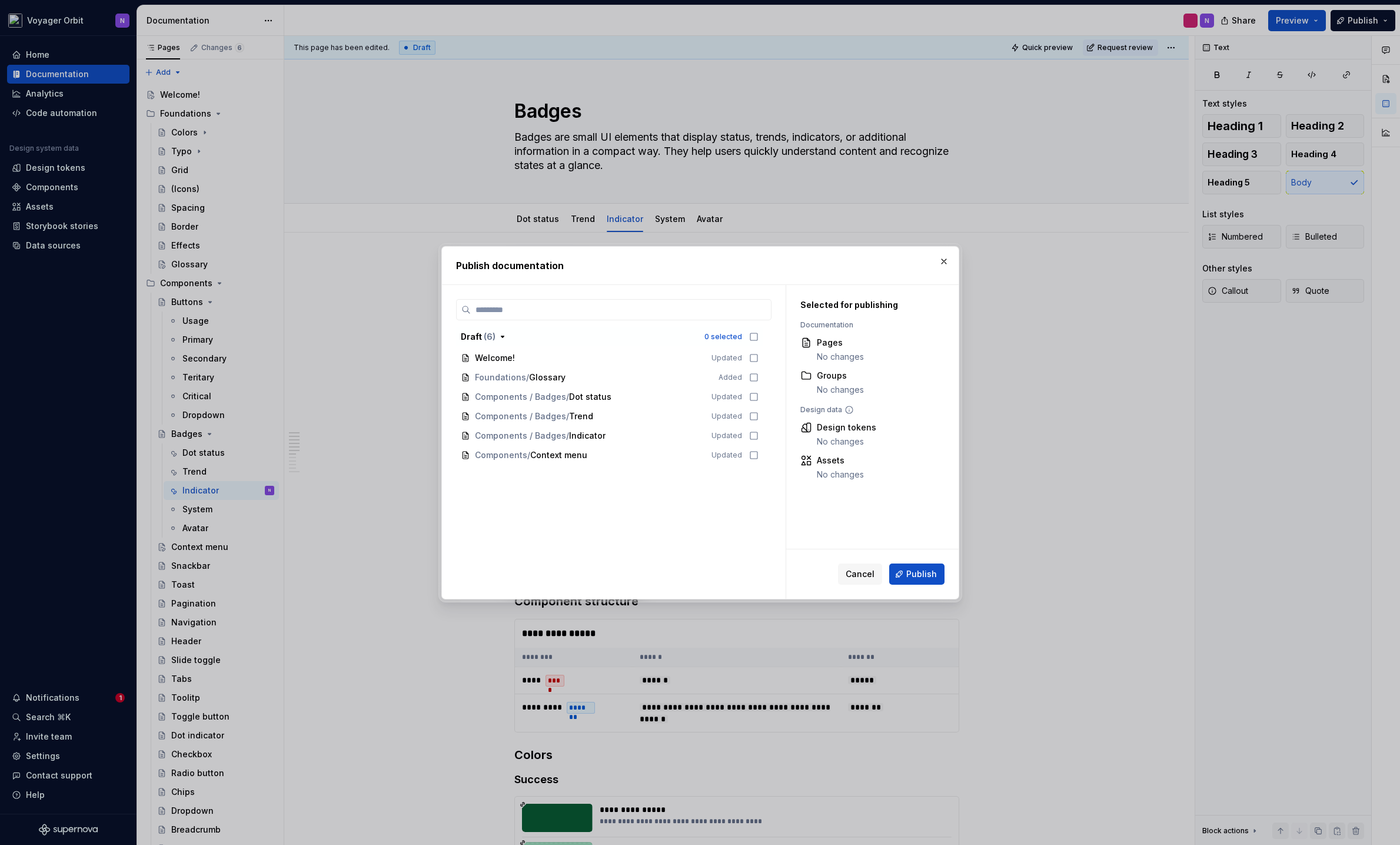
click at [763, 393] on div "Draft ( 6 ) 0 selected Welcome! Updated Foundations / Glossary Added Components…" at bounding box center [614, 396] width 316 height 138
click at [751, 396] on icon at bounding box center [754, 397] width 7 height 7
drag, startPoint x: 747, startPoint y: 409, endPoint x: 744, endPoint y: 417, distance: 8.5
click at [747, 409] on div "Components / Badges / Trend Updated" at bounding box center [610, 416] width 308 height 19
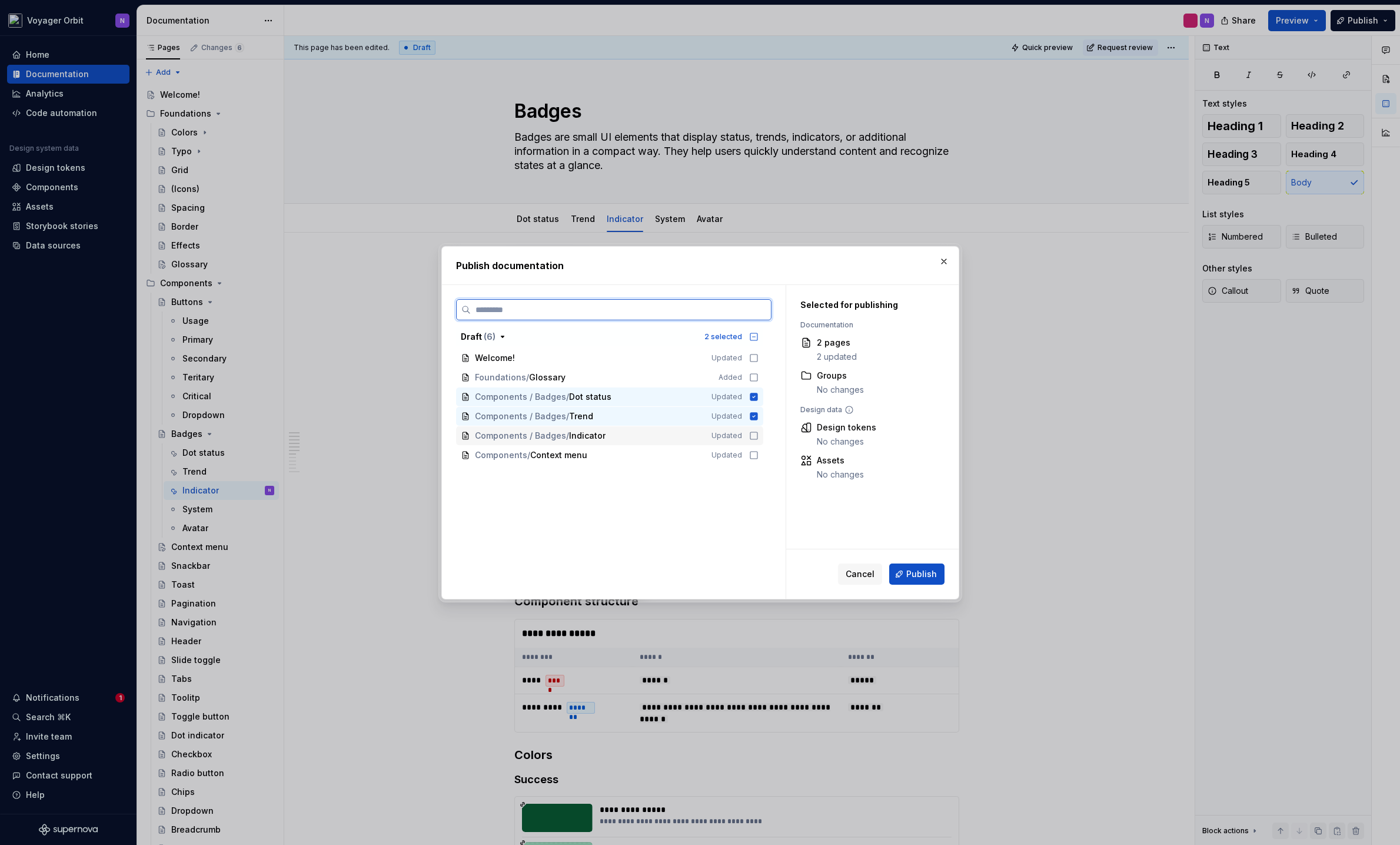
click at [753, 427] on div "Components / Badges / Indicator Updated" at bounding box center [610, 436] width 308 height 19
click at [924, 574] on span "Publish" at bounding box center [922, 574] width 31 height 11
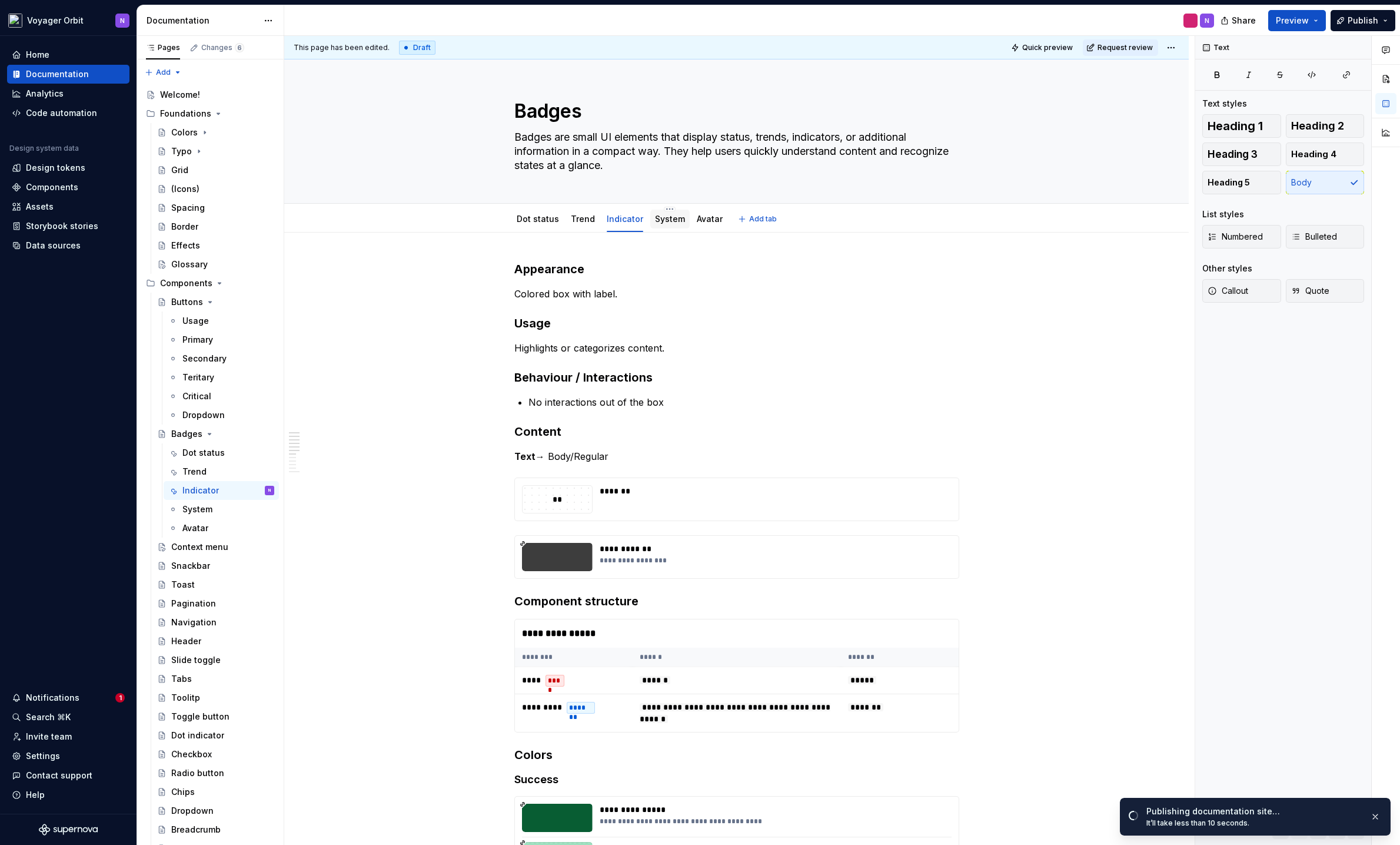
click at [667, 217] on link "System" at bounding box center [670, 219] width 30 height 10
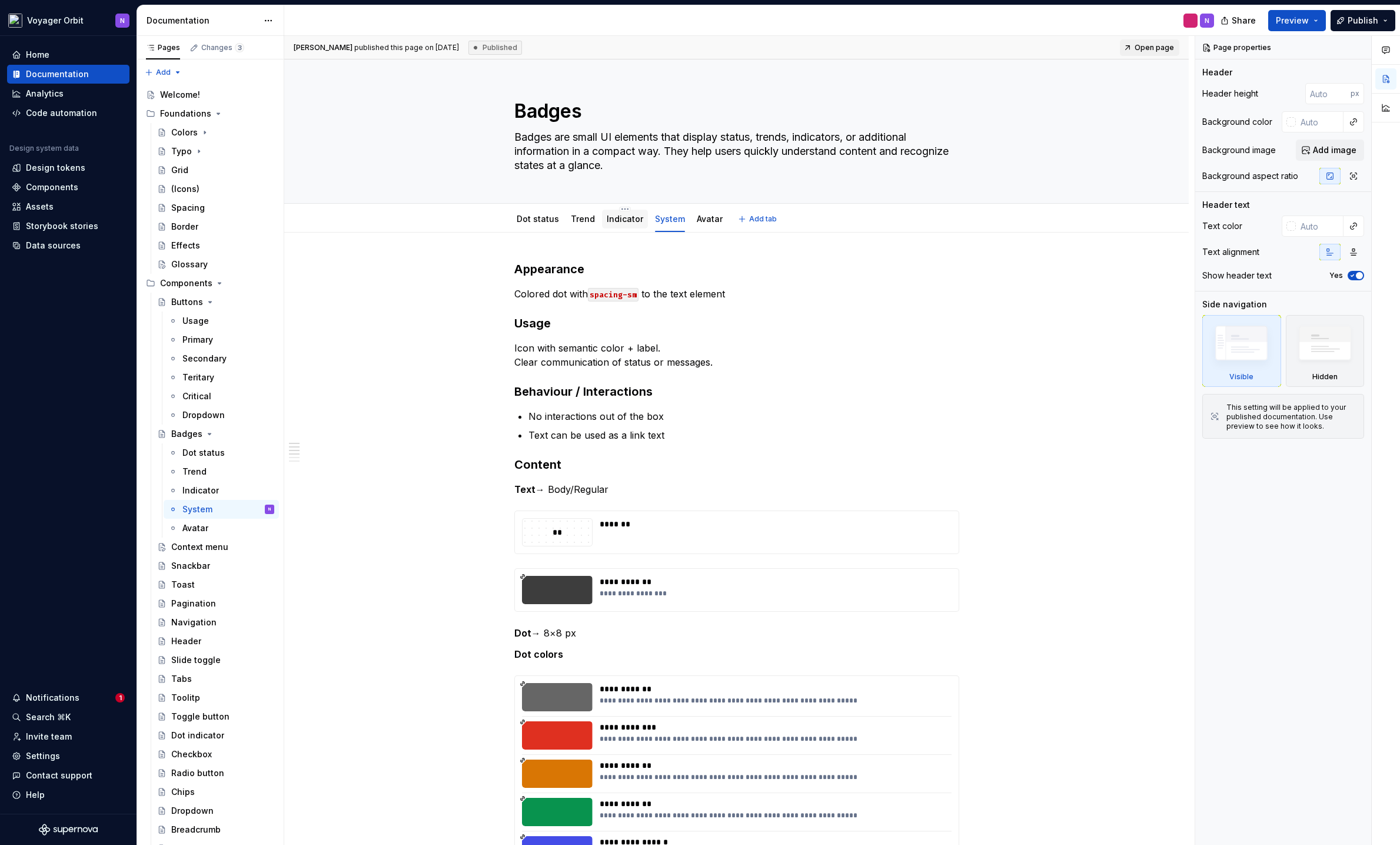
click at [622, 219] on link "Indicator" at bounding box center [625, 219] width 36 height 10
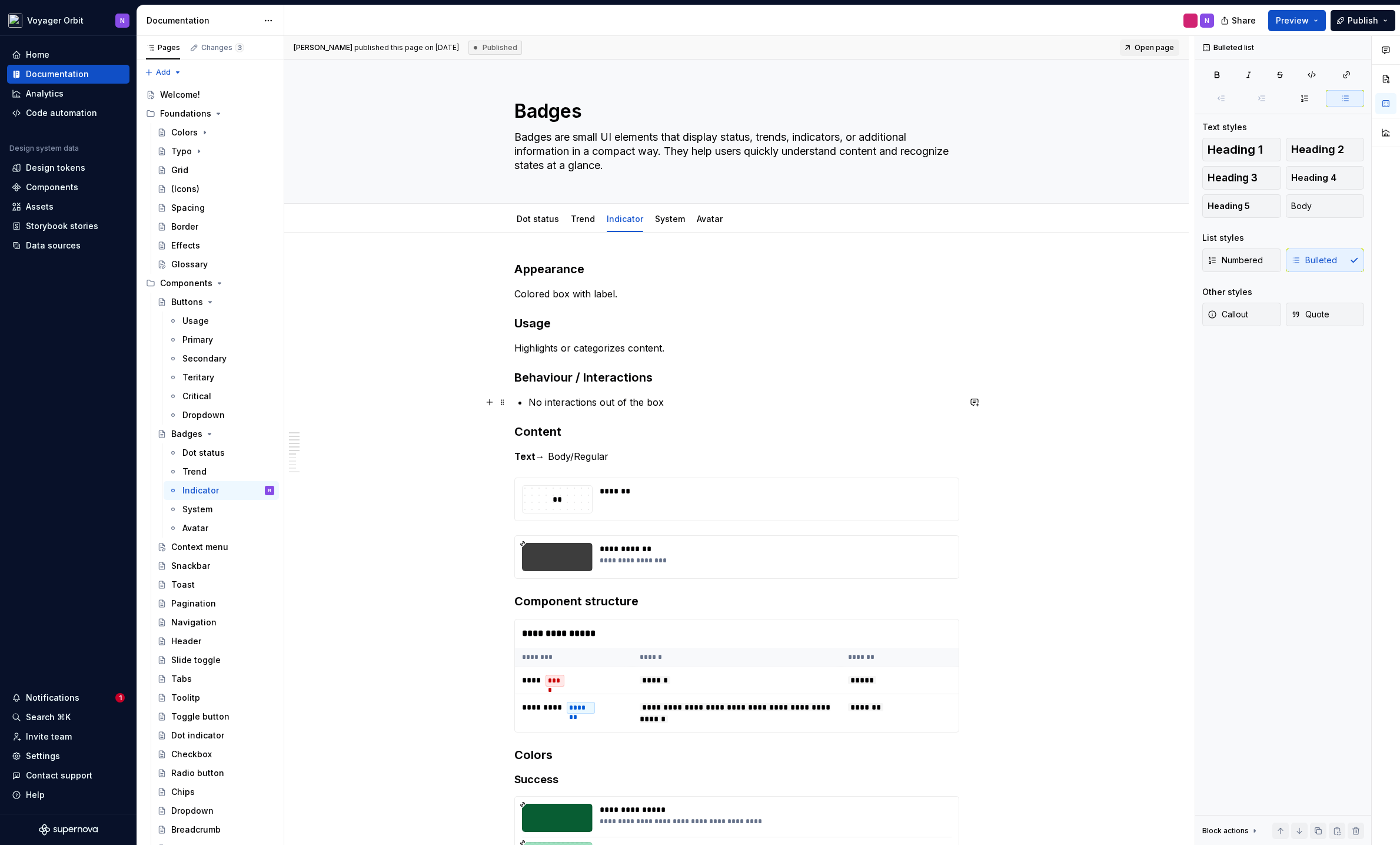
click at [682, 405] on p "No interactions out of the box" at bounding box center [744, 402] width 431 height 14
drag, startPoint x: 667, startPoint y: 402, endPoint x: 599, endPoint y: 402, distance: 68.0
click at [599, 402] on p "No interactions out of the box" at bounding box center [744, 402] width 431 height 14
click at [857, 407] on p "No interactions out of the box" at bounding box center [744, 402] width 431 height 14
click at [661, 216] on link "System" at bounding box center [670, 219] width 30 height 10
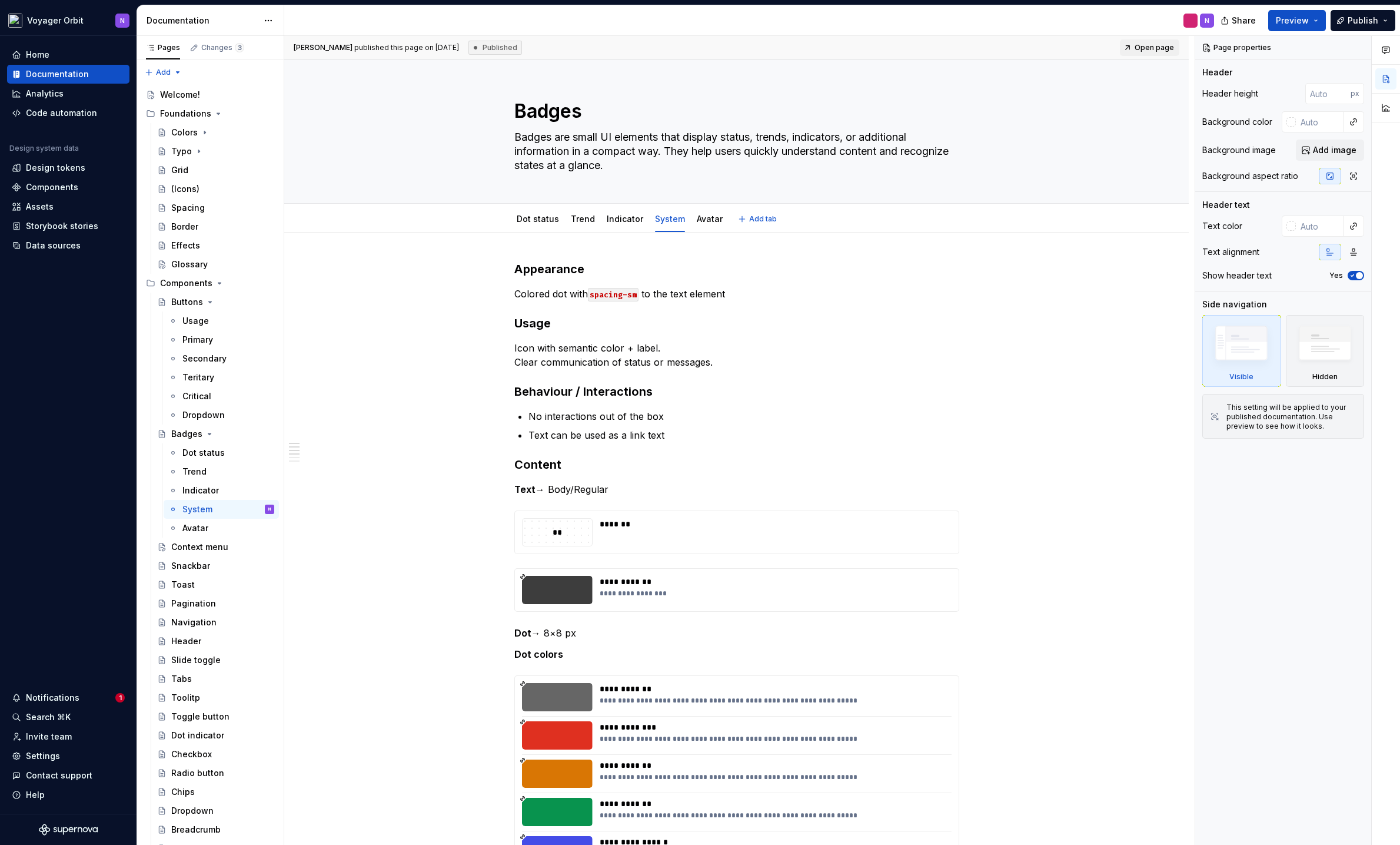
type textarea "*"
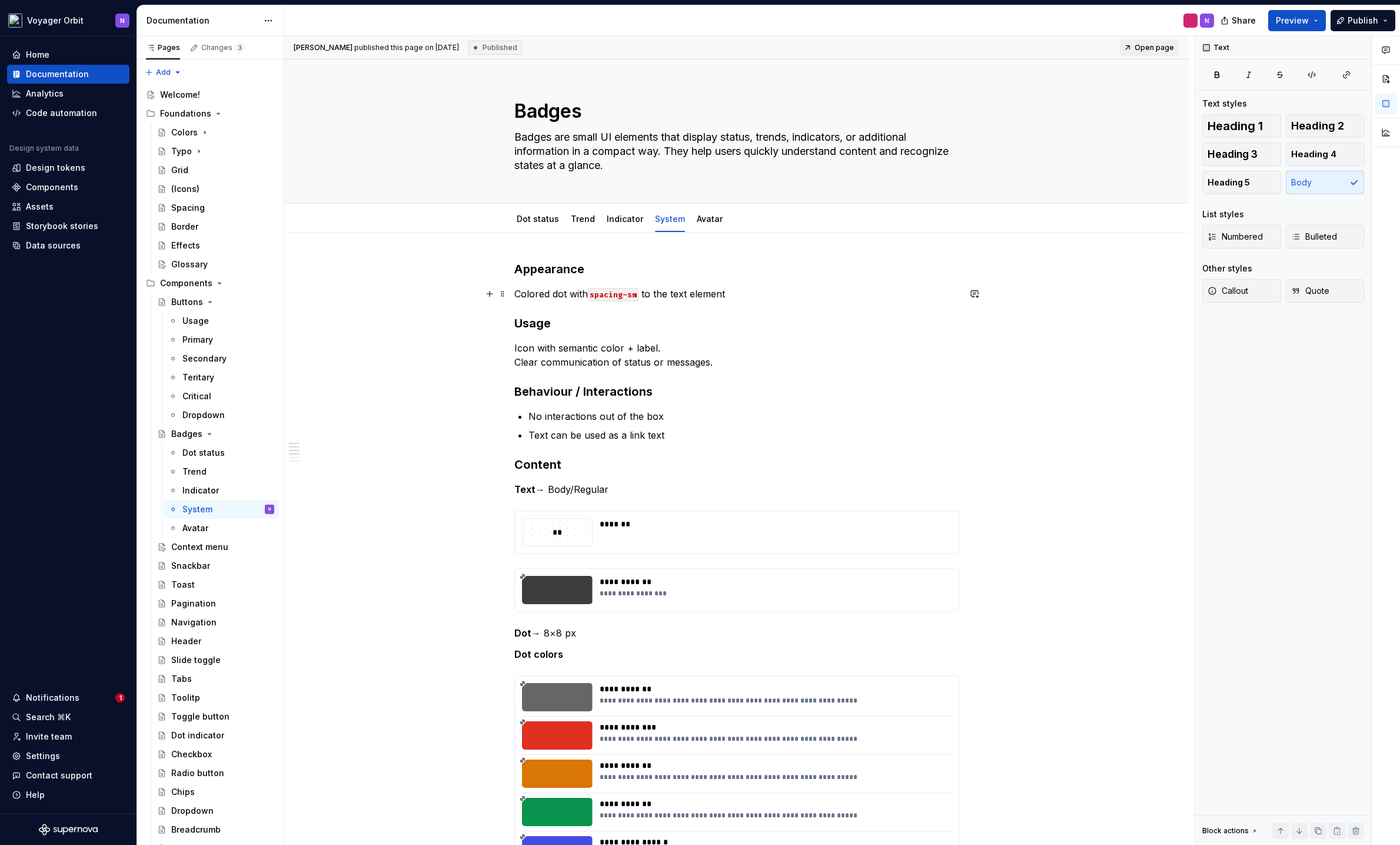
click at [573, 297] on p "Colored dot with spacing-sm to the text element" at bounding box center [737, 294] width 445 height 14
click at [544, 295] on p "Colored dot with spacing-sm to the text element" at bounding box center [737, 294] width 445 height 14
click at [544, 294] on p "Colored dot with spacing-sm to the text element" at bounding box center [737, 294] width 445 height 14
drag, startPoint x: 565, startPoint y: 292, endPoint x: 487, endPoint y: 294, distance: 78.0
click at [514, 294] on div "**********" at bounding box center [737, 857] width 445 height 1192
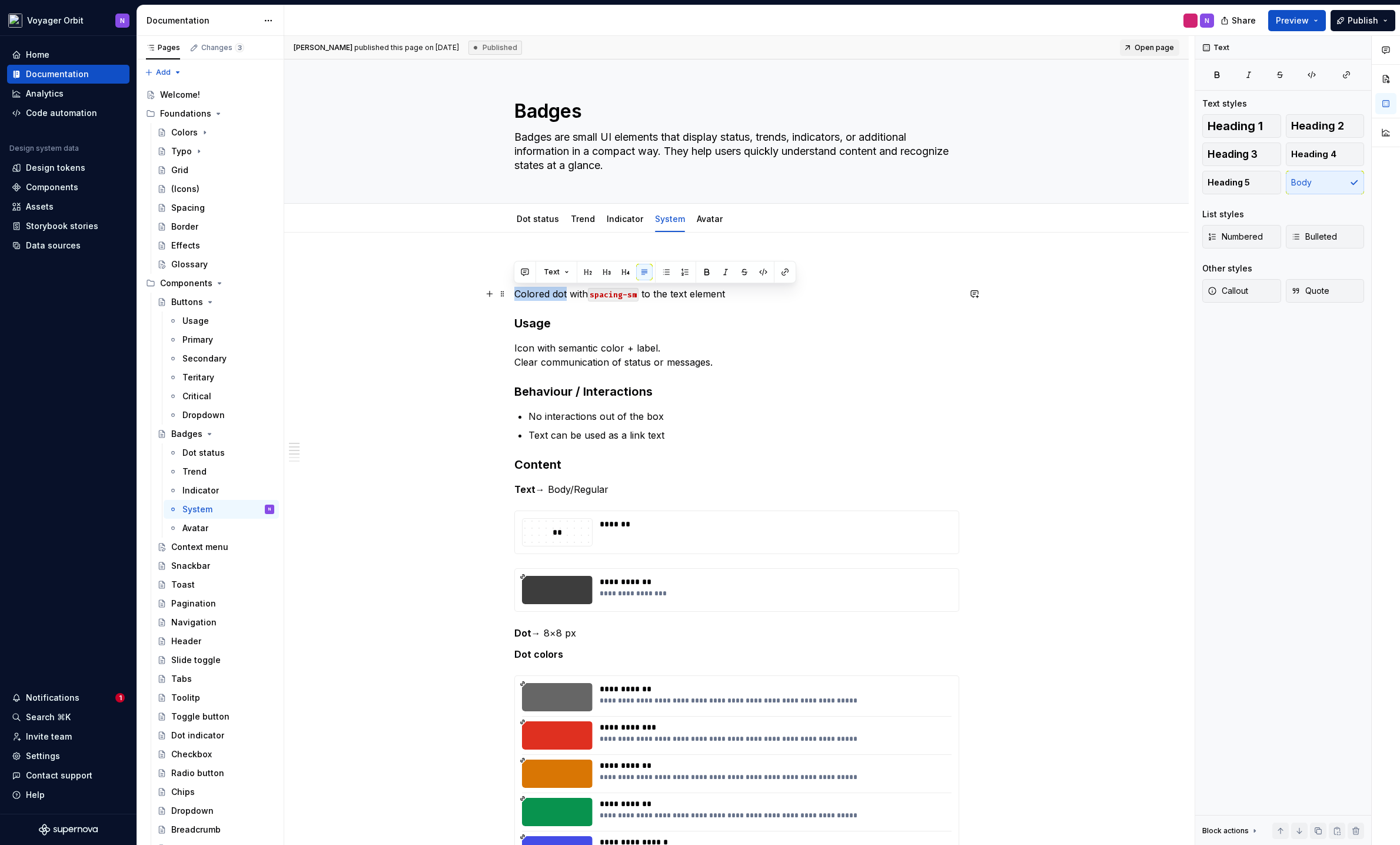
click at [551, 298] on p "Colored dot with spacing-sm to the text element" at bounding box center [737, 294] width 445 height 14
click at [558, 294] on p "Colored dot with spacing-sm to the text element" at bounding box center [737, 294] width 445 height 14
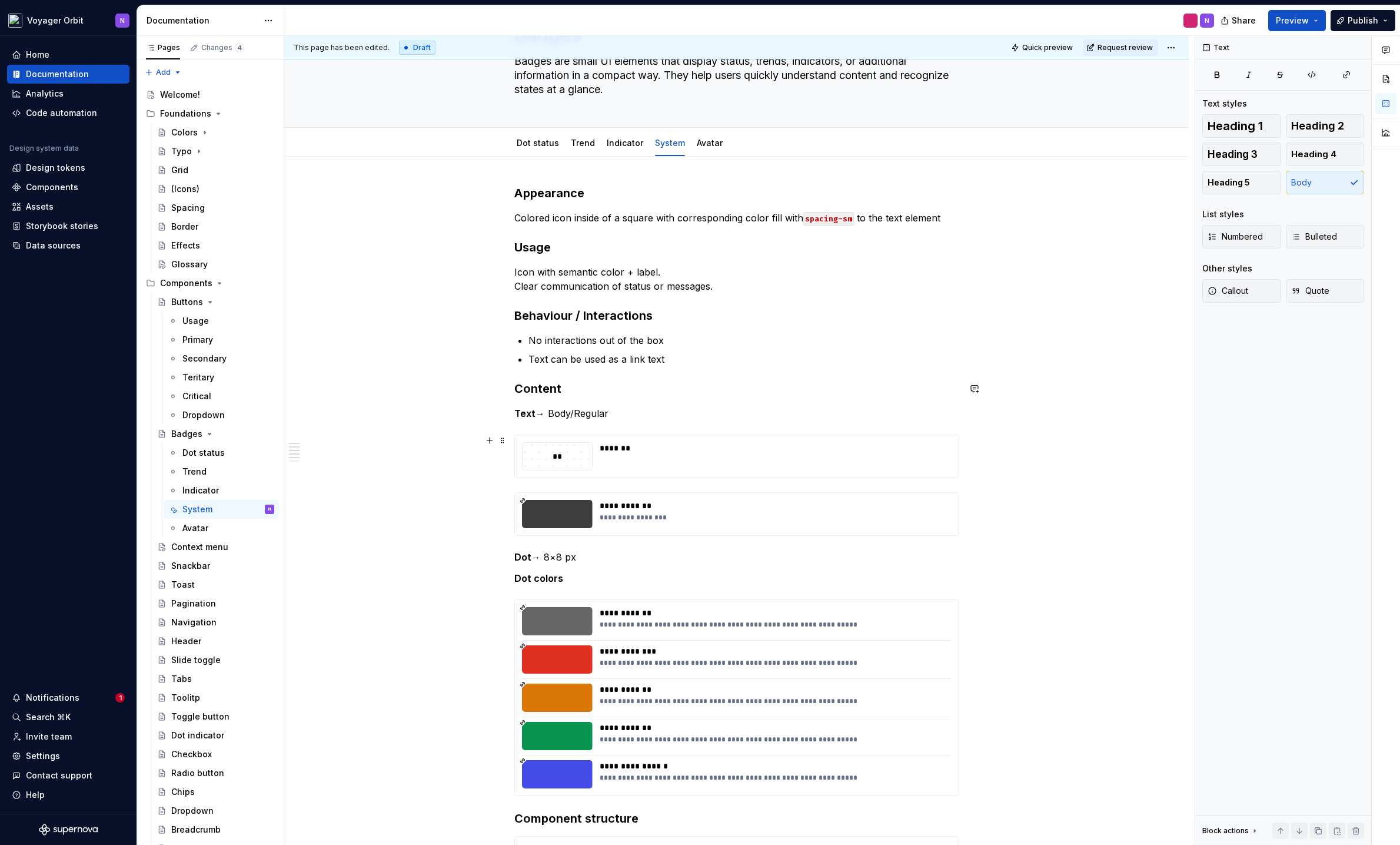
scroll to position [87, 0]
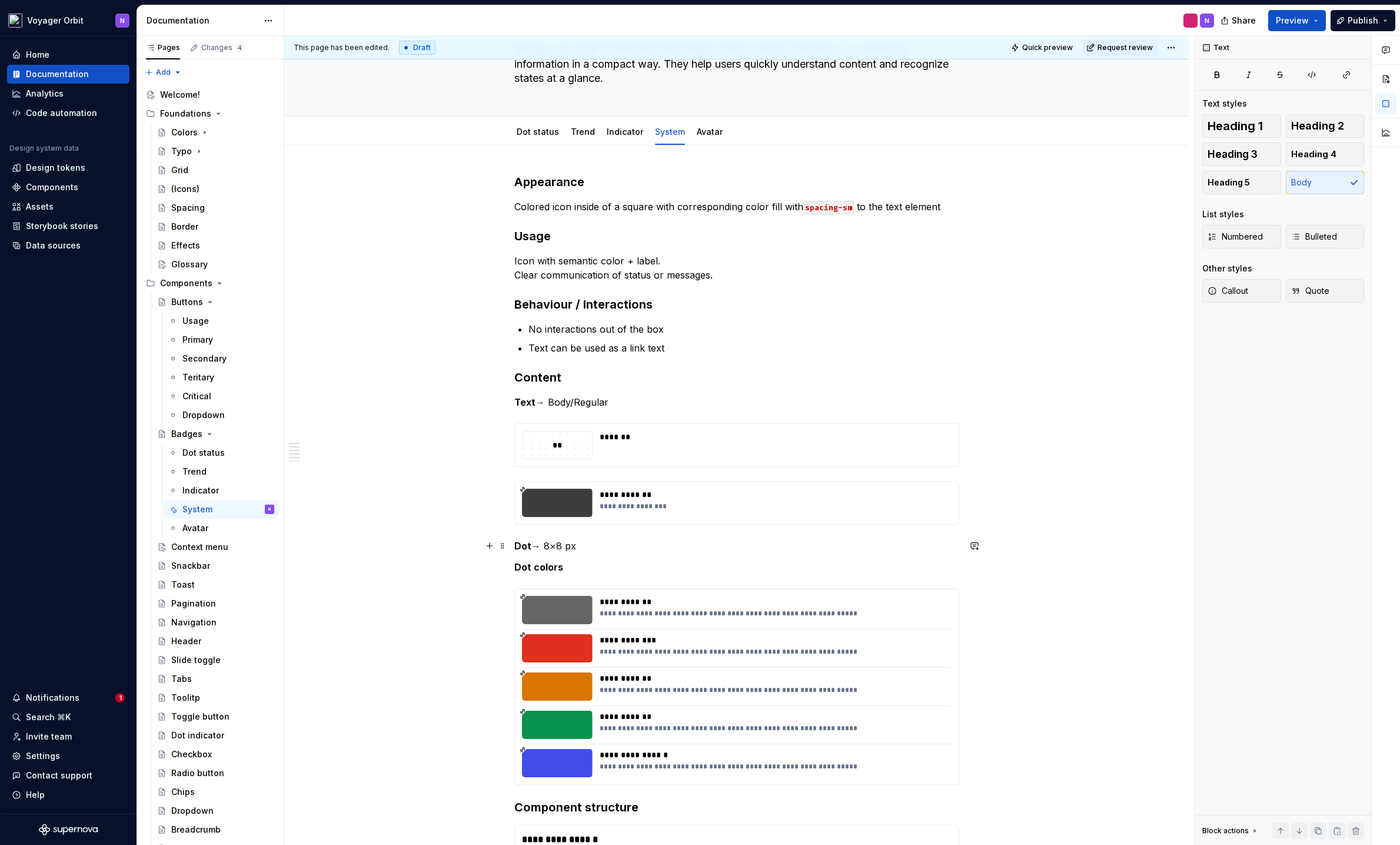
click at [518, 547] on strong "Dot" at bounding box center [523, 546] width 17 height 11
click at [651, 206] on p "Colored icon inside of a square with corresponding color fill with spacing-sm t…" at bounding box center [737, 206] width 445 height 14
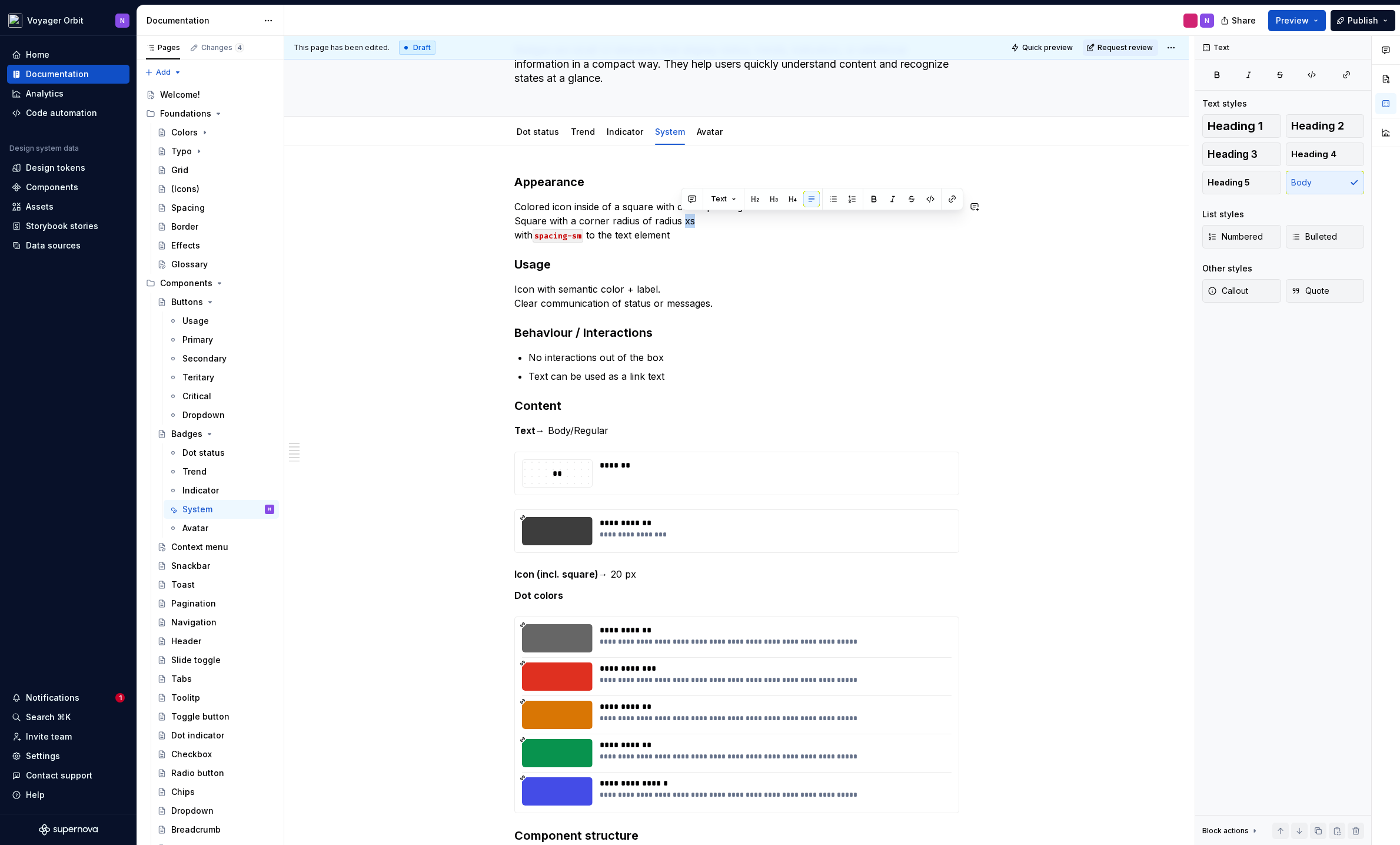
drag, startPoint x: 927, startPoint y: 198, endPoint x: 859, endPoint y: 223, distance: 72.4
click at [927, 198] on button "button" at bounding box center [931, 199] width 17 height 17
click at [718, 234] on p "Colored icon inside of a square with corresponding color fill. Square with a co…" at bounding box center [737, 220] width 445 height 43
click at [710, 225] on p "Colored icon inside of a square with corresponding color fill. Square with a co…" at bounding box center [737, 220] width 445 height 43
click at [721, 239] on p "Colored icon inside of a square with corresponding color fill. Square with a co…" at bounding box center [737, 220] width 445 height 43
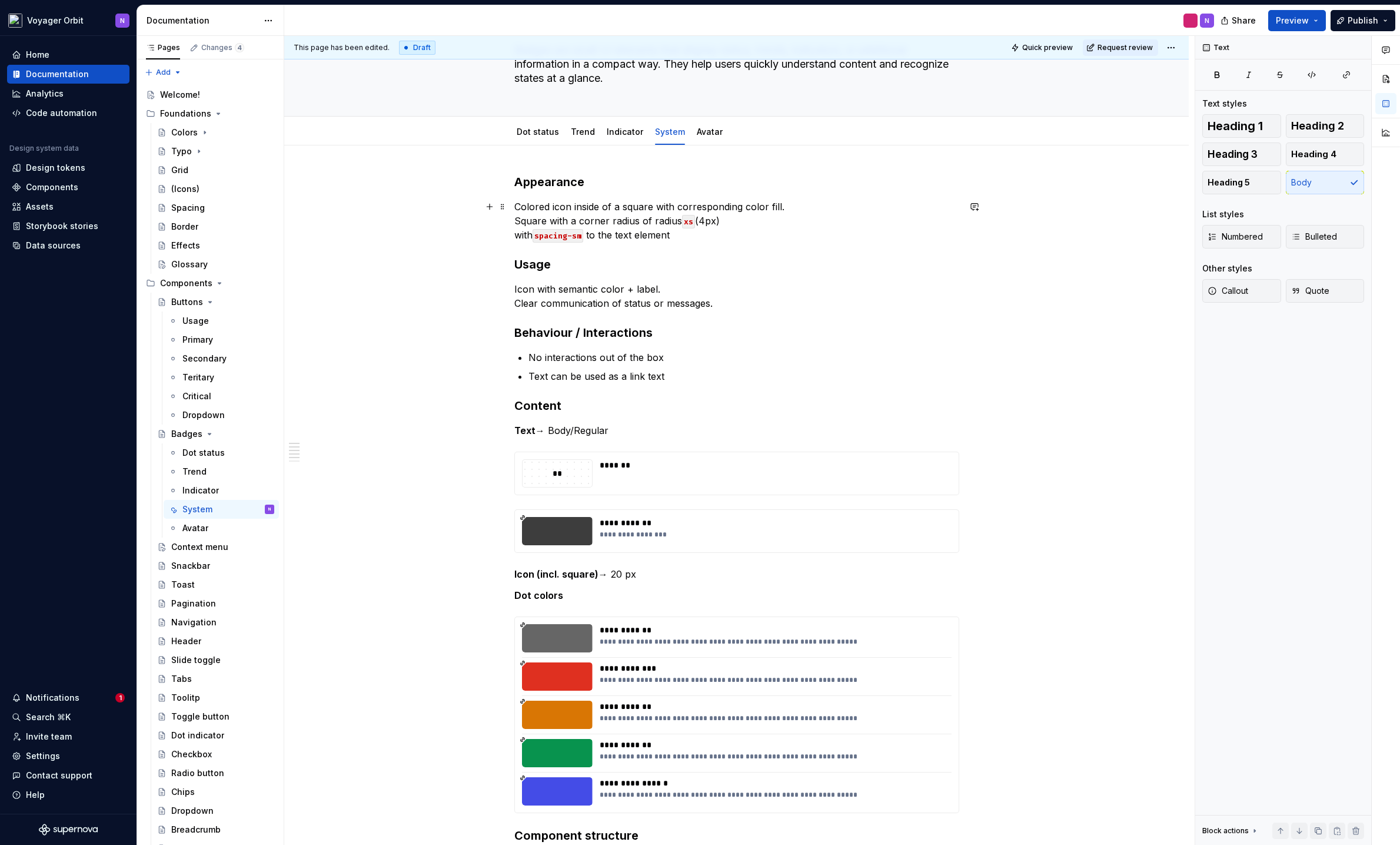
click at [523, 235] on p "Colored icon inside of a square with corresponding color fill. Square with a co…" at bounding box center [737, 220] width 445 height 43
click at [728, 232] on p "Colored icon inside of a square with corresponding color fill. Square with a co…" at bounding box center [737, 220] width 445 height 43
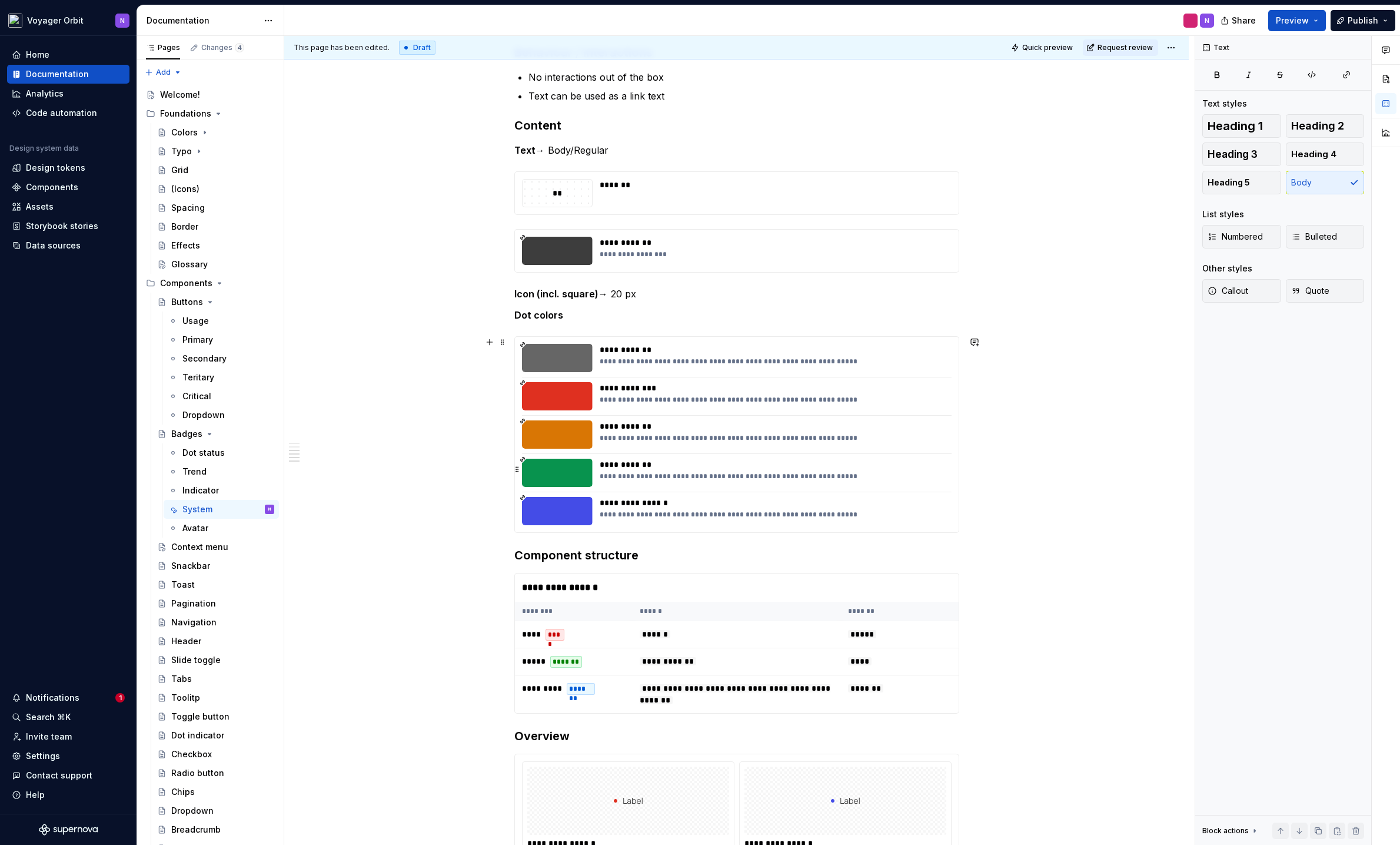
scroll to position [367, 0]
click at [530, 315] on strong "Dot colors" at bounding box center [539, 315] width 49 height 11
click at [525, 316] on strong "Dot colors" at bounding box center [539, 315] width 49 height 11
drag, startPoint x: 567, startPoint y: 317, endPoint x: 512, endPoint y: 318, distance: 55.0
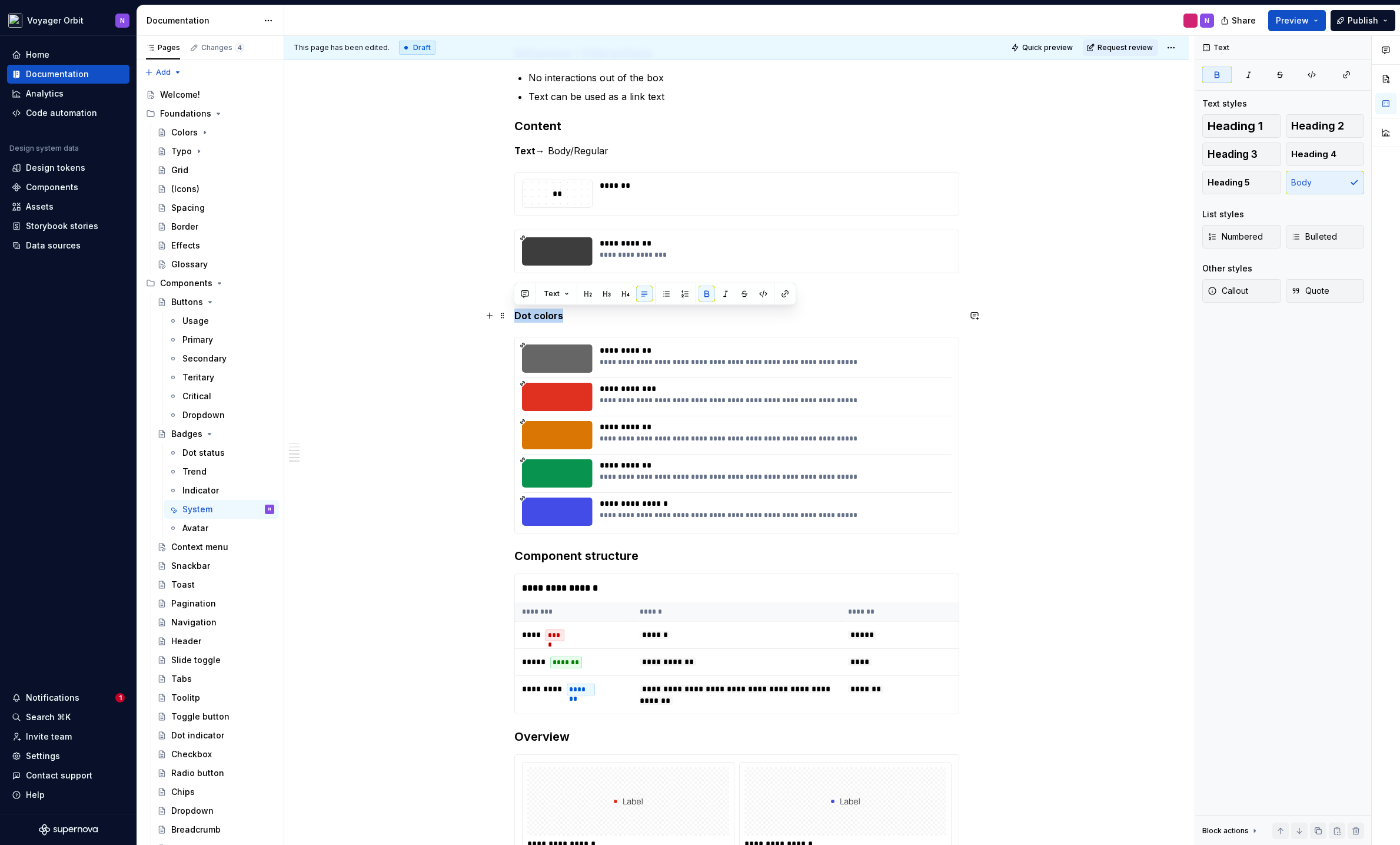
click at [512, 318] on div "**********" at bounding box center [737, 616] width 905 height 1502
click at [534, 316] on strong "Dot colors" at bounding box center [539, 315] width 49 height 11
click at [535, 316] on strong "Dot colors" at bounding box center [539, 315] width 49 height 11
drag, startPoint x: 520, startPoint y: 316, endPoint x: 497, endPoint y: 316, distance: 23.0
click at [514, 316] on div "**********" at bounding box center [737, 504] width 445 height 1221
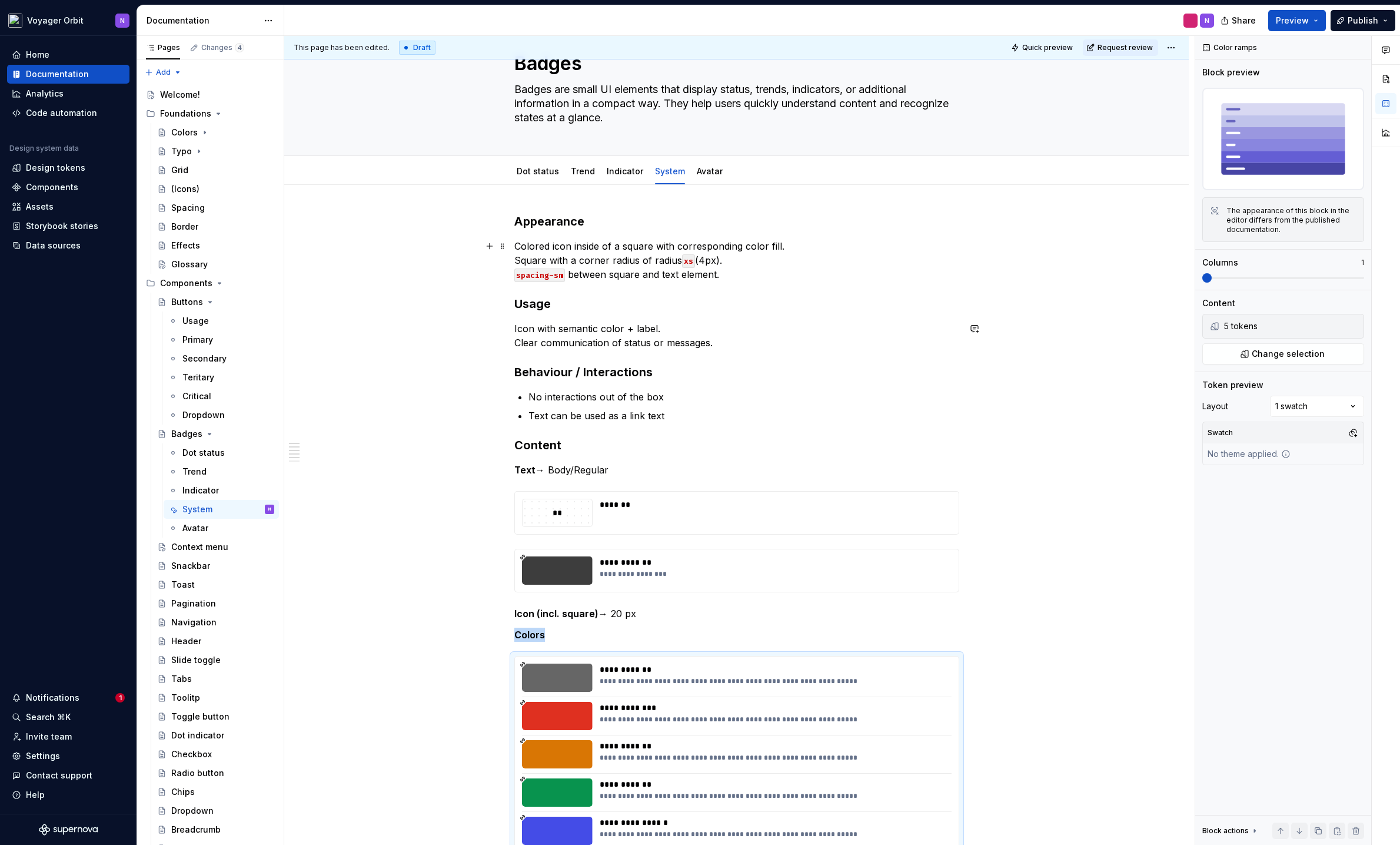
scroll to position [0, 0]
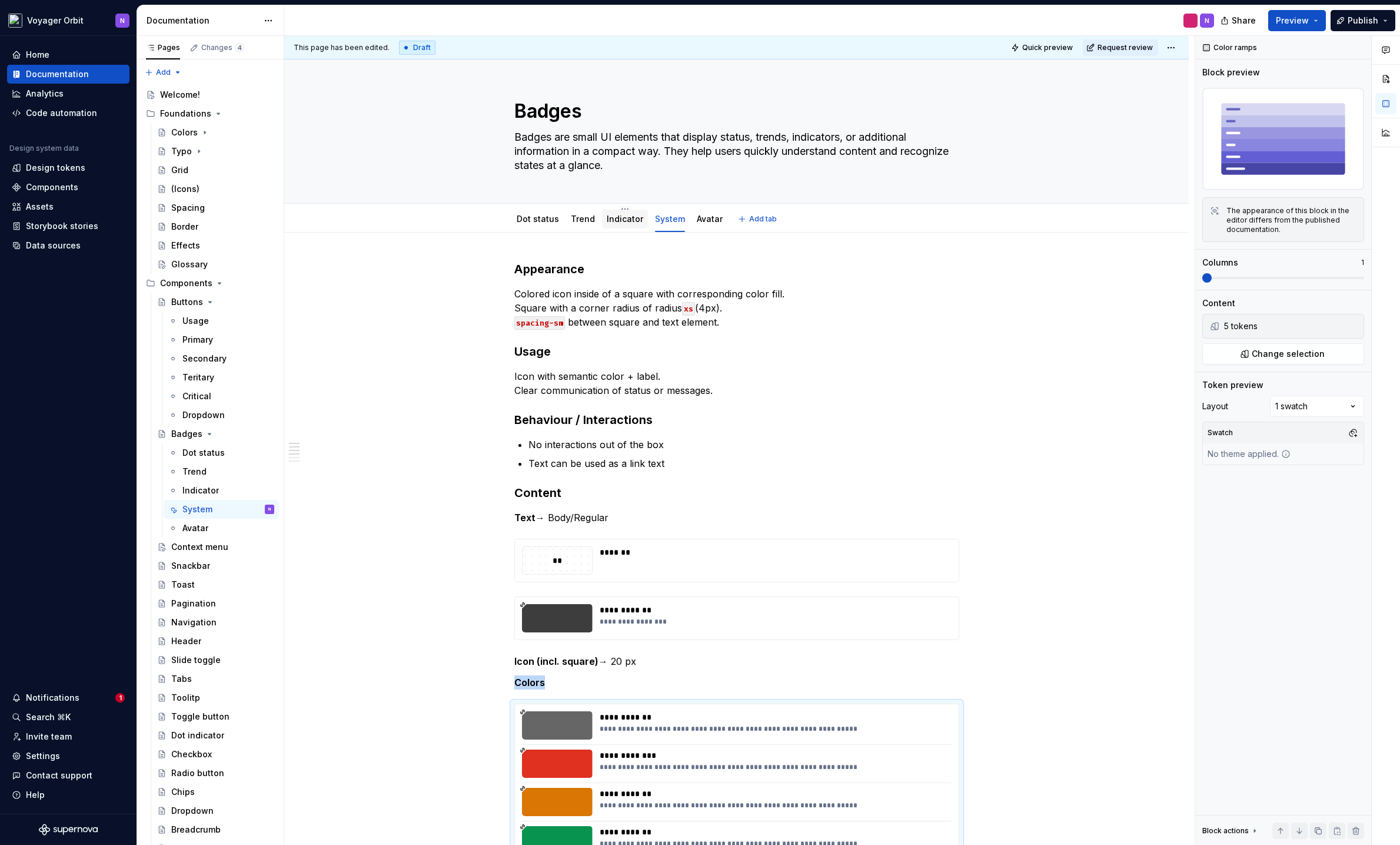
click at [617, 219] on link "Indicator" at bounding box center [625, 219] width 36 height 10
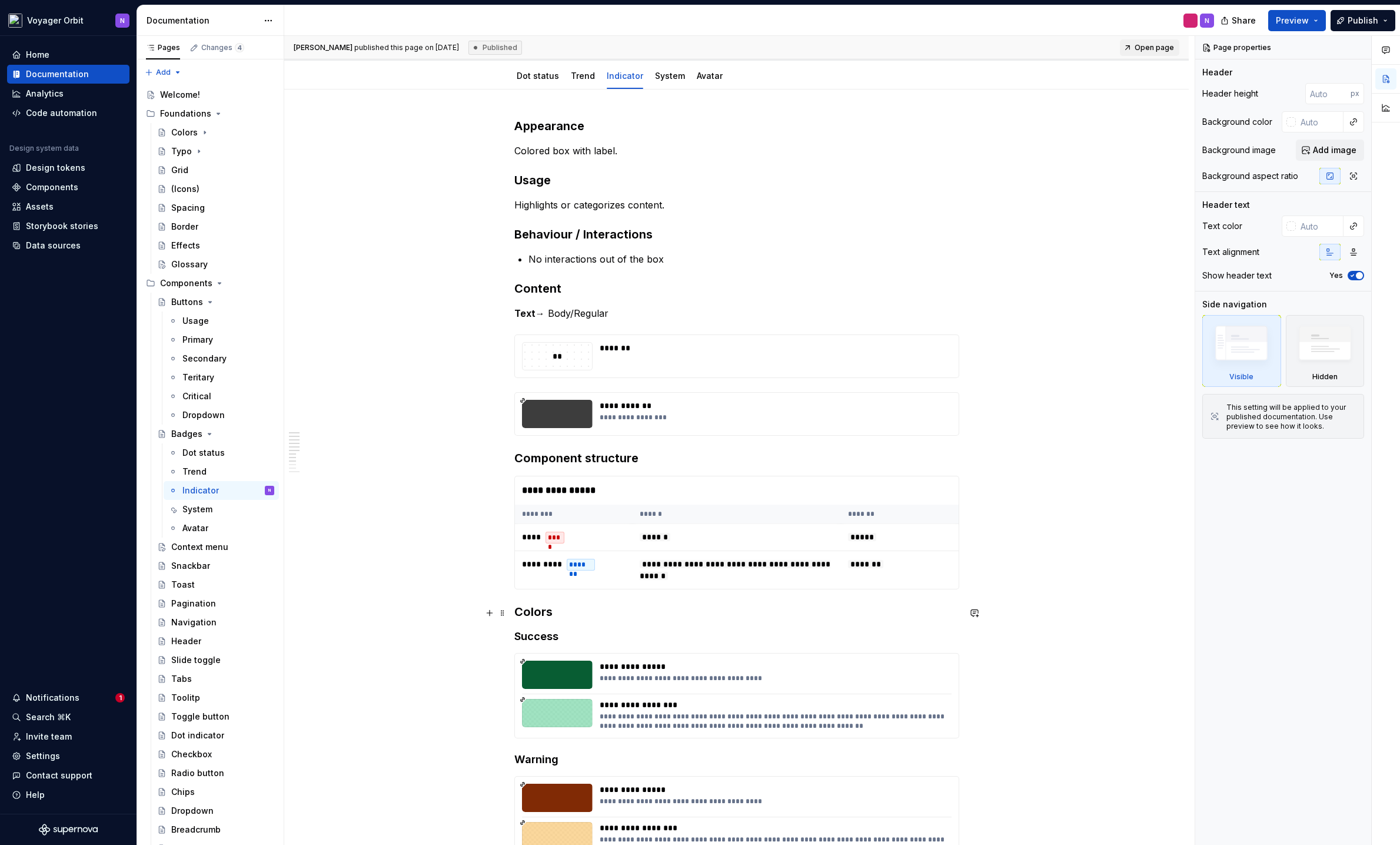
scroll to position [339, 0]
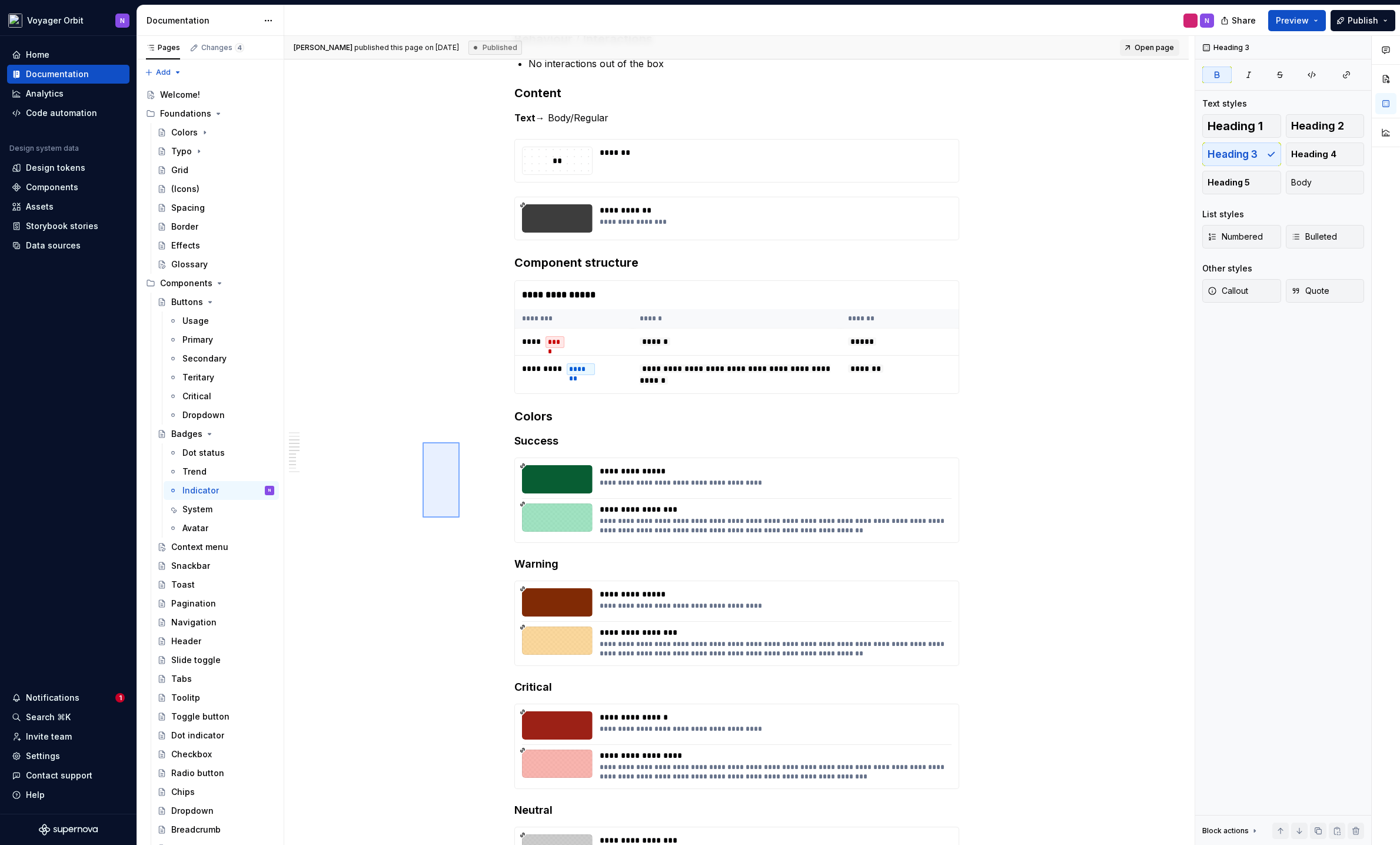
drag, startPoint x: 465, startPoint y: 444, endPoint x: 433, endPoint y: 467, distance: 39.4
click at [423, 518] on div "**********" at bounding box center [740, 440] width 910 height 809
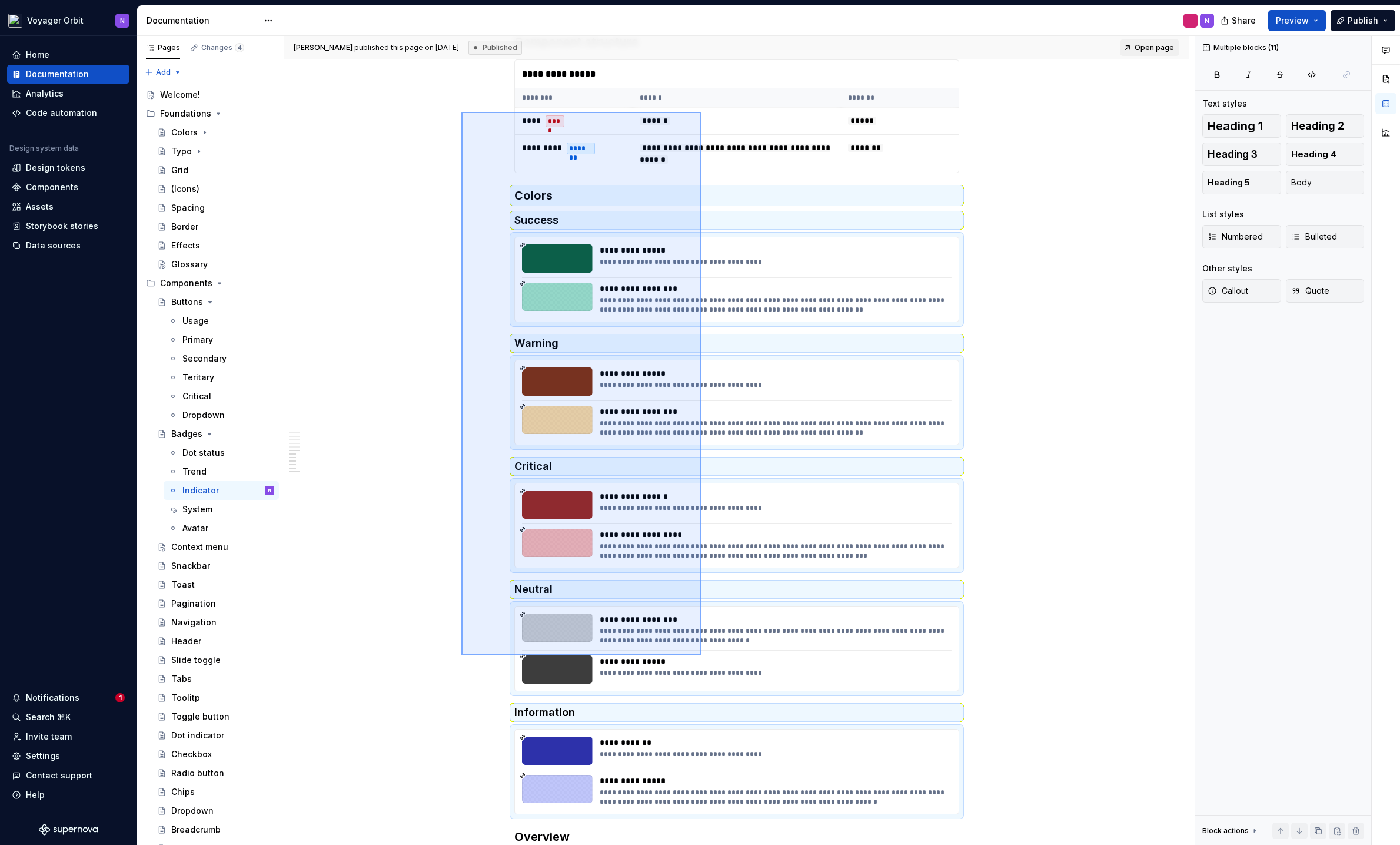
scroll to position [648, 0]
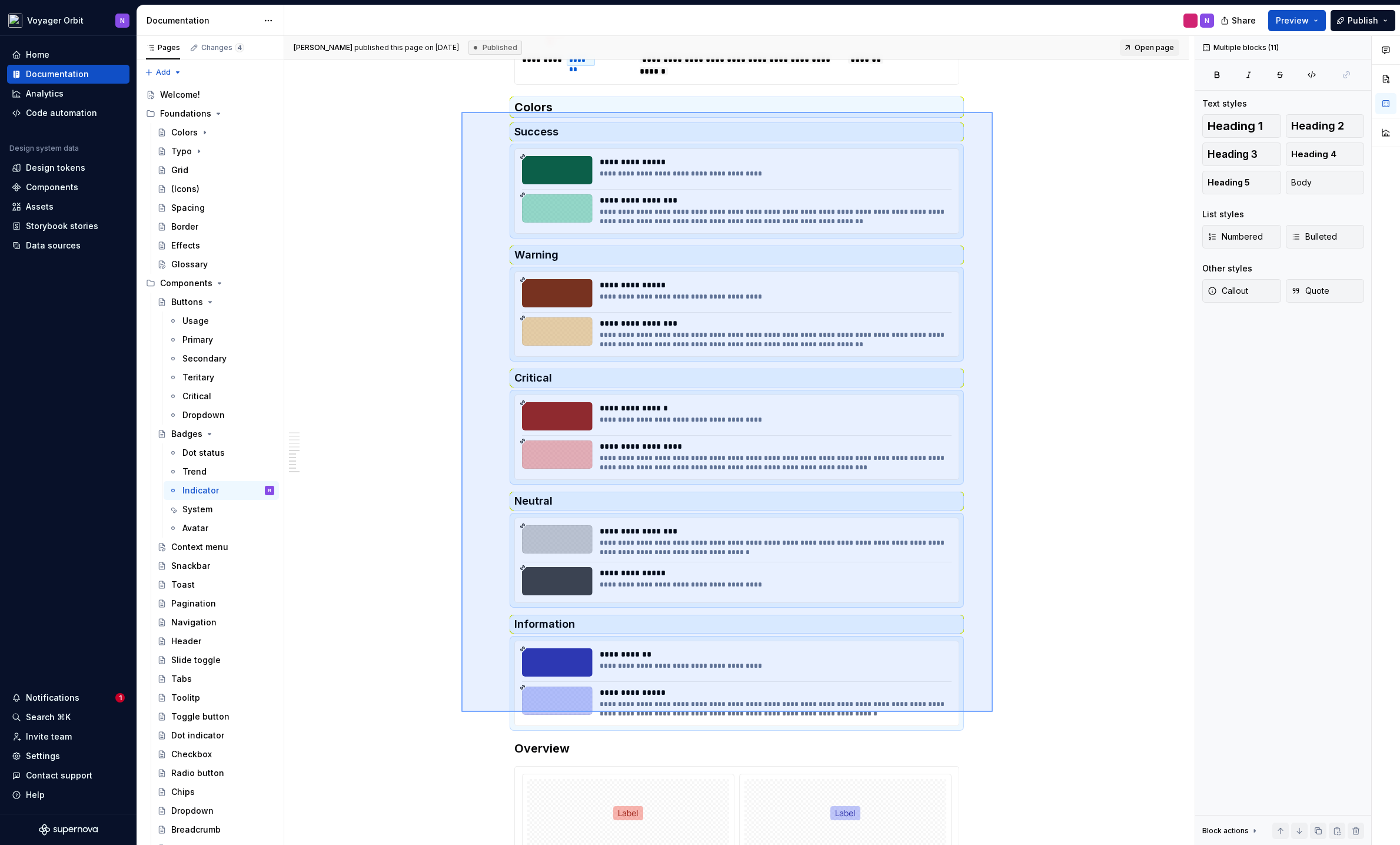
drag, startPoint x: 549, startPoint y: 457, endPoint x: 993, endPoint y: 712, distance: 512.0
click at [993, 654] on div "**********" at bounding box center [740, 440] width 910 height 809
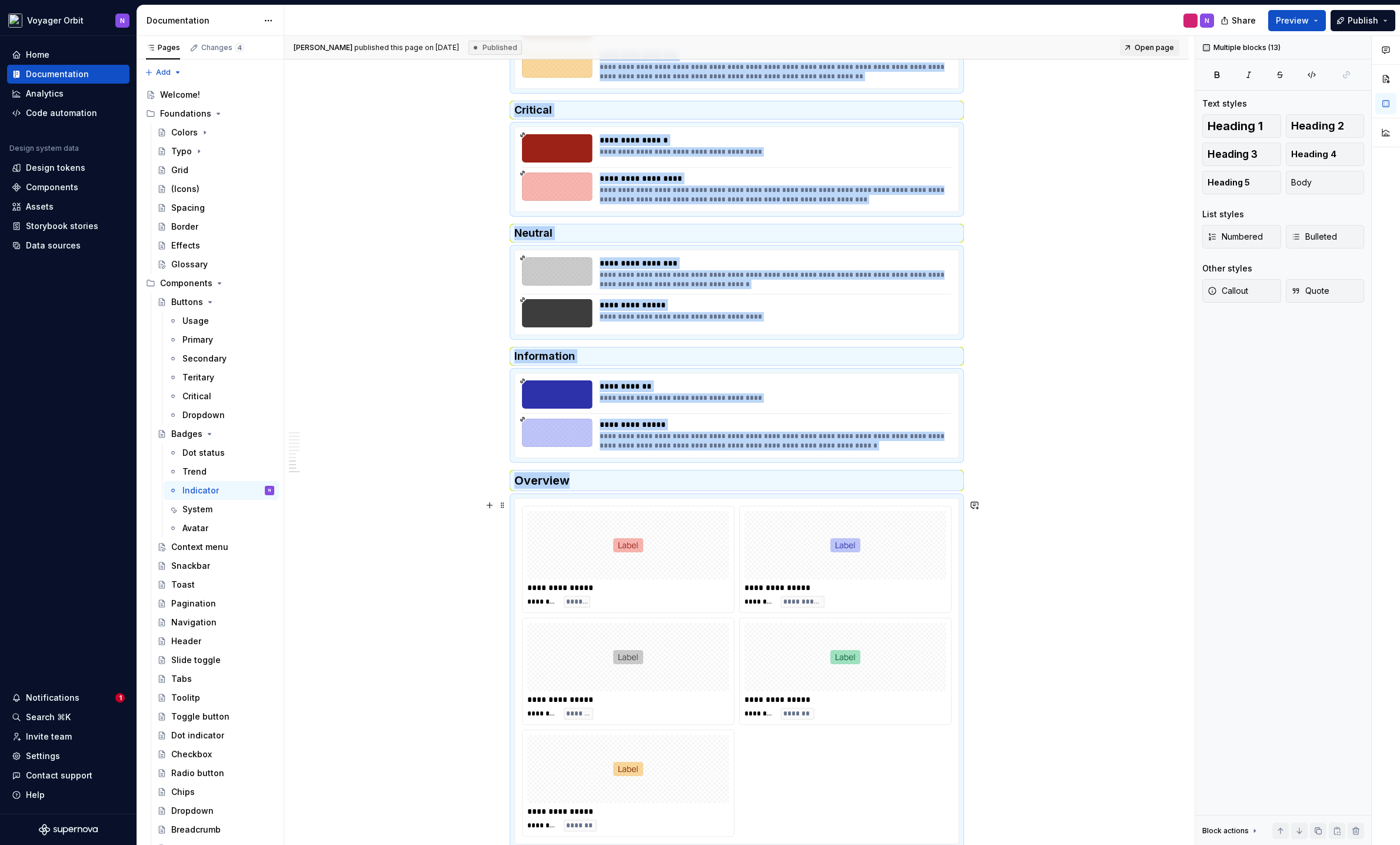
copy div "**********"
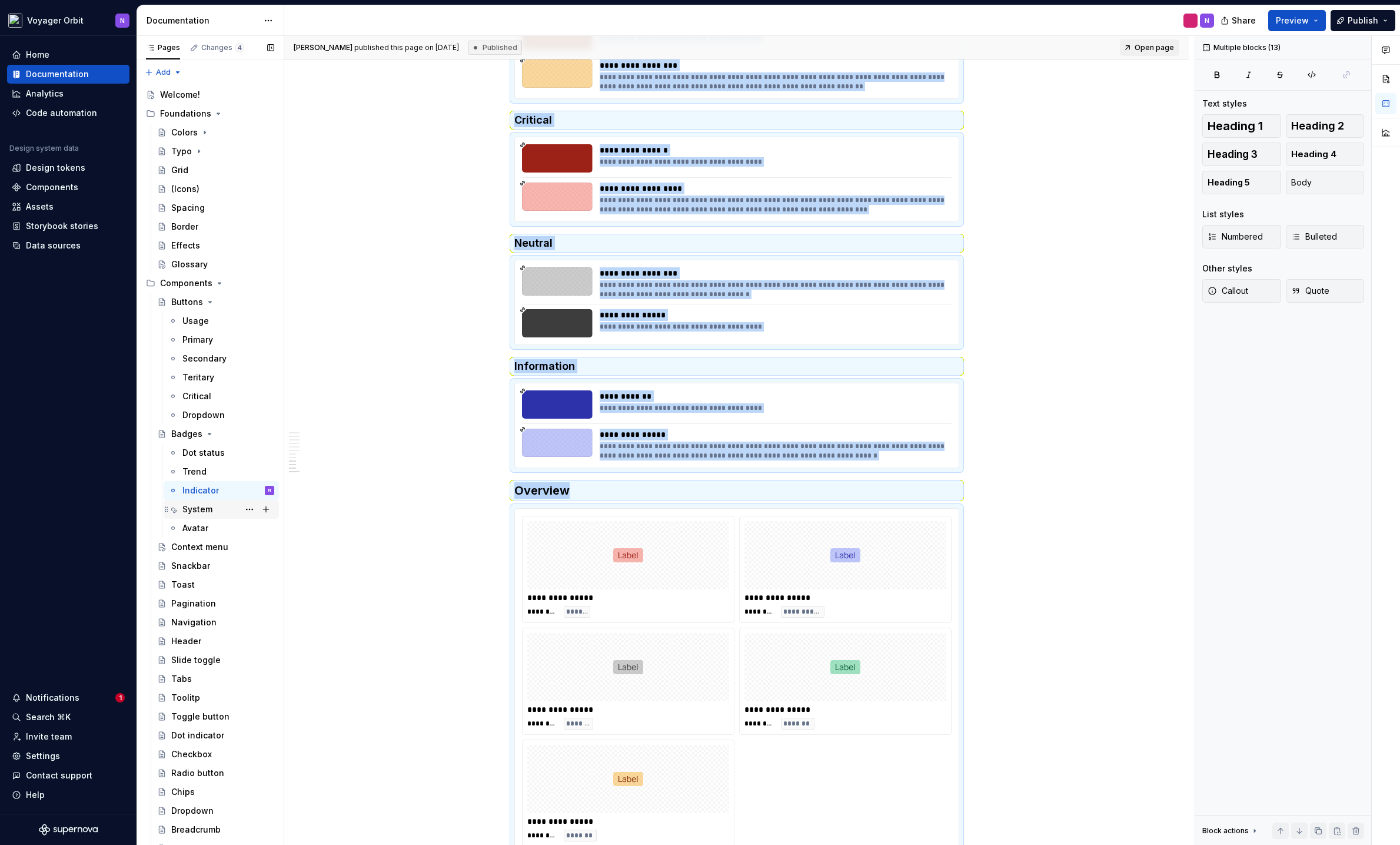
click at [208, 507] on div "System" at bounding box center [197, 509] width 30 height 11
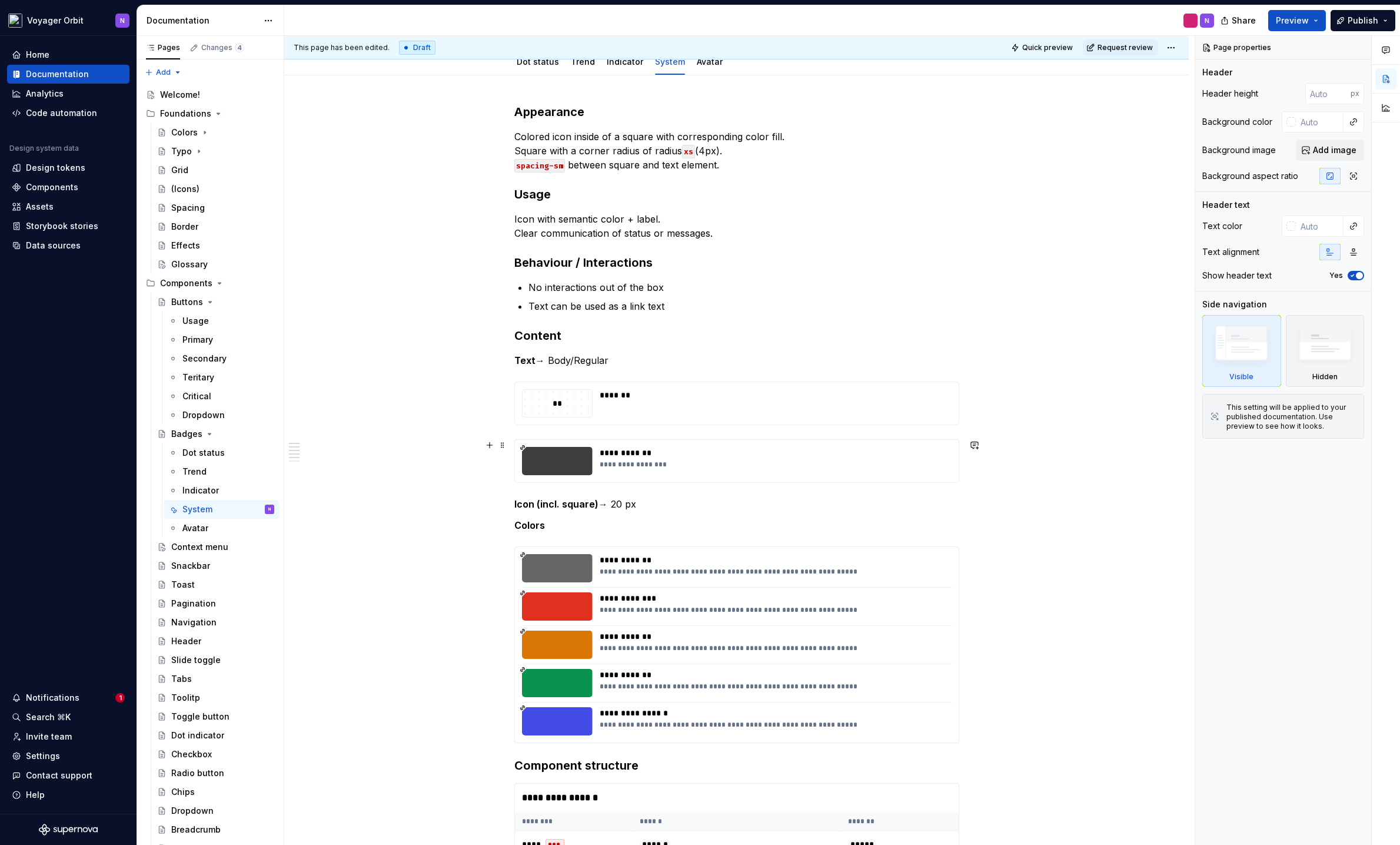
scroll to position [171, 0]
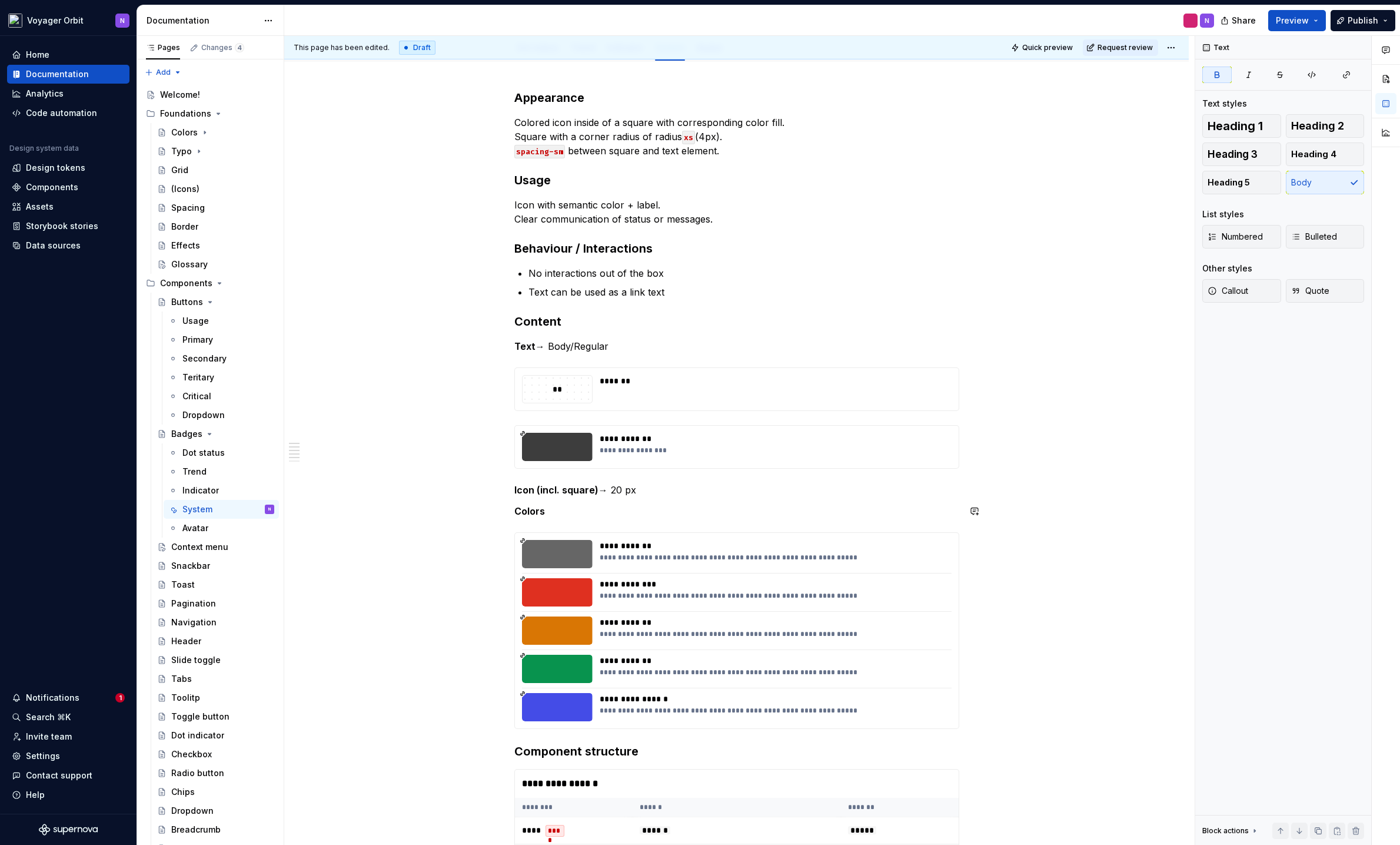
click at [561, 519] on div "**********" at bounding box center [737, 693] width 445 height 1206
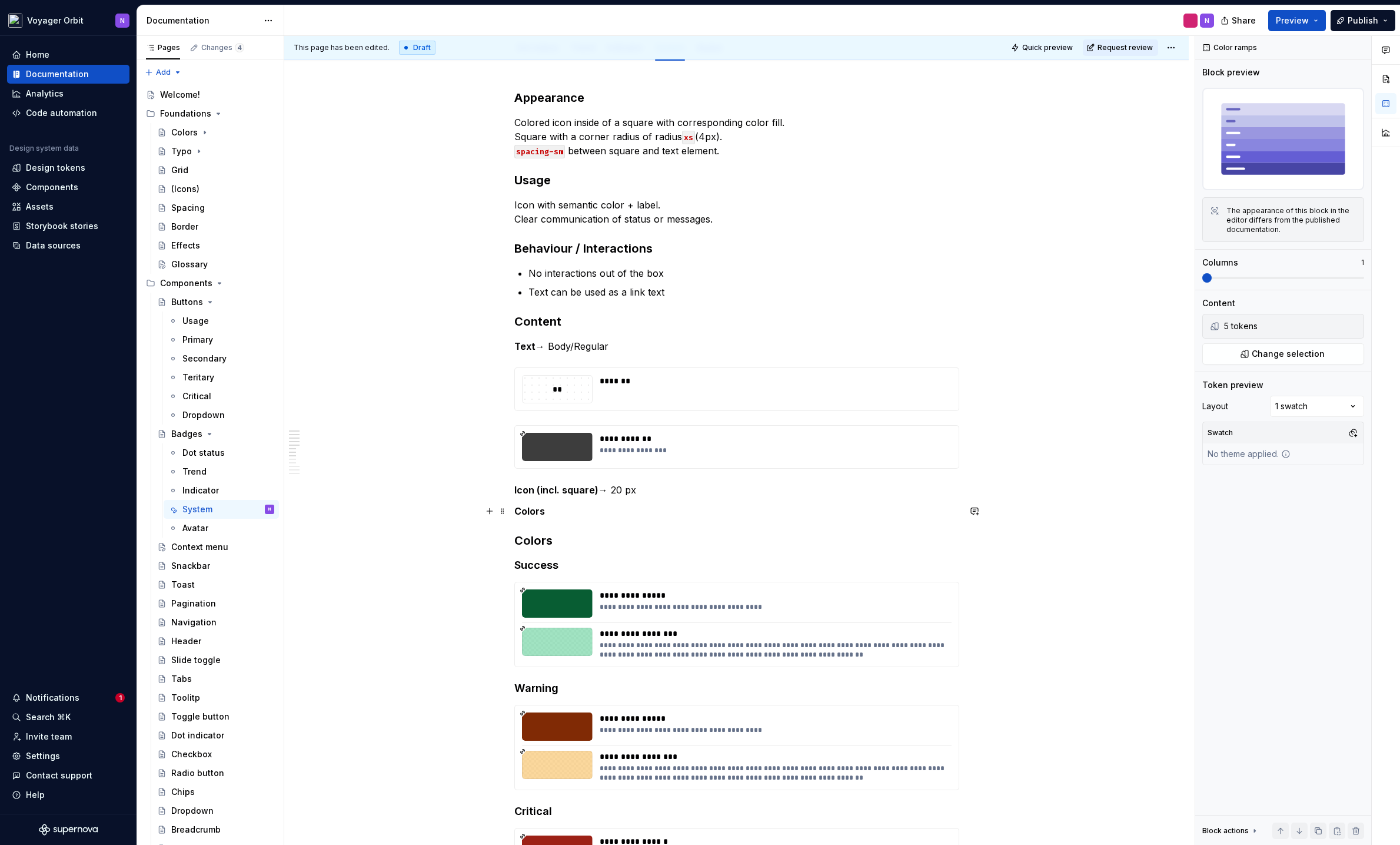
click at [531, 511] on strong "Colors" at bounding box center [530, 511] width 31 height 11
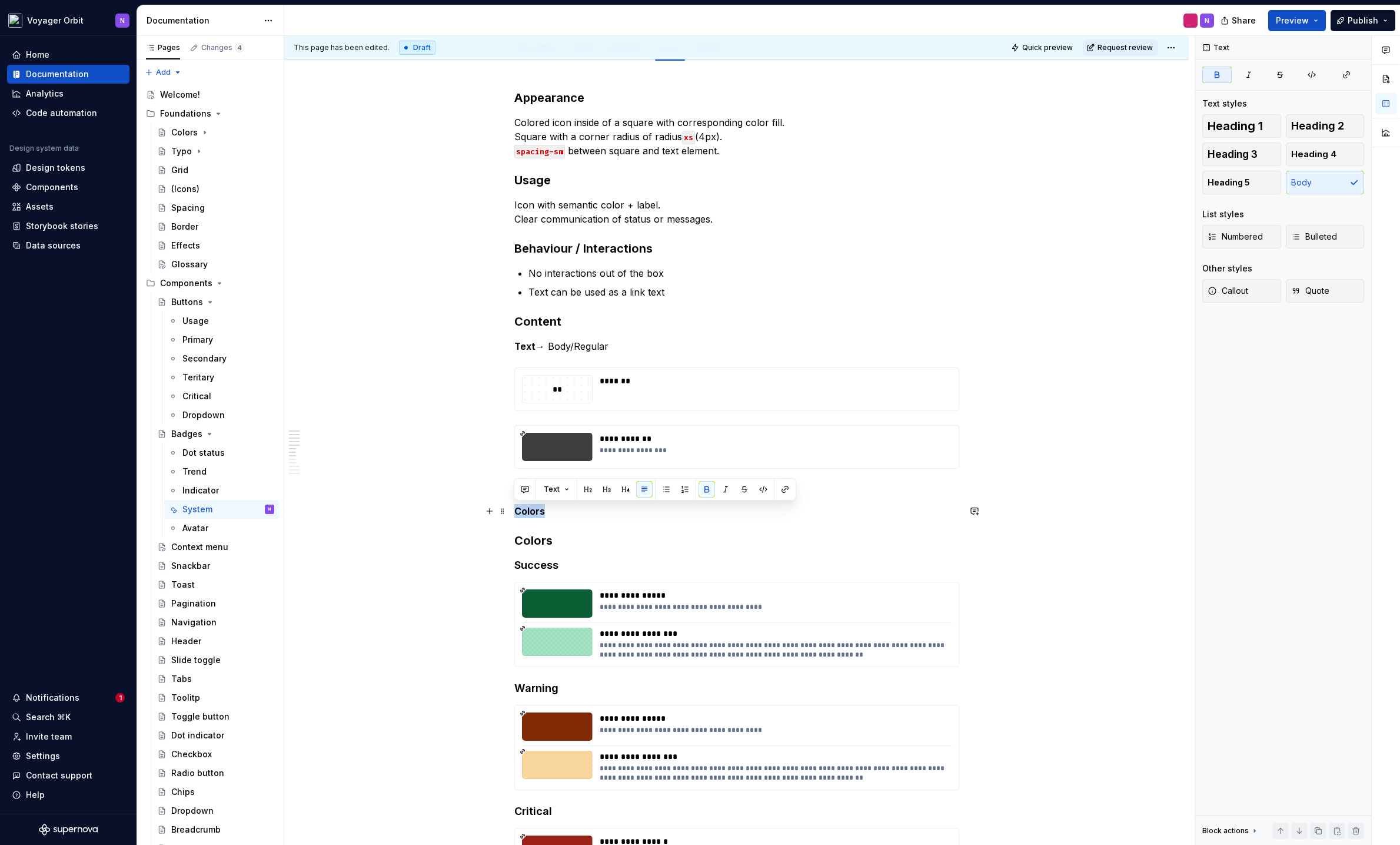
click at [531, 511] on strong "Colors" at bounding box center [530, 511] width 31 height 11
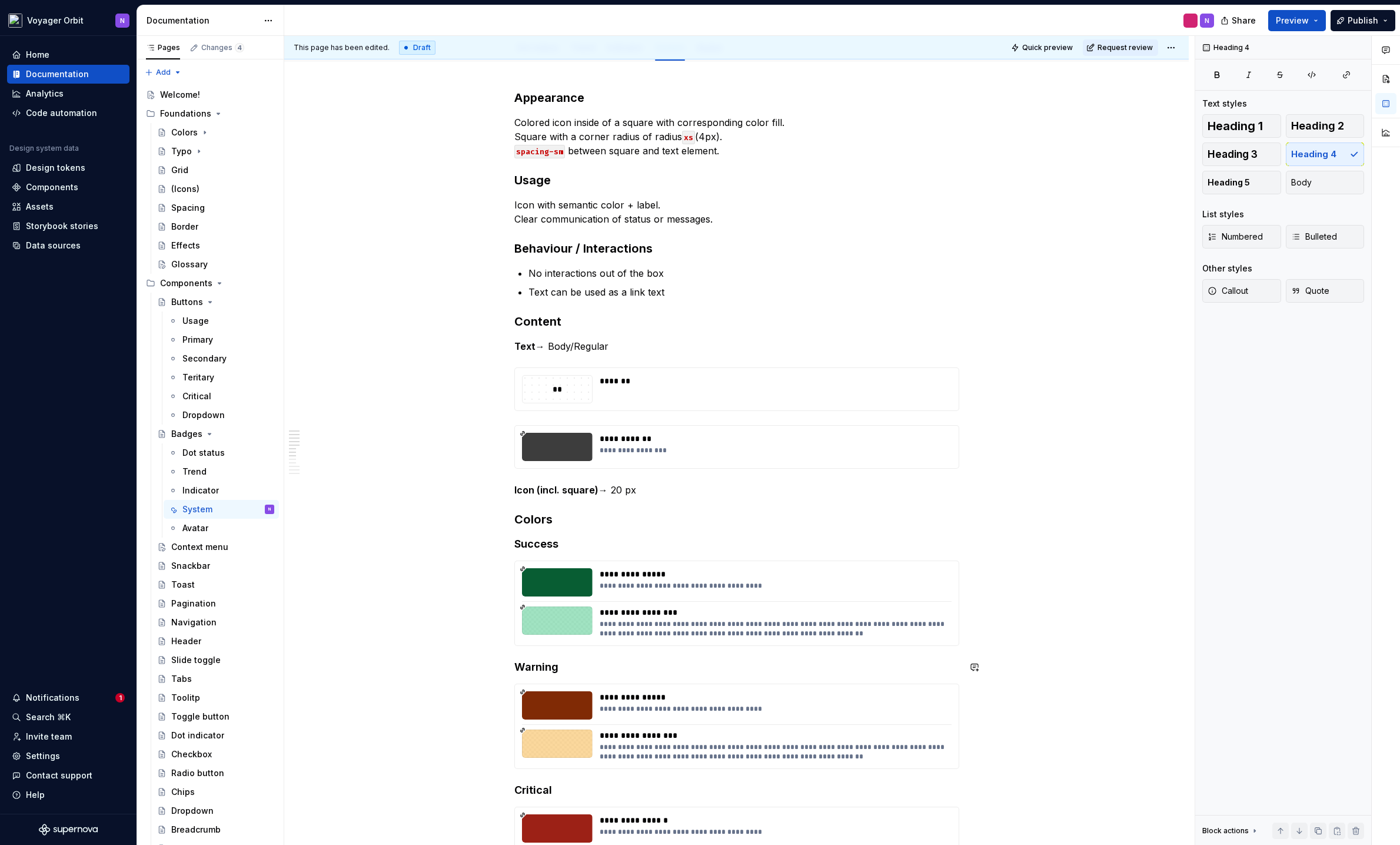
type textarea "*"
